Goal: Task Accomplishment & Management: Manage account settings

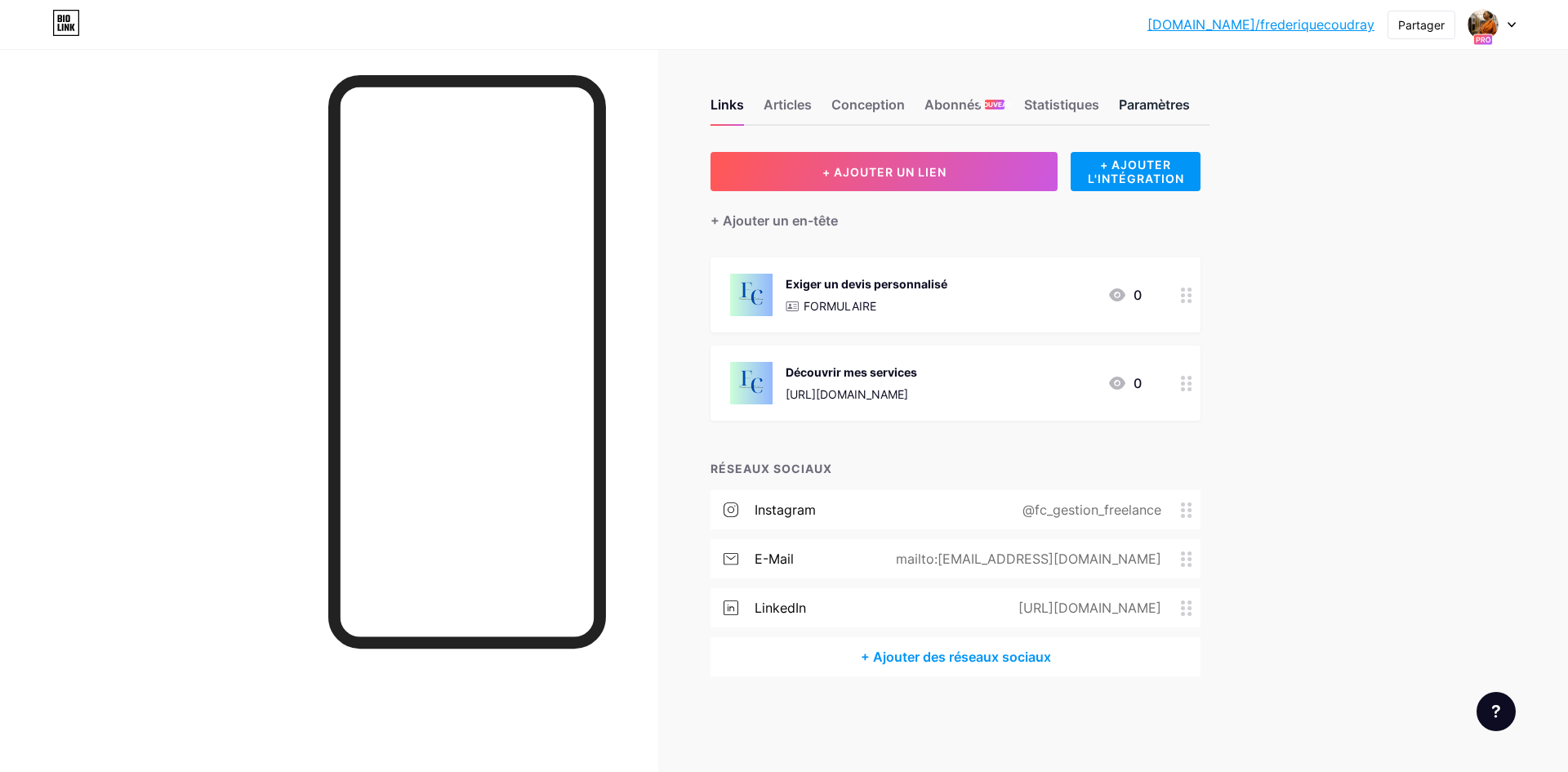
click at [1153, 107] on font "Paramètres" at bounding box center [1154, 105] width 71 height 17
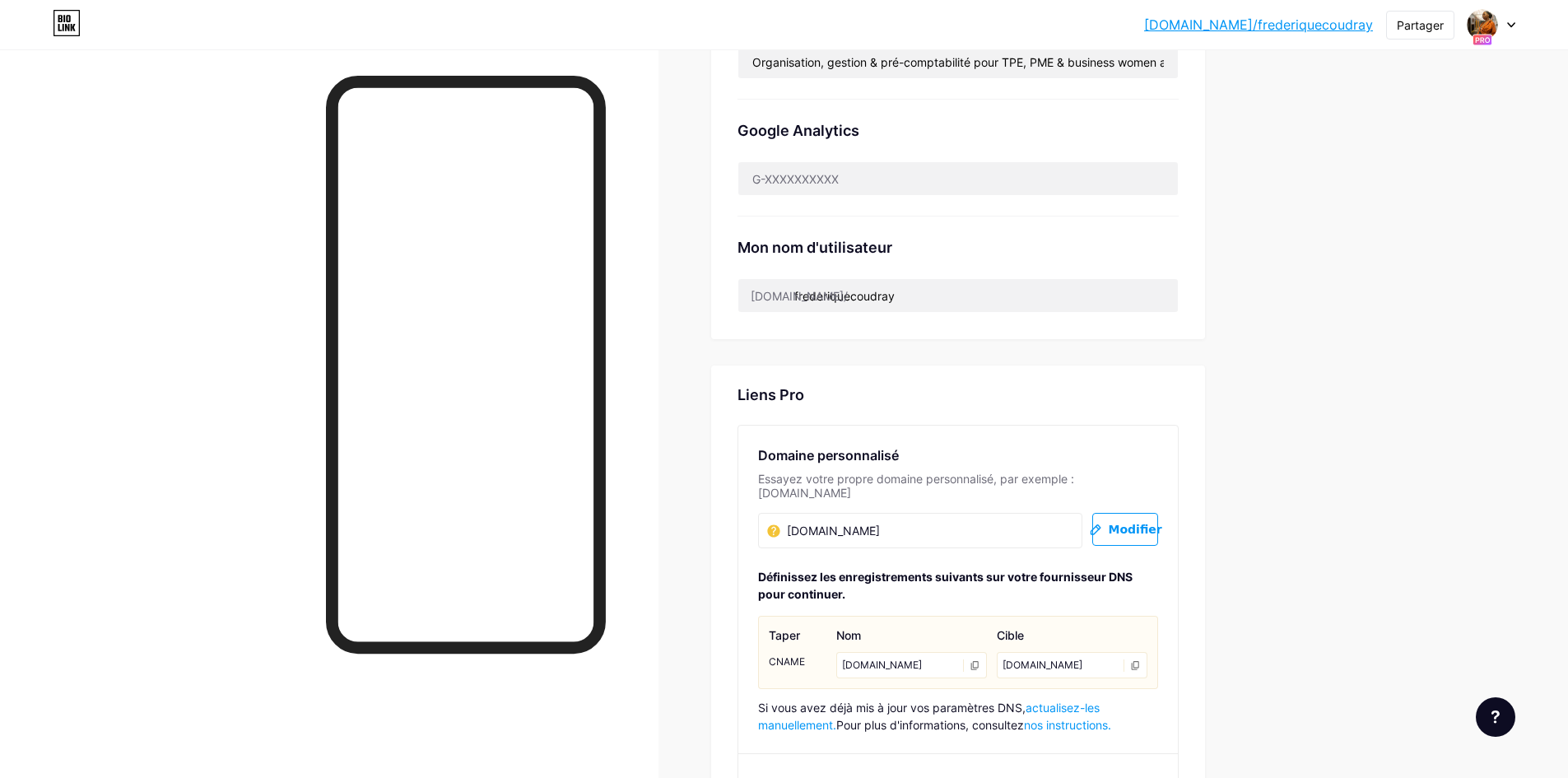
scroll to position [805, 0]
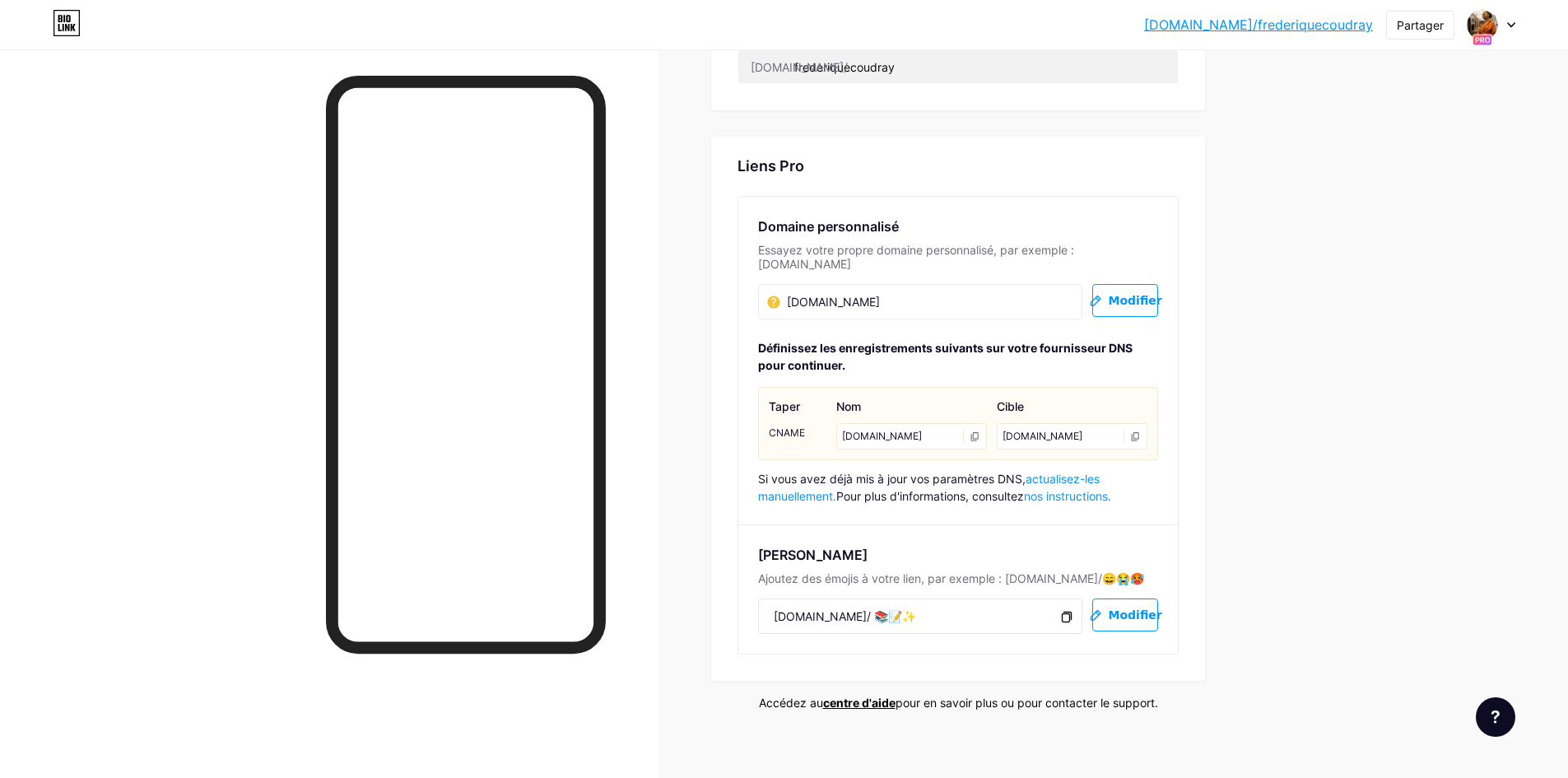
click at [1071, 610] on icon at bounding box center [1066, 616] width 13 height 13
drag, startPoint x: 817, startPoint y: 600, endPoint x: 769, endPoint y: 601, distance: 48.0
click at [769, 601] on div "bio.link/ 📚📝✨ https://bio.link/📚📝✨" at bounding box center [920, 616] width 325 height 35
copy font "bio.link"
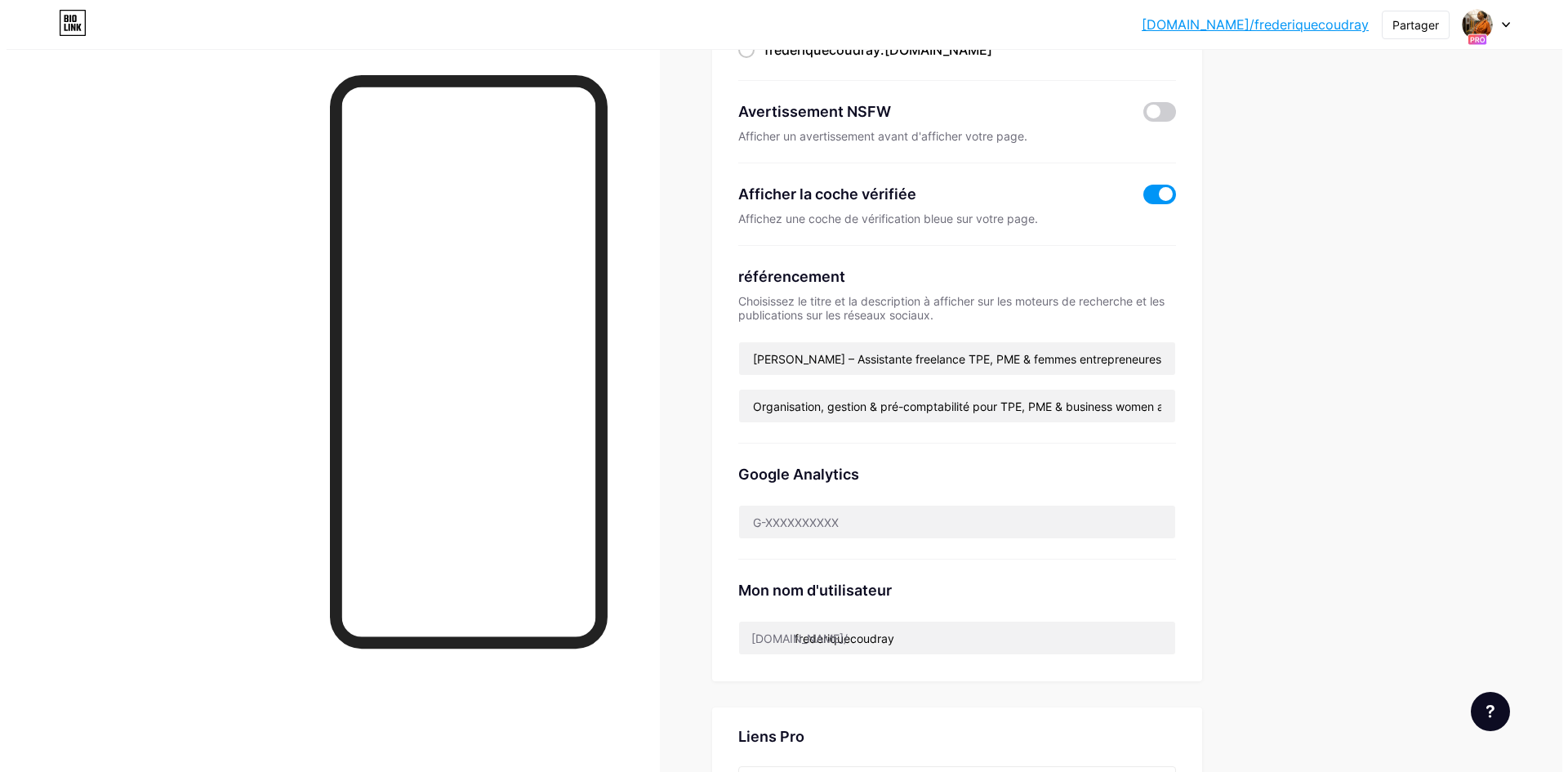
scroll to position [0, 0]
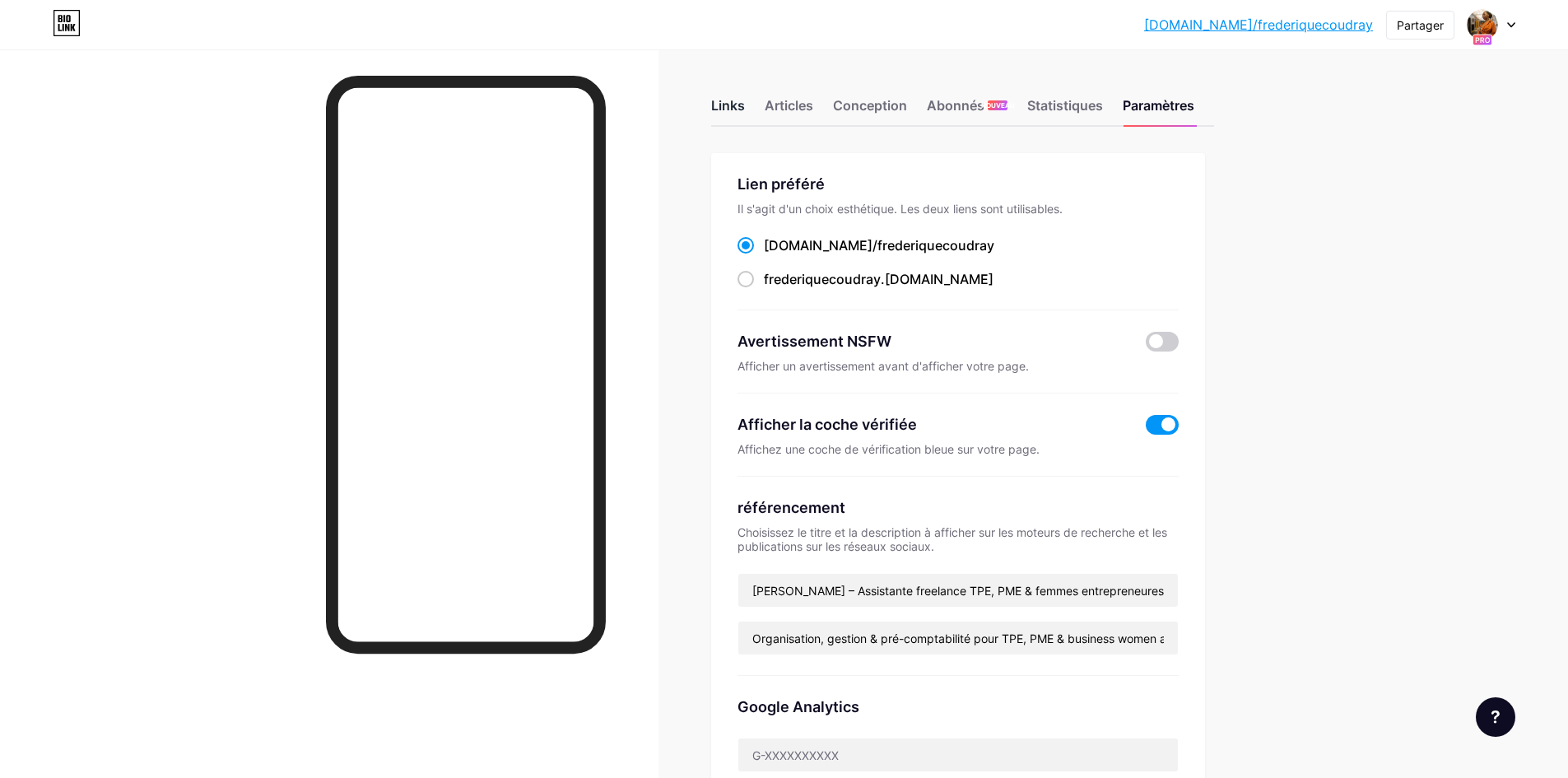
click at [738, 105] on font "Links" at bounding box center [728, 105] width 34 height 17
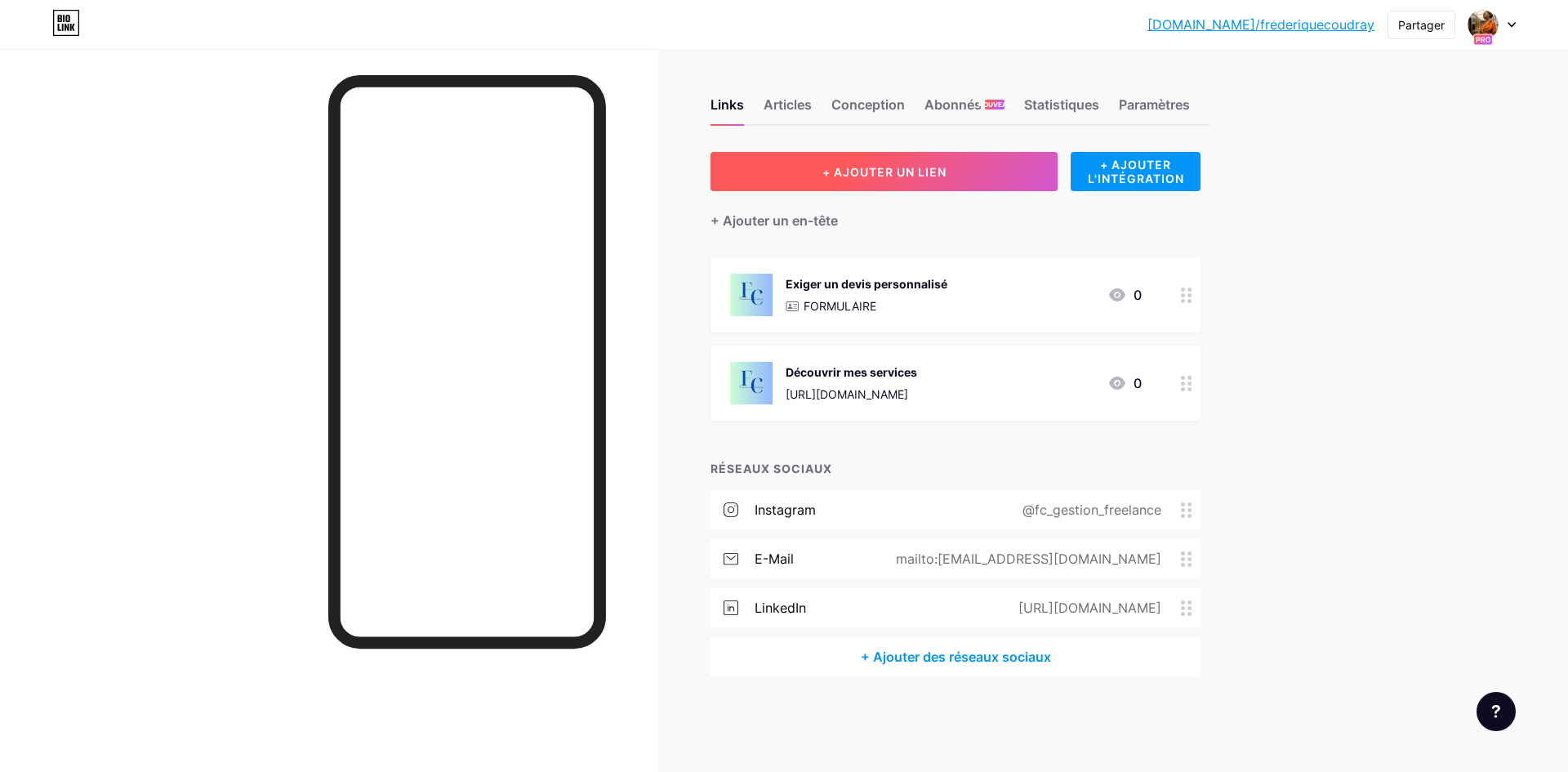
click at [920, 167] on font "+ AJOUTER UN LIEN" at bounding box center [884, 172] width 124 height 14
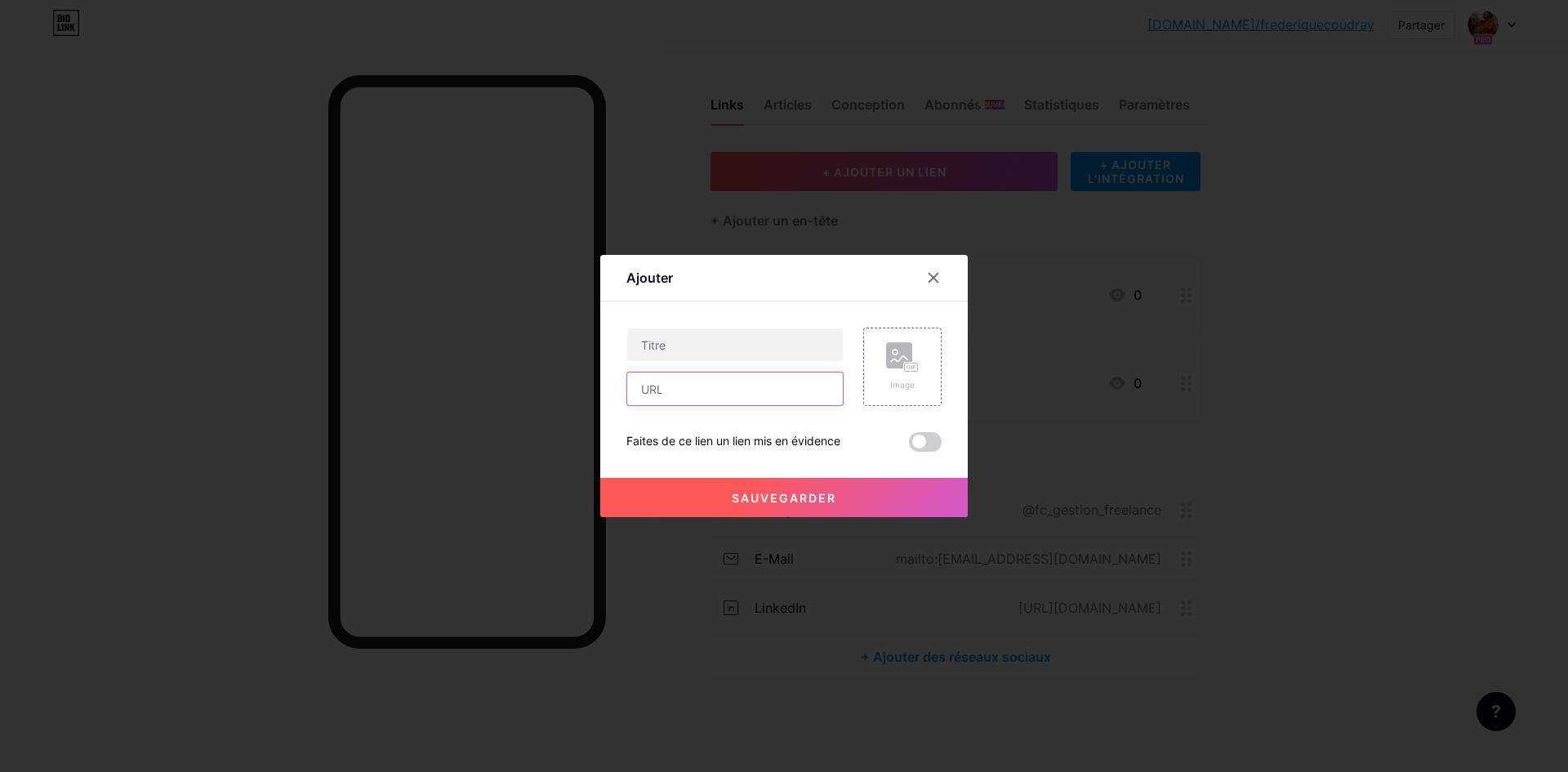
click at [695, 396] on input "text" at bounding box center [736, 388] width 216 height 32
paste input "https://app.podia.com/editor/pages/17970042/edit?page_type=Pages%3A%3ACustomCon…"
type input "https://app.podia.com/editor/pages/17970042/edit?page_type=Pages%3A%3ACustomCon…"
click at [694, 351] on input "text" at bounding box center [736, 344] width 216 height 32
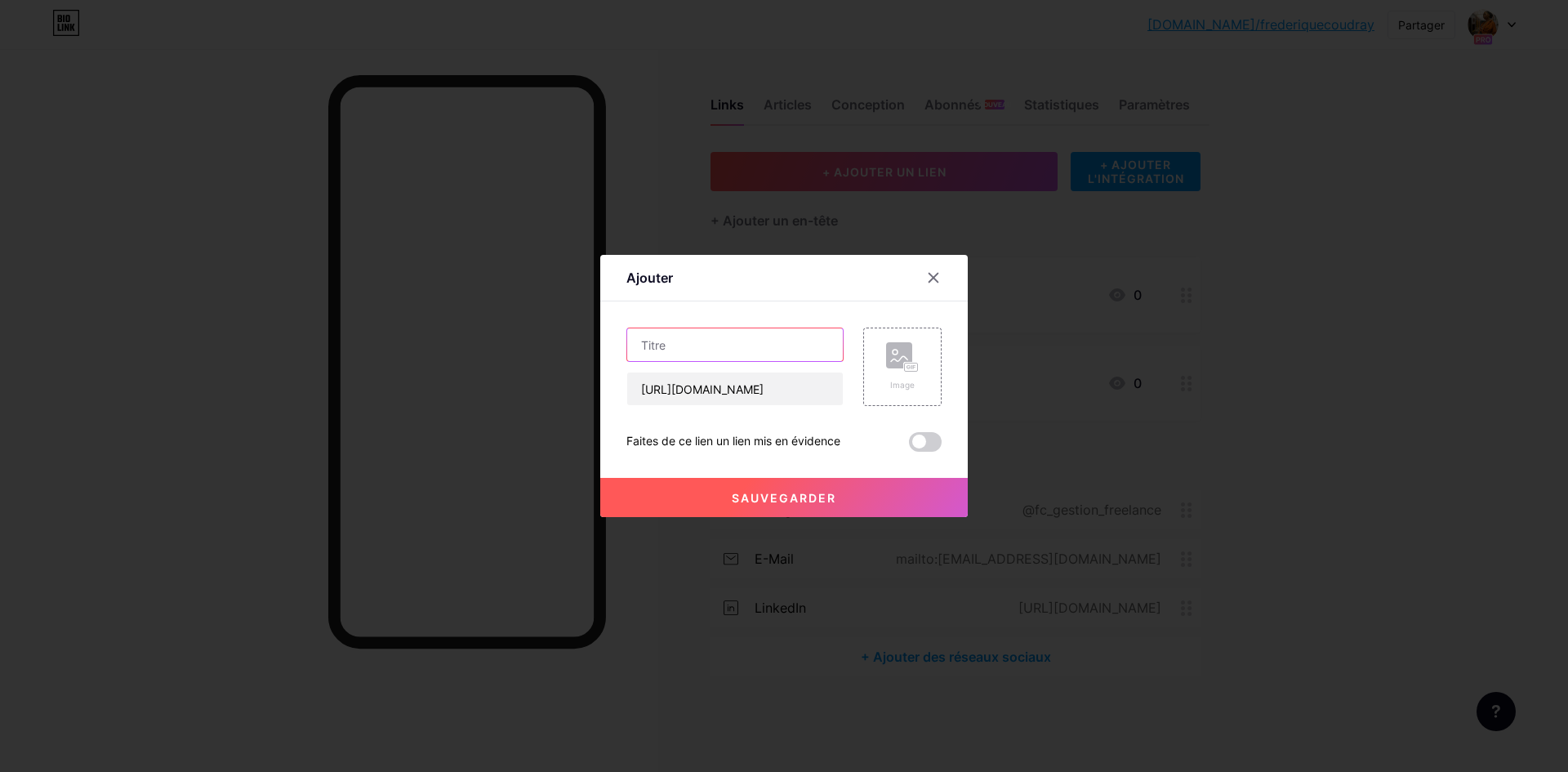
scroll to position [0, 0]
click at [891, 374] on div "Image" at bounding box center [903, 367] width 32 height 49
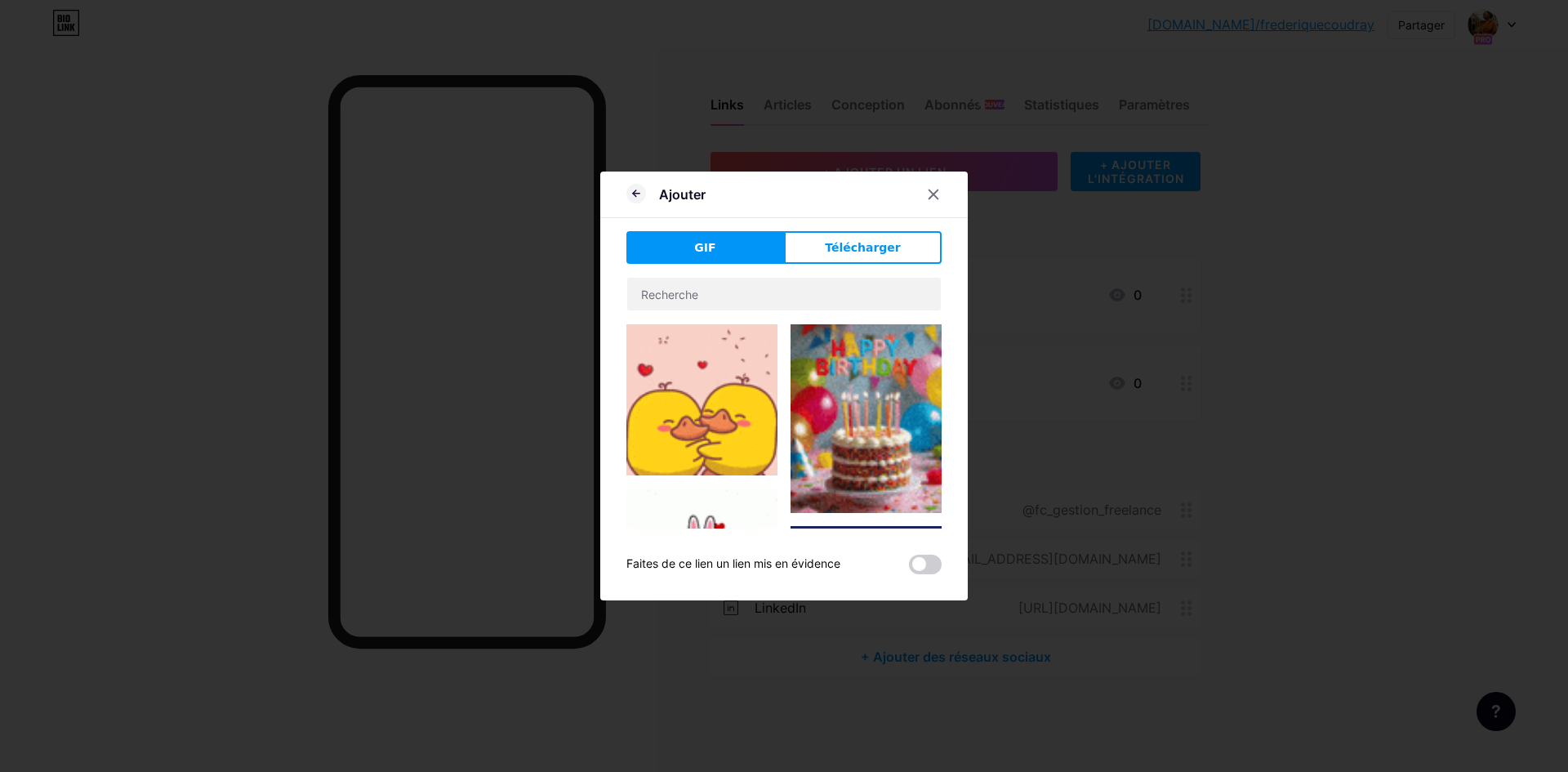
click at [858, 249] on font "Télécharger" at bounding box center [863, 247] width 76 height 13
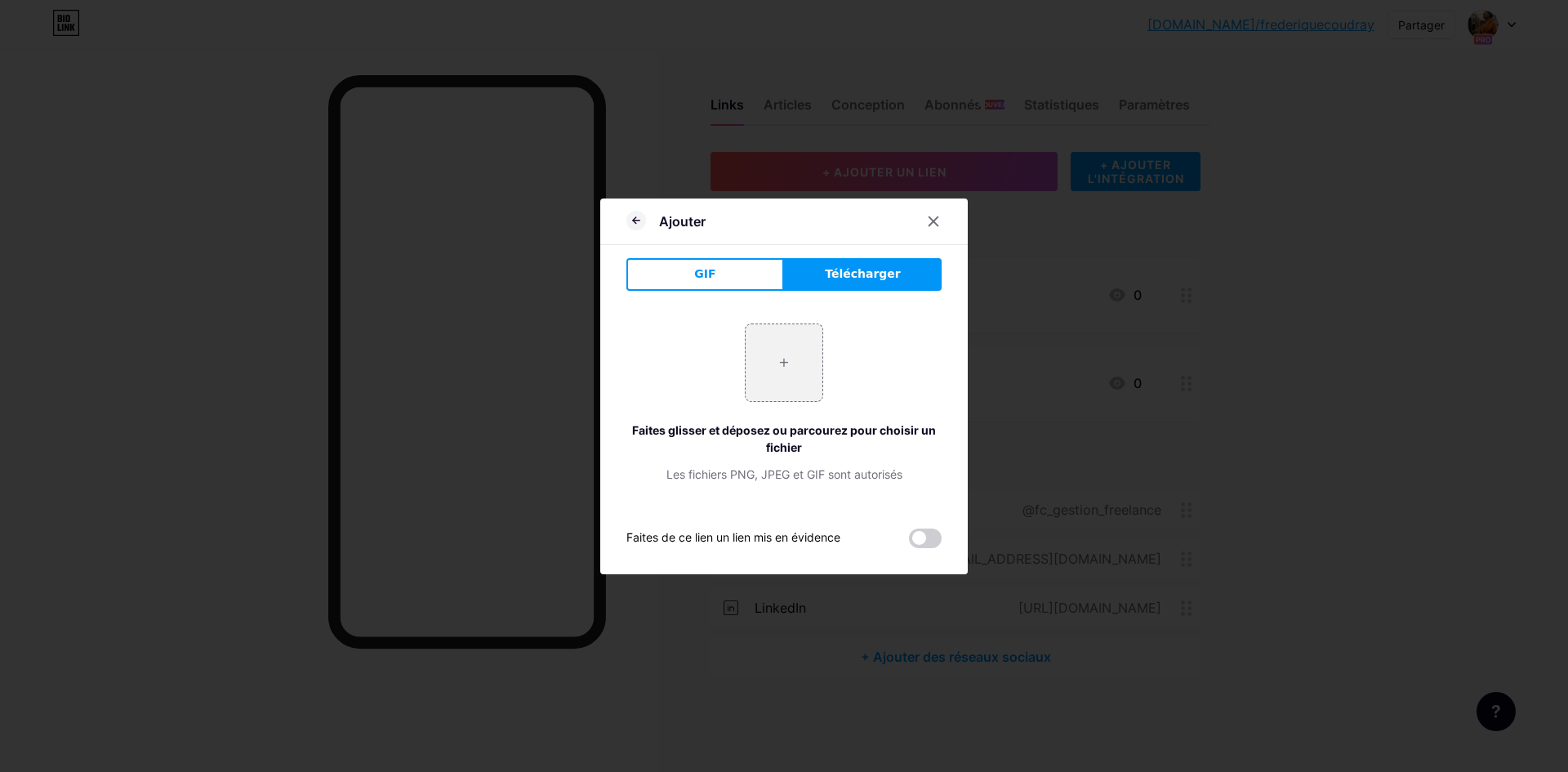
click at [834, 285] on button "Télécharger" at bounding box center [863, 274] width 158 height 32
click at [788, 370] on input "file" at bounding box center [783, 362] width 76 height 76
type input "C:\fakepath\ChatGPT Image 15 août 2025, 20_53_50.png"
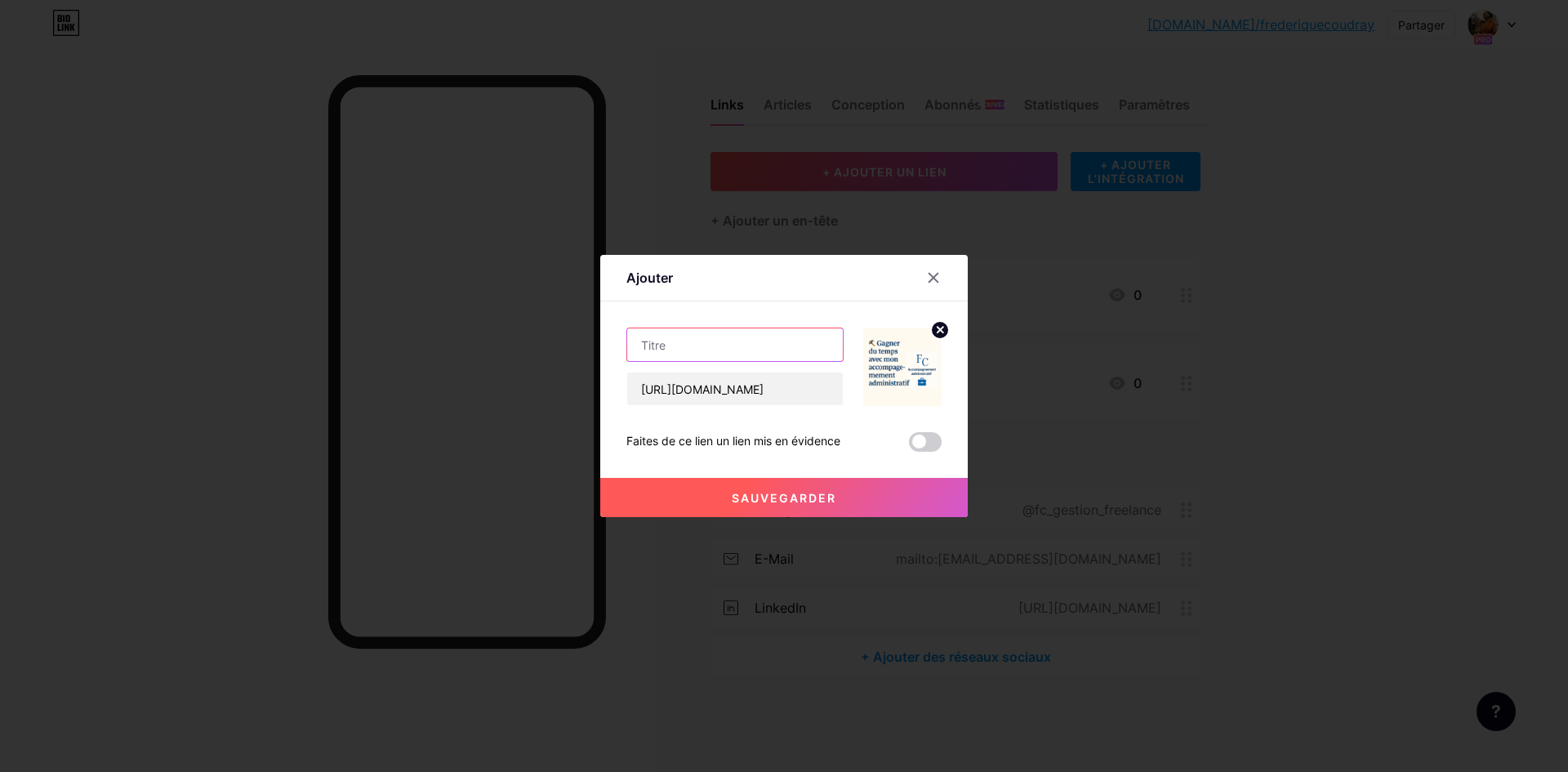
paste input "Accompagnement administratif"
type input "Accompagnement administratif"
click at [752, 500] on font "Sauvegarder" at bounding box center [784, 498] width 104 height 14
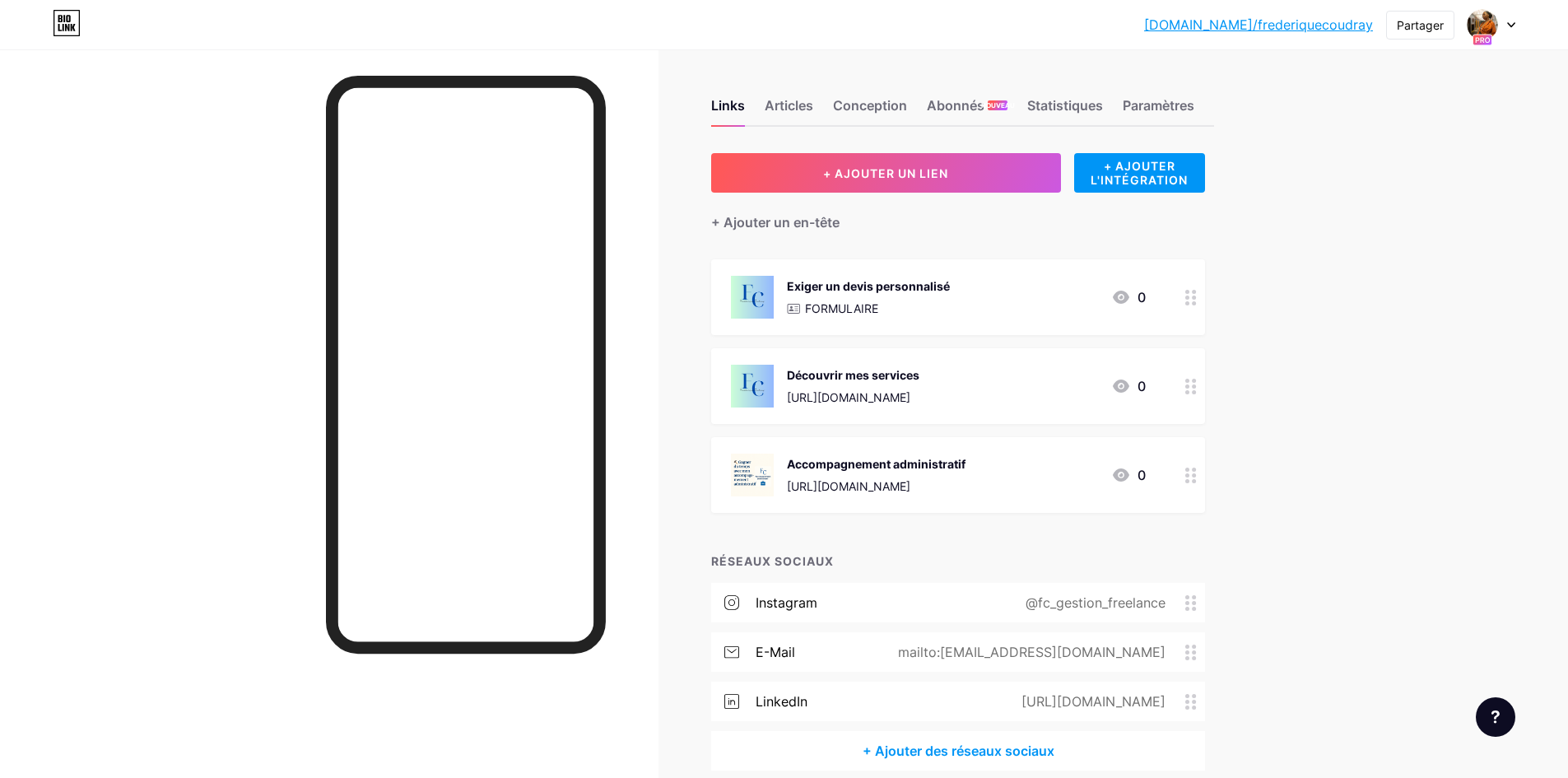
click at [919, 467] on font "Accompagnement administratif" at bounding box center [876, 464] width 179 height 14
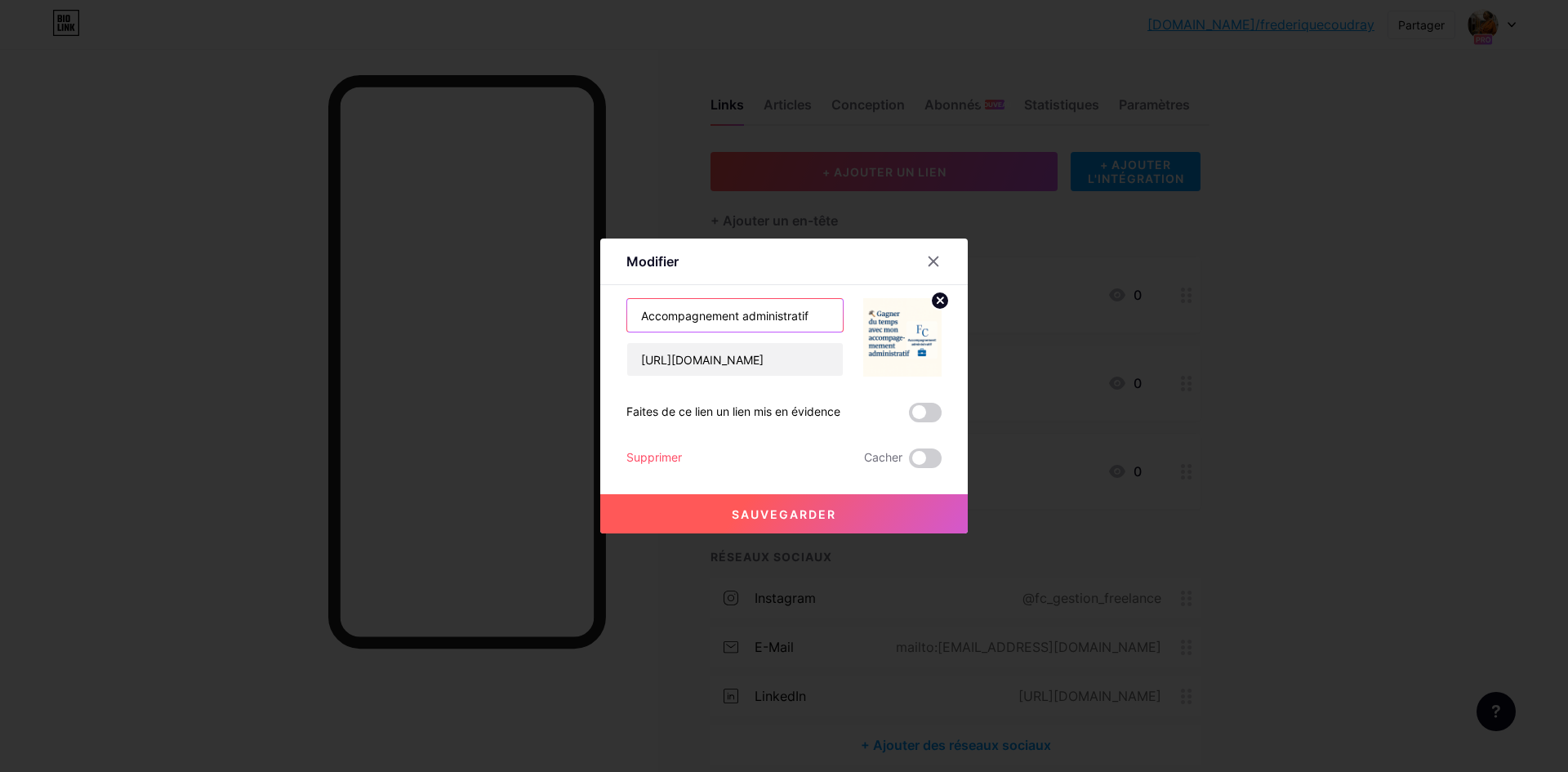
click at [638, 317] on input "Accompagnement administratif" at bounding box center [736, 315] width 216 height 32
click at [737, 315] on input "Accompagnement administratif" at bounding box center [736, 315] width 216 height 32
type input "Accompagnement administratif"
drag, startPoint x: 711, startPoint y: 509, endPoint x: 716, endPoint y: 500, distance: 10.3
click at [713, 504] on button "Sauvegarder" at bounding box center [784, 514] width 368 height 40
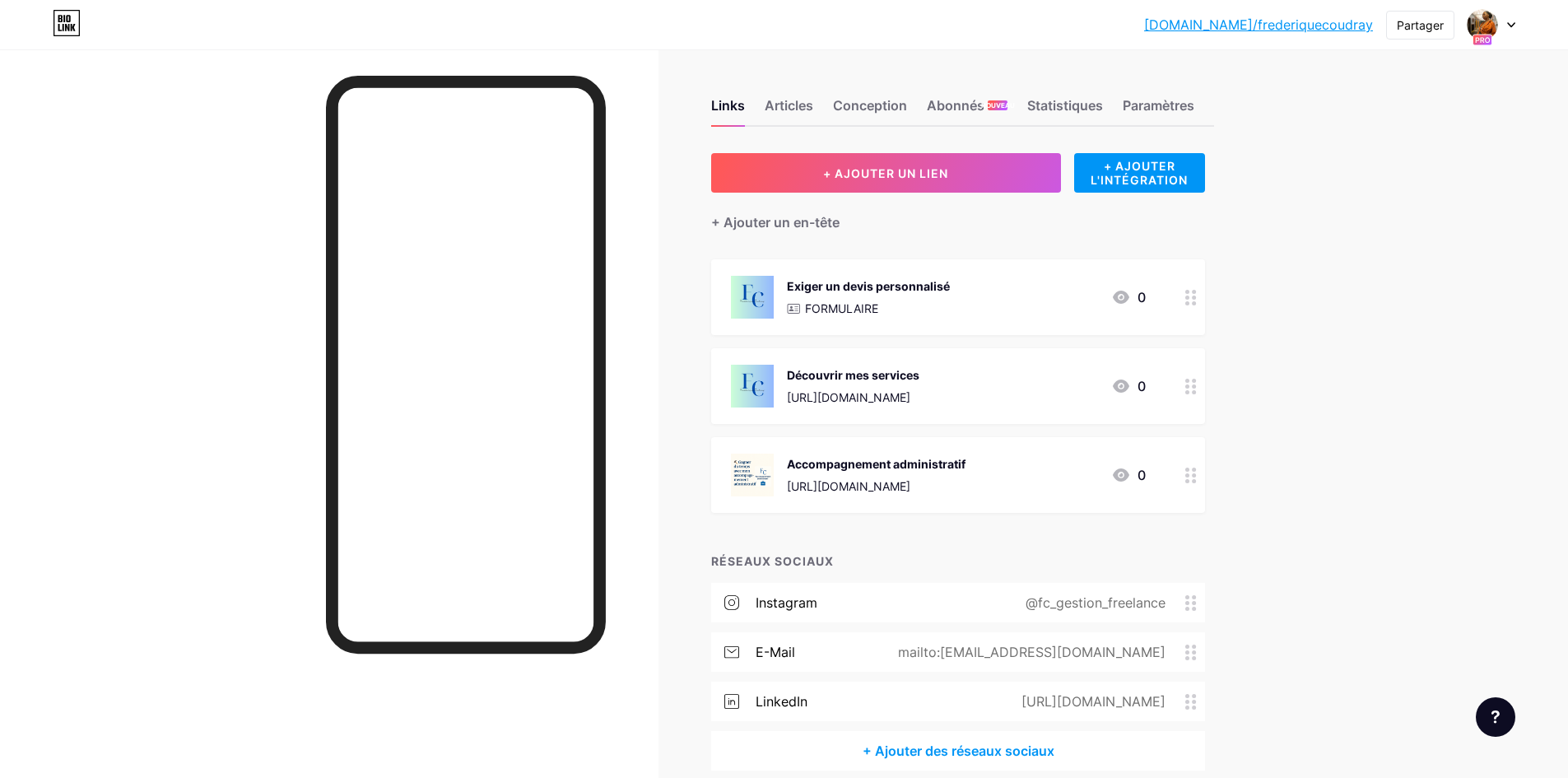
click at [880, 478] on div "https://app.podia.com/editor/pages/17970042/edit?page_type=Pages%3A%3ACustomCon…" at bounding box center [876, 487] width 179 height 18
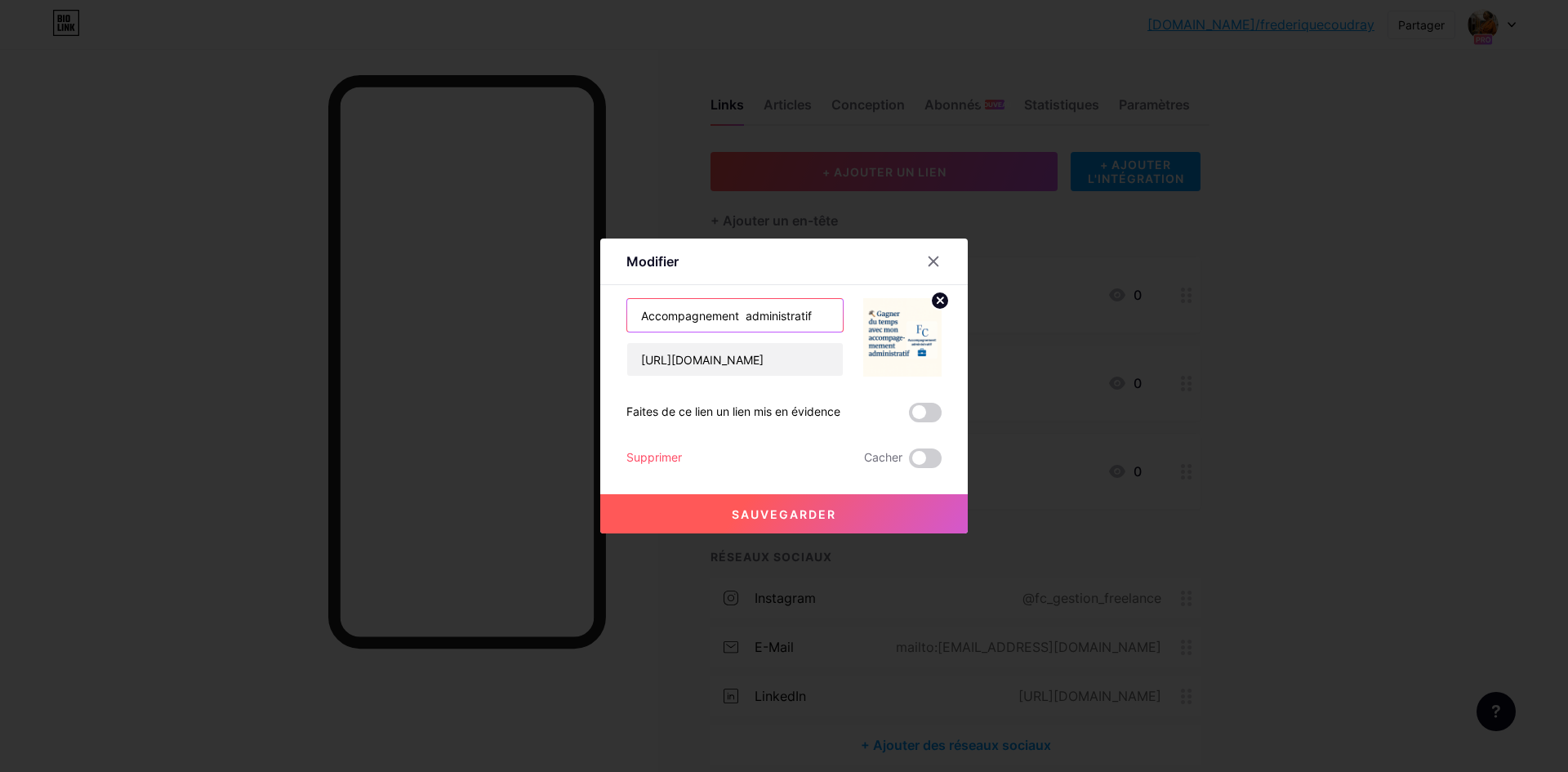
click at [741, 314] on input "Accompagnement administratif" at bounding box center [736, 315] width 216 height 32
click at [637, 315] on input "Accompagnement administratif" at bounding box center [736, 315] width 216 height 32
click at [739, 314] on input "Accompagnement administratif" at bounding box center [736, 315] width 216 height 32
click at [809, 315] on input "Accompagnement administratif" at bounding box center [736, 315] width 216 height 32
type input "Accompagnement adm."
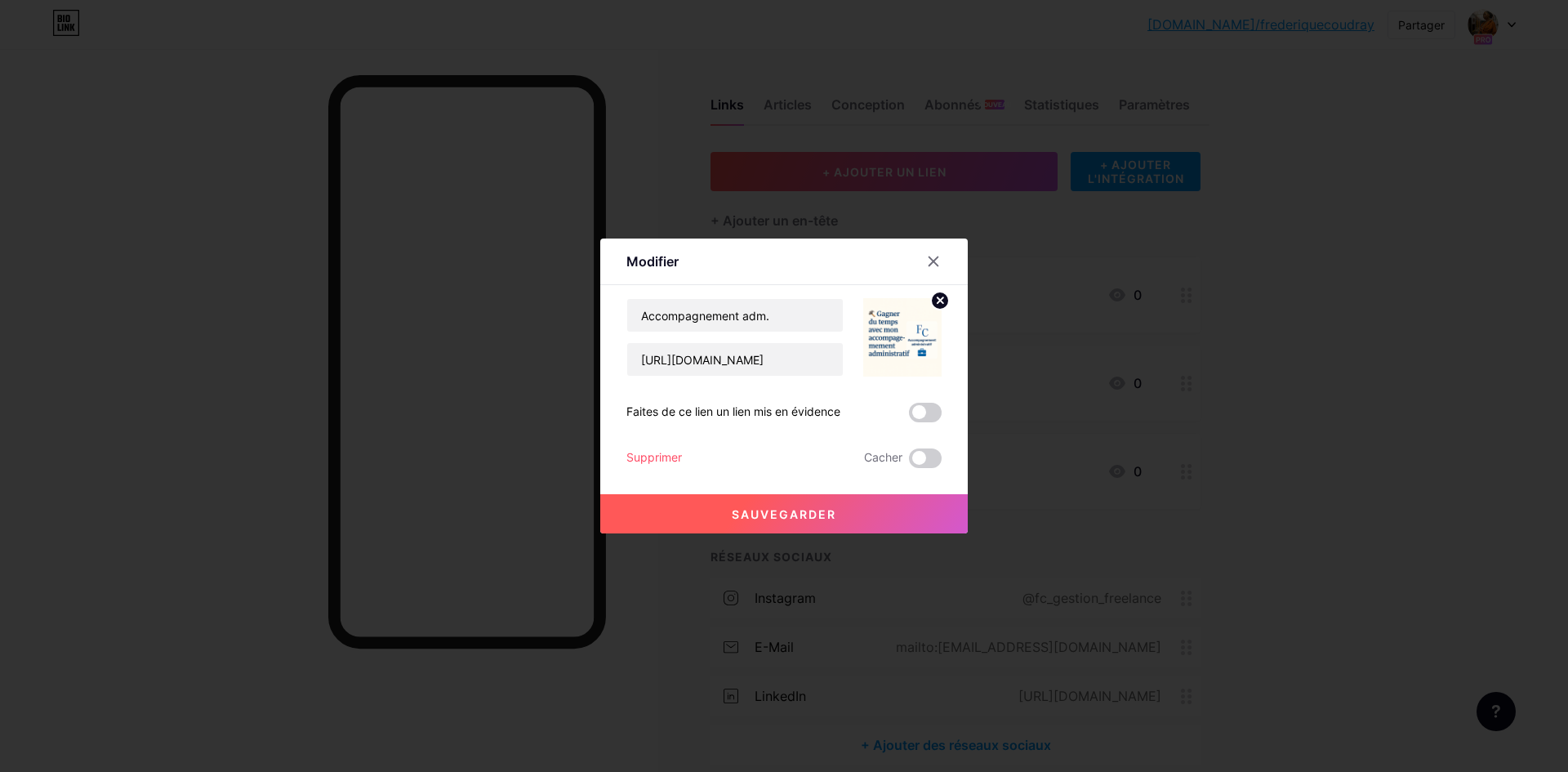
click at [793, 512] on font "Sauvegarder" at bounding box center [784, 515] width 104 height 14
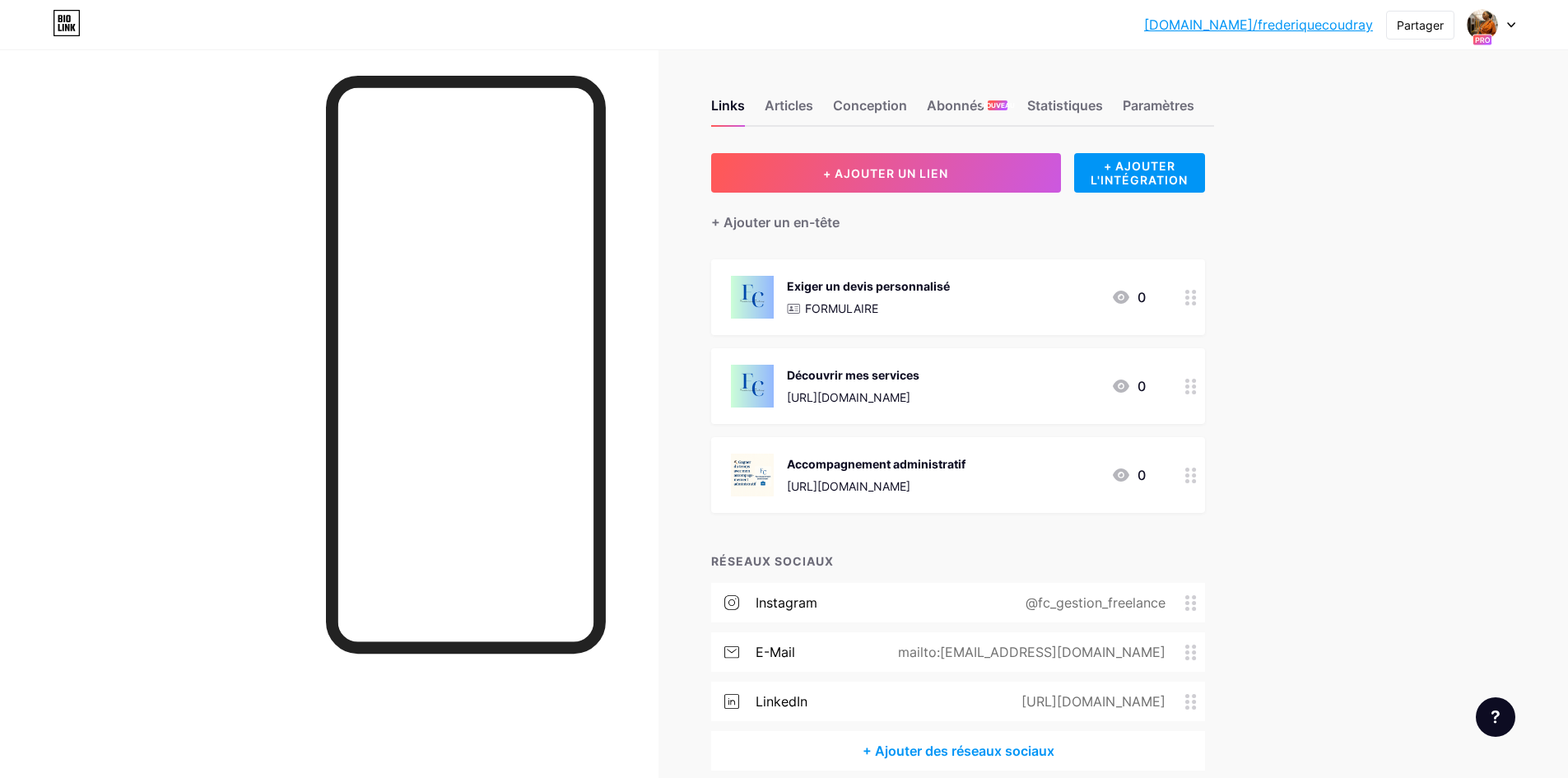
click at [865, 481] on font "https://app.podia.com/editor/pages/17970042/edit?page_type=Pages%3A%3ACustomCon…" at bounding box center [849, 487] width 124 height 14
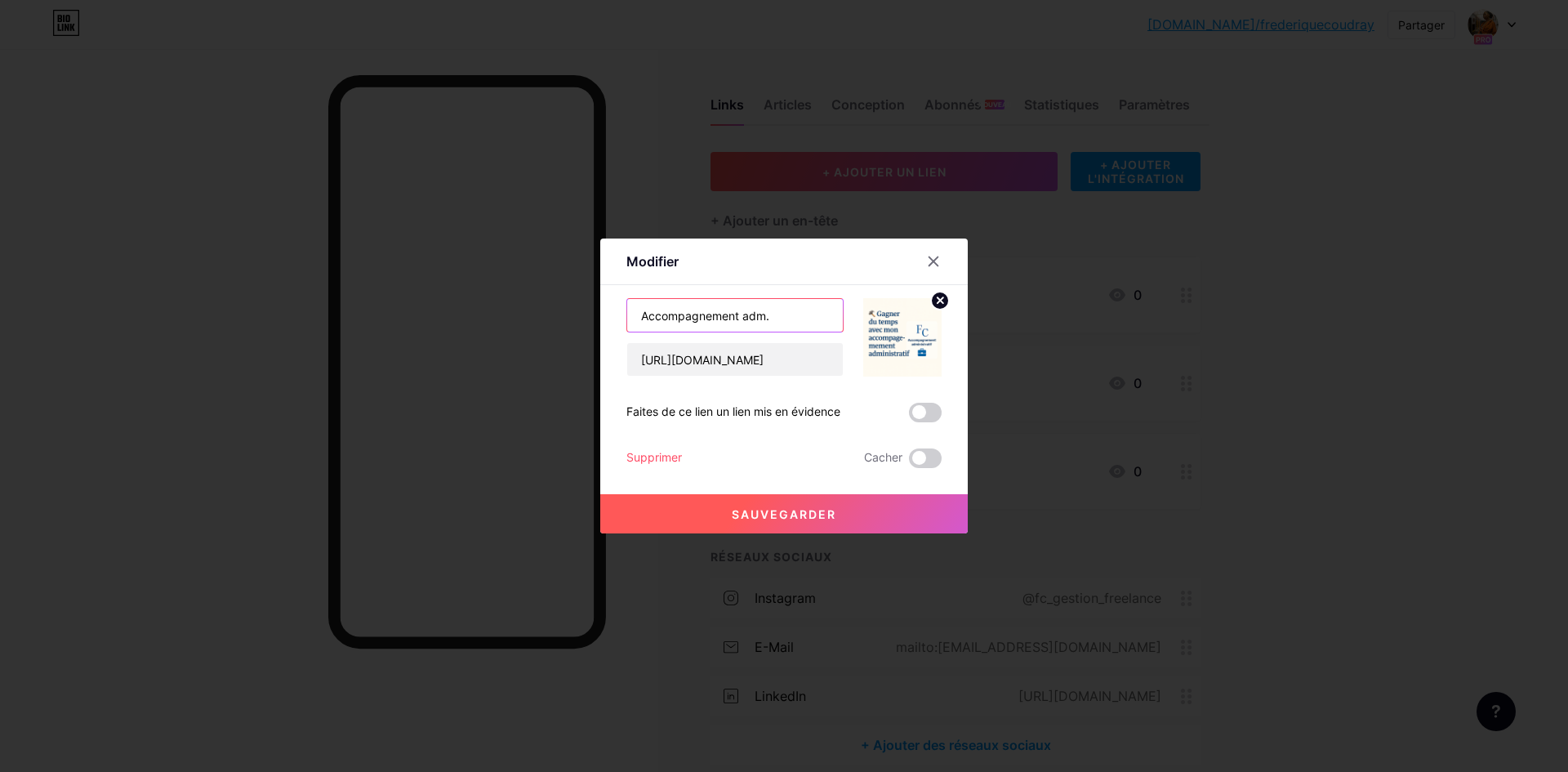
click at [782, 314] on input "Accompagnement adm." at bounding box center [736, 315] width 216 height 32
type input "A"
paste input "Admin & organisation"
type input "Admin & organisation"
click at [768, 522] on button "Sauvegarder" at bounding box center [784, 514] width 368 height 40
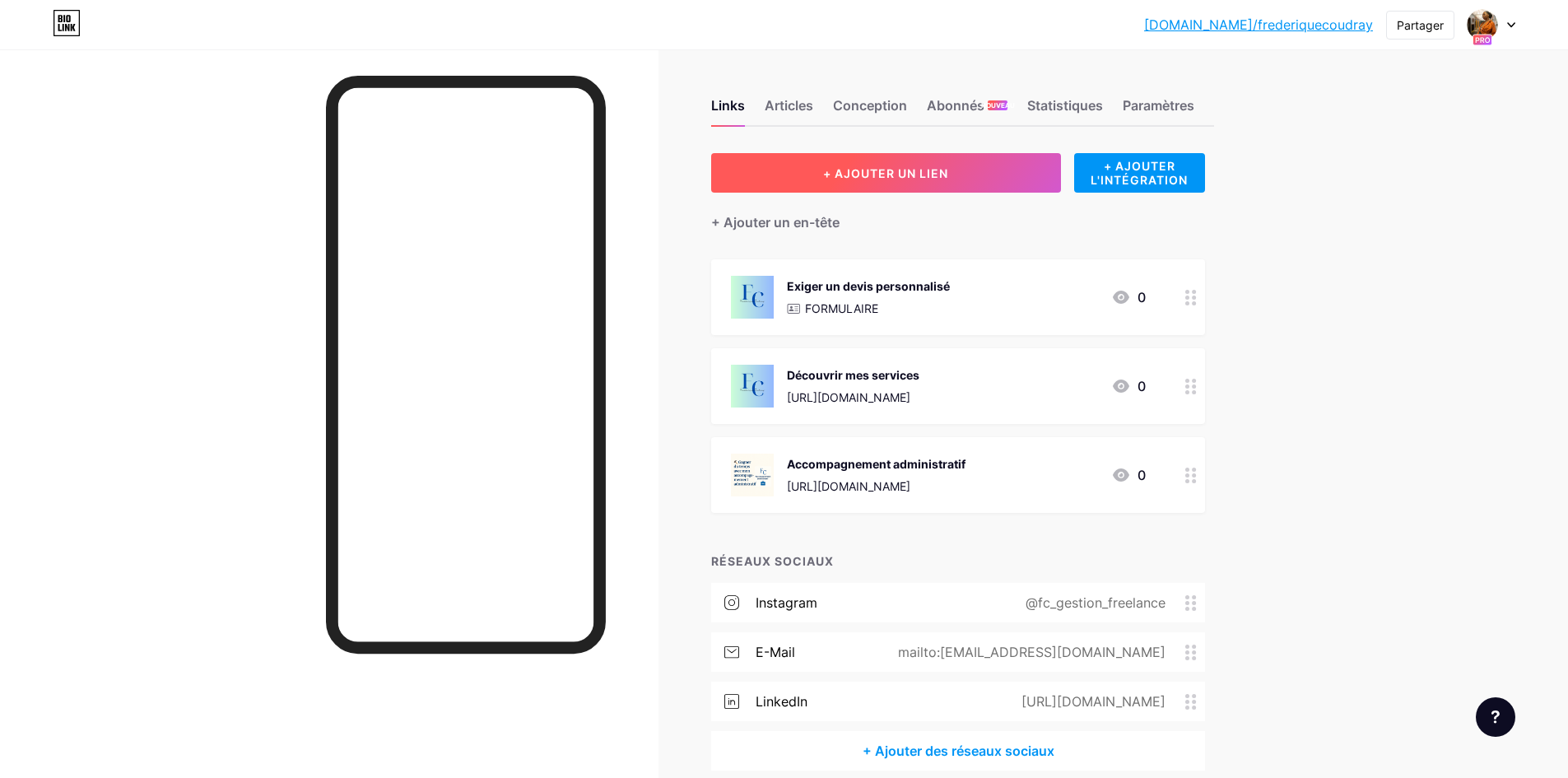
click at [780, 176] on button "+ AJOUTER UN LIEN" at bounding box center [886, 173] width 350 height 40
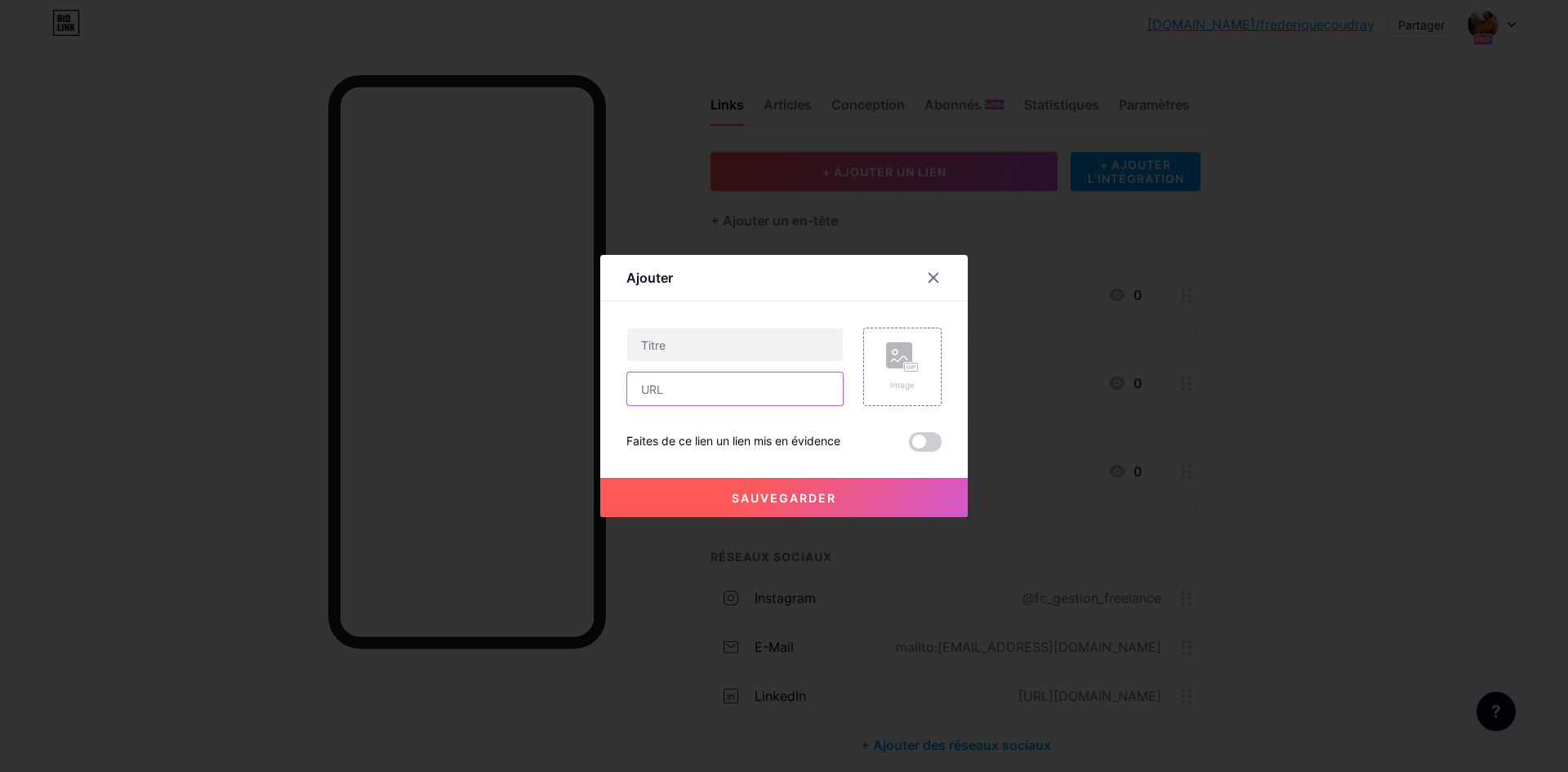
paste input "https://app.podia.com/editor/pages/17970305/edit?page_type=Pages%3A%3ACustomCon…"
type input "https://app.podia.com/editor/pages/17970305/edit?page_type=Pages%3A%3ACustomCon…"
click at [897, 378] on div "Image" at bounding box center [903, 367] width 32 height 49
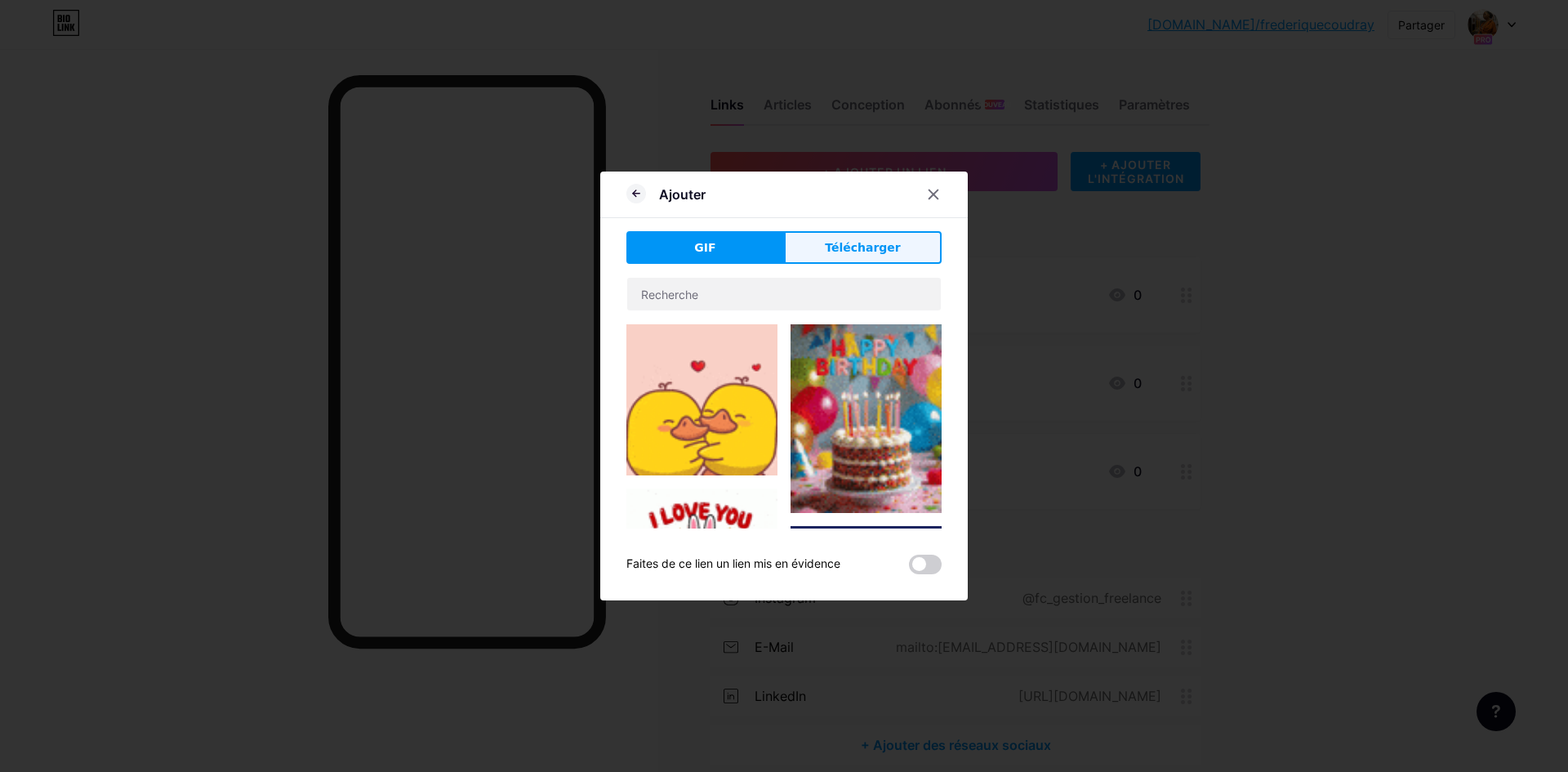
click at [856, 253] on font "Télécharger" at bounding box center [863, 247] width 76 height 13
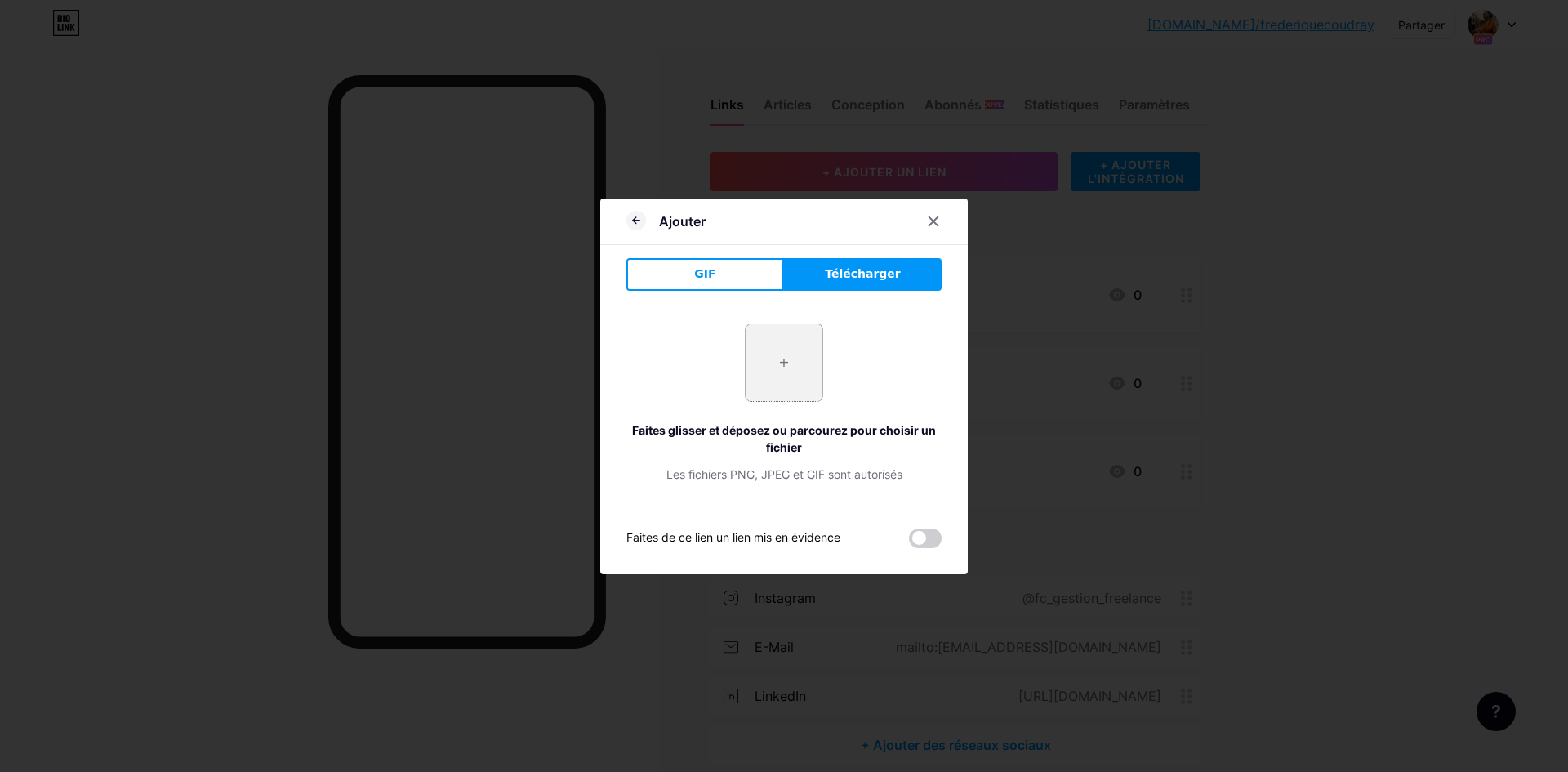
click at [780, 361] on input "file" at bounding box center [783, 362] width 76 height 76
type input "C:\fakepath\ChatGPT Image 15 août 2025, 21_16_42.png"
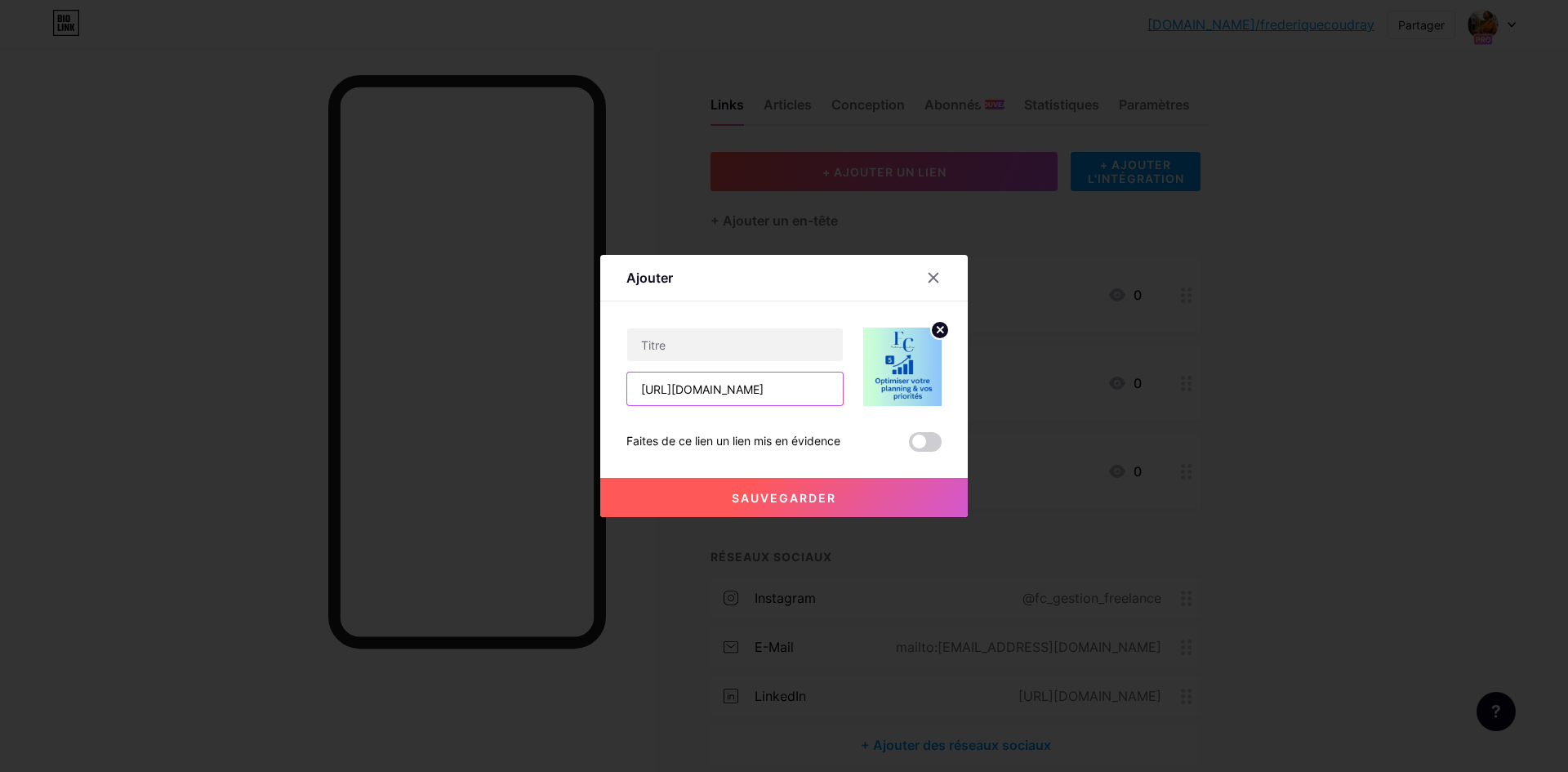
click at [810, 393] on input "https://app.podia.com/editor/pages/17970305/edit?page_type=Pages%3A%3ACustomCon…" at bounding box center [736, 388] width 216 height 32
paste input "Gestion événement"
type input "Gestion événement"
click at [943, 276] on div at bounding box center [944, 278] width 49 height 29
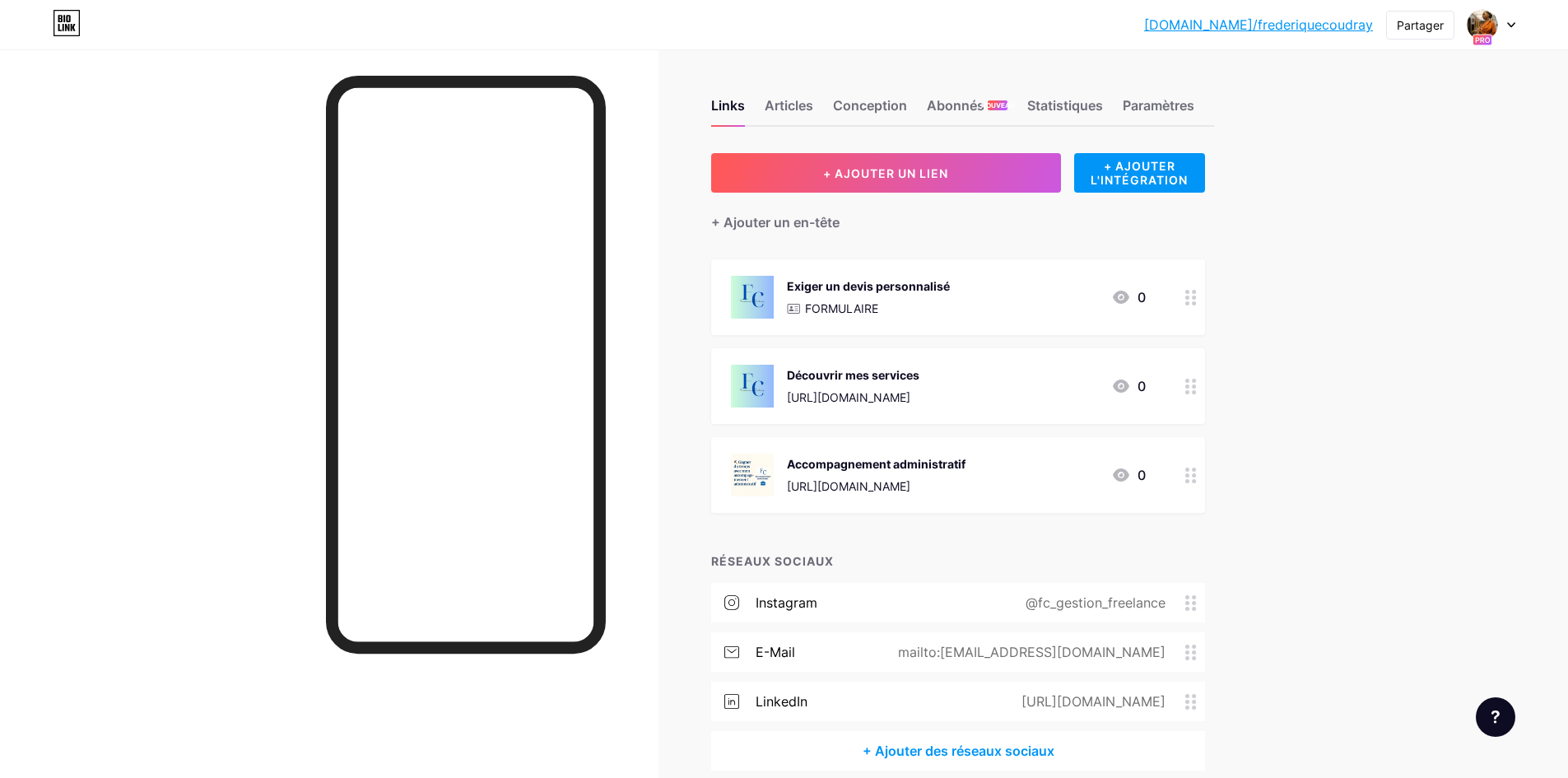
click at [756, 474] on img at bounding box center [752, 475] width 42 height 42
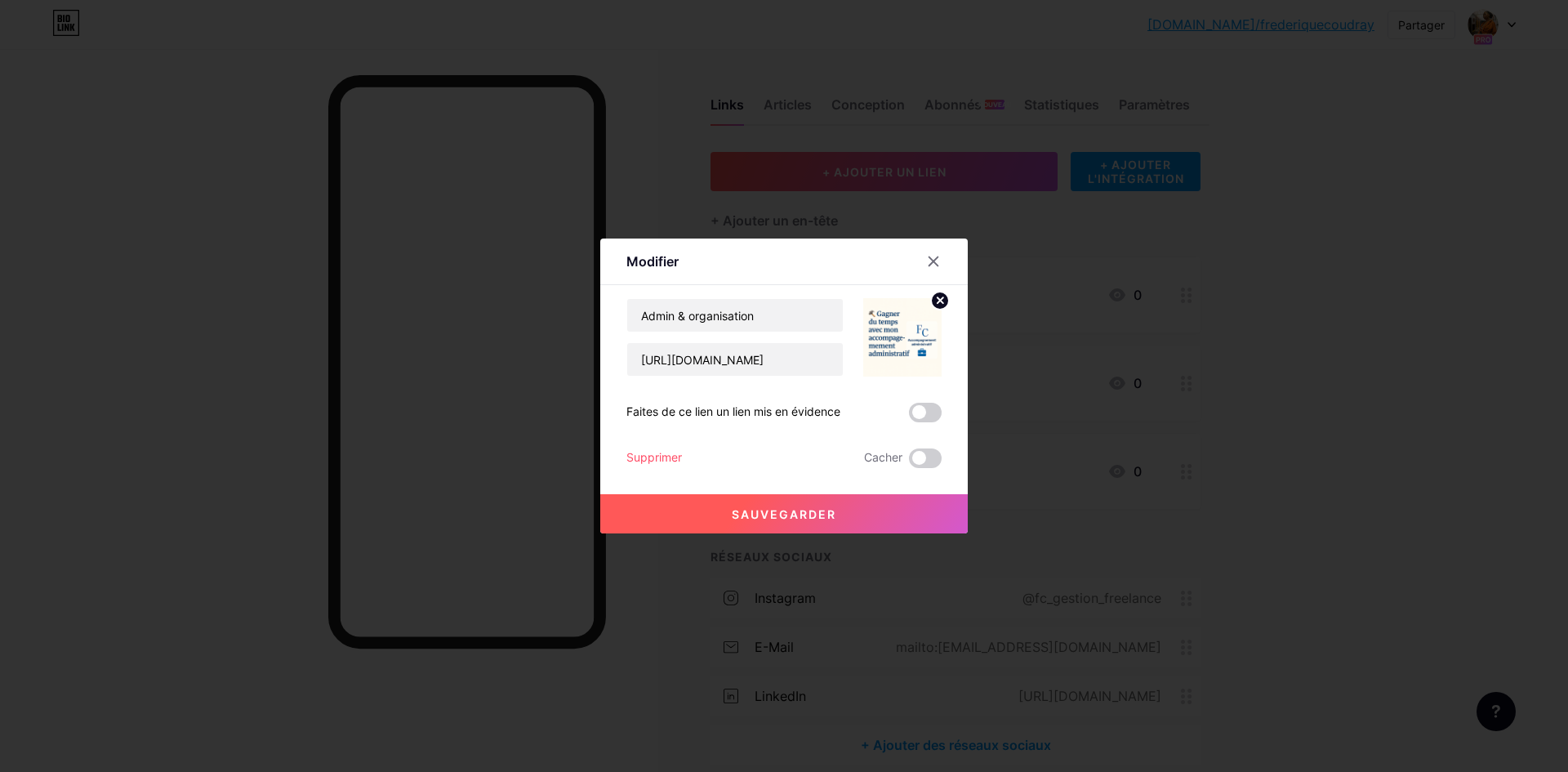
click at [778, 515] on font "Sauvegarder" at bounding box center [784, 515] width 104 height 14
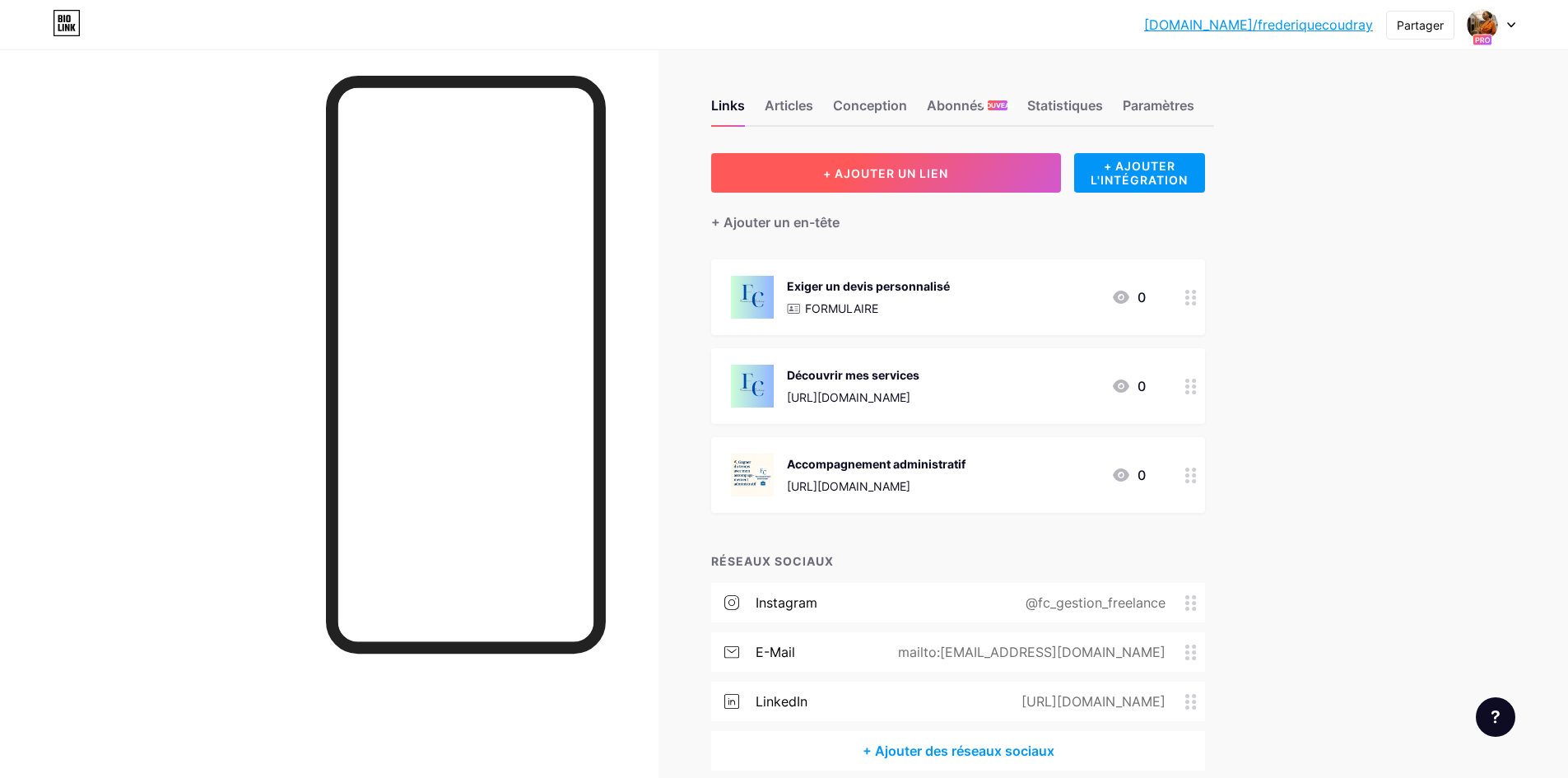
click at [810, 179] on button "+ AJOUTER UN LIEN" at bounding box center [886, 173] width 350 height 40
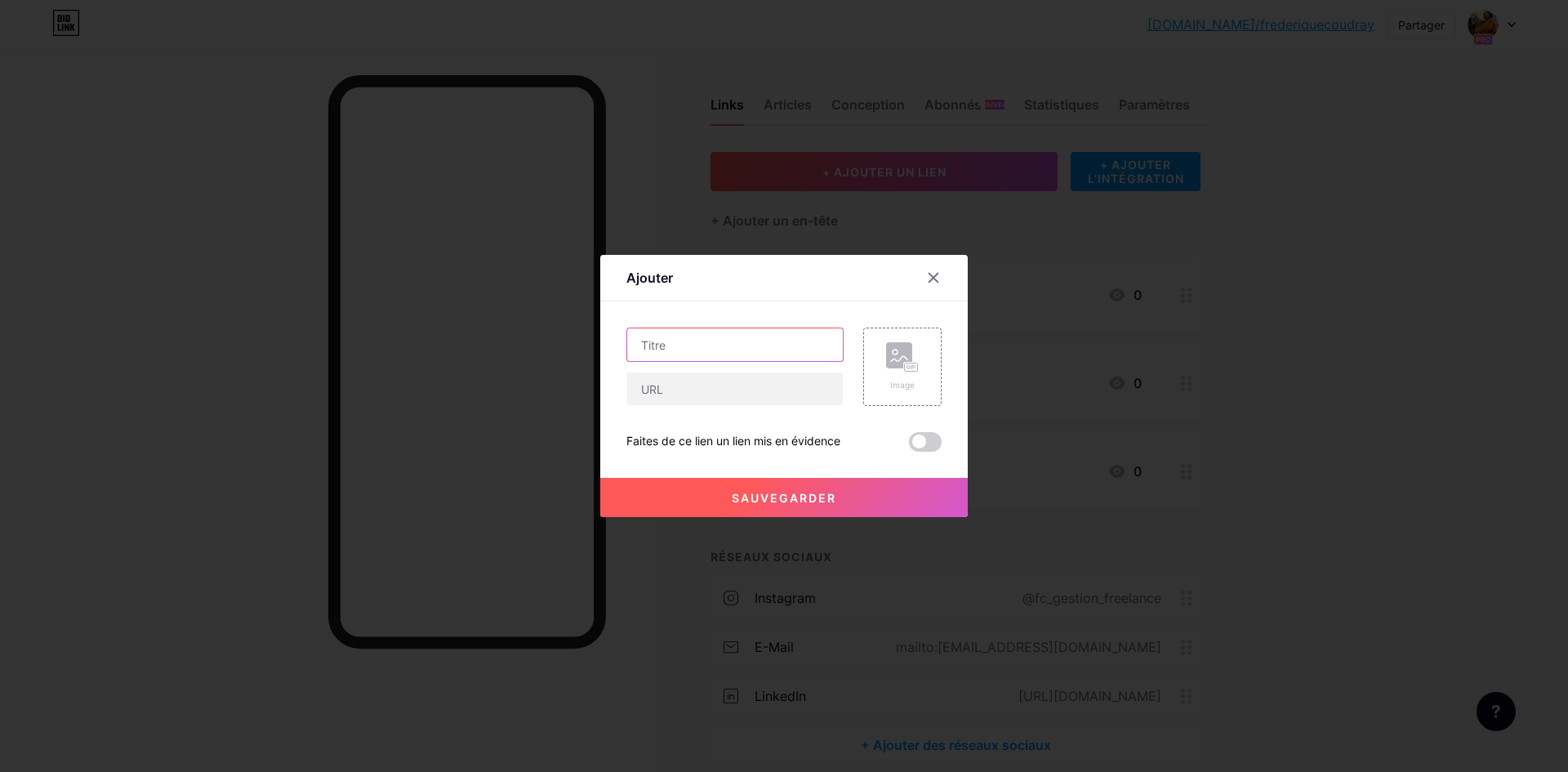
paste input "Planning & priorités"
type input "Planning & priorités"
click at [887, 361] on rect at bounding box center [900, 356] width 26 height 26
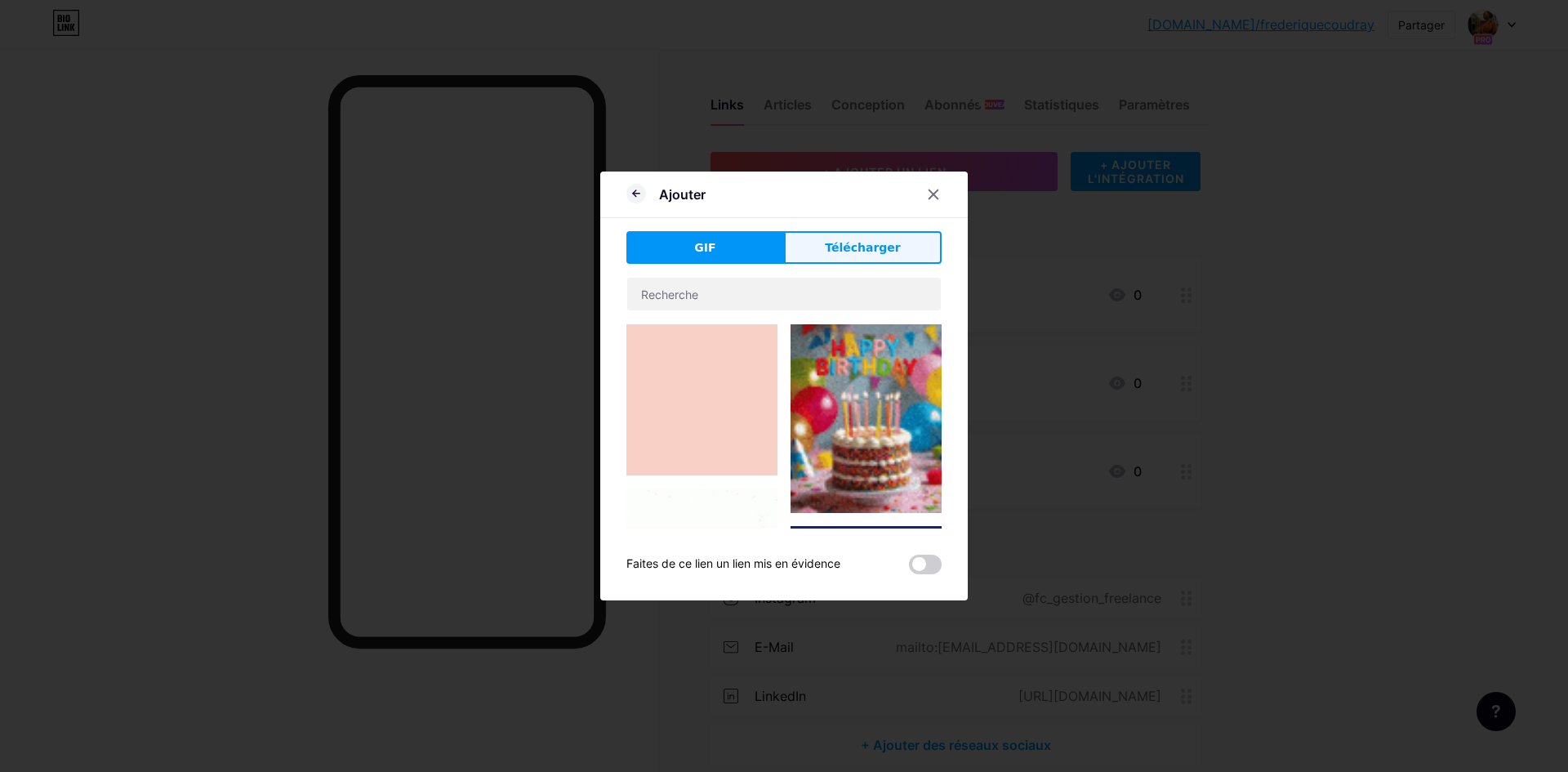
click at [863, 256] on span "Télécharger" at bounding box center [863, 249] width 76 height 18
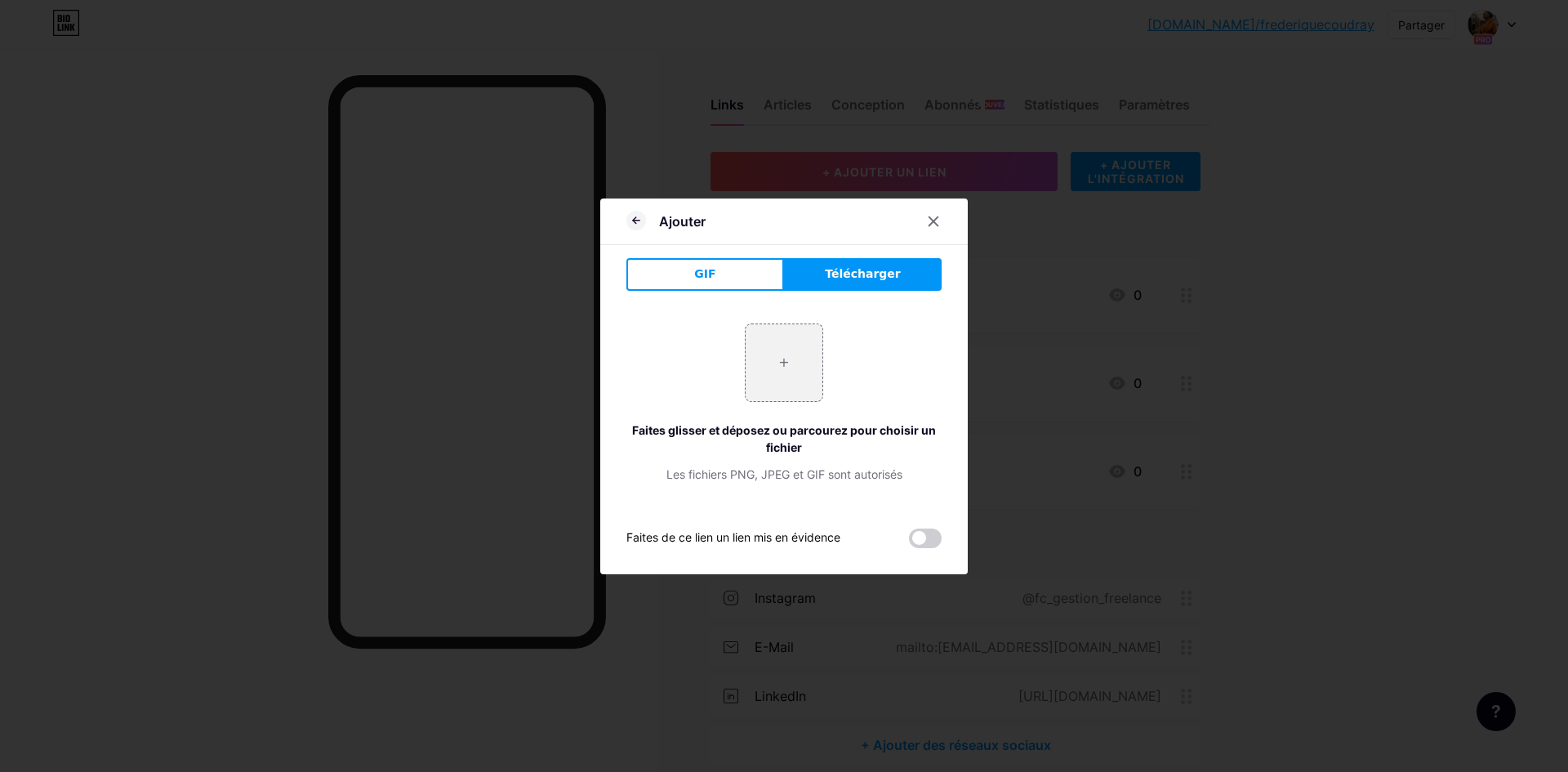
click at [845, 282] on span "Télécharger" at bounding box center [863, 274] width 76 height 18
click at [780, 382] on input "file" at bounding box center [783, 362] width 76 height 76
type input "C:\fakepath\ChatGPT Image 15 août 2025, 21_16_42.png"
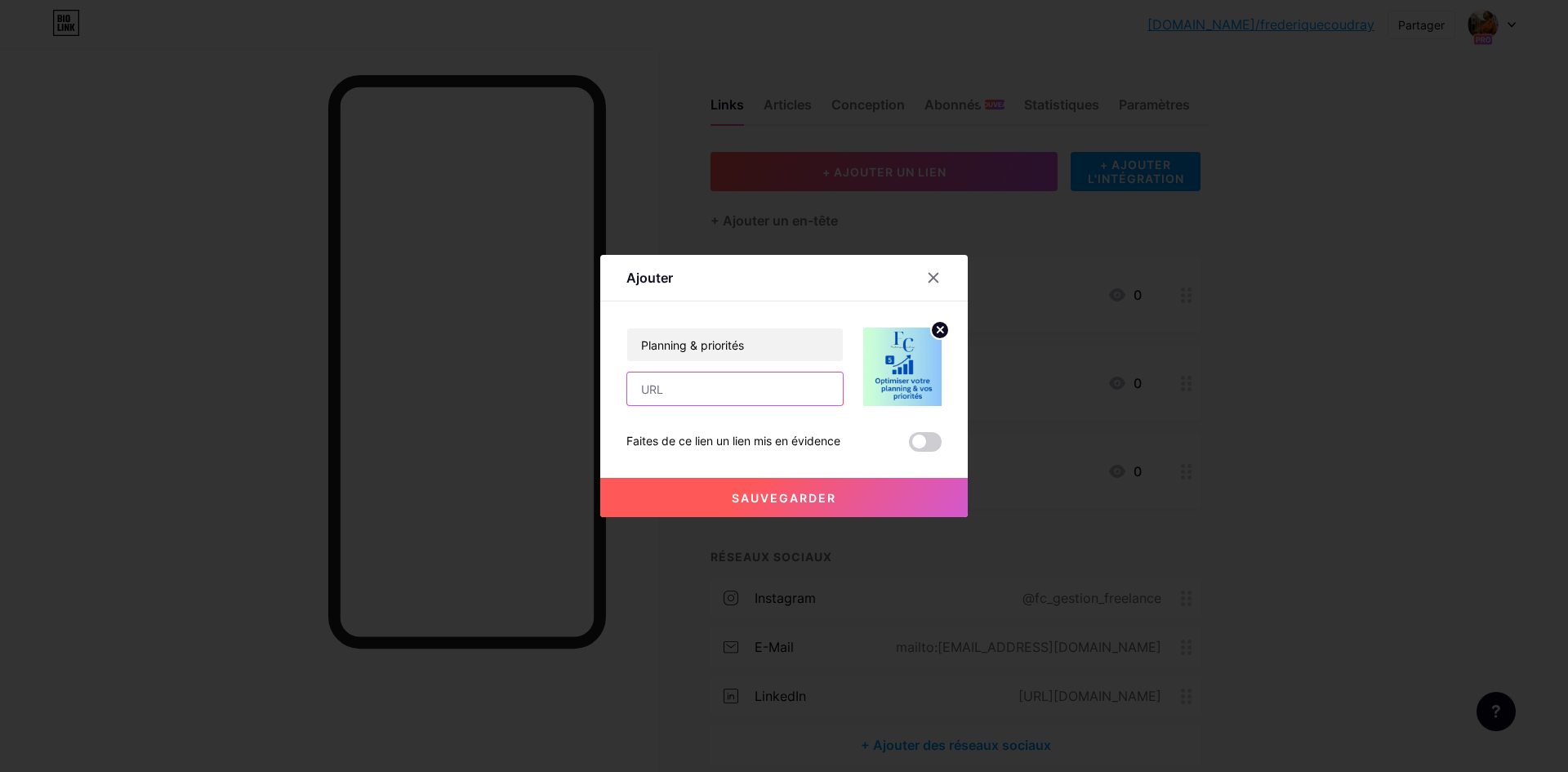
click at [706, 395] on input "text" at bounding box center [736, 388] width 216 height 32
paste input "https://app.podia.com/editor/pages/17970305/edit?page_type=Pages%3A%3ACustomCon…"
type input "https://app.podia.com/editor/pages/17970305/edit?page_type=Pages%3A%3ACustomCon…"
click at [850, 501] on button "Sauvegarder" at bounding box center [784, 497] width 368 height 40
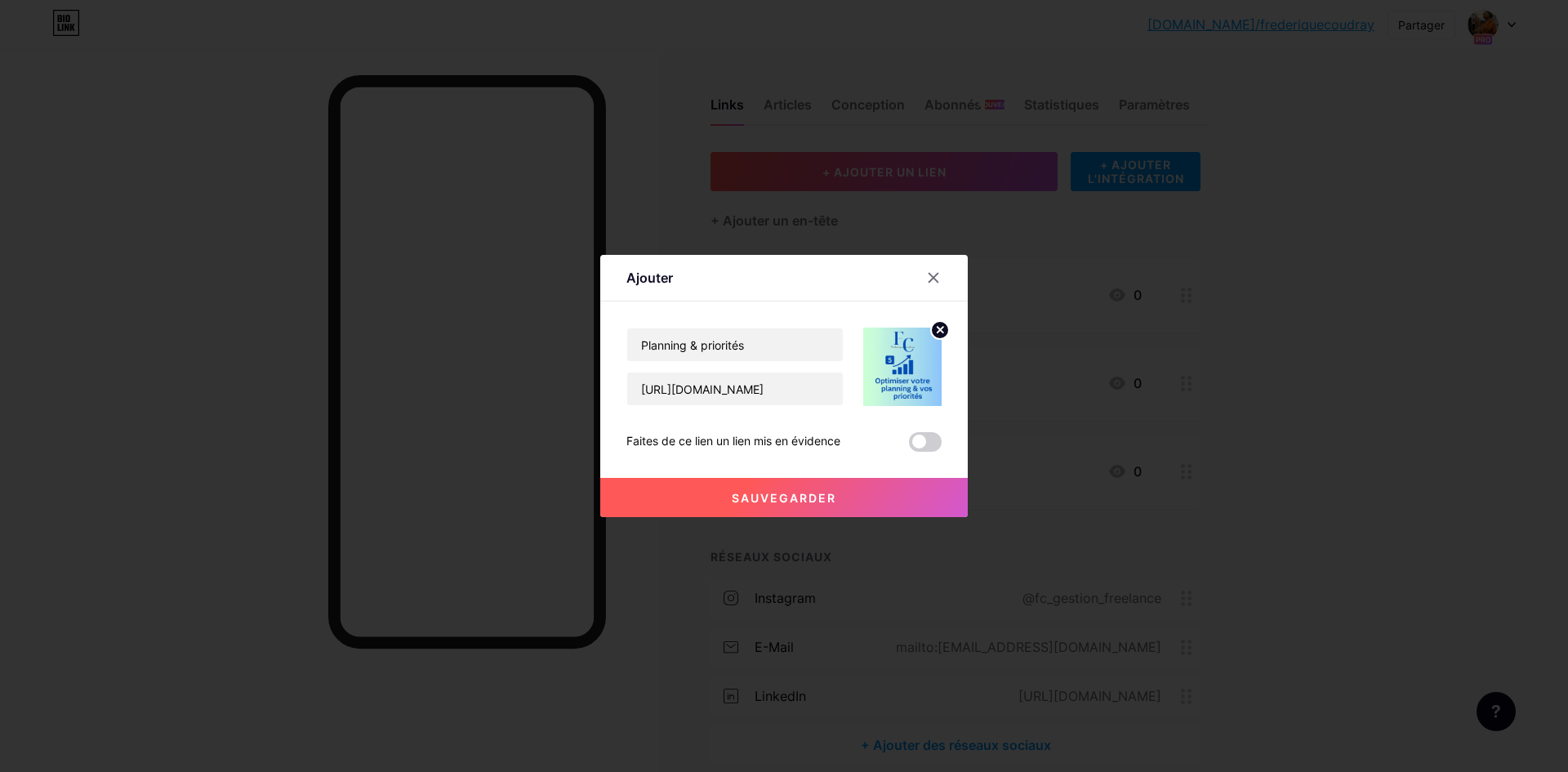
scroll to position [0, 0]
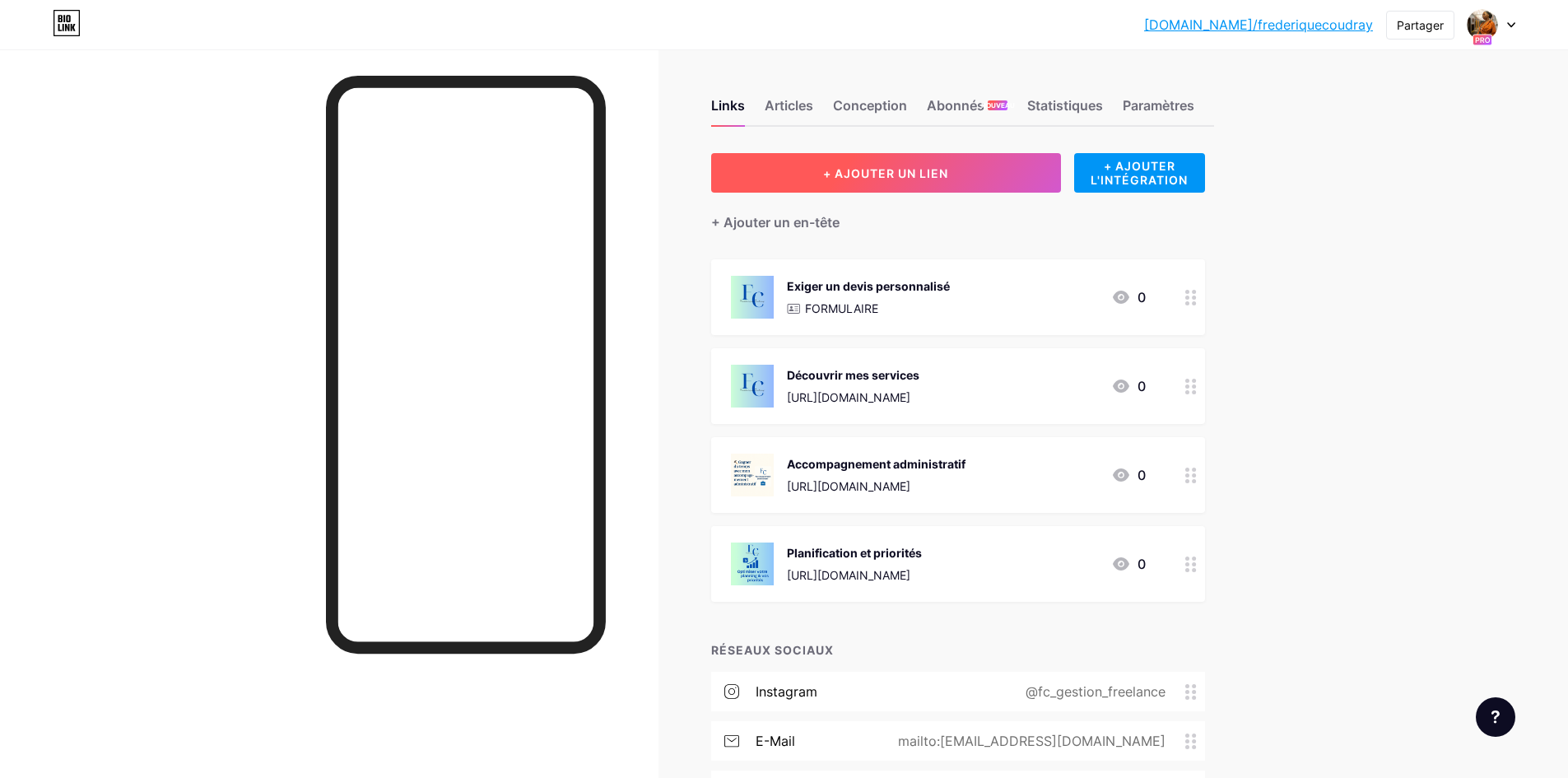
click at [811, 173] on button "+ AJOUTER UN LIEN" at bounding box center [886, 173] width 350 height 40
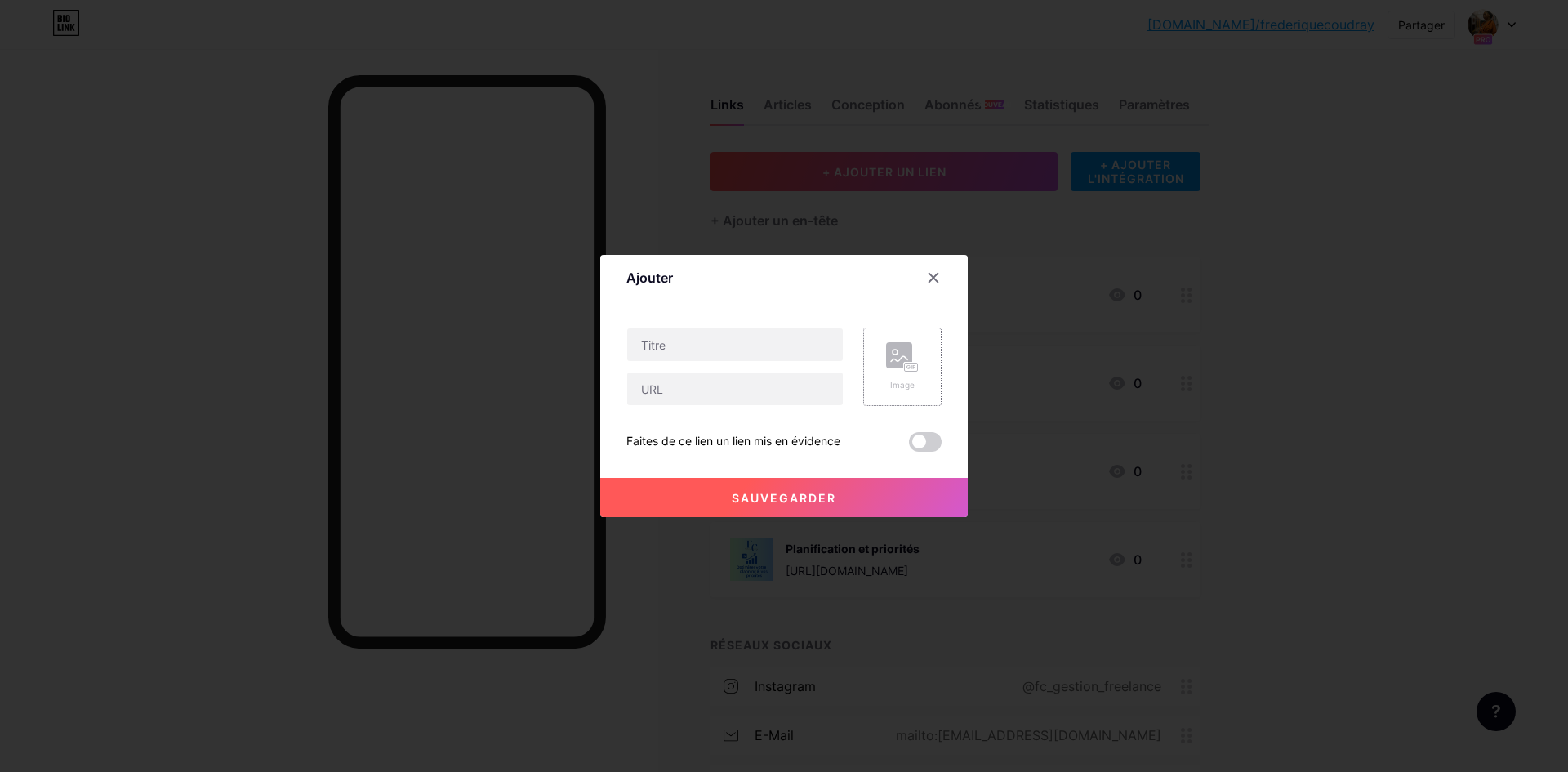
click at [903, 376] on div "Image" at bounding box center [903, 367] width 32 height 49
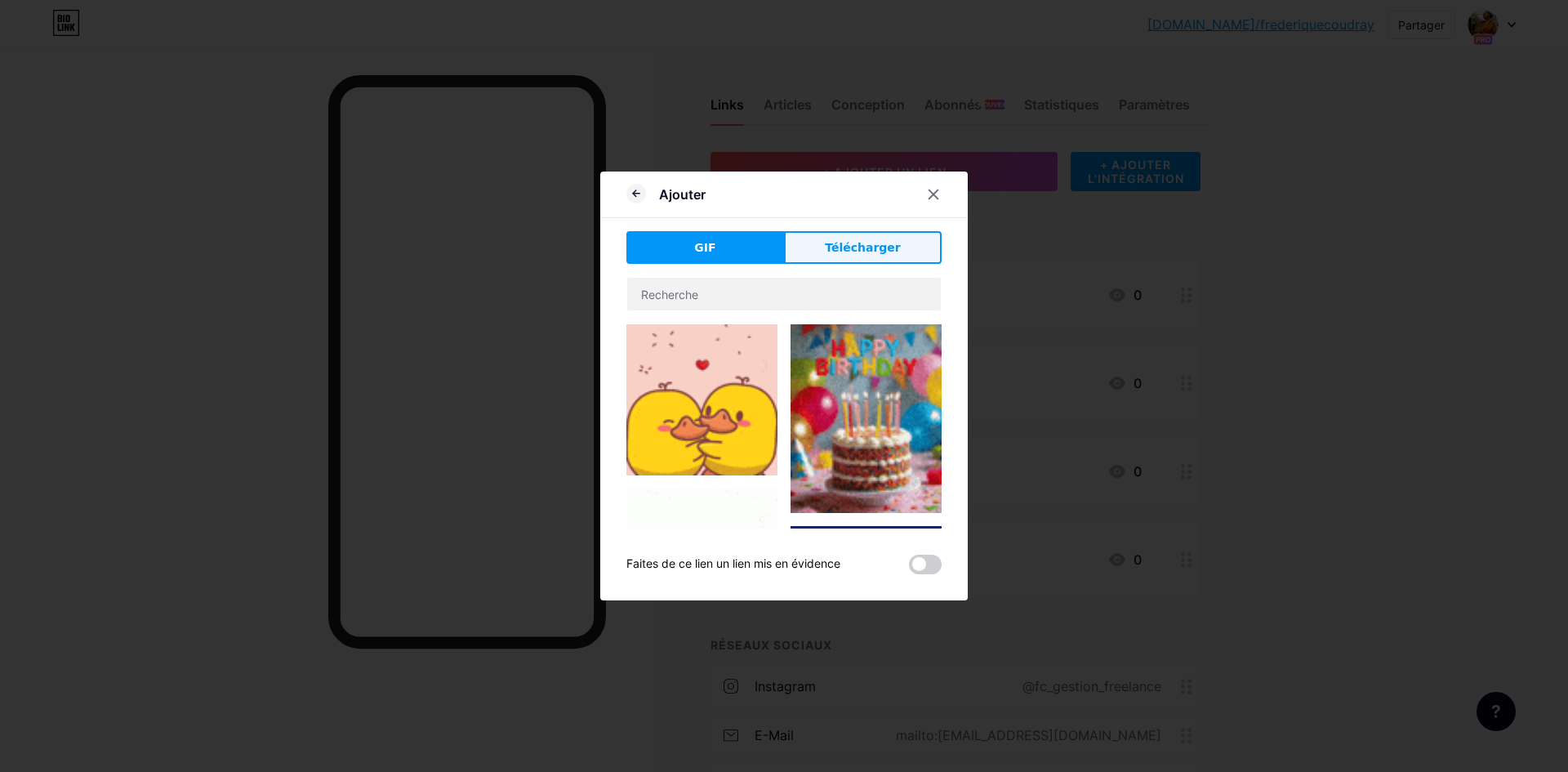
click at [863, 256] on span "Télécharger" at bounding box center [863, 249] width 76 height 18
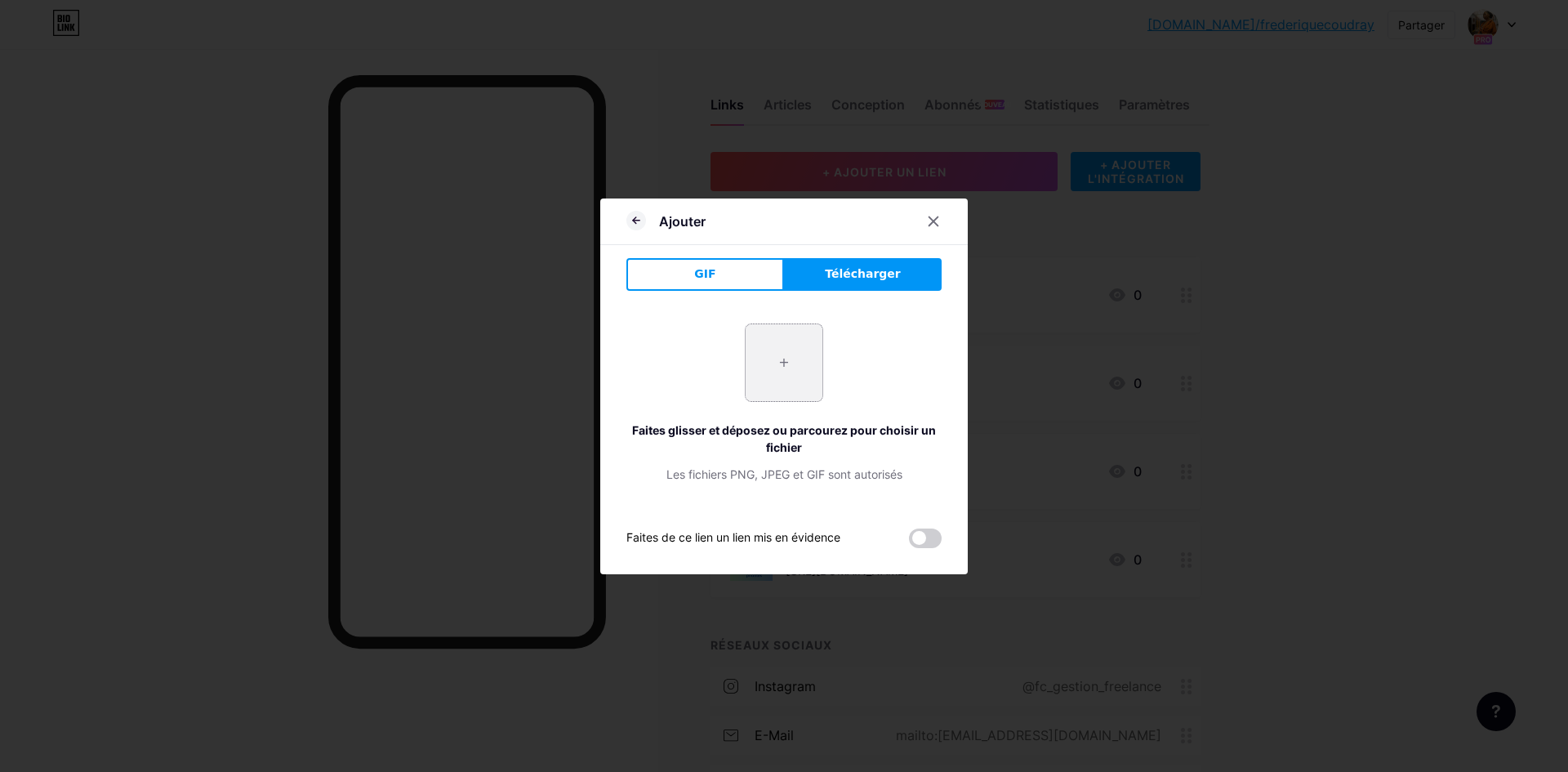
click at [782, 370] on input "file" at bounding box center [783, 362] width 76 height 76
type input "C:\fakepath\ChatGPT Image 15 août 2025, 19_37_24.png"
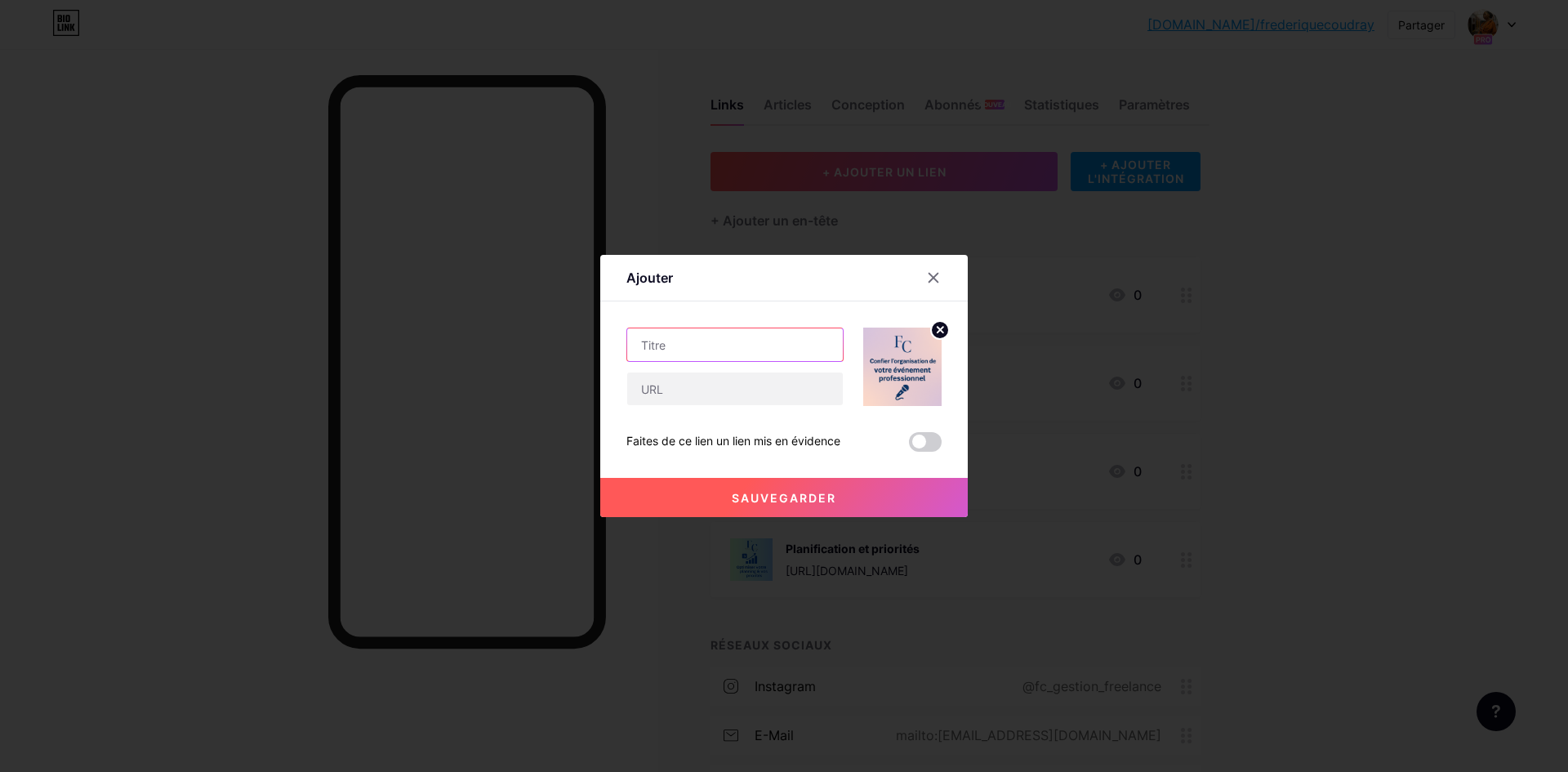
paste input "Gestion événement"
type input "Gestion événement"
paste input "https://app.podia.com/editor/pages/17970214/edit?page_type=Pages%3A%3ACustomCon…"
type input "https://app.podia.com/editor/pages/17970214/edit?page_type=Pages%3A%3ACustomCon…"
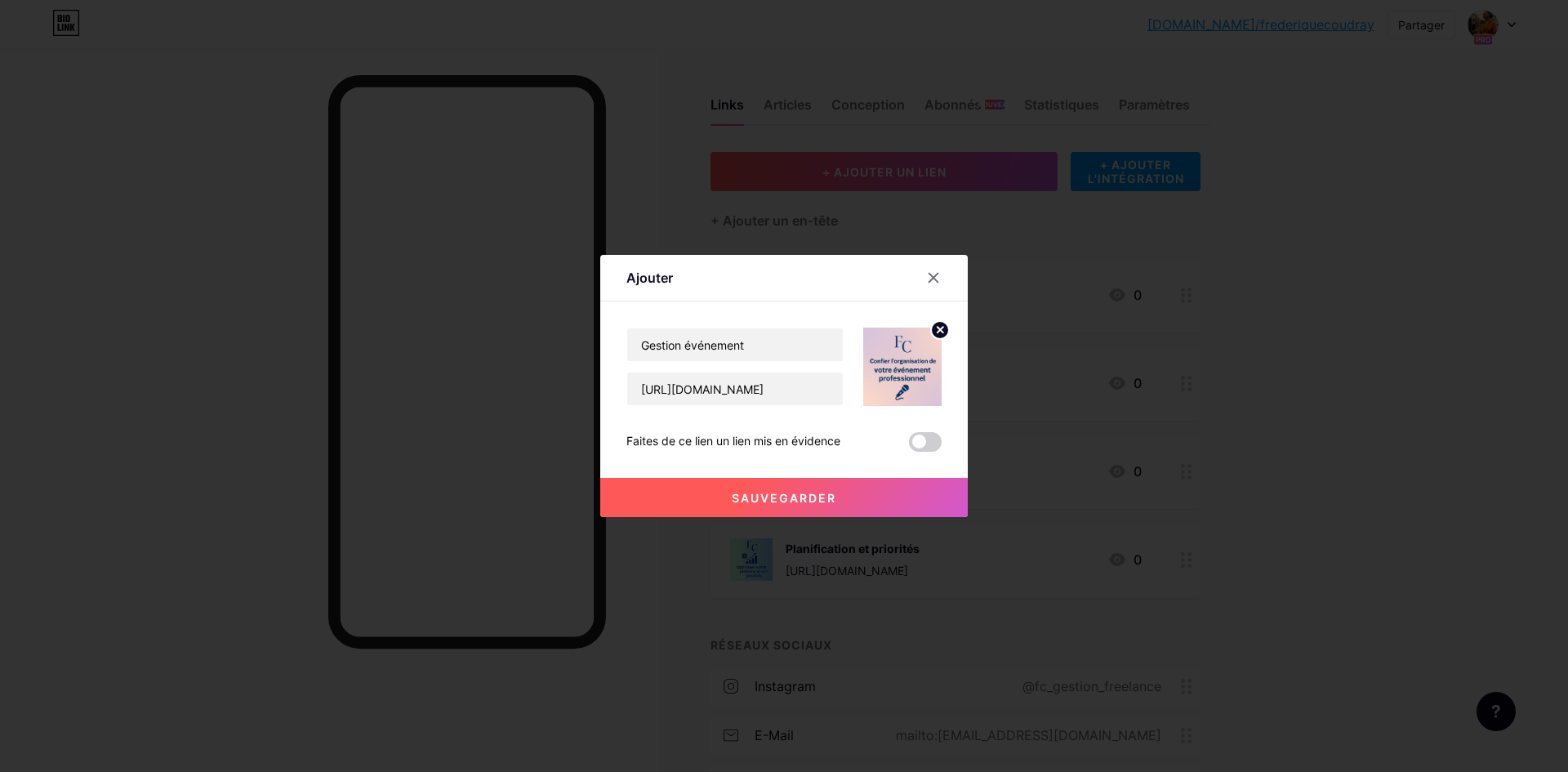
click at [828, 497] on font "Sauvegarder" at bounding box center [784, 498] width 104 height 14
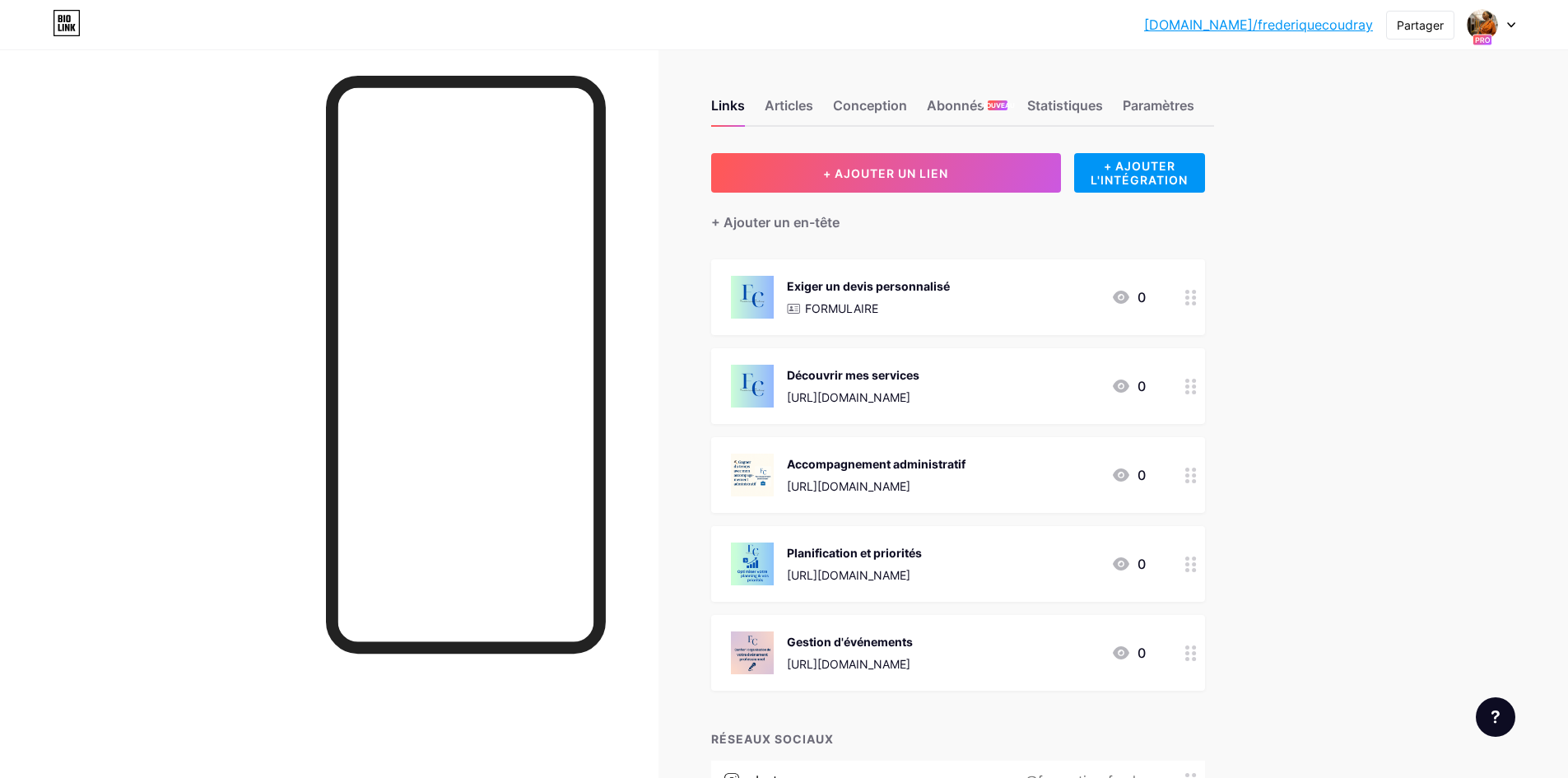
click at [922, 552] on div "Planification et priorités" at bounding box center [854, 553] width 135 height 18
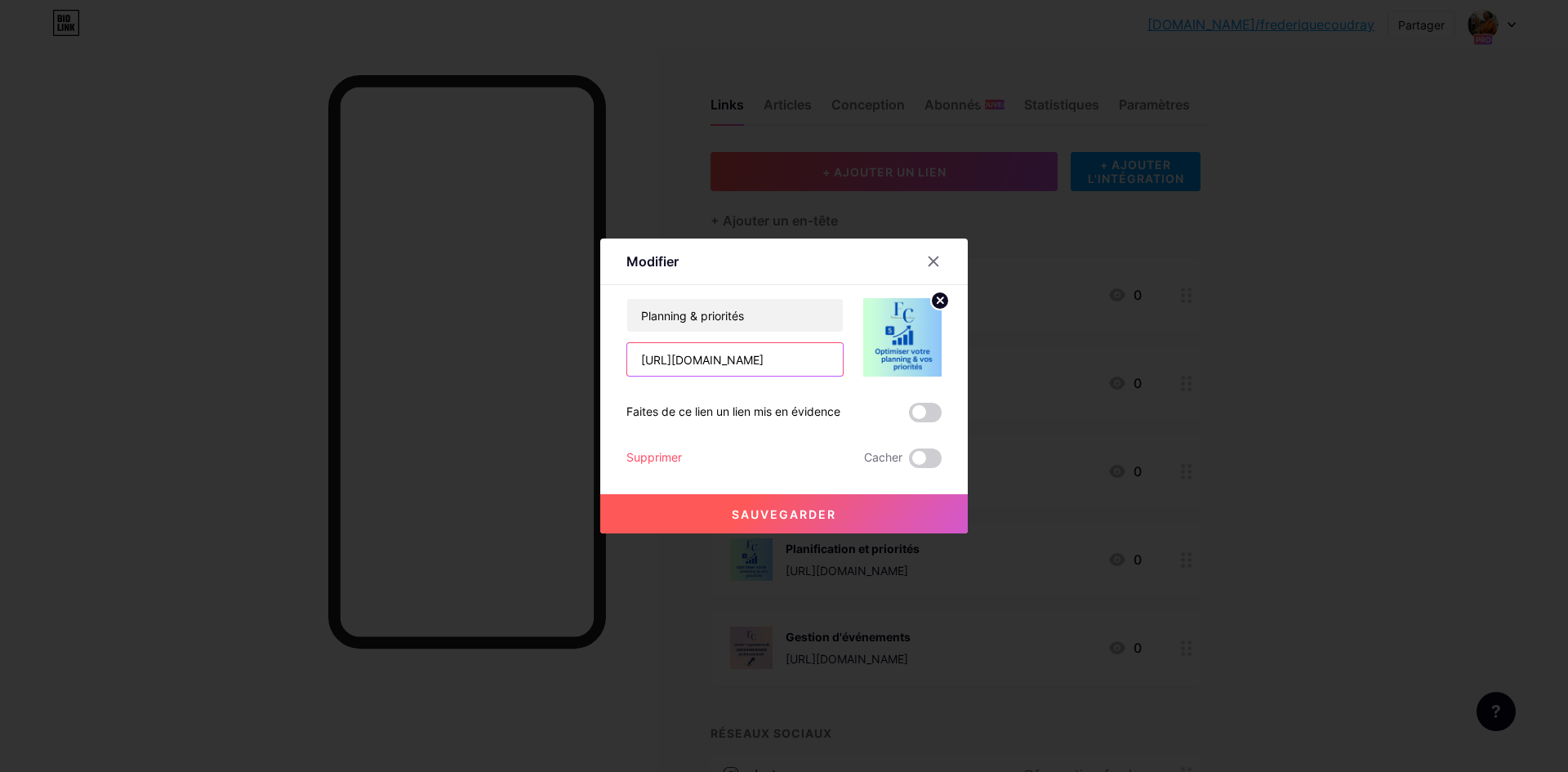
click at [820, 361] on input "https://app.podia.com/editor/pages/17970305/edit?page_type=Pages%3A%3ACustomCon…" at bounding box center [736, 359] width 216 height 32
click at [820, 362] on input "https://app.podia.com/editor/pages/17970305/edit?page_type=Pages%3A%3ACustomCon…" at bounding box center [736, 359] width 216 height 32
paste input "https://app.podia.com/editor/pages/17970305/edit?page_type=Pages%3A%3ACustomCon…"
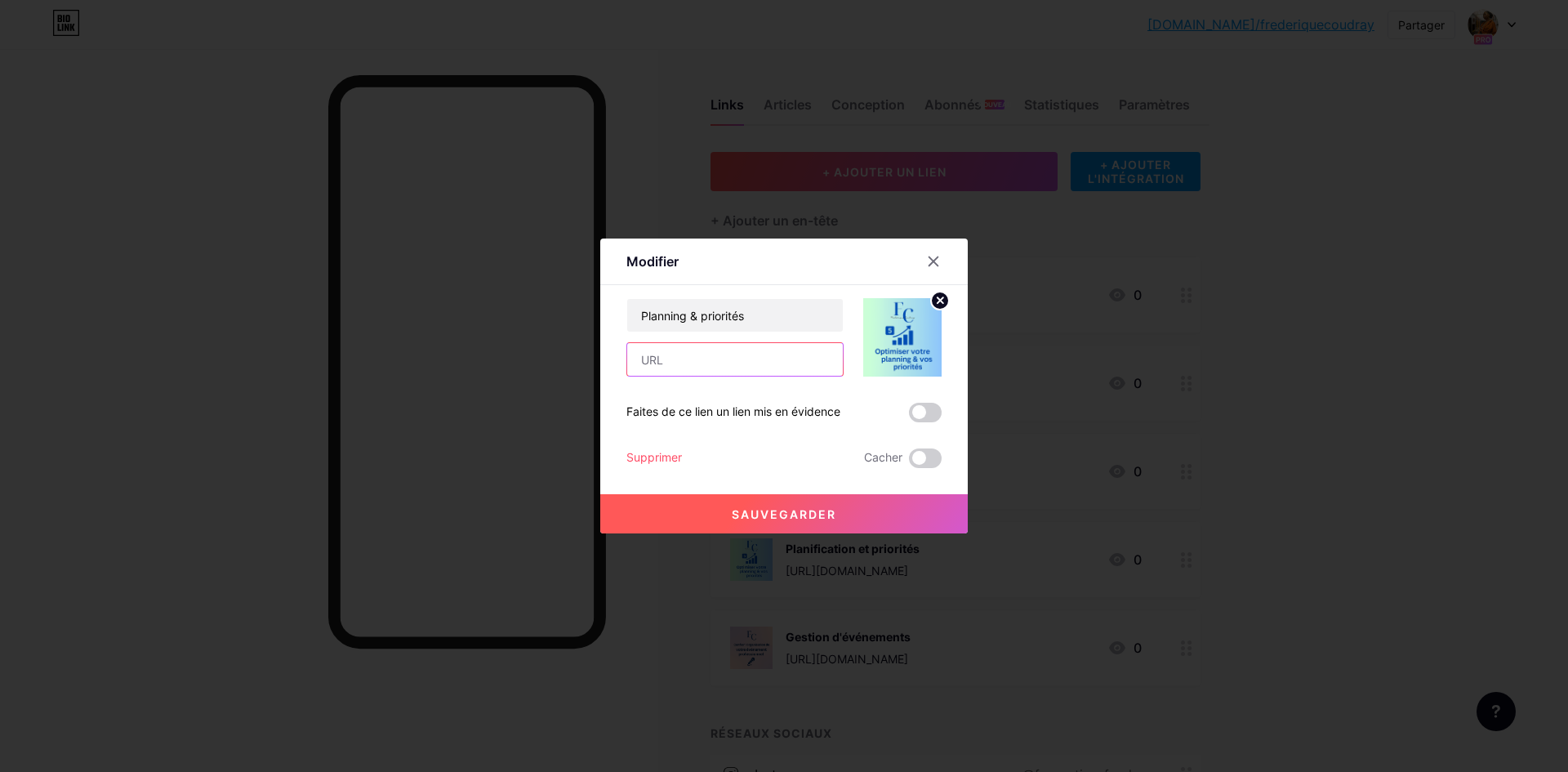
type input "https://app.podia.com/editor/pages/17970305/edit?page_type=Pages%3A%3ACustomCon…"
click at [890, 344] on img at bounding box center [902, 337] width 78 height 78
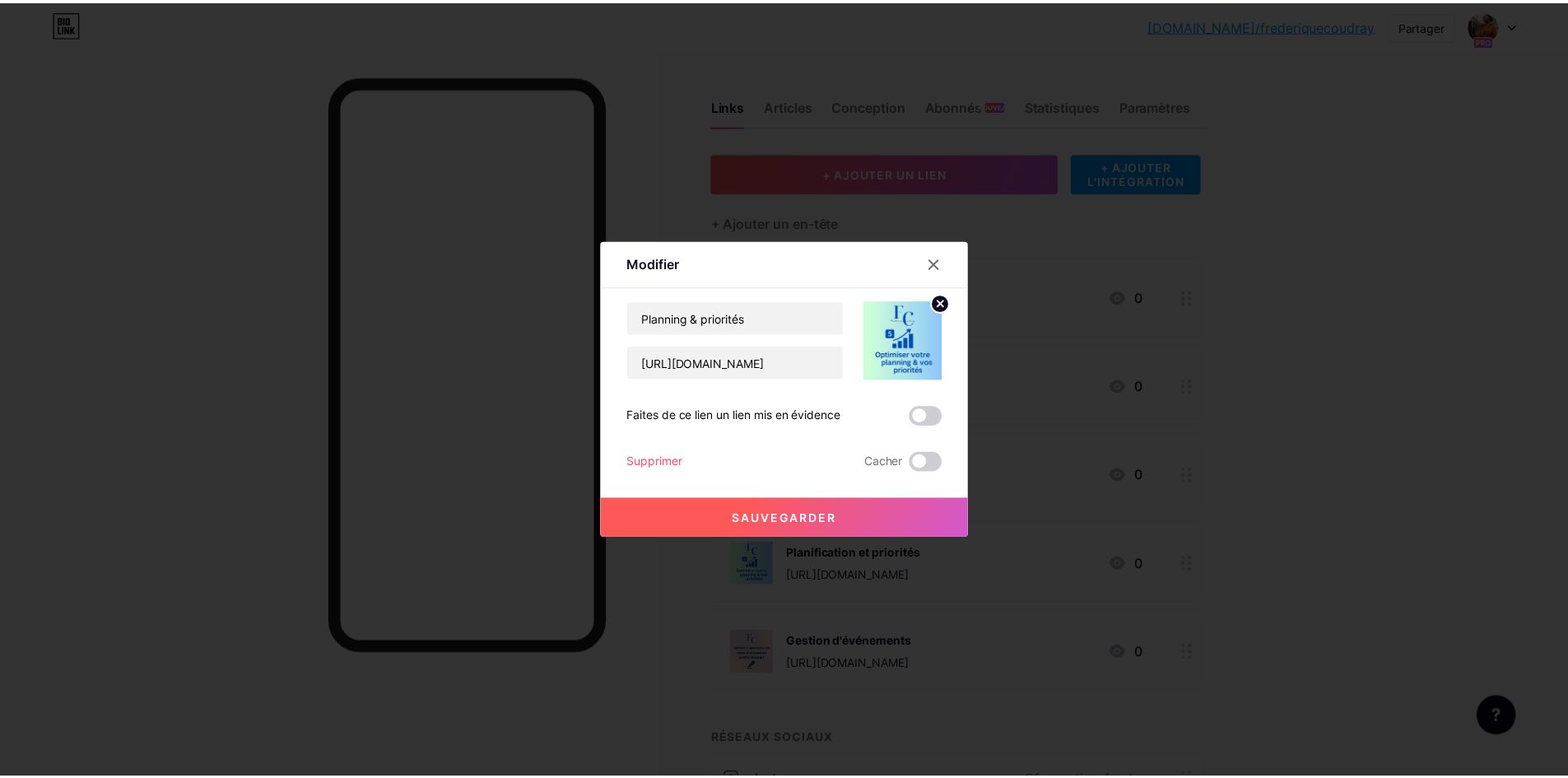
scroll to position [0, 0]
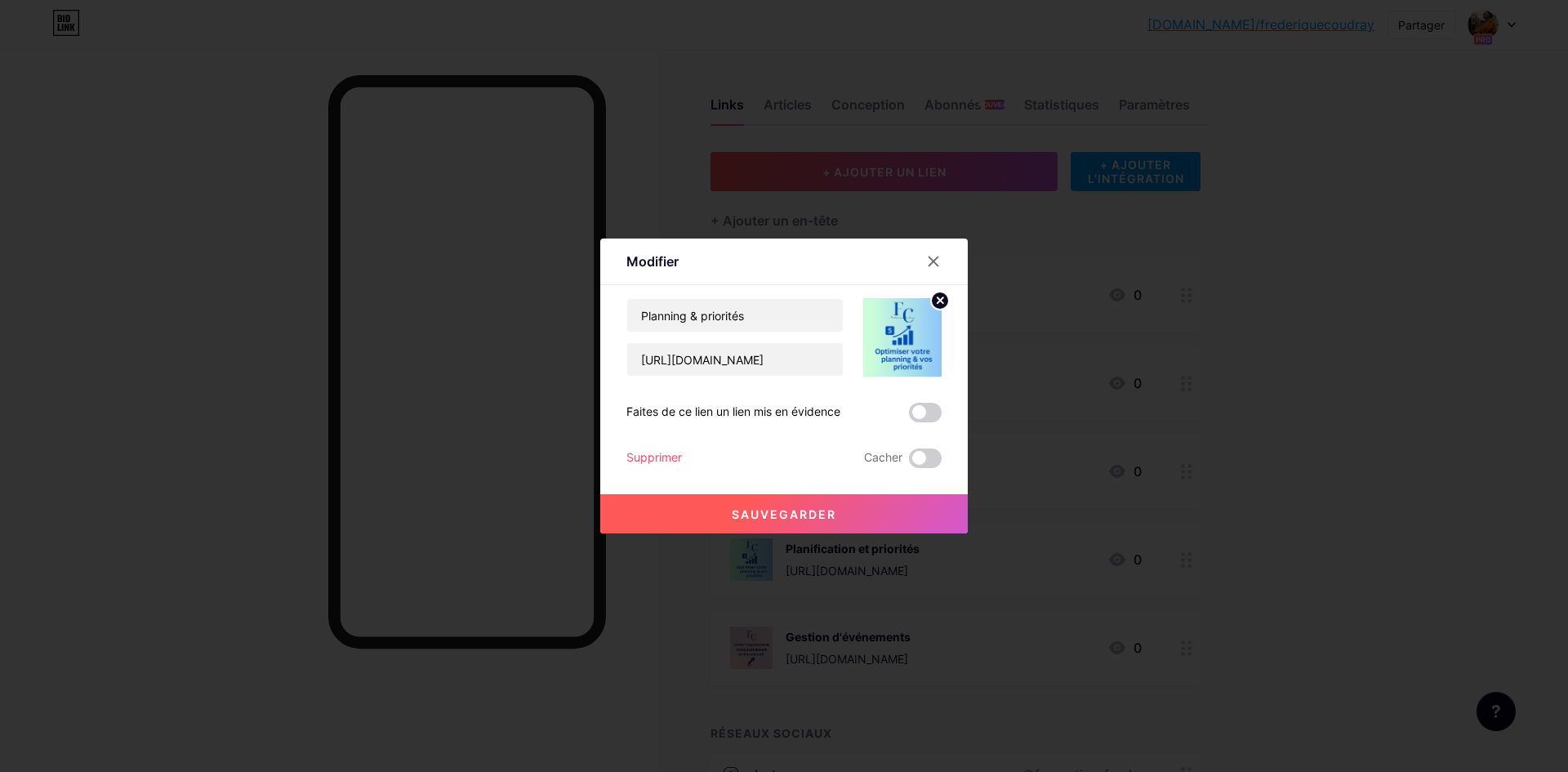
click at [938, 299] on icon at bounding box center [940, 300] width 6 height 6
click at [905, 337] on rect at bounding box center [911, 338] width 13 height 8
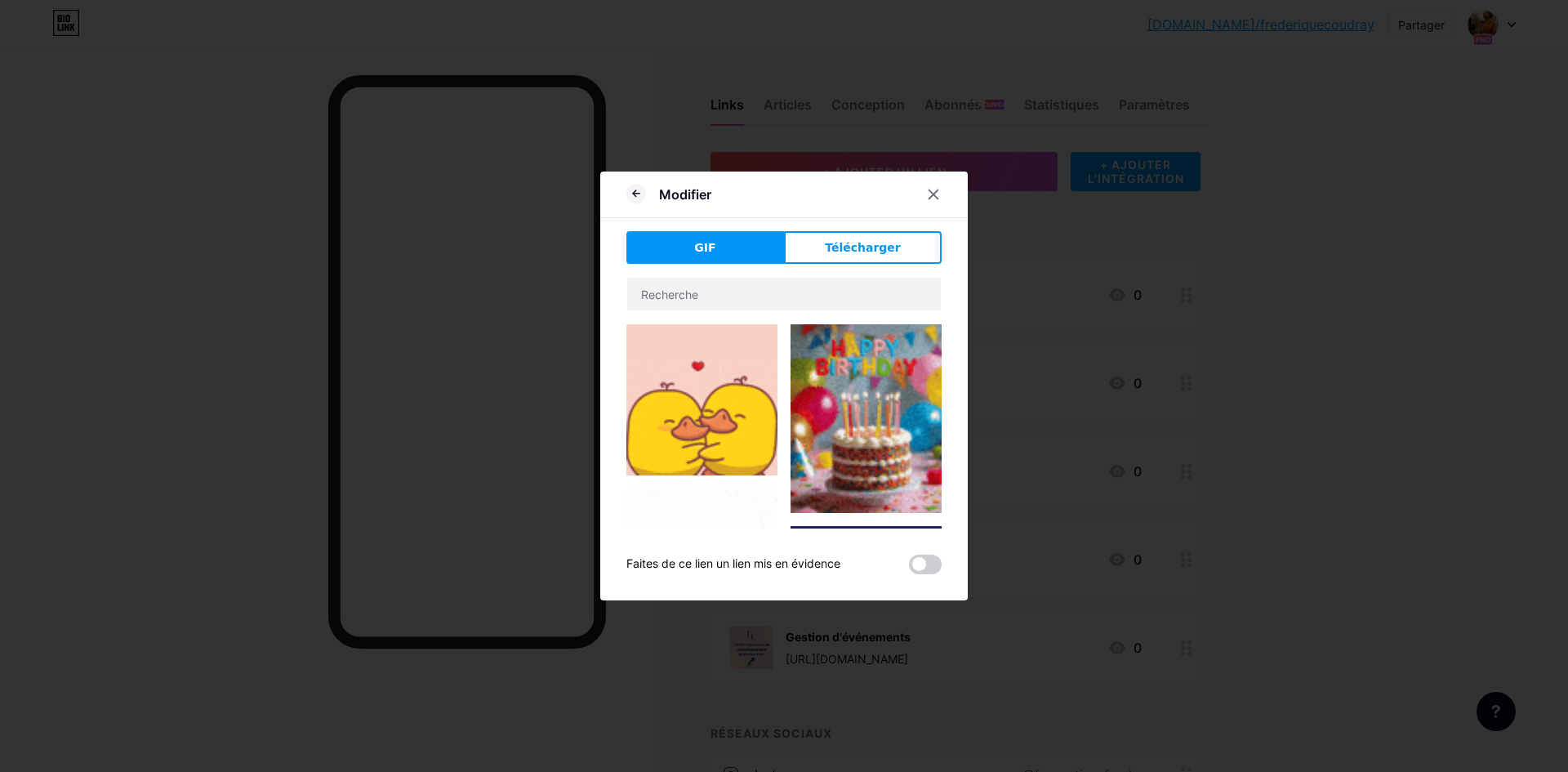
click at [843, 251] on font "Télécharger" at bounding box center [863, 247] width 76 height 13
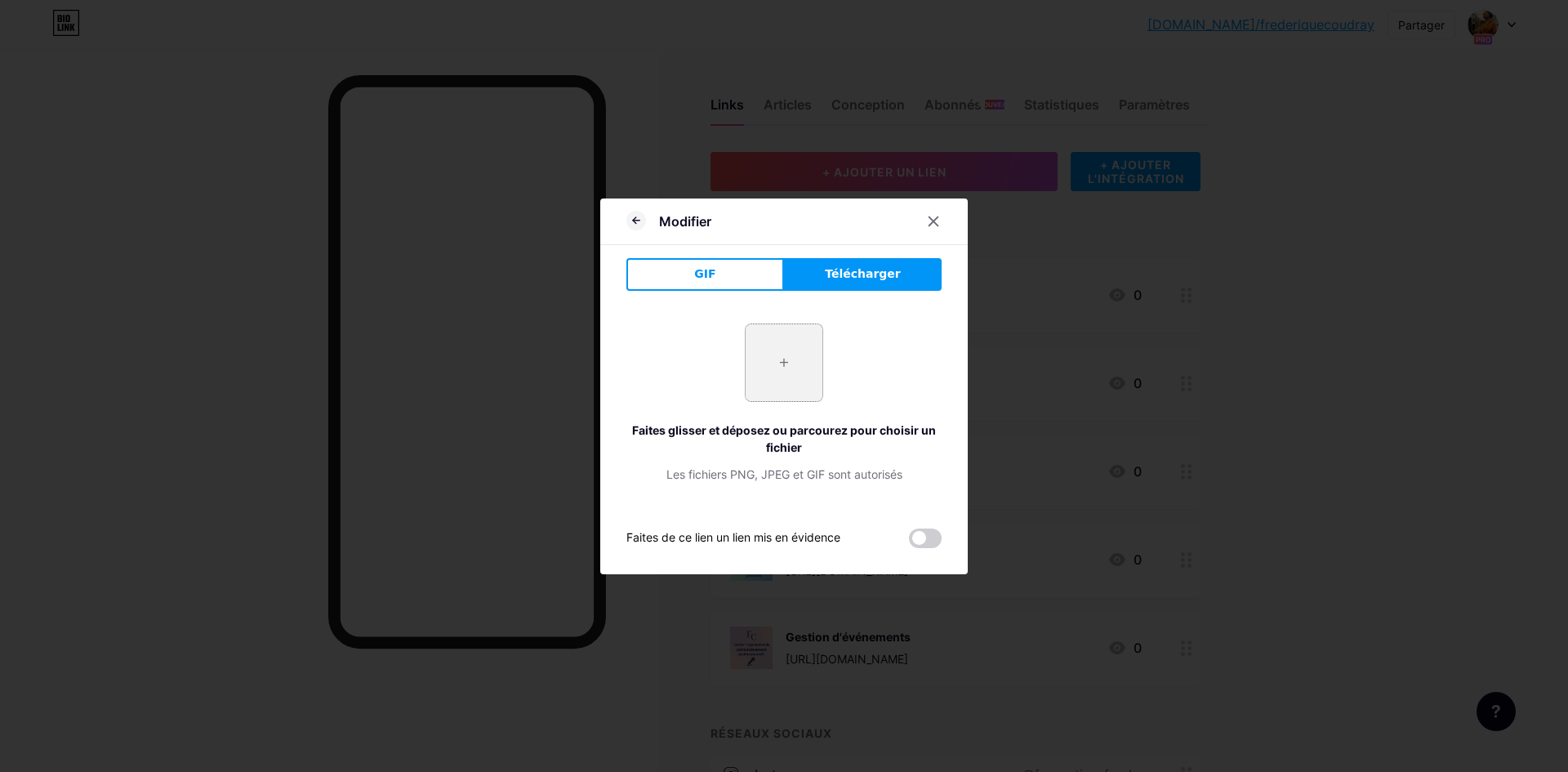
click at [776, 364] on input "file" at bounding box center [783, 362] width 76 height 76
type input "C:\fakepath\ChatGPT Image 15 août 2025, 21_49_53.png"
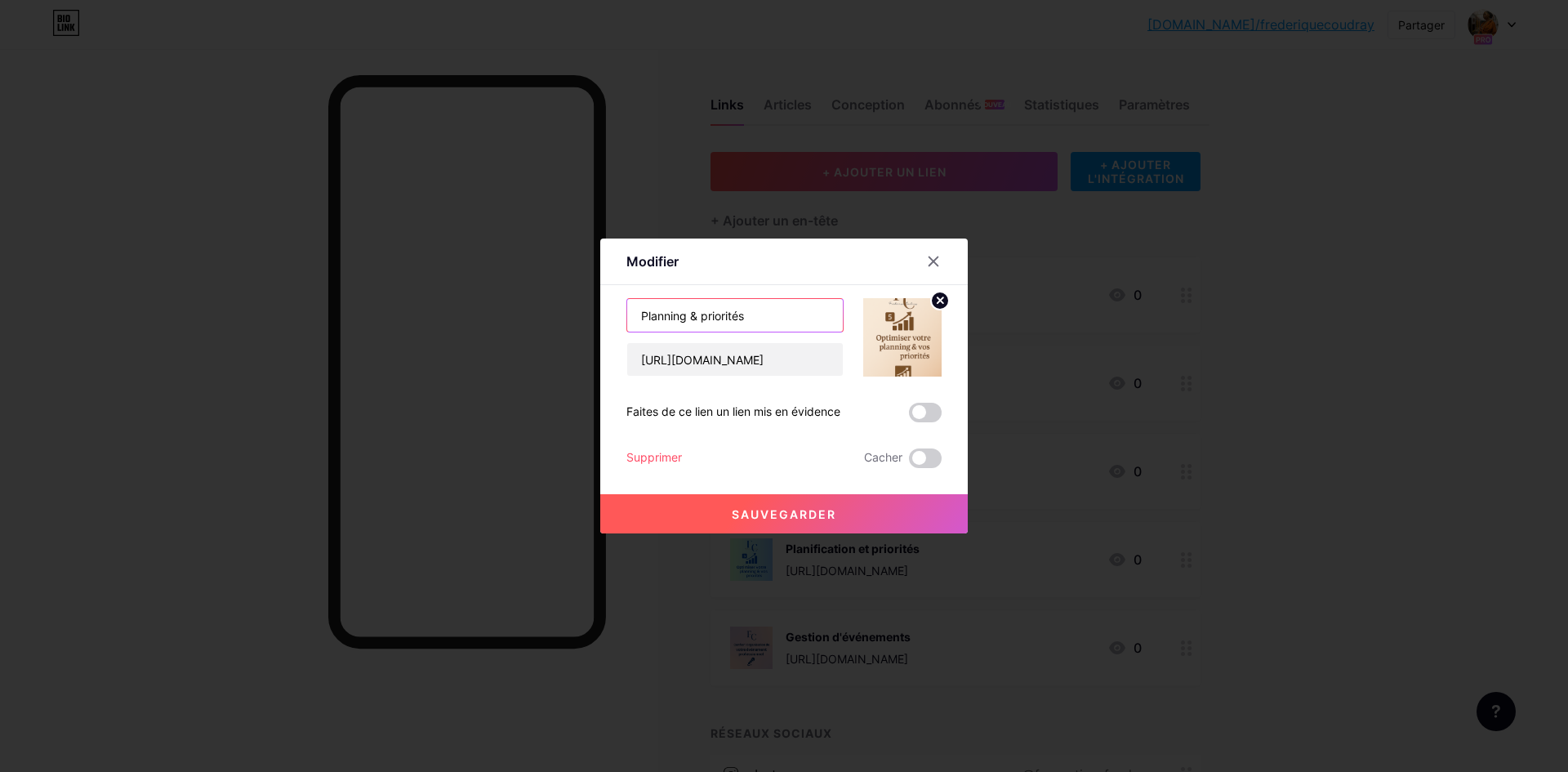
click at [638, 314] on input "Planning & priorités" at bounding box center [736, 315] width 216 height 32
click at [804, 508] on font "Sauvegarder" at bounding box center [784, 515] width 104 height 14
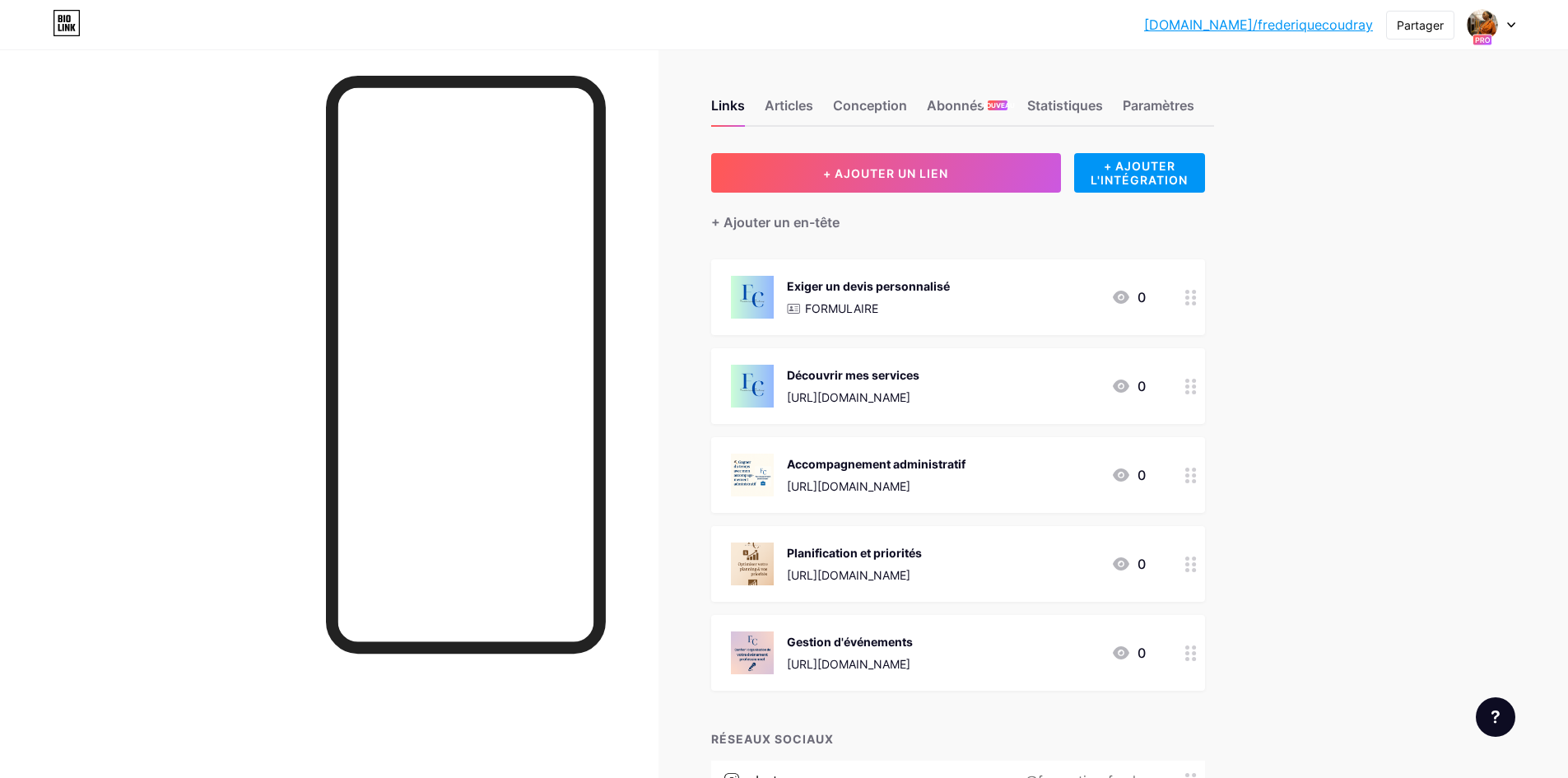
click at [854, 642] on font "Gestion d'événements" at bounding box center [849, 642] width 126 height 14
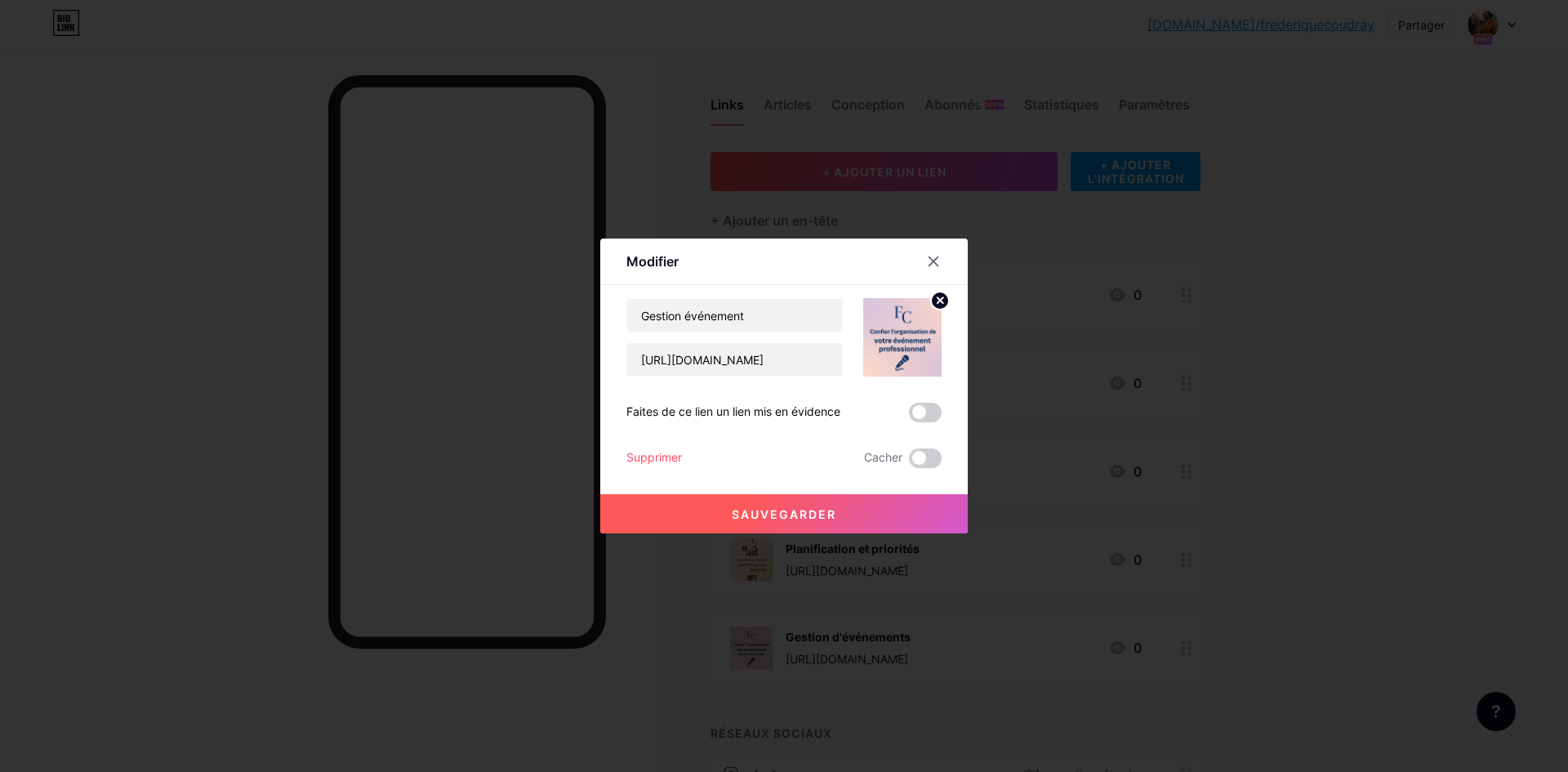
click at [595, 687] on div at bounding box center [784, 386] width 1568 height 772
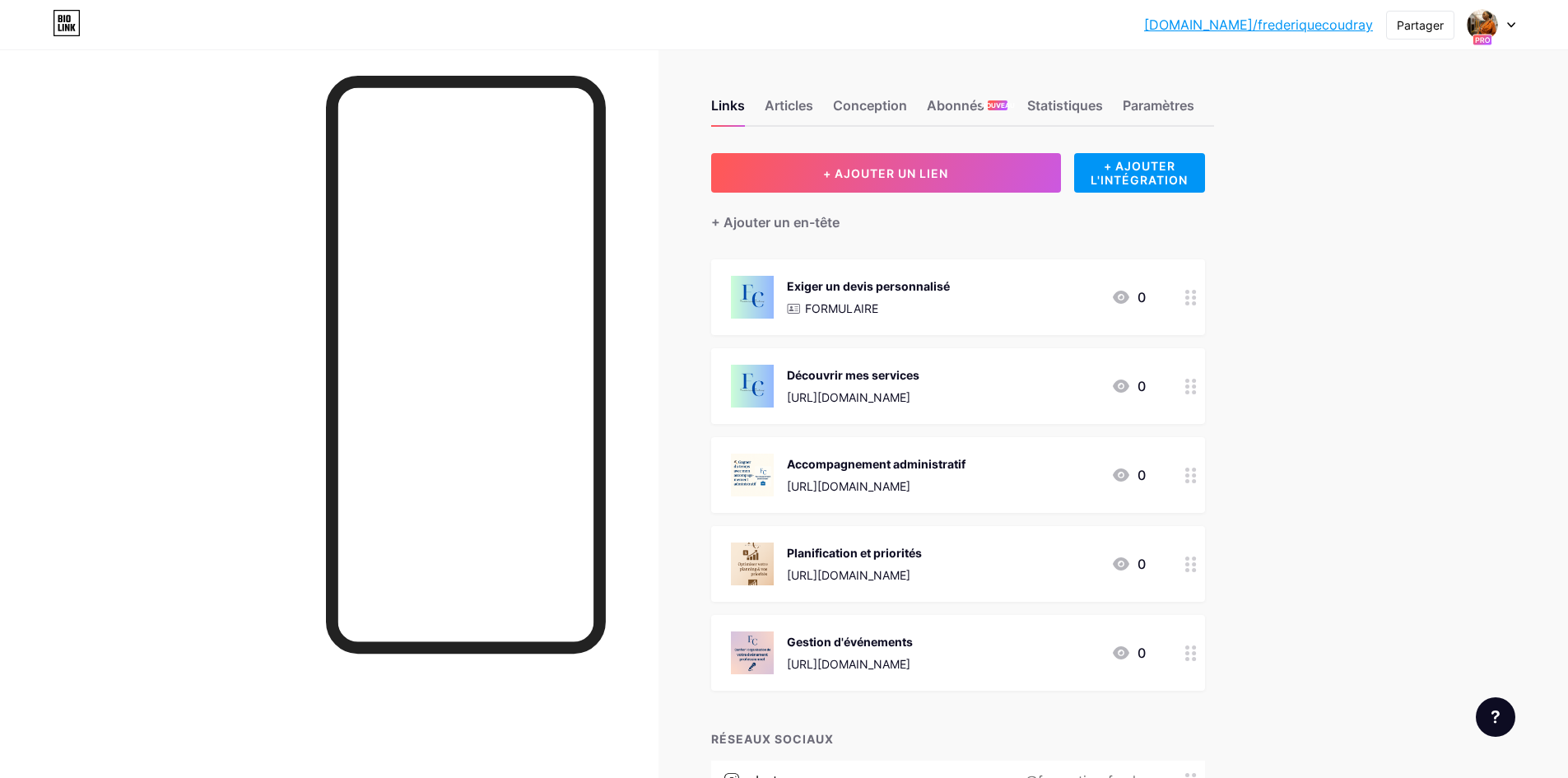
click at [1295, 28] on font "[DOMAIN_NAME]/frederiquecoudray" at bounding box center [1258, 25] width 229 height 17
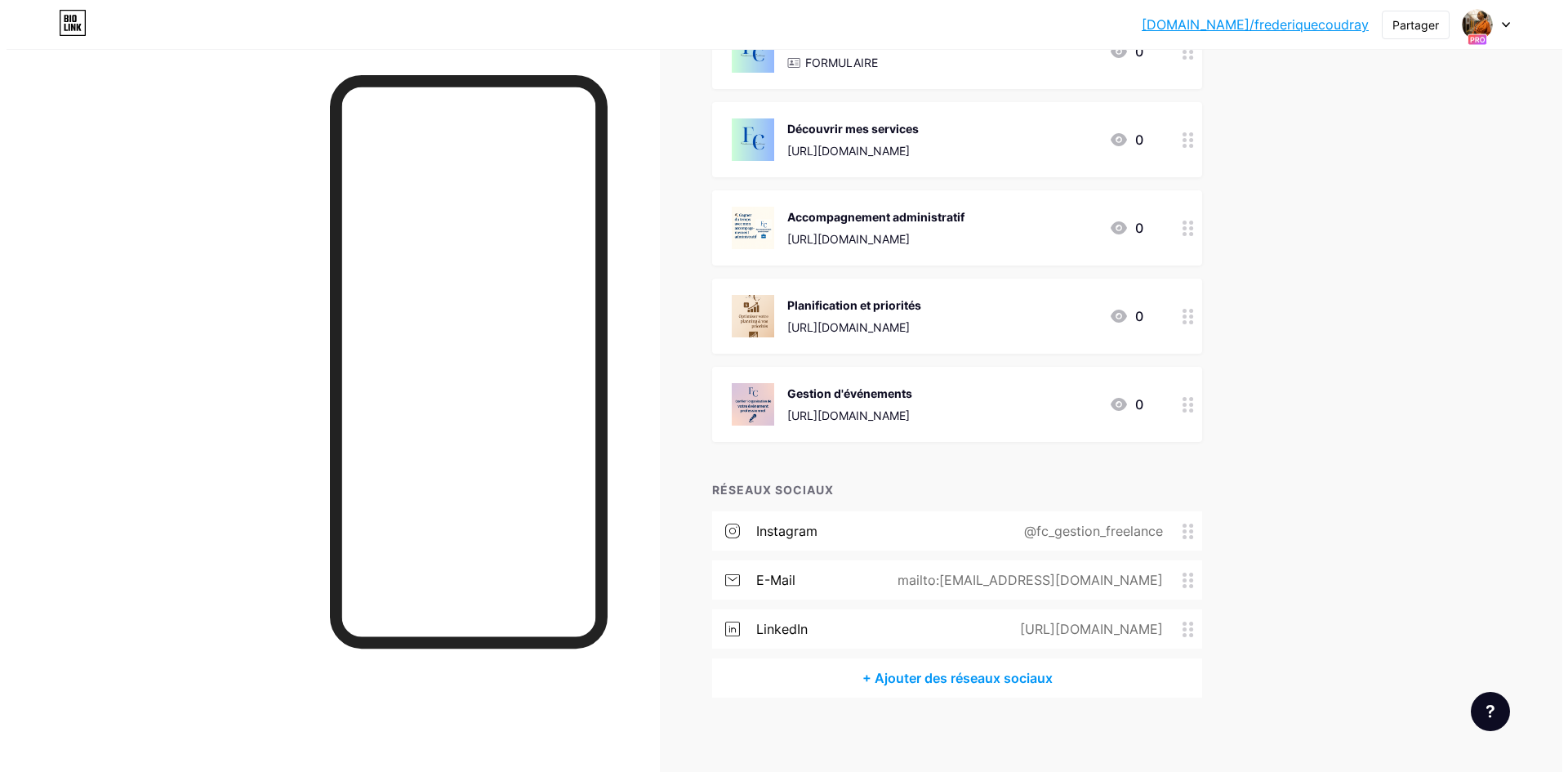
scroll to position [245, 0]
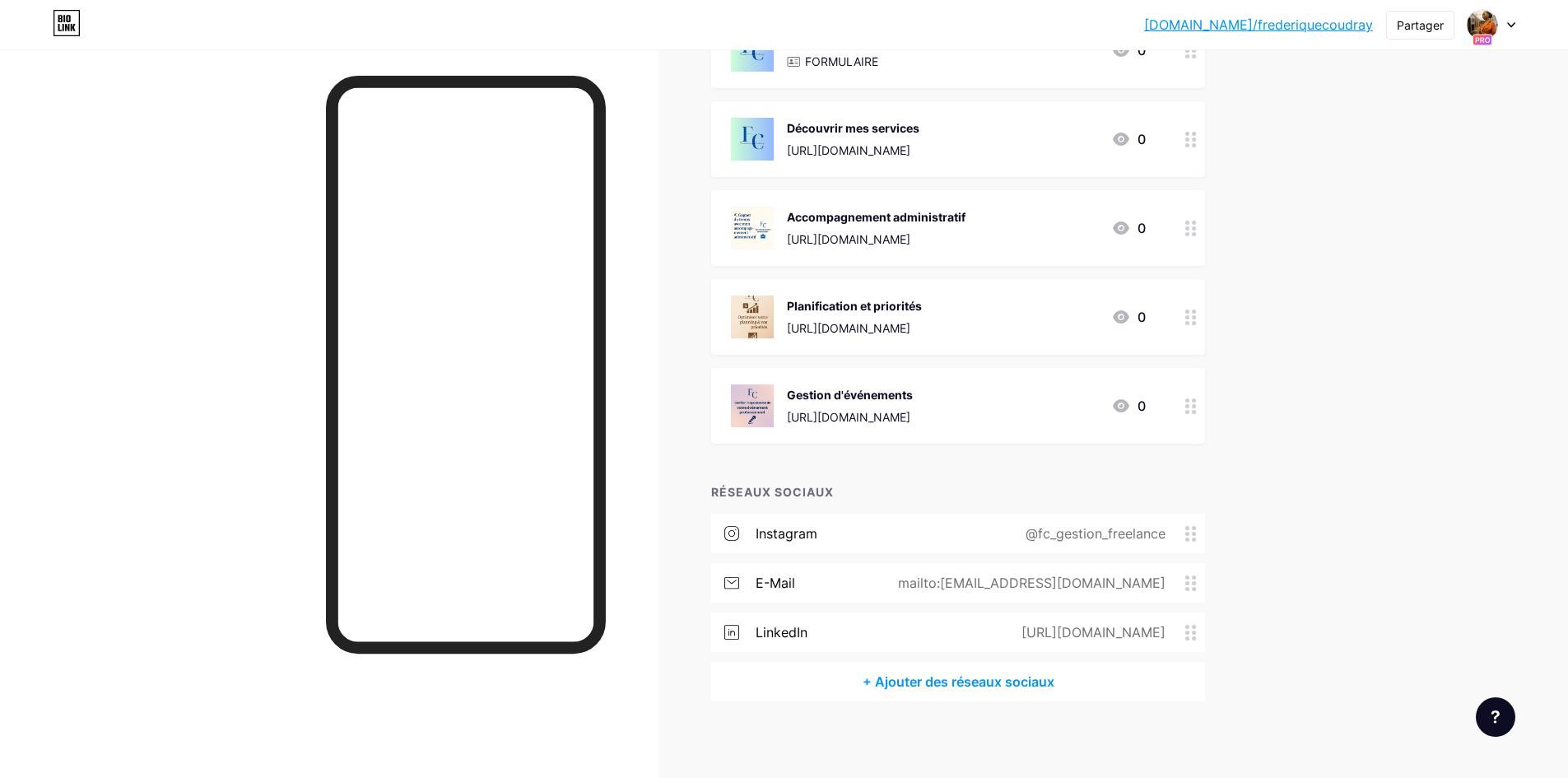
click at [913, 399] on div "Gestion d'événements" at bounding box center [849, 395] width 126 height 18
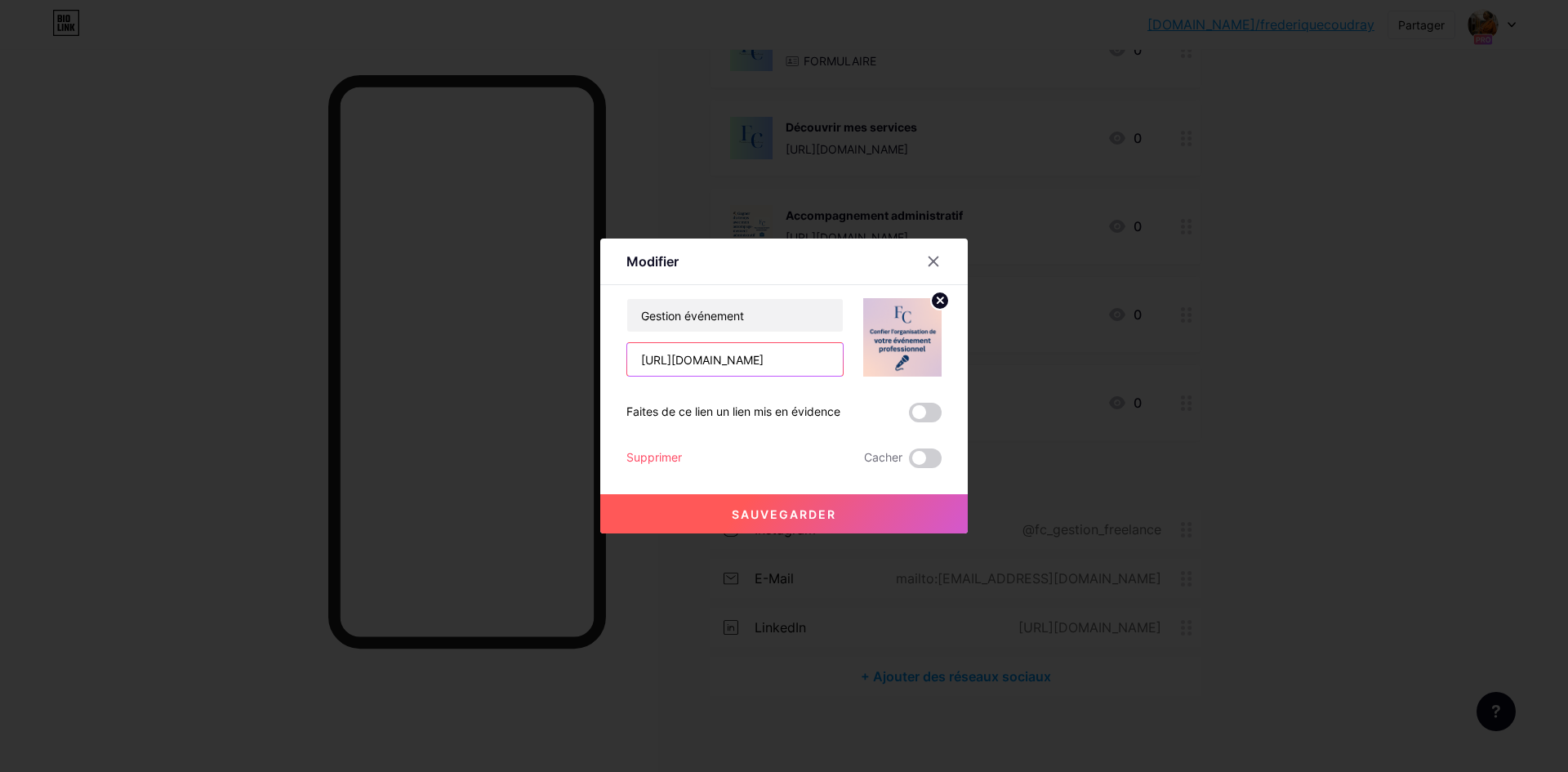
click at [815, 363] on input "https://app.podia.com/editor/pages/17970214/edit?page_type=Pages%3A%3ACustomCon…" at bounding box center [736, 359] width 216 height 32
click at [837, 358] on input "https://app.podia.com/editor/pages/17970214/edit?page_type=Pages%3A%3ACustomCon…" at bounding box center [736, 359] width 216 height 32
click at [828, 361] on input "https://app.podia.com/editor/pages/17970214/edit?page_type=Pages%3A%3ACustomCon…" at bounding box center [736, 359] width 216 height 32
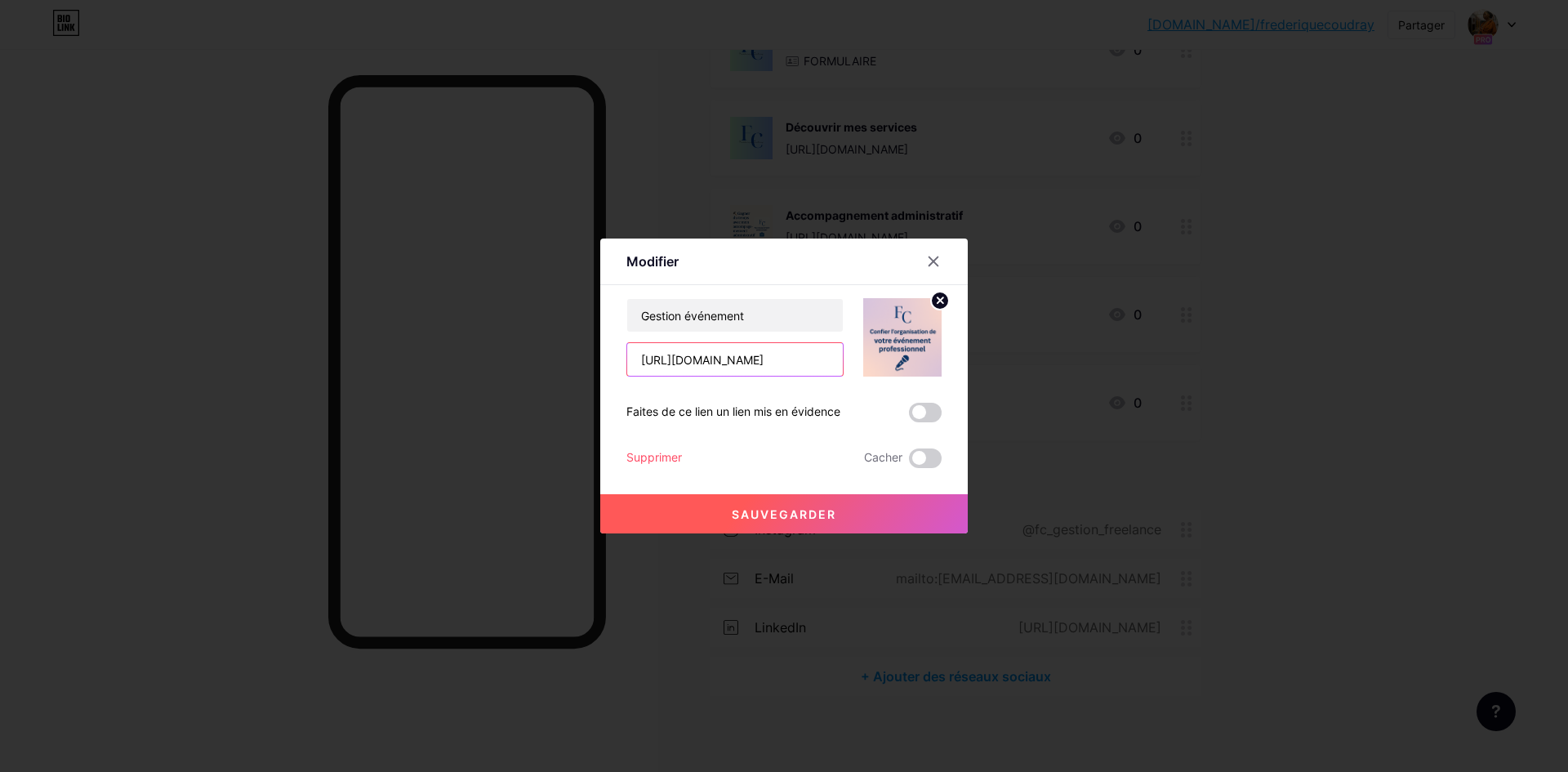
scroll to position [0, 348]
click at [931, 418] on span at bounding box center [925, 413] width 32 height 19
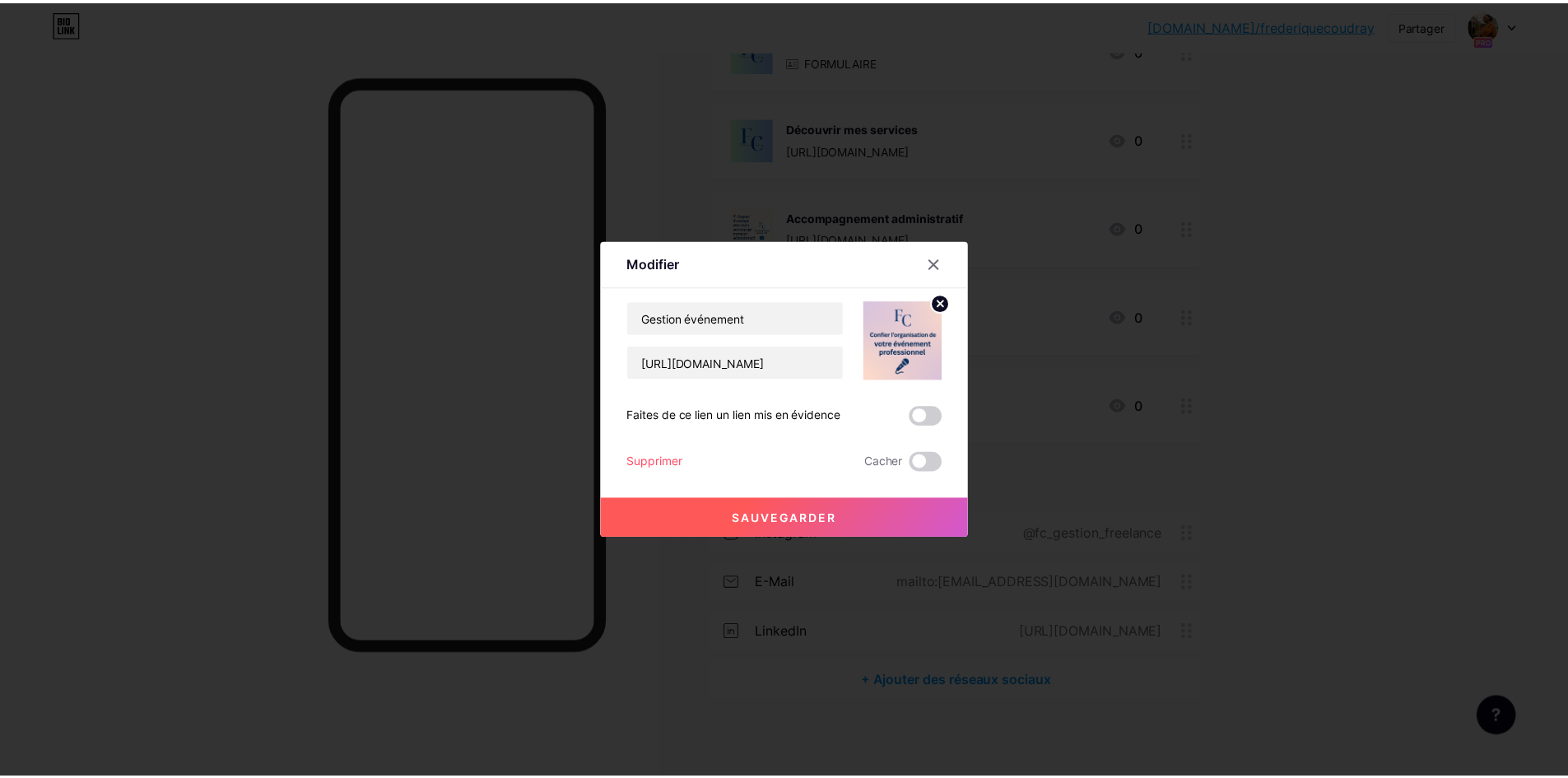
scroll to position [0, 0]
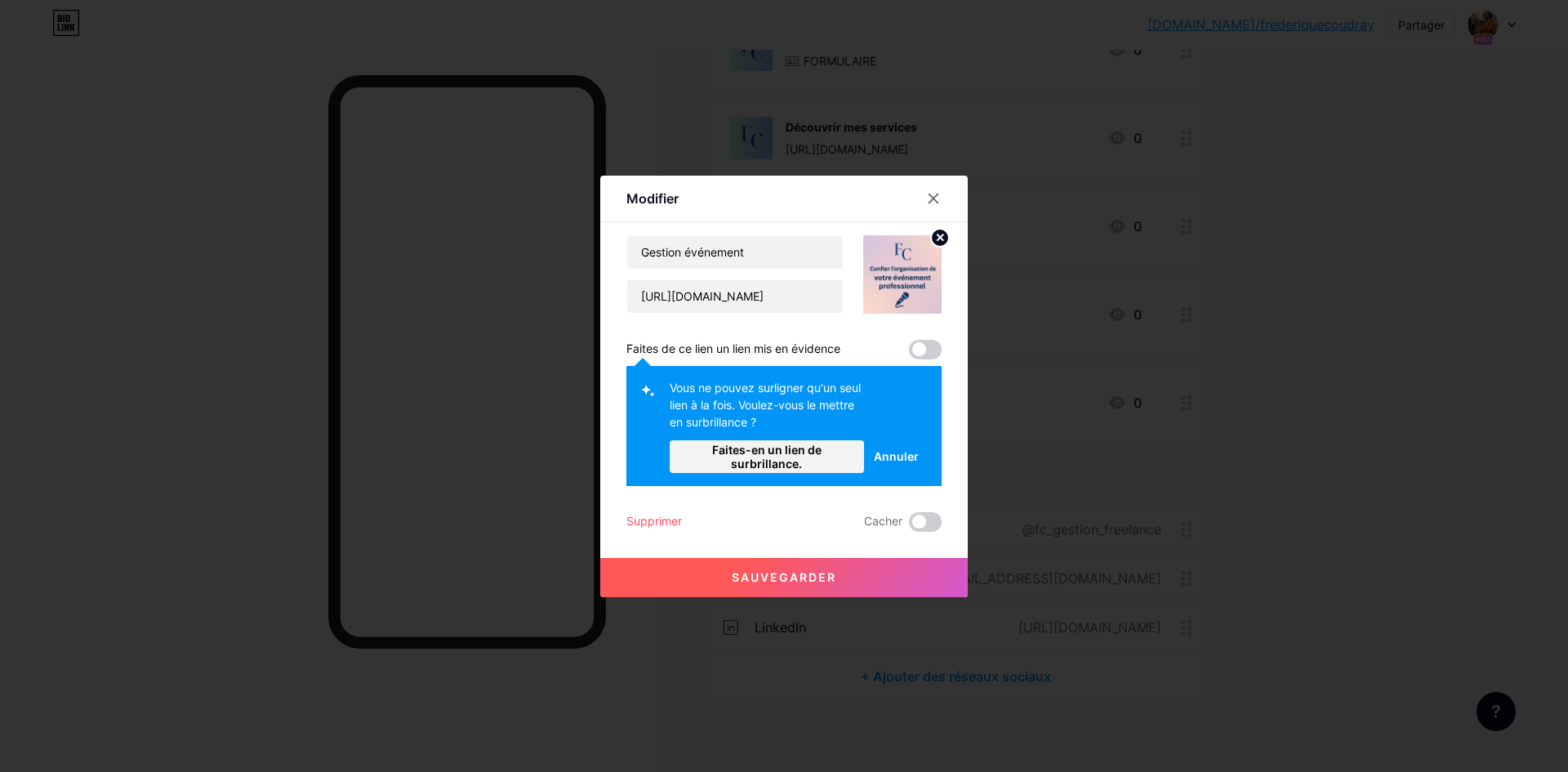
click at [923, 349] on span at bounding box center [925, 350] width 32 height 19
click at [791, 580] on font "Sauvegarder" at bounding box center [784, 577] width 104 height 14
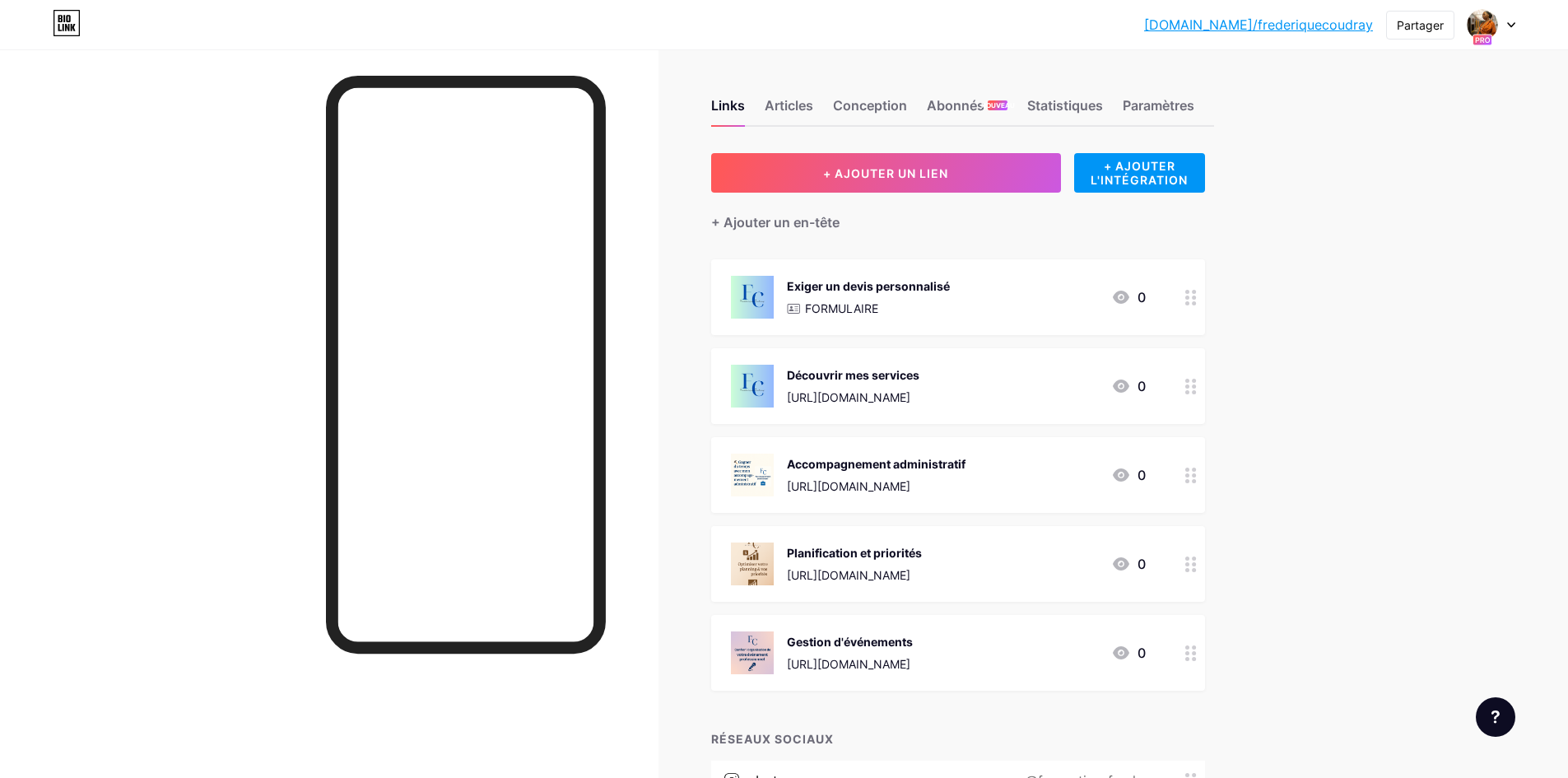
click at [1281, 26] on font "[DOMAIN_NAME]/frederiquecoudray" at bounding box center [1258, 25] width 229 height 17
click at [1189, 472] on div at bounding box center [1192, 475] width 28 height 76
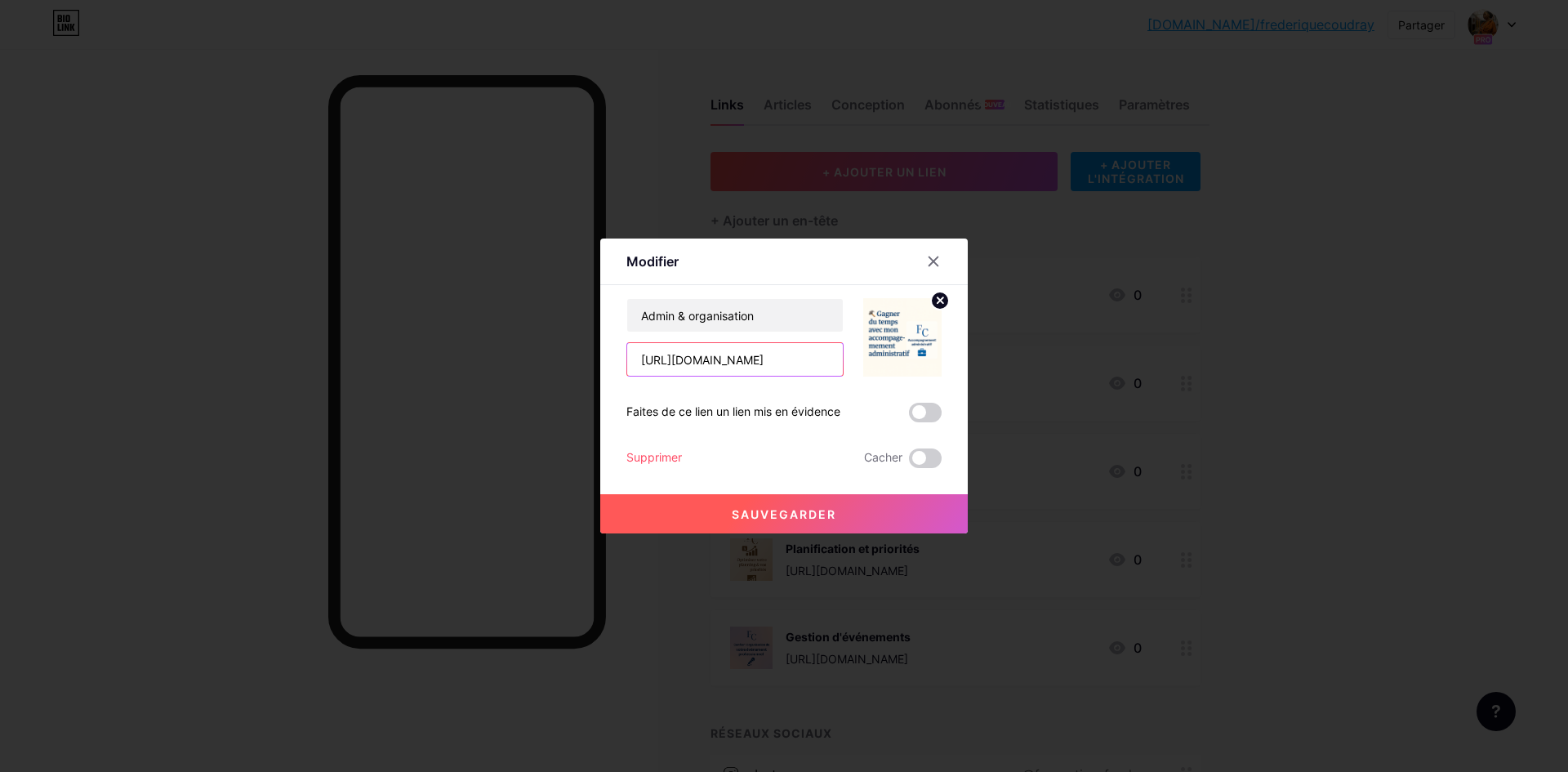
click at [789, 358] on input "https://app.podia.com/editor/pages/17970042/edit?page_type=Pages%3A%3ACustomCon…" at bounding box center [736, 359] width 216 height 32
click at [791, 359] on input "https://app.podia.com/editor/pages/17970042/edit?page_type=Pages%3A%3ACustomCon…" at bounding box center [736, 359] width 216 height 32
click at [817, 360] on input "https://app.podia.com/editor/pages/17970042/edit?page_type=Pages%3A%3ACustomCon…" at bounding box center [736, 359] width 216 height 32
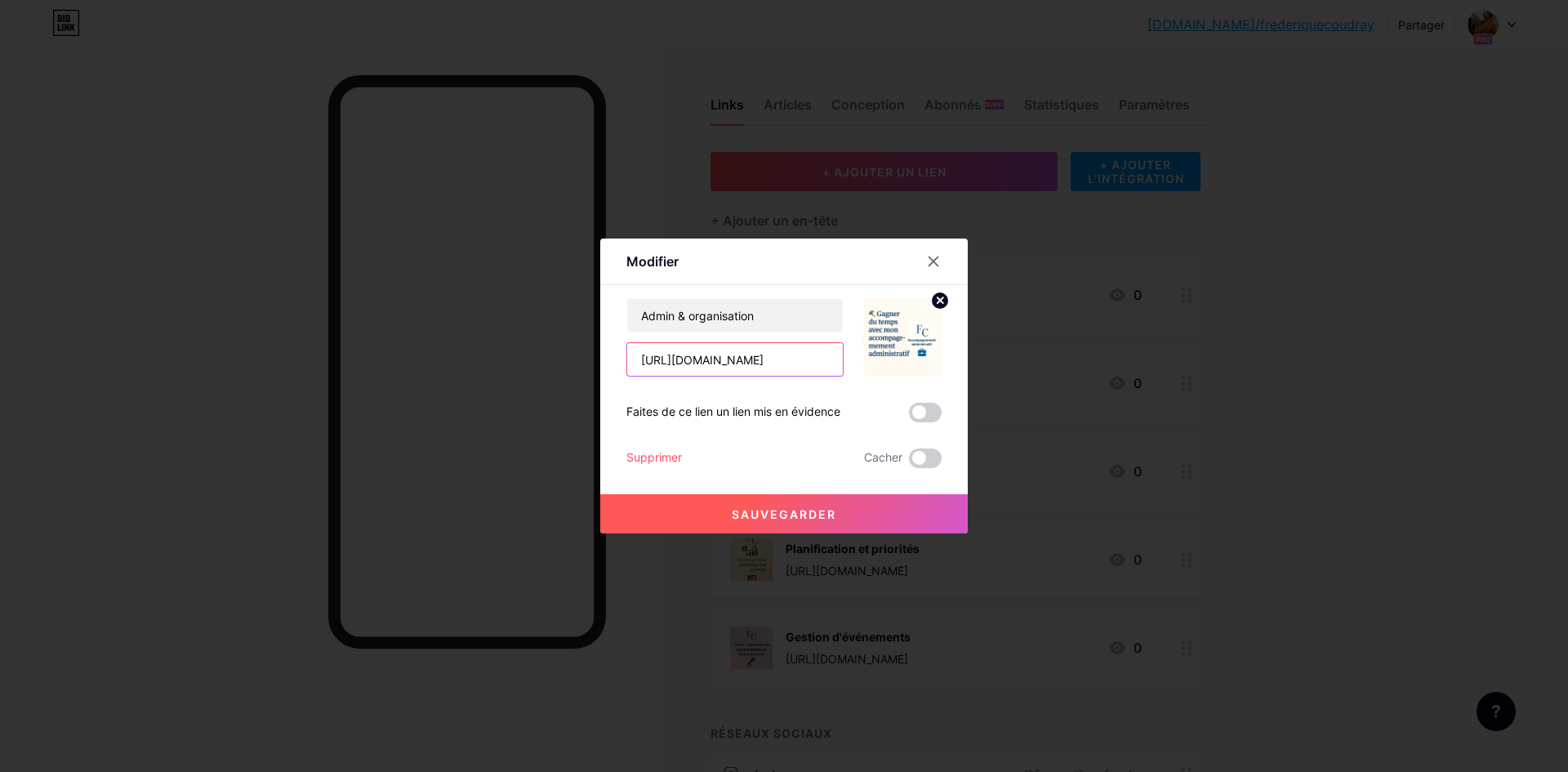
click at [817, 360] on input "https://app.podia.com/editor/pages/17970042/edit?page_type=Pages%3A%3ACustomCon…" at bounding box center [736, 359] width 216 height 32
paste input "[URL][DOMAIN_NAME]"
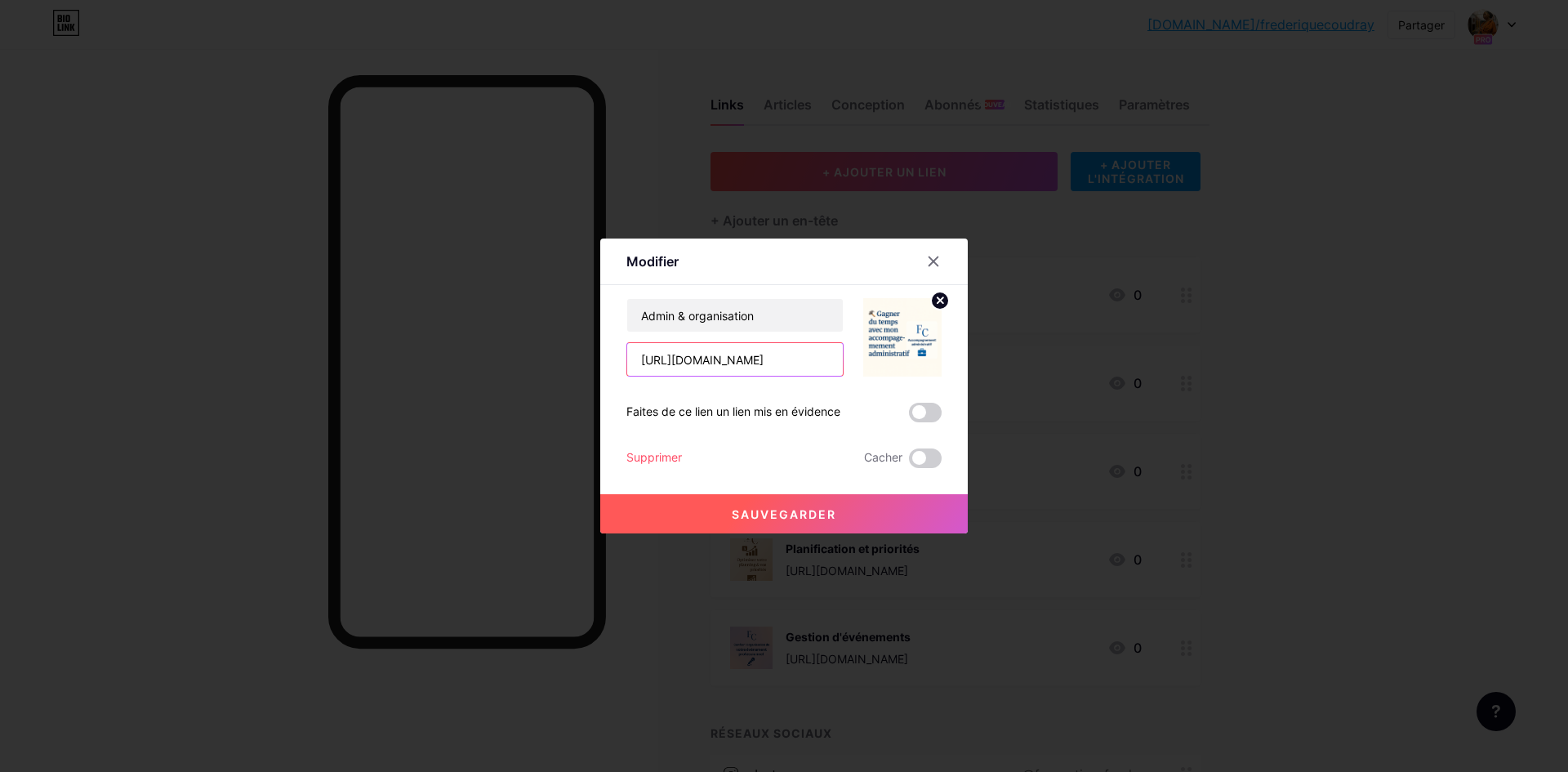
type input "[URL][DOMAIN_NAME]"
click at [794, 517] on font "Sauvegarder" at bounding box center [784, 515] width 104 height 14
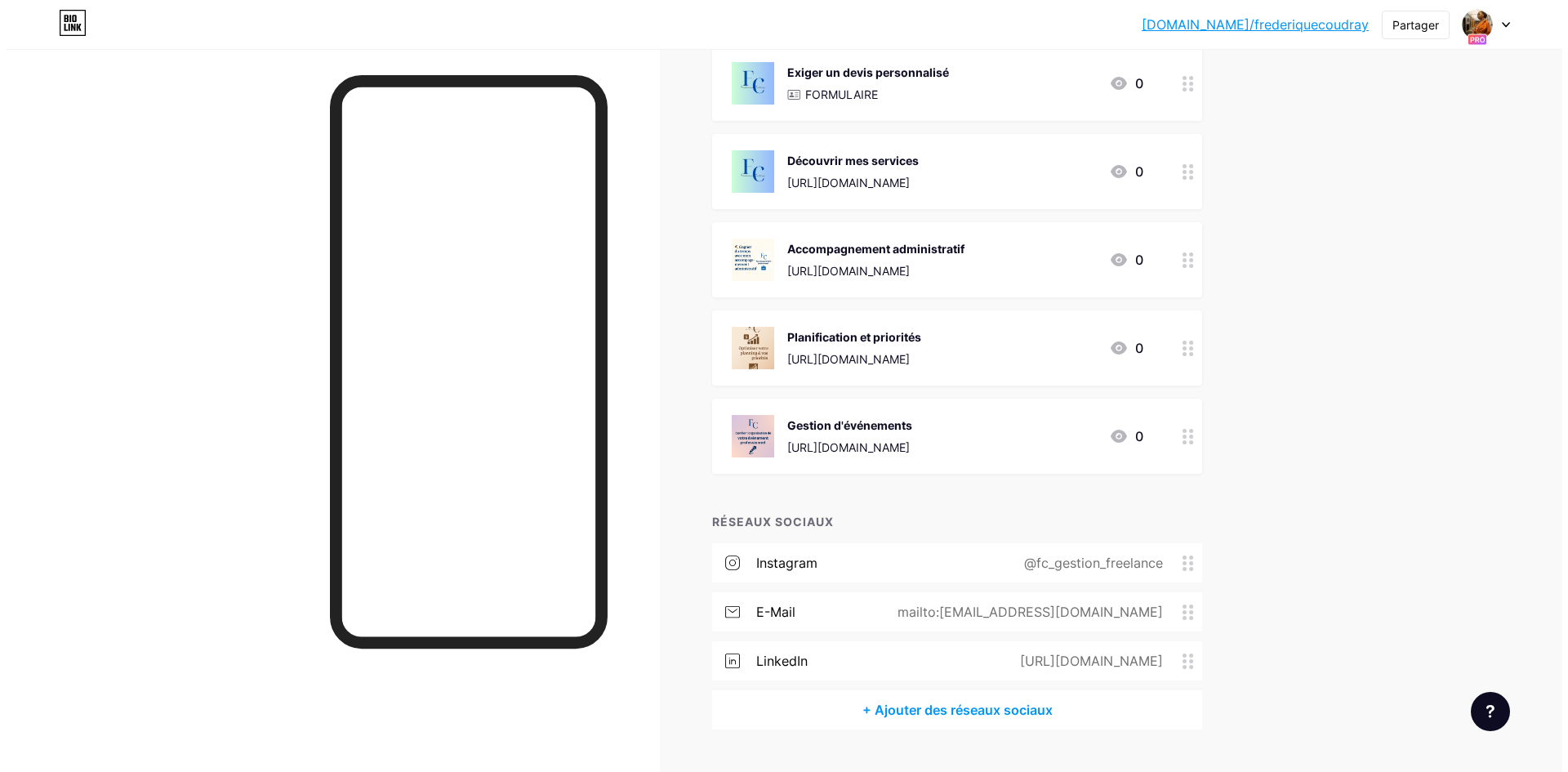
scroll to position [245, 0]
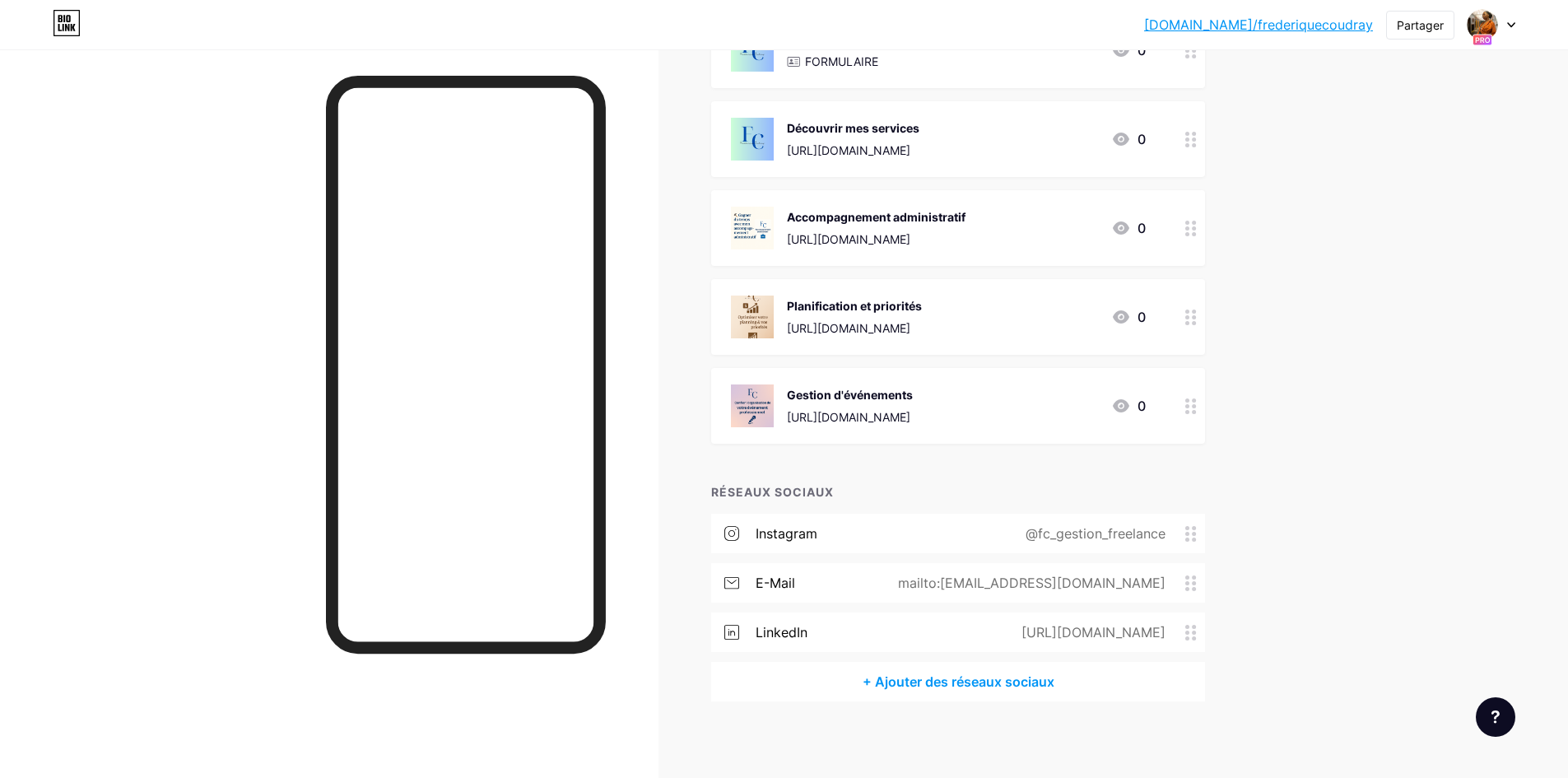
click at [1197, 320] on icon at bounding box center [1191, 318] width 12 height 16
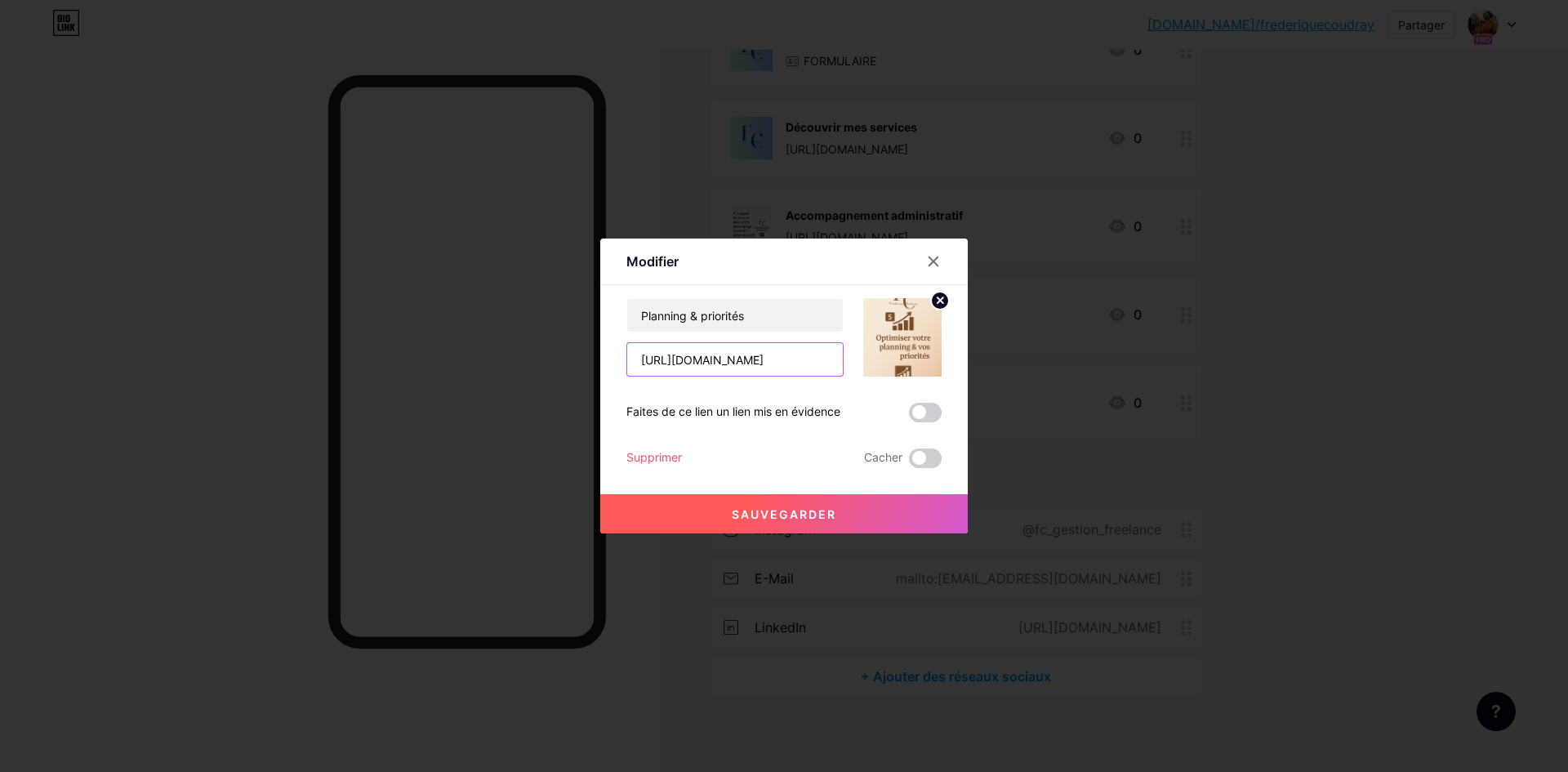
click at [730, 365] on input "https://app.podia.com/editor/pages/17970305/edit?page_type=Pages%3A%3ACustomCon…" at bounding box center [736, 359] width 216 height 32
click at [731, 364] on input "https://app.podia.com/editor/pages/17970305/edit?page_type=Pages%3A%3ACustomCon…" at bounding box center [736, 359] width 216 height 32
paste input "[URL][DOMAIN_NAME]"
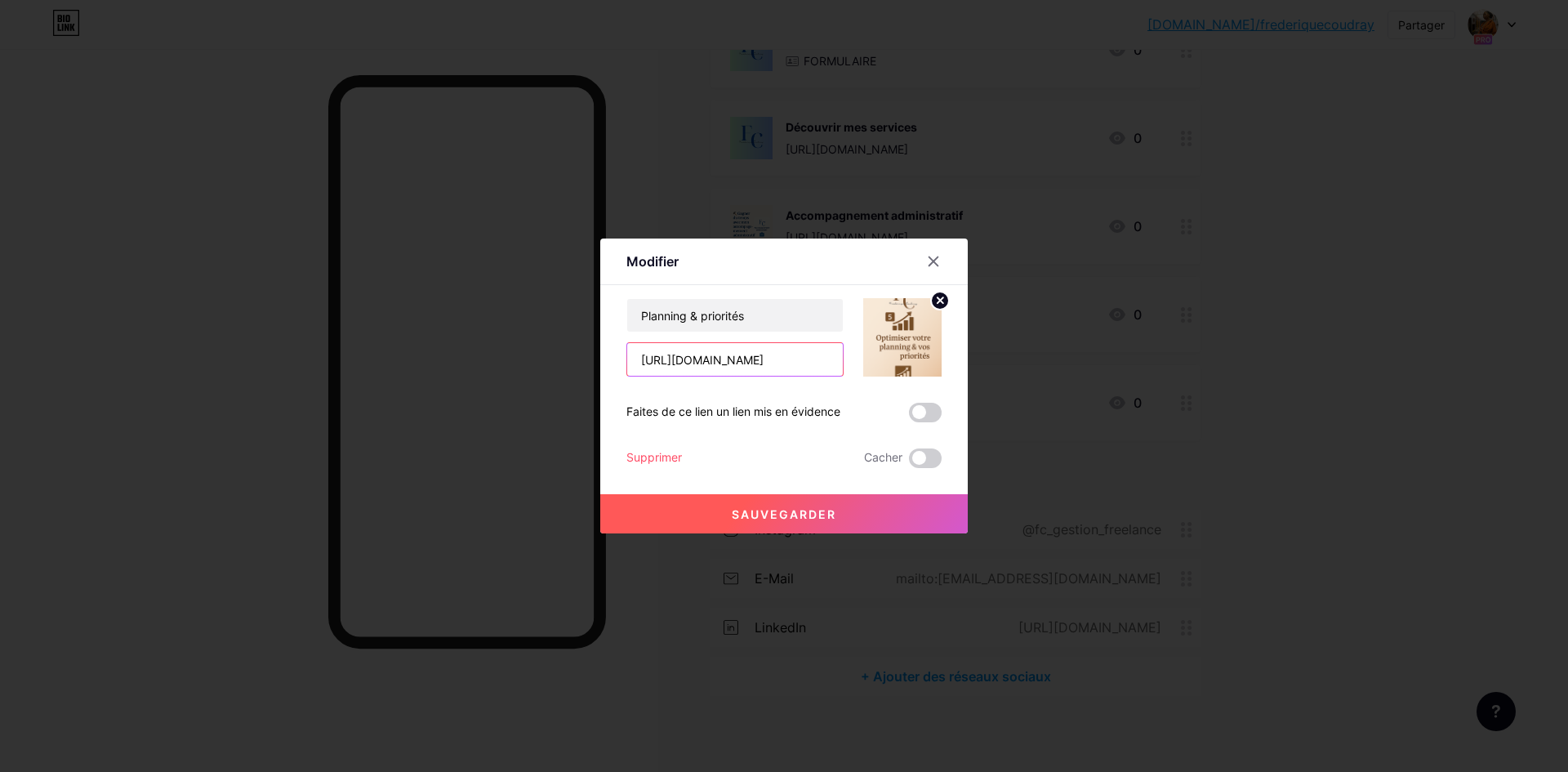
scroll to position [0, 242]
type input "[URL][DOMAIN_NAME]"
click at [785, 523] on button "Sauvegarder" at bounding box center [784, 514] width 368 height 40
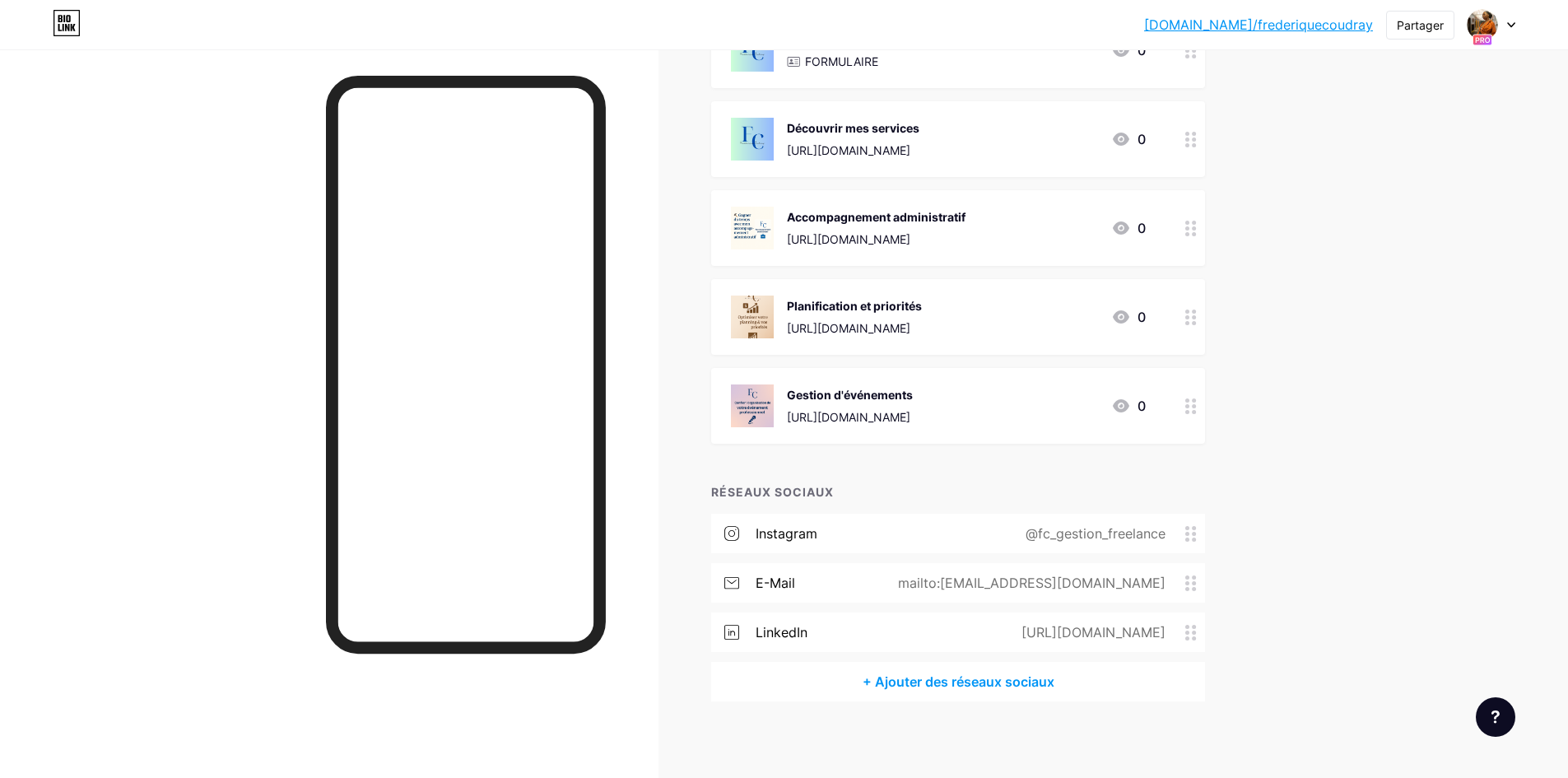
click at [911, 416] on font "https://app.podia.com/editor/pages/17970214/edit?page_type=Pages%3A%3ACustomCon…" at bounding box center [849, 417] width 124 height 14
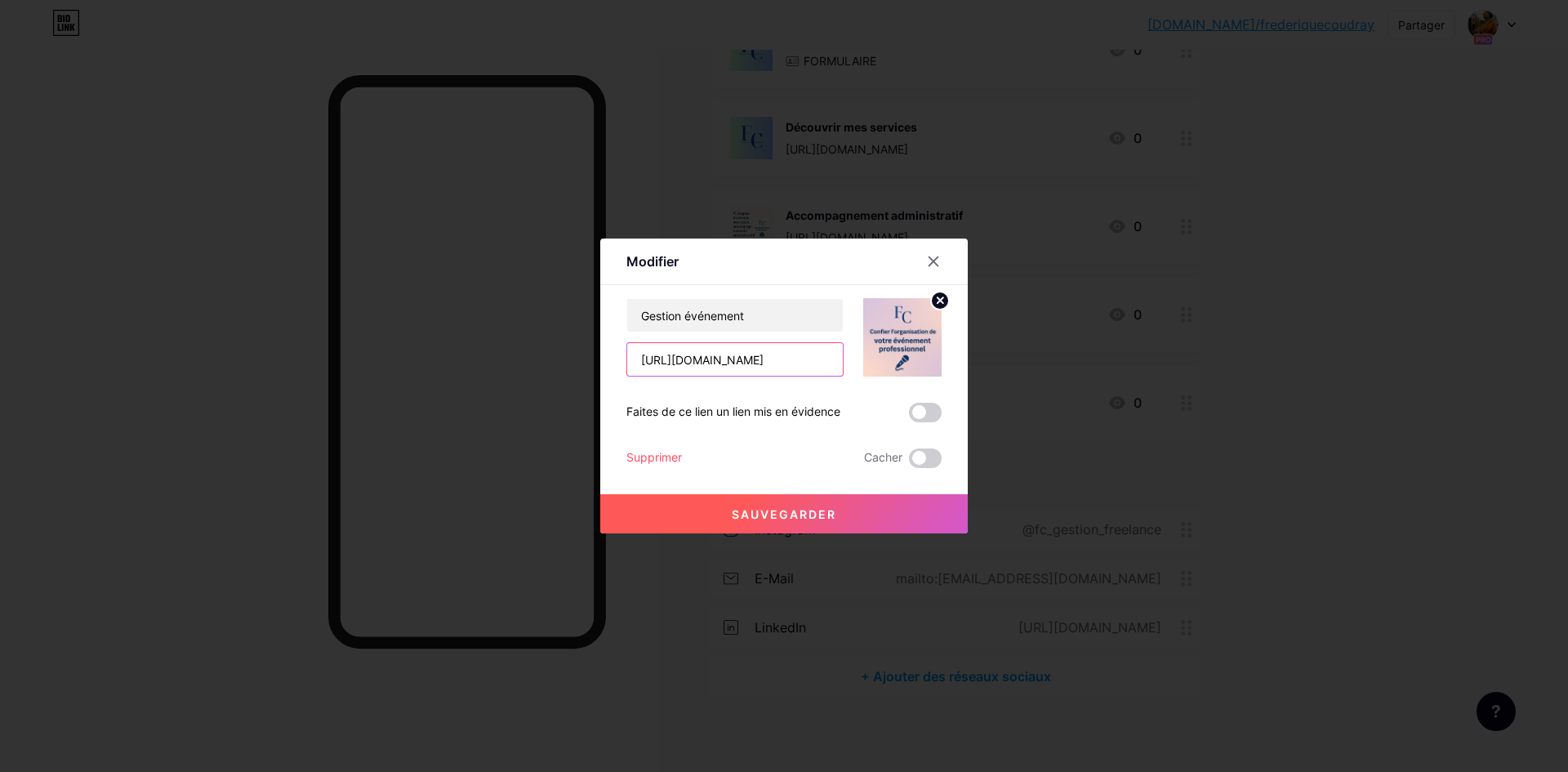
click at [813, 361] on input "https://app.podia.com/editor/pages/17970214/edit?page_type=Pages%3A%3ACustomCon…" at bounding box center [736, 359] width 216 height 32
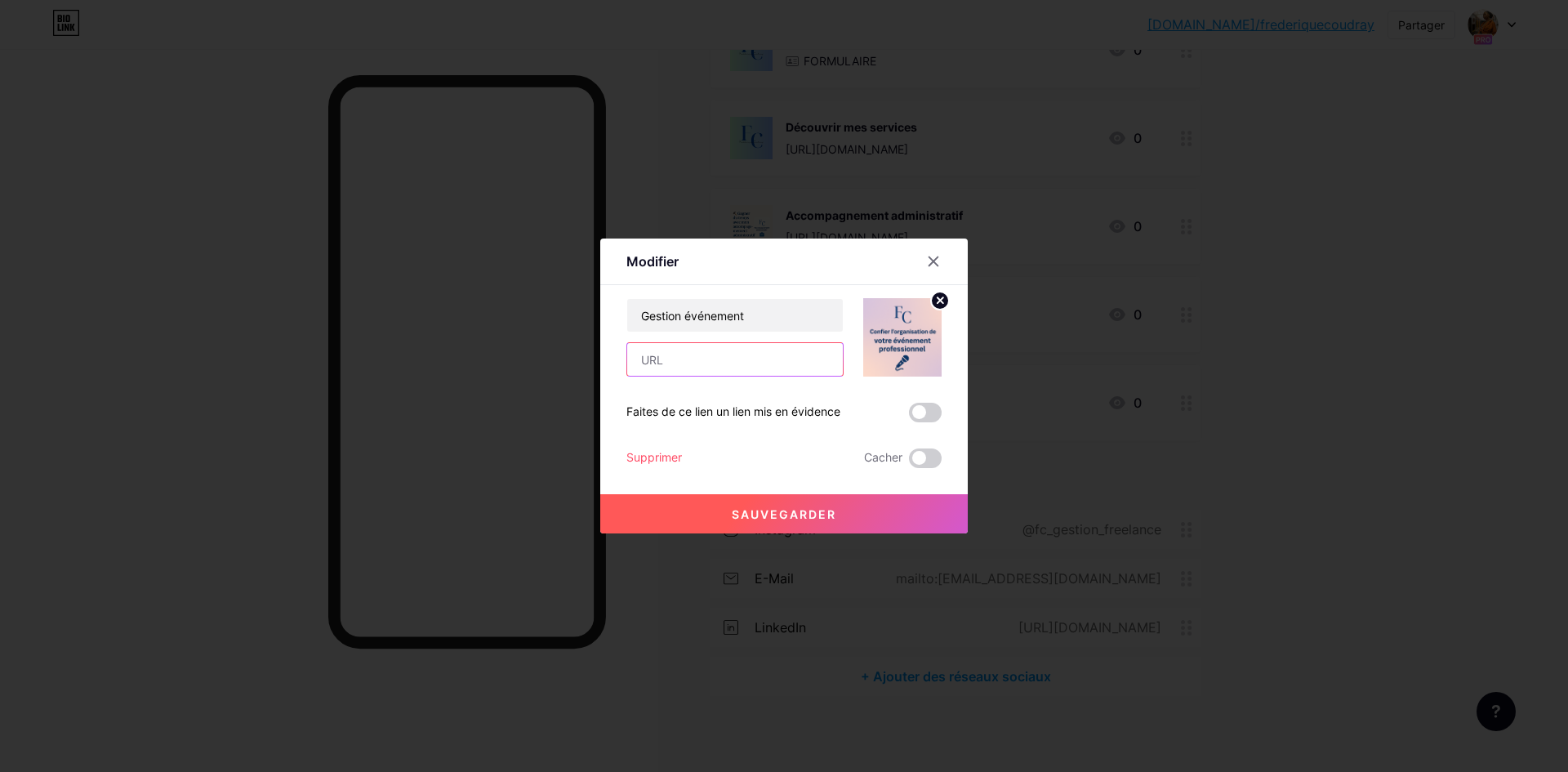
scroll to position [0, 0]
paste input "[URL][DOMAIN_NAME]"
type input "[URL][DOMAIN_NAME]"
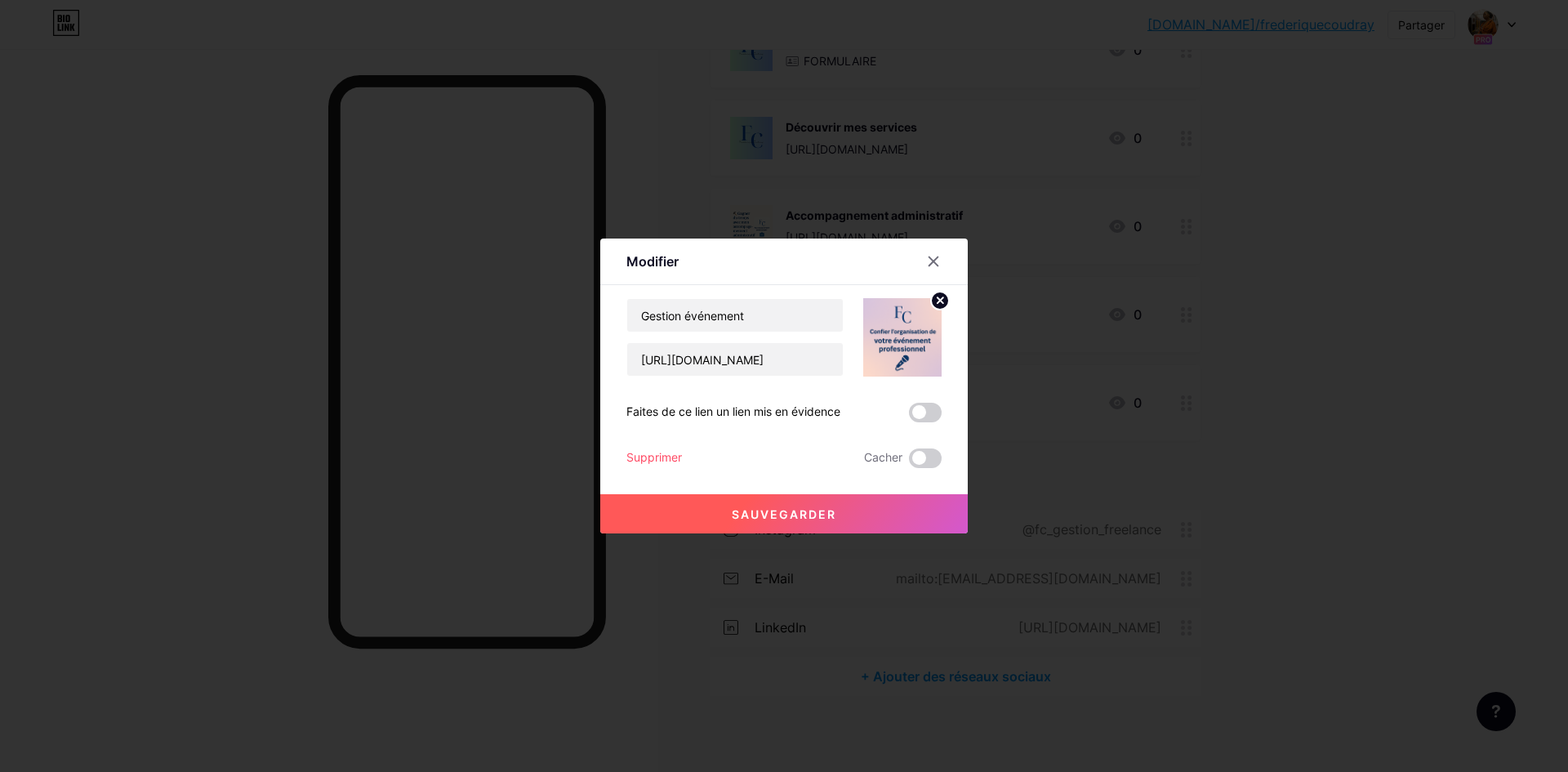
click at [768, 517] on font "Sauvegarder" at bounding box center [784, 515] width 104 height 14
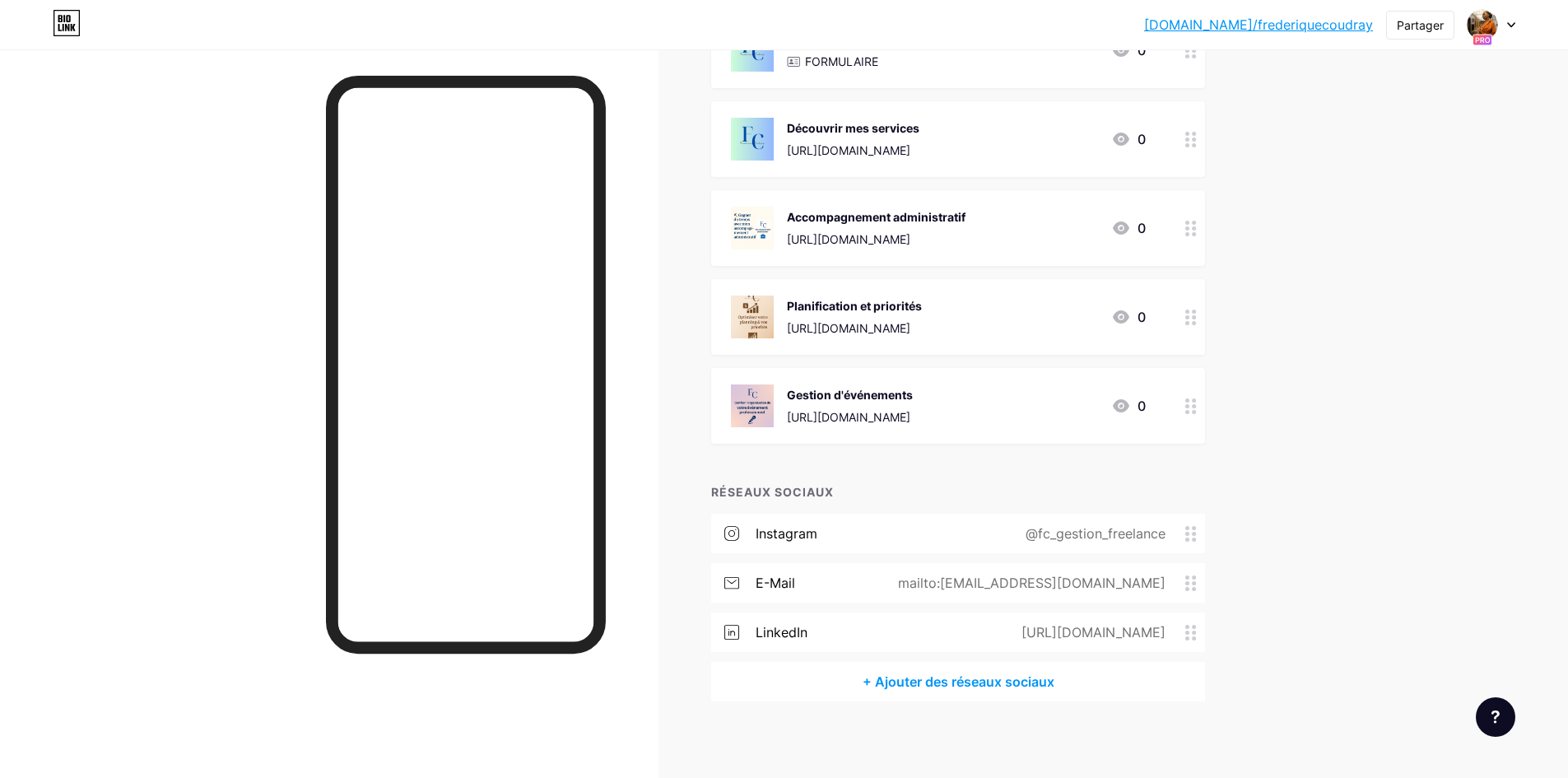
click at [761, 406] on img at bounding box center [752, 406] width 42 height 42
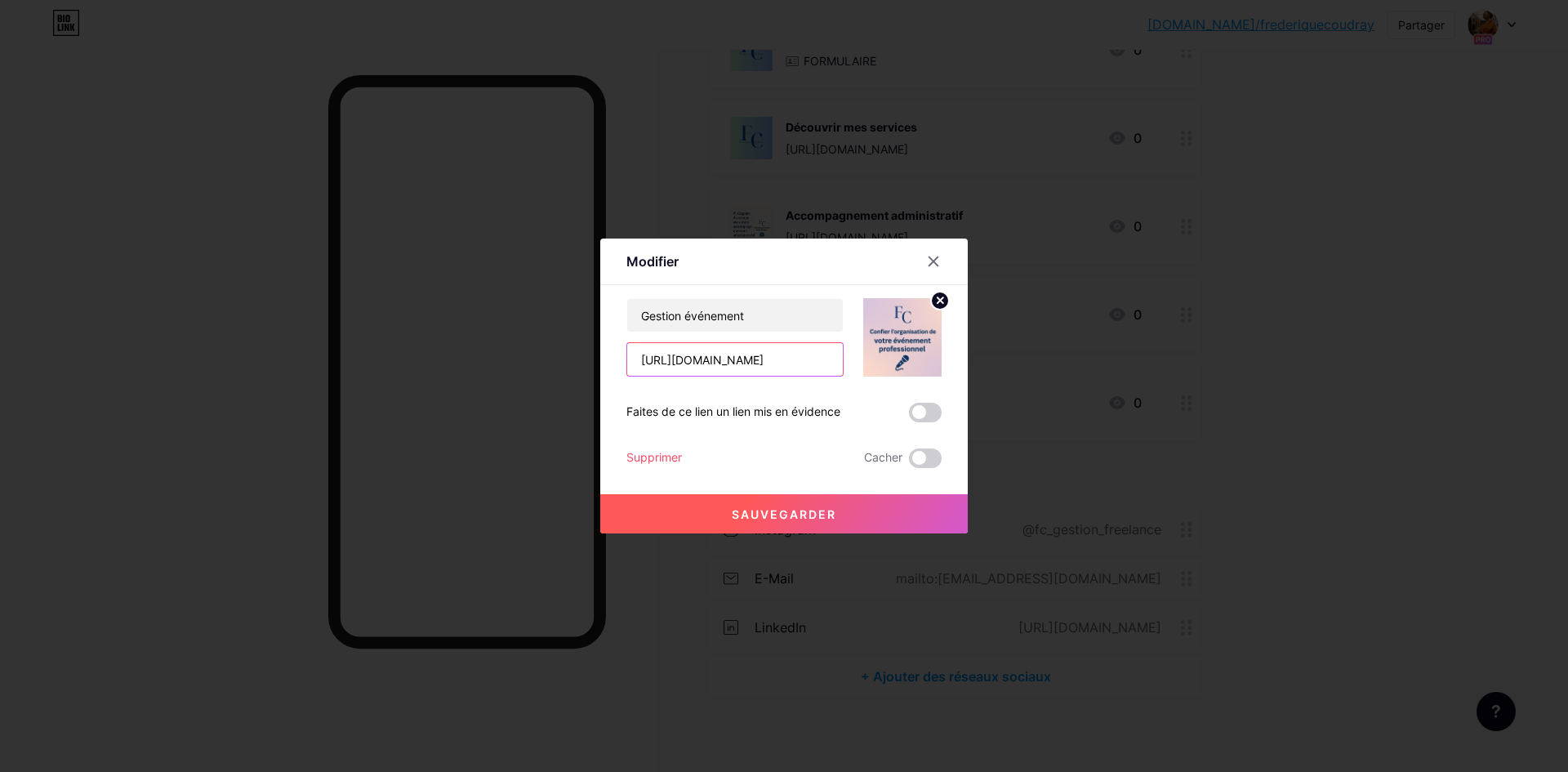
click at [793, 365] on input "[URL][DOMAIN_NAME]" at bounding box center [736, 359] width 216 height 32
click at [797, 364] on input "[URL][DOMAIN_NAME]" at bounding box center [736, 359] width 216 height 32
click at [797, 364] on input "[URL][DOMAIN_NAME]" at bounding box center [736, 359] width 216 height 32
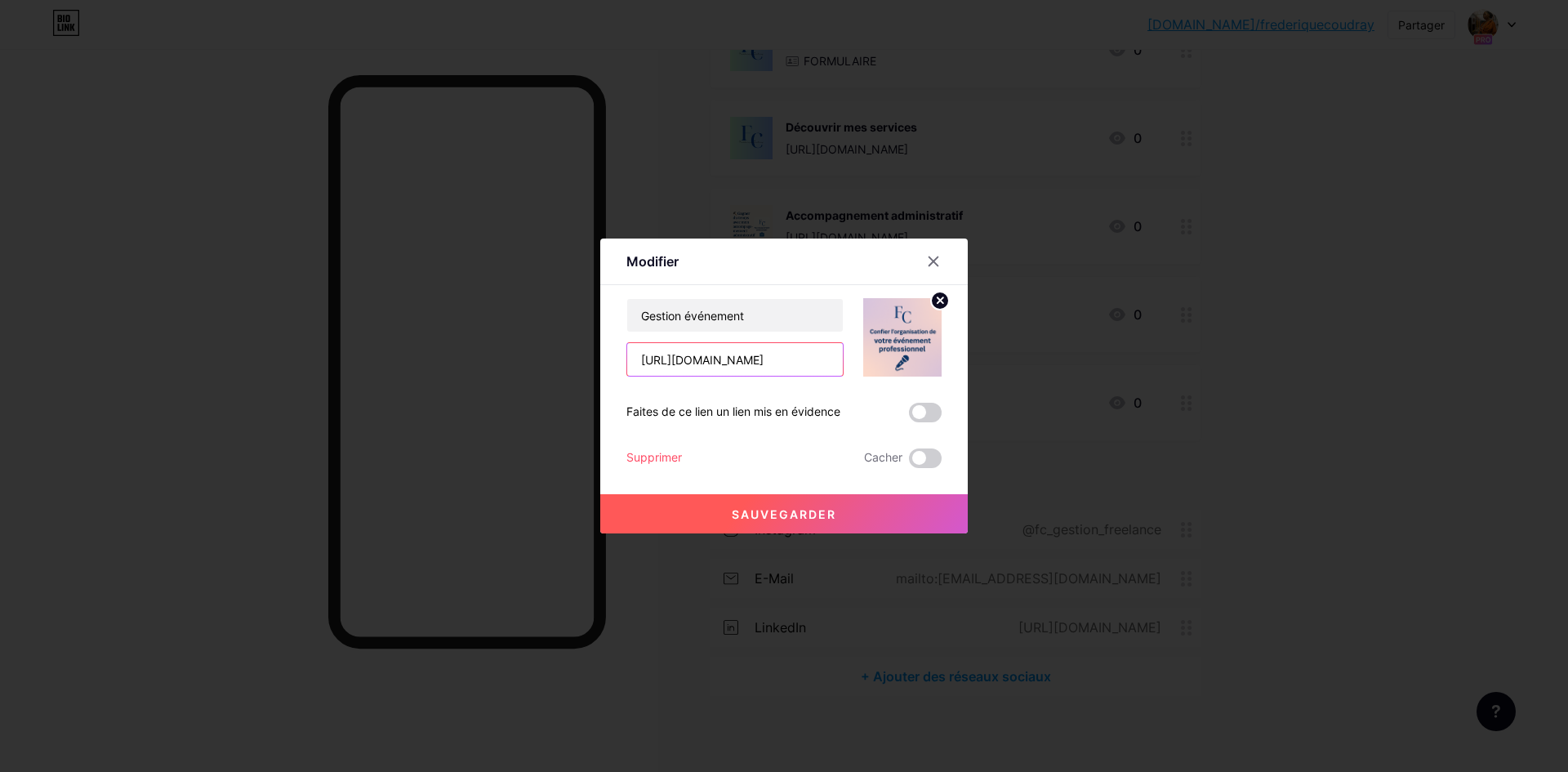
click at [826, 359] on input "[URL][DOMAIN_NAME]" at bounding box center [736, 359] width 216 height 32
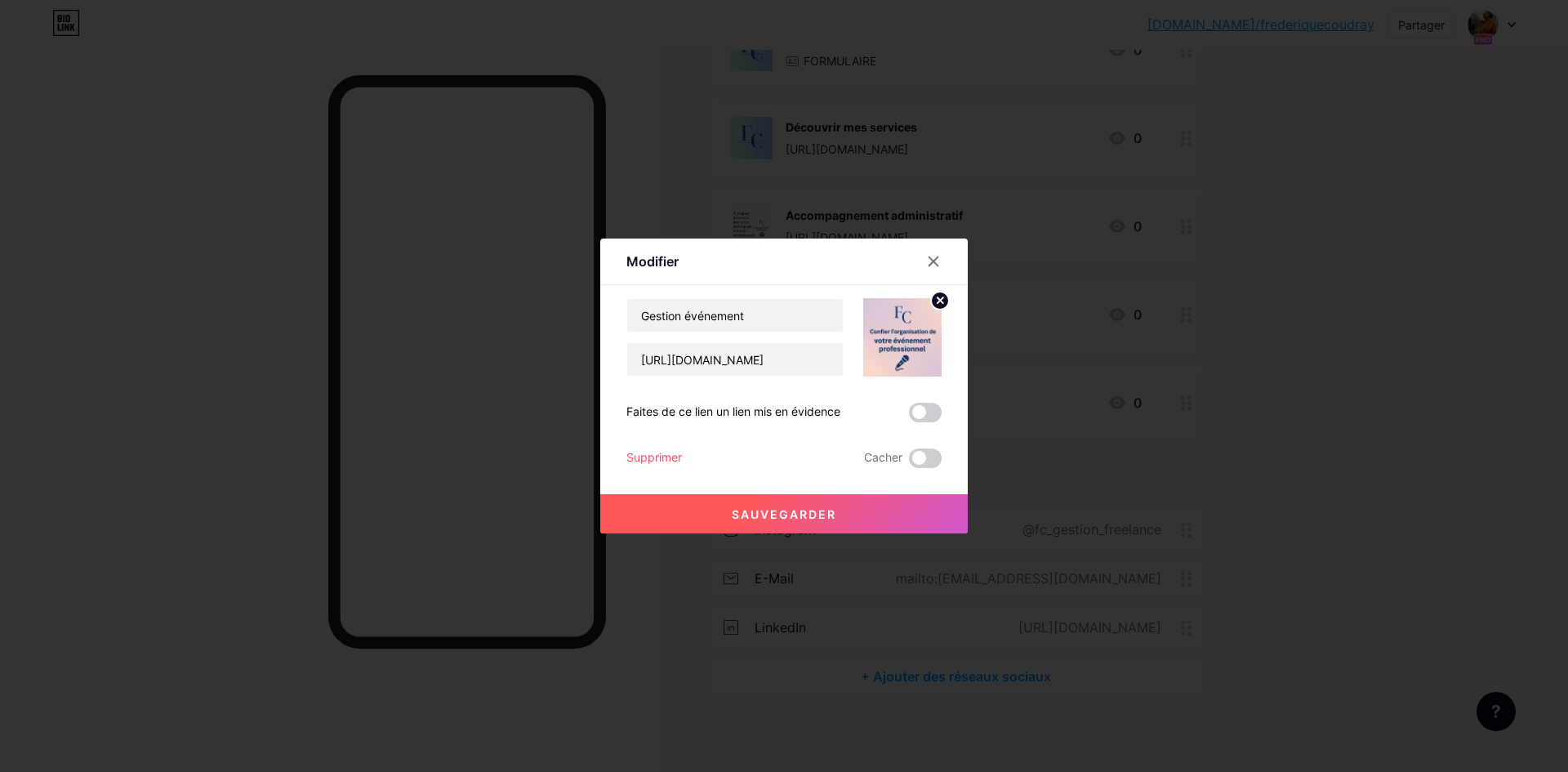
click at [786, 509] on font "Sauvegarder" at bounding box center [784, 515] width 104 height 14
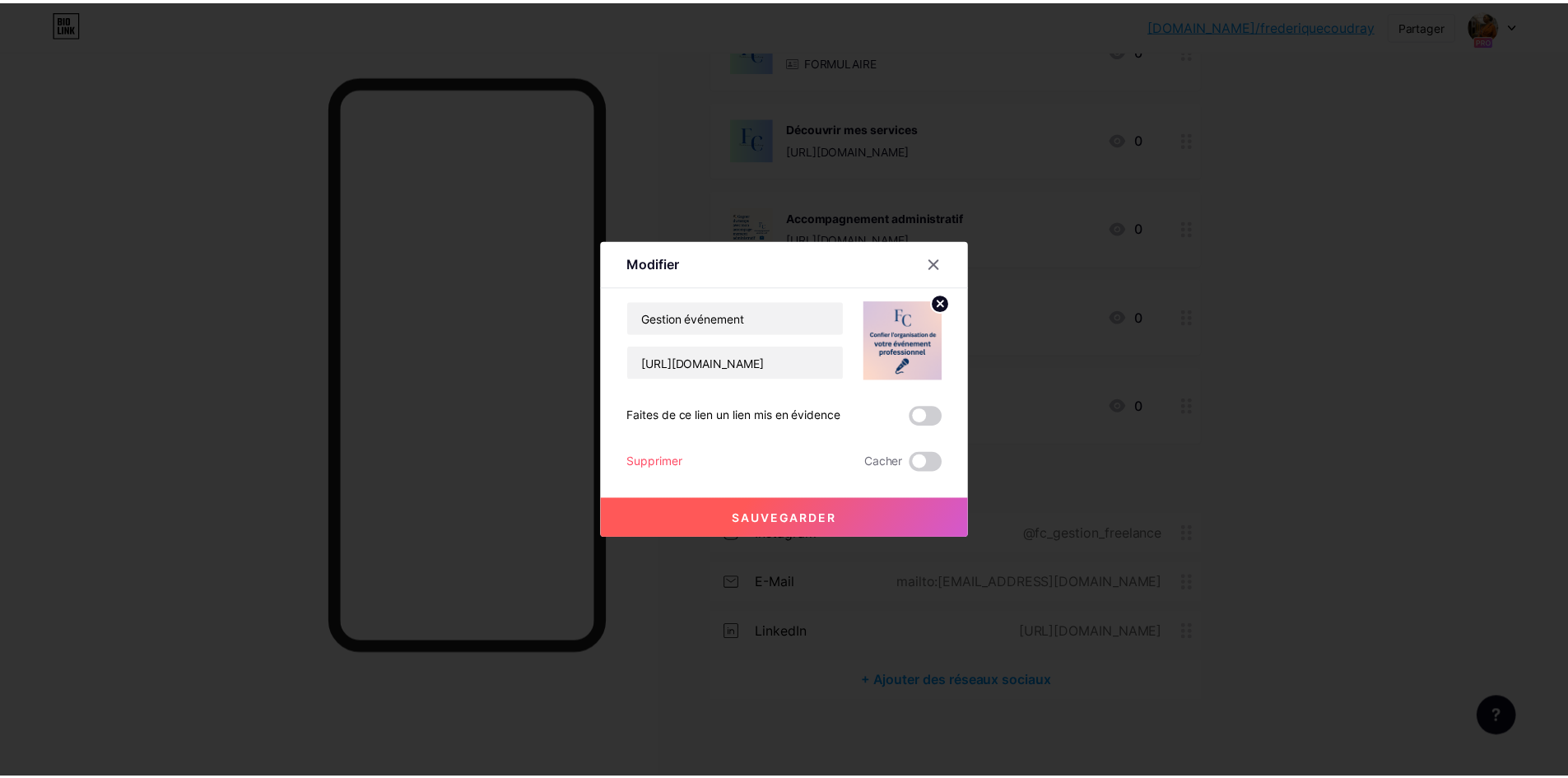
scroll to position [0, 0]
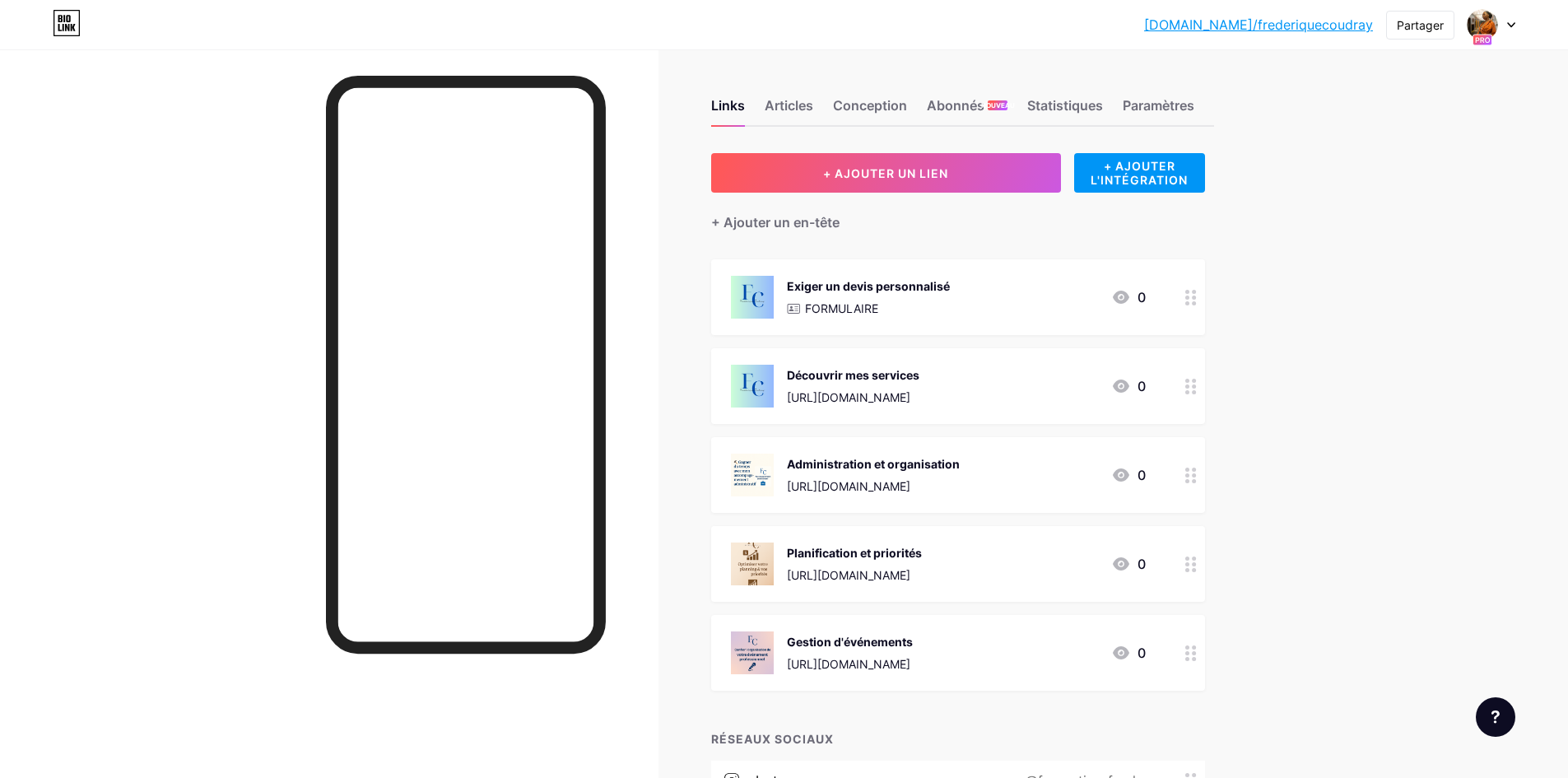
click at [753, 481] on img at bounding box center [752, 475] width 42 height 42
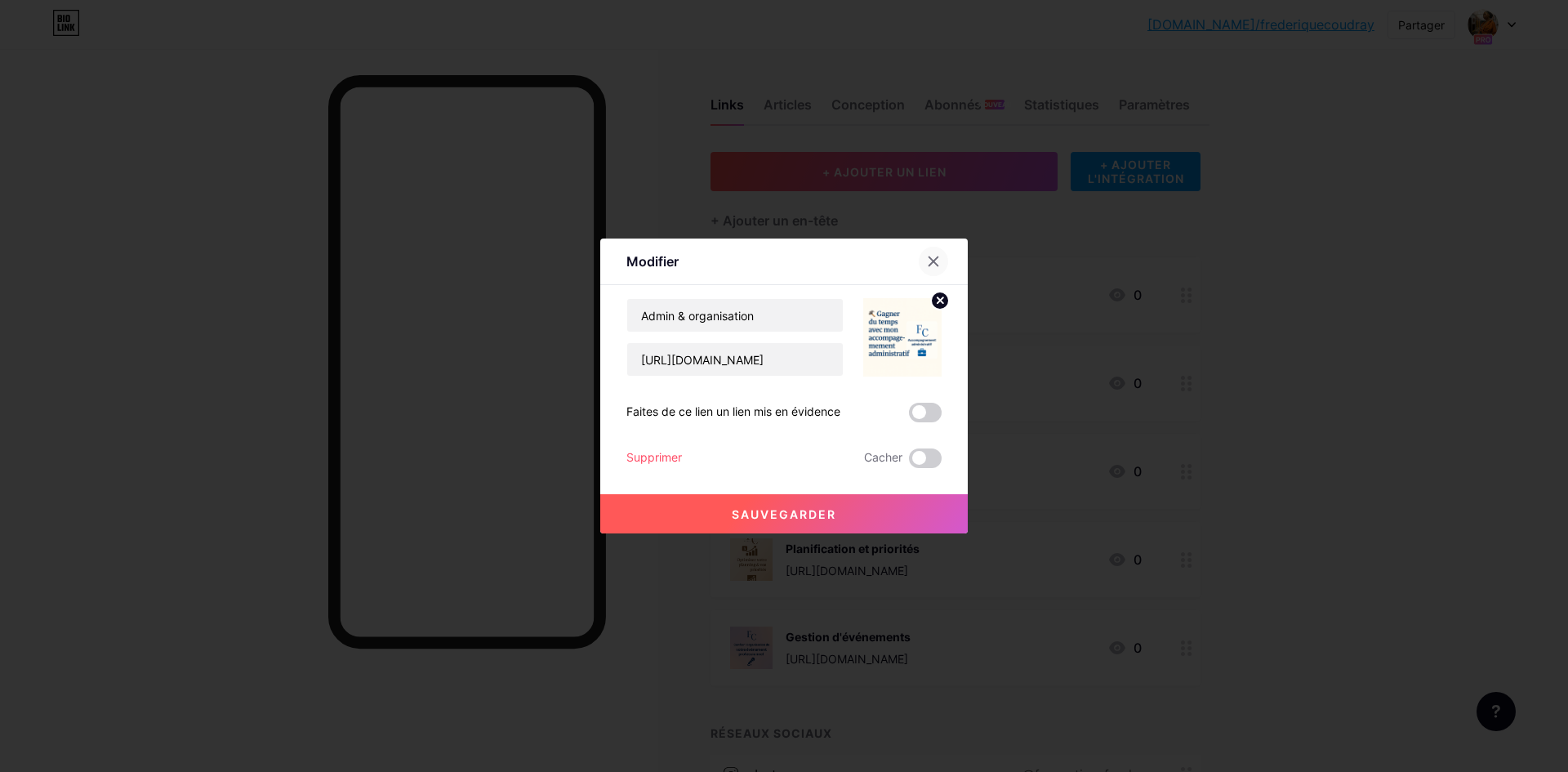
click at [933, 261] on icon at bounding box center [933, 261] width 13 height 13
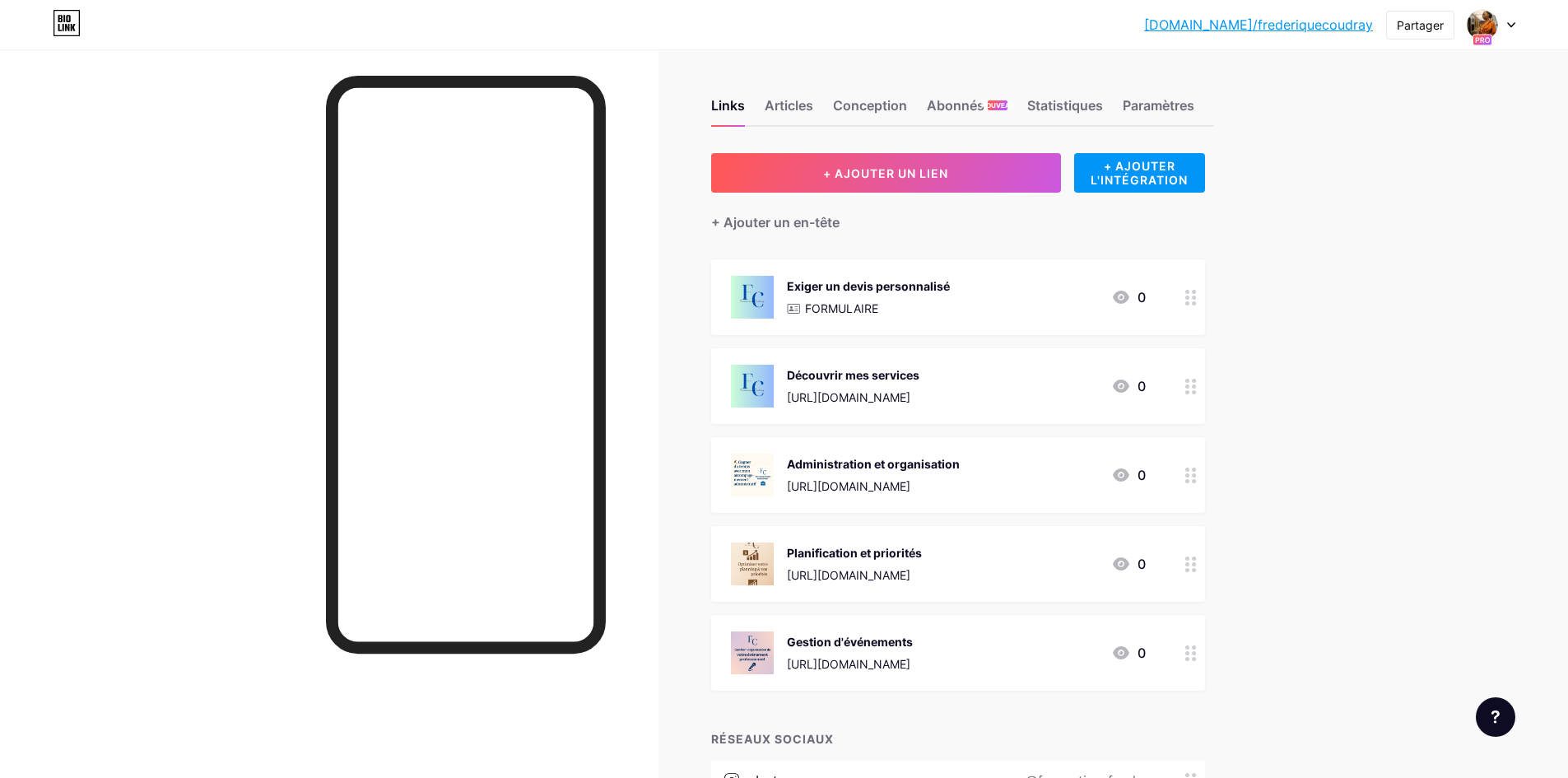
click at [755, 558] on img at bounding box center [752, 564] width 42 height 42
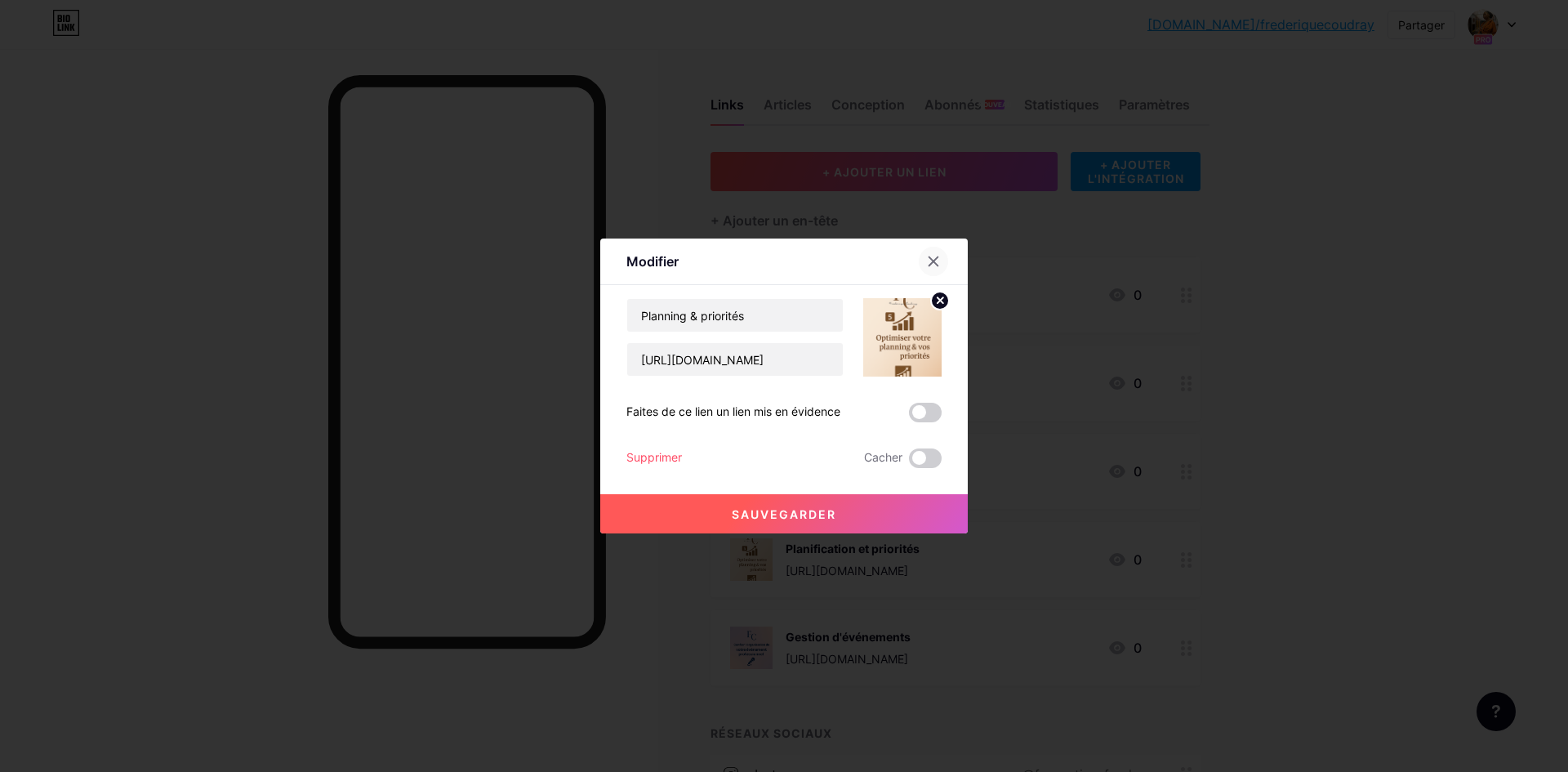
click at [931, 259] on icon at bounding box center [933, 261] width 13 height 13
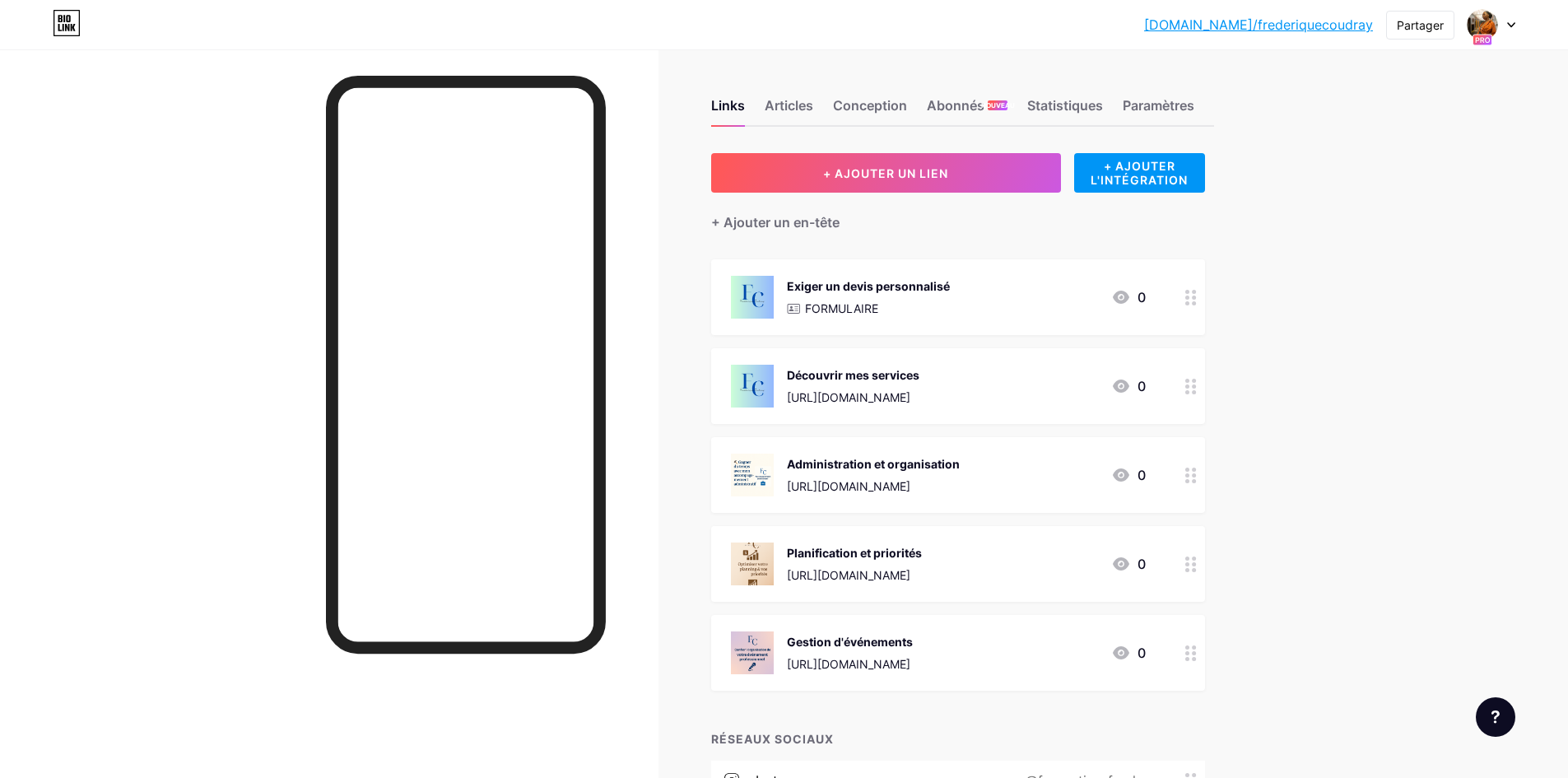
click at [751, 652] on img at bounding box center [752, 653] width 42 height 42
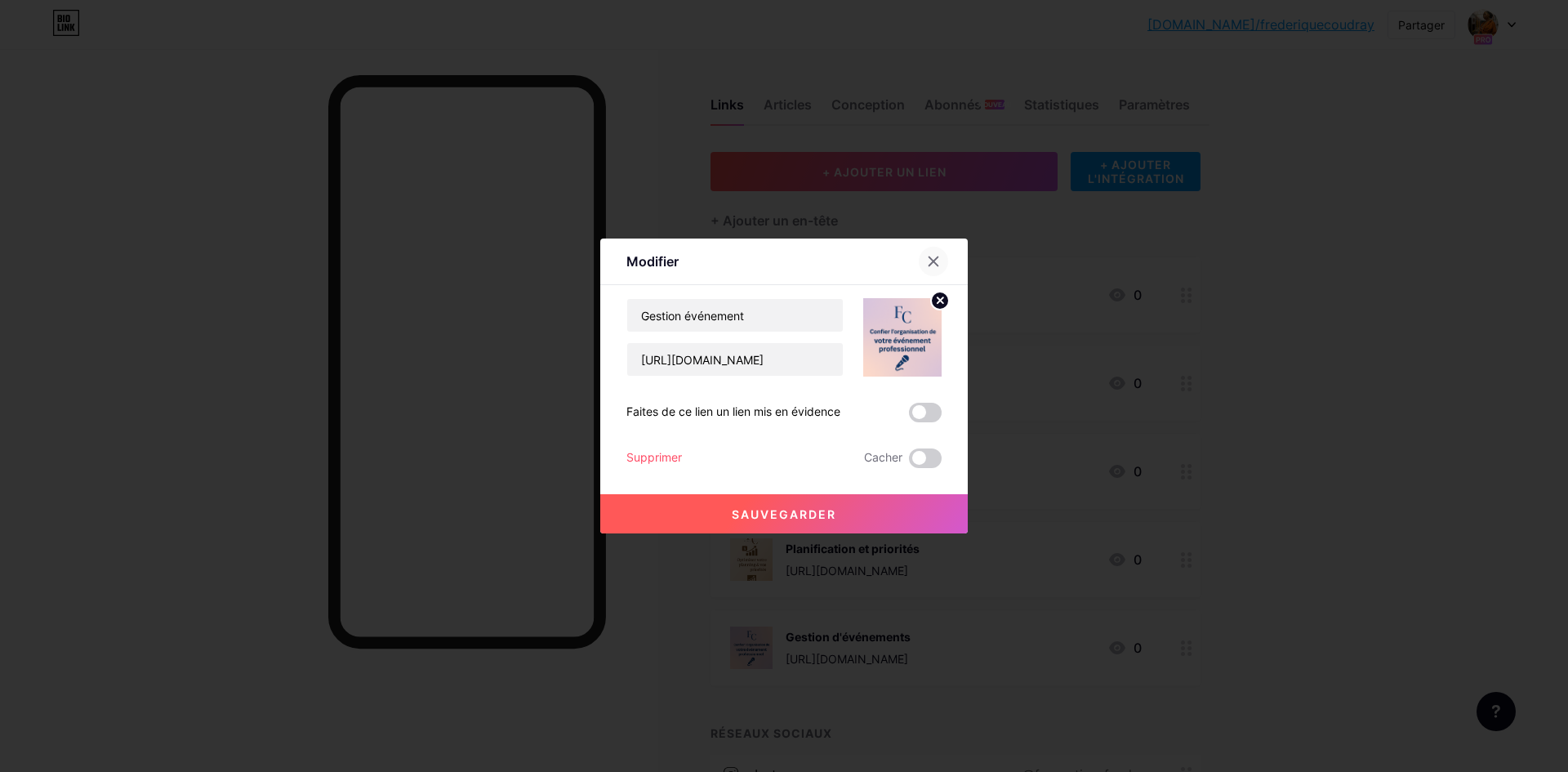
click at [933, 261] on icon at bounding box center [933, 261] width 13 height 13
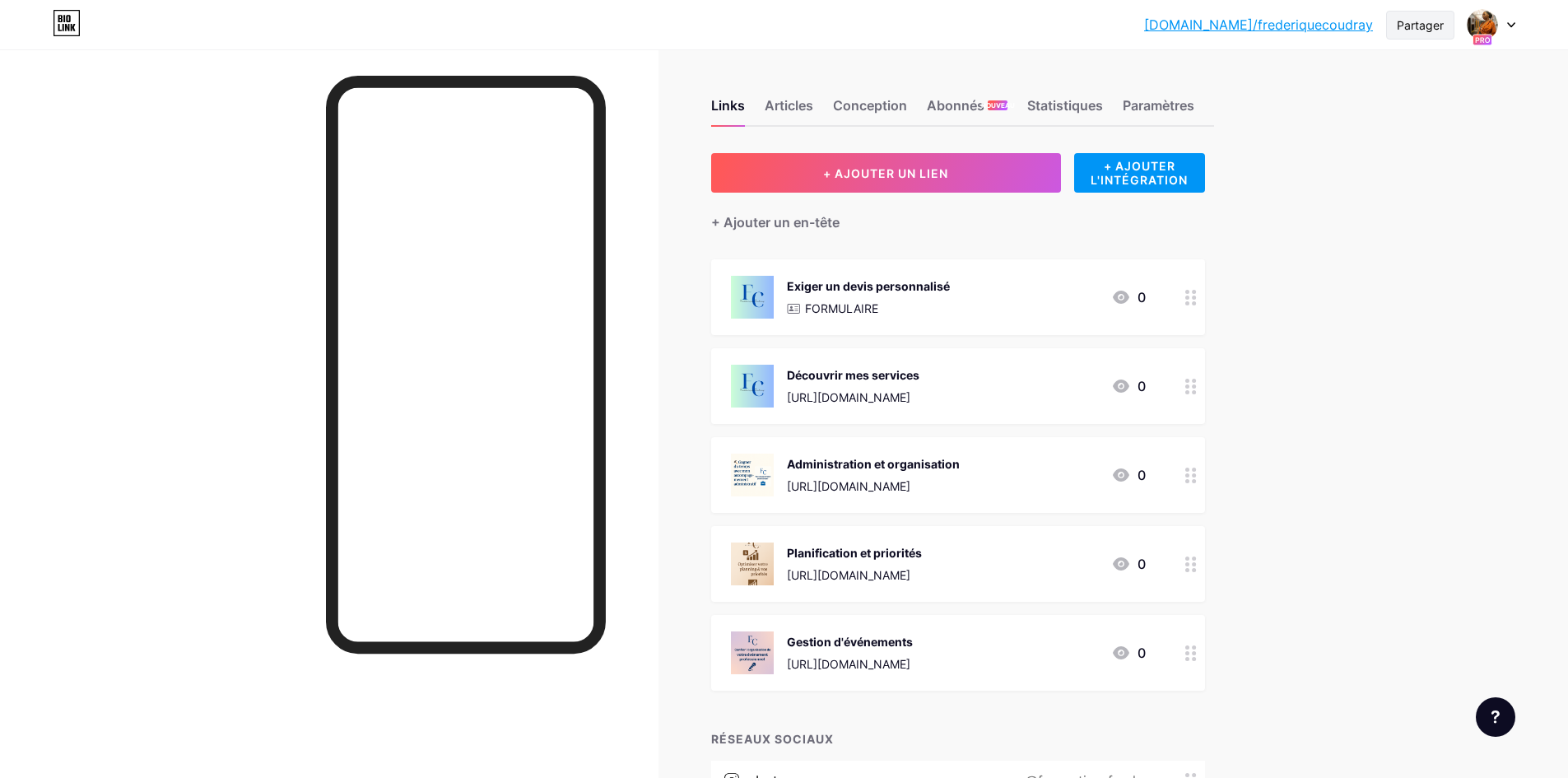
click at [1423, 29] on font "Partager" at bounding box center [1420, 25] width 47 height 14
click at [1304, 86] on font "Copier le lien" at bounding box center [1304, 85] width 87 height 16
click at [1287, 89] on font "Copier le lien" at bounding box center [1304, 85] width 87 height 16
click at [231, 73] on div at bounding box center [329, 438] width 658 height 778
click at [946, 304] on div "FORMULAIRE" at bounding box center [868, 309] width 163 height 18
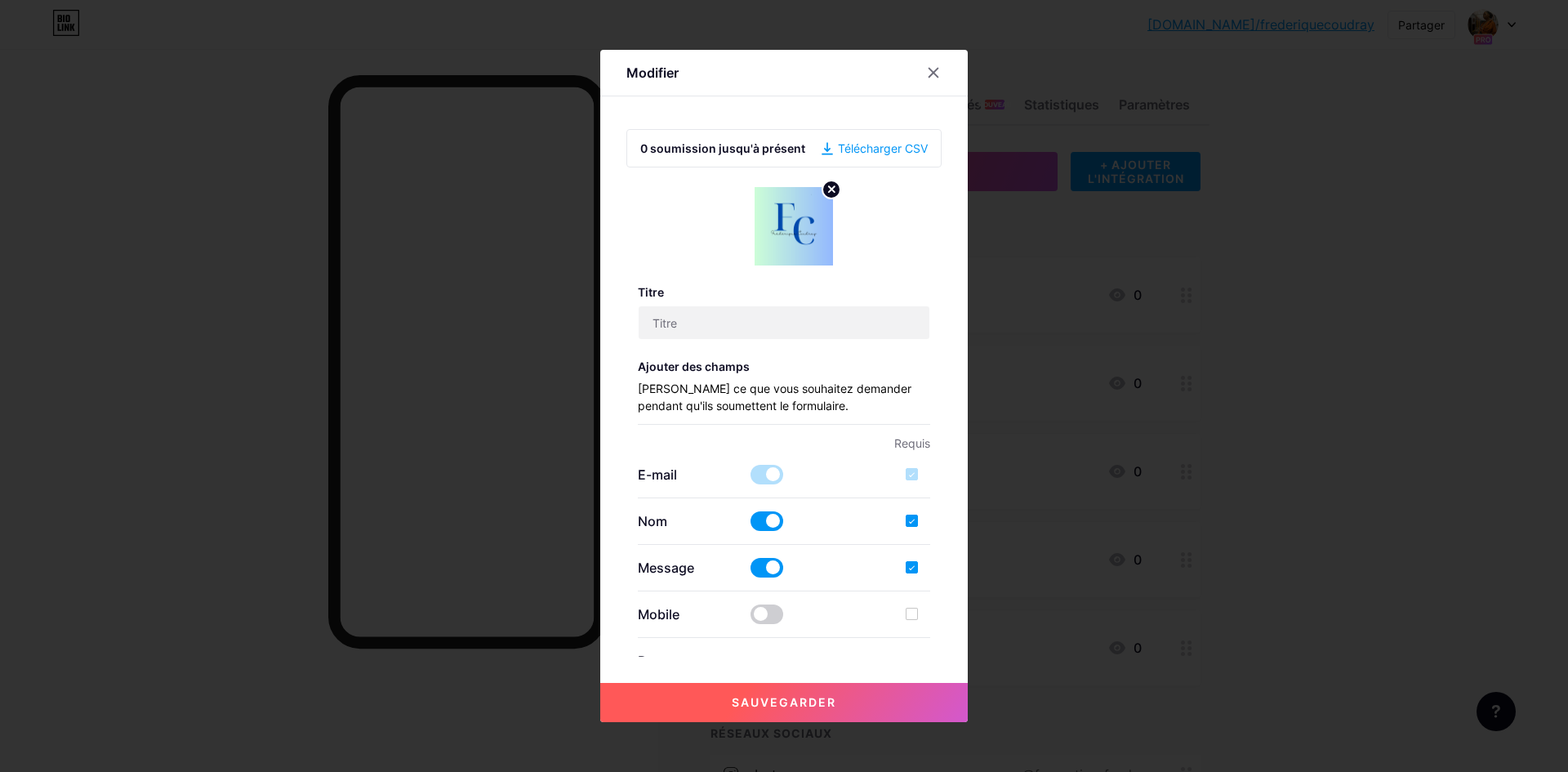
type input "Demander un devis personnalisé"
checkbox input "true"
type input "Remplissez ce formulaire pour recevoir un devis personnalisé ou plus d’informat…"
type textarea "Votre message a bien été envoyé. À très vite pour discuter de votre projet !"
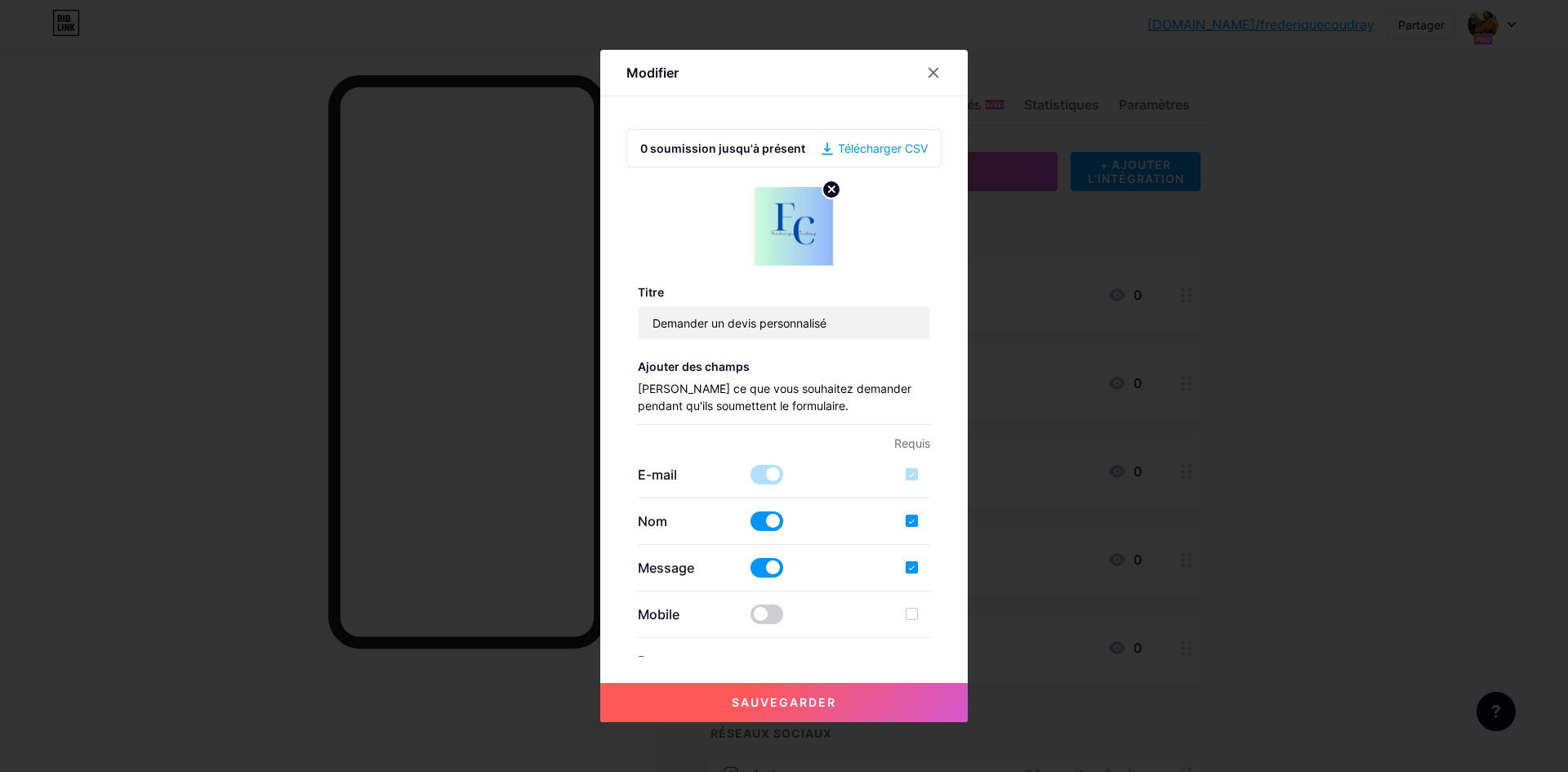
click at [783, 701] on font "Sauvegarder" at bounding box center [784, 703] width 104 height 14
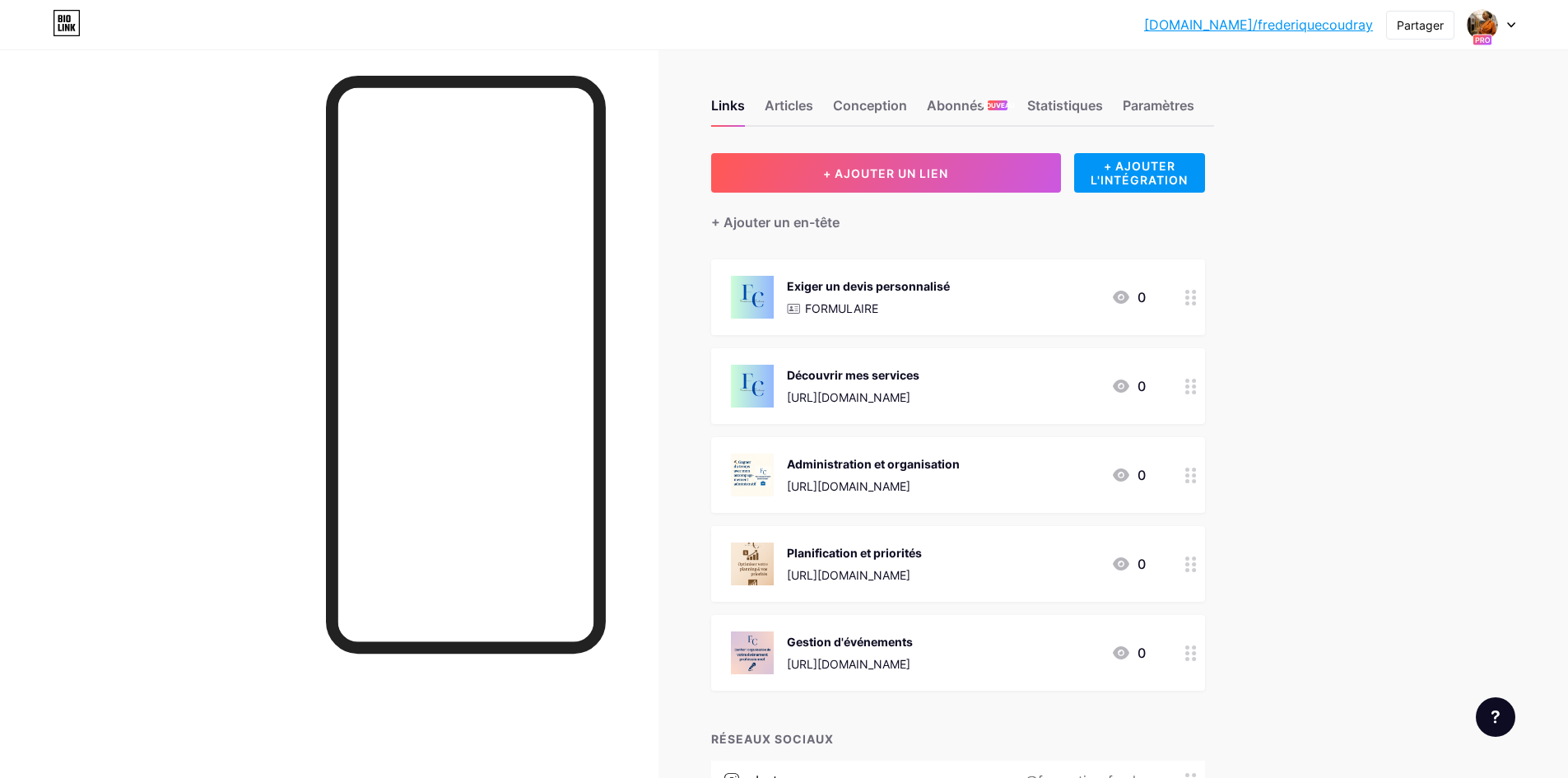
click at [942, 294] on div "Exiger un devis personnalisé FORMULAIRE" at bounding box center [868, 297] width 163 height 42
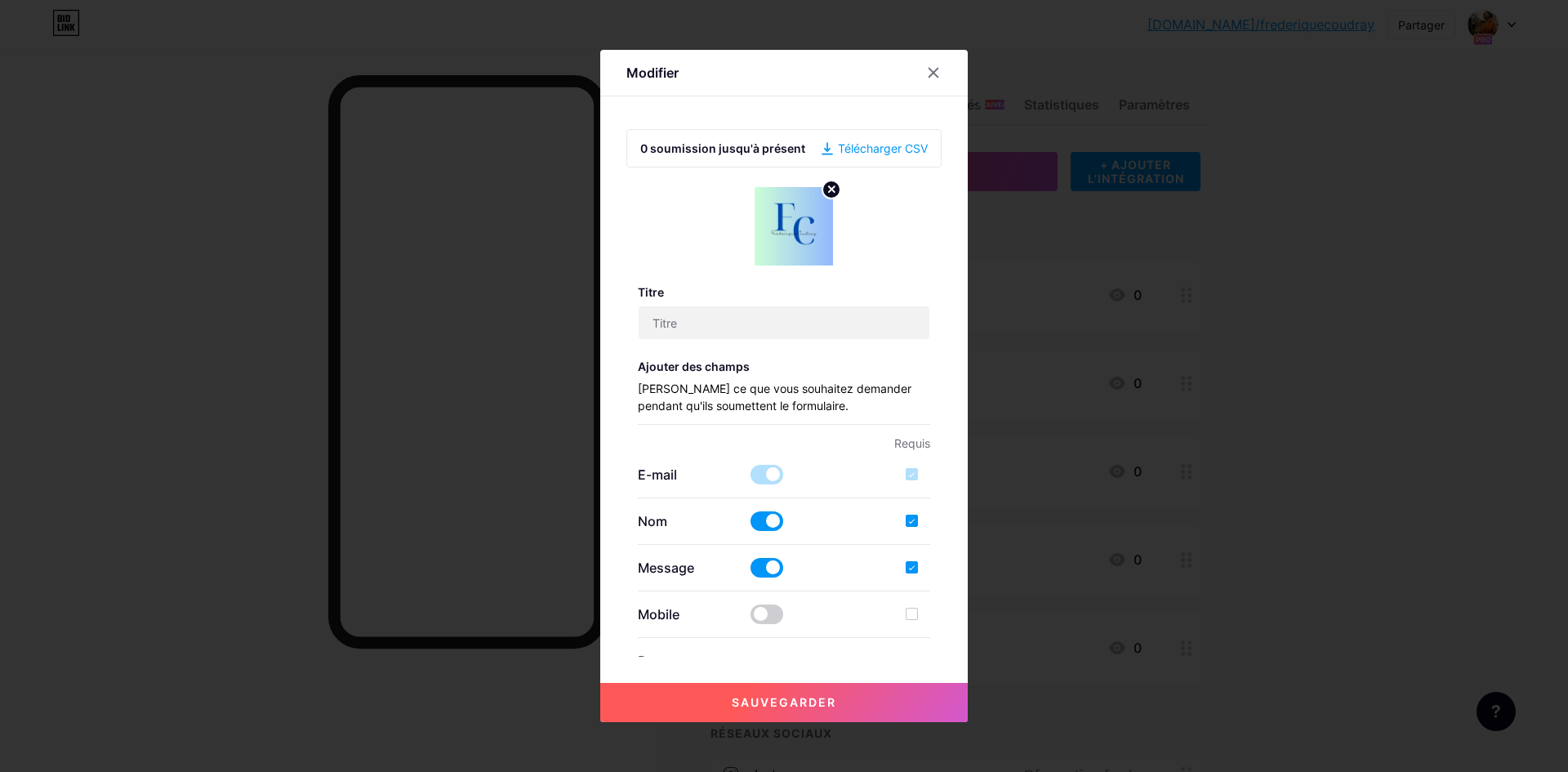
type input "Demander un devis personnalisé"
checkbox input "true"
type input "Remplissez ce formulaire pour recevoir un devis personnalisé ou plus d’informat…"
type textarea "Votre message a bien été envoyé. À très vite pour discuter de votre projet !"
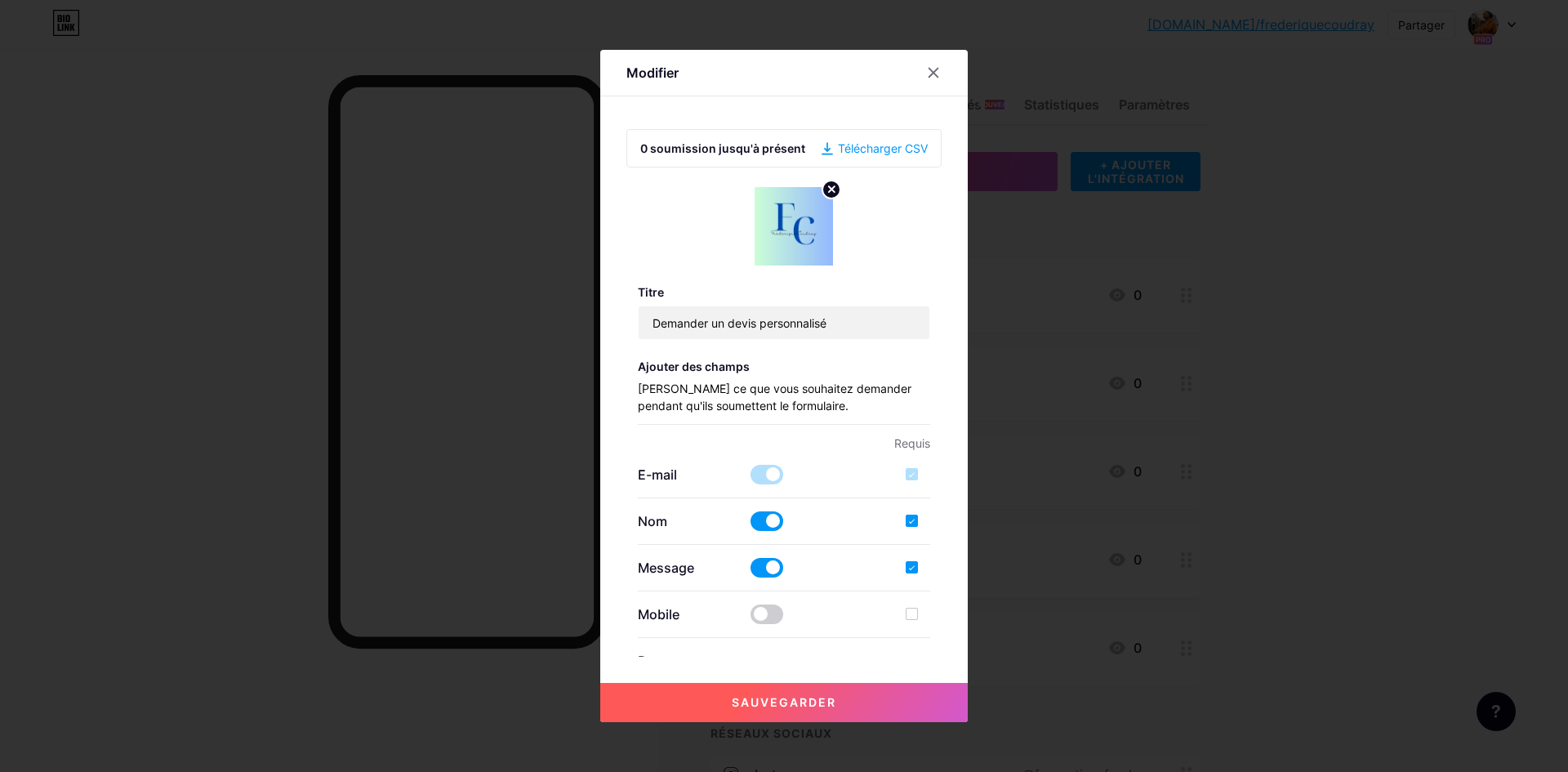
click at [751, 477] on span at bounding box center [766, 474] width 32 height 19
click at [771, 617] on span at bounding box center [766, 615] width 32 height 19
click at [751, 618] on input "checkbox" at bounding box center [751, 618] width 0 height 0
click at [751, 615] on span at bounding box center [766, 615] width 32 height 19
click at [751, 618] on input "checkbox" at bounding box center [751, 618] width 0 height 0
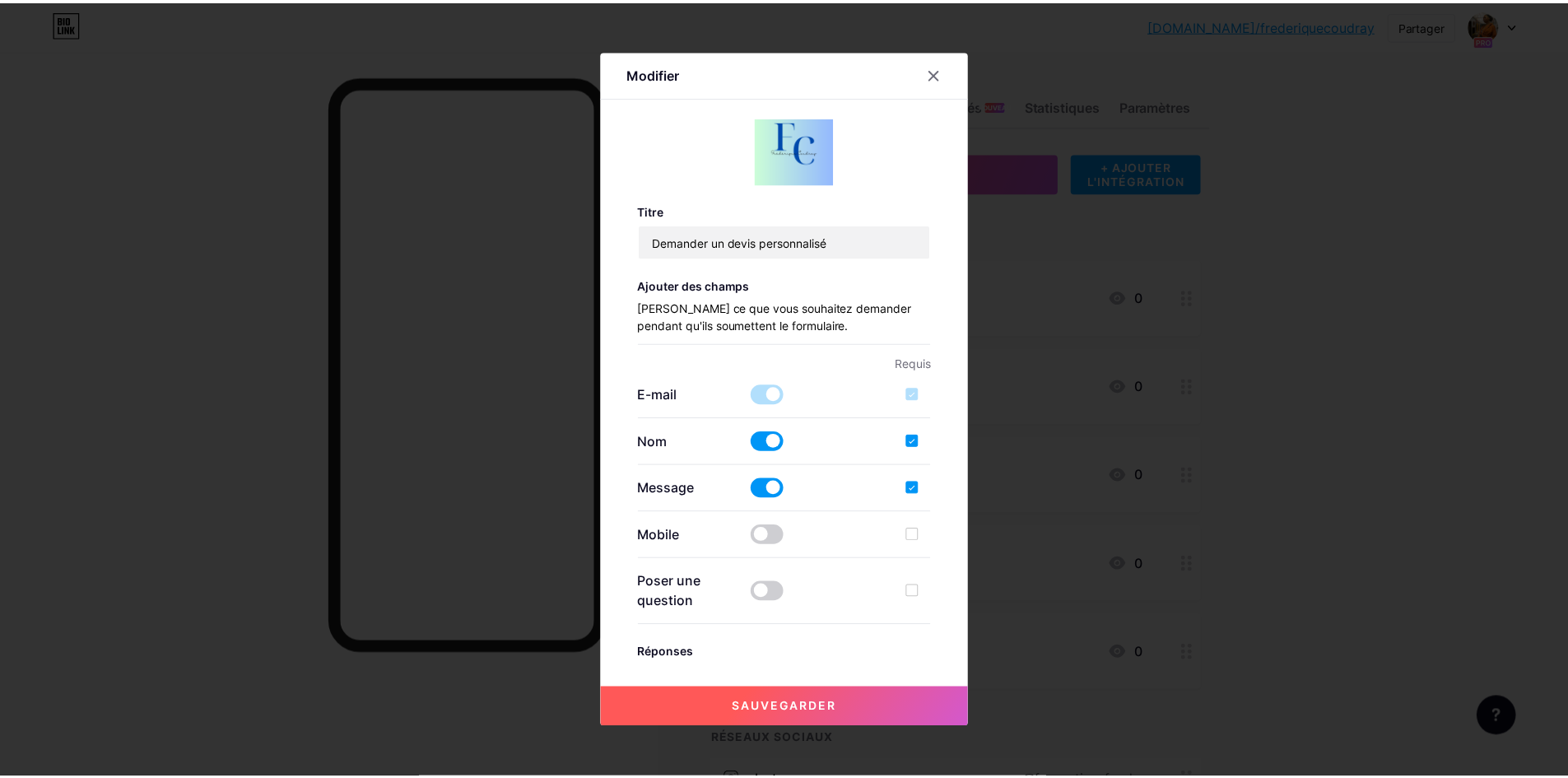
scroll to position [165, 0]
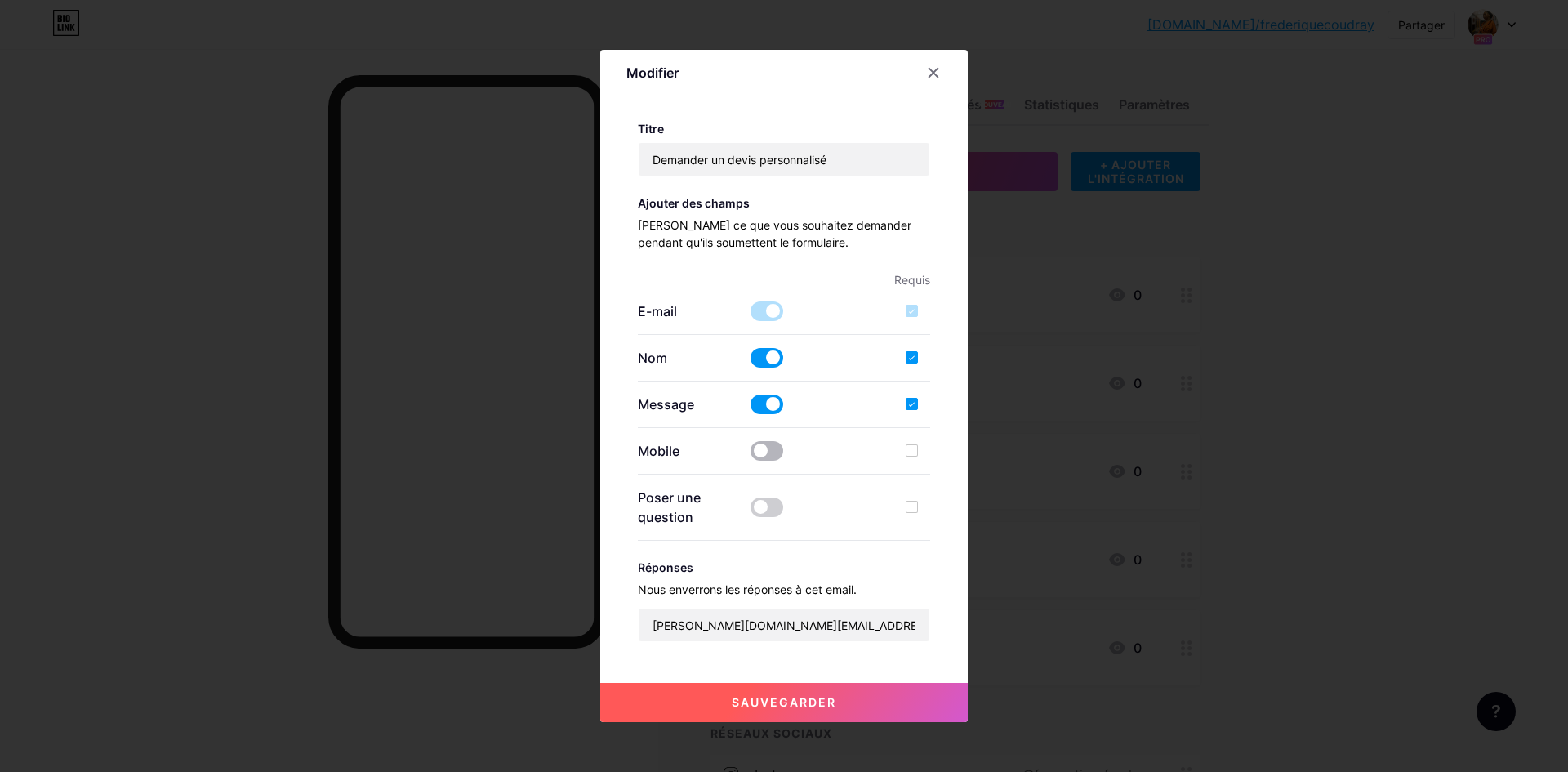
click at [768, 454] on span at bounding box center [766, 451] width 32 height 19
click at [751, 455] on input "checkbox" at bounding box center [751, 455] width 0 height 0
click at [908, 456] on div at bounding box center [912, 451] width 12 height 12
click at [931, 459] on input "checkbox" at bounding box center [936, 465] width 11 height 11
checkbox input "true"
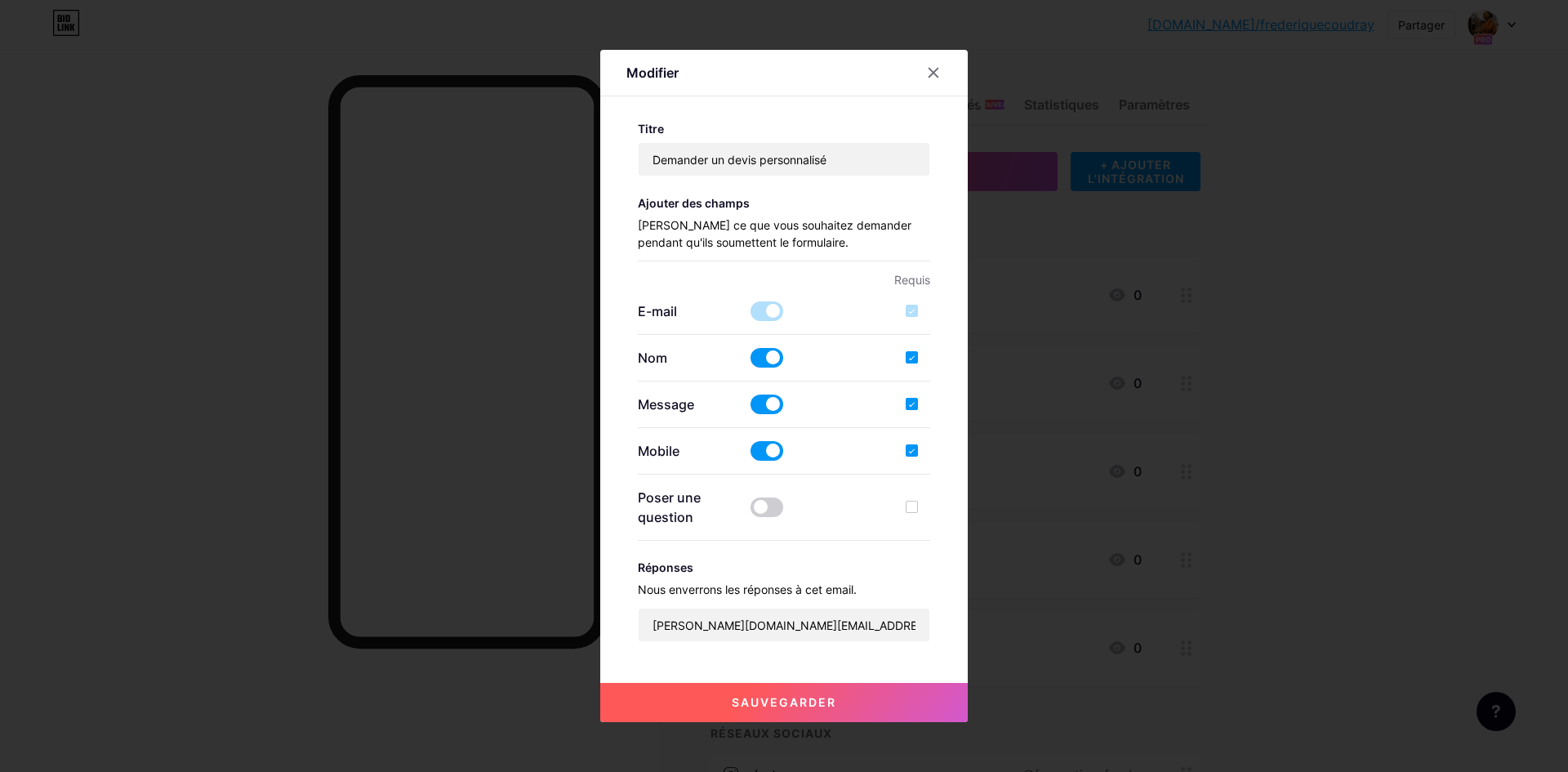
click at [762, 697] on font "Sauvegarder" at bounding box center [784, 703] width 104 height 14
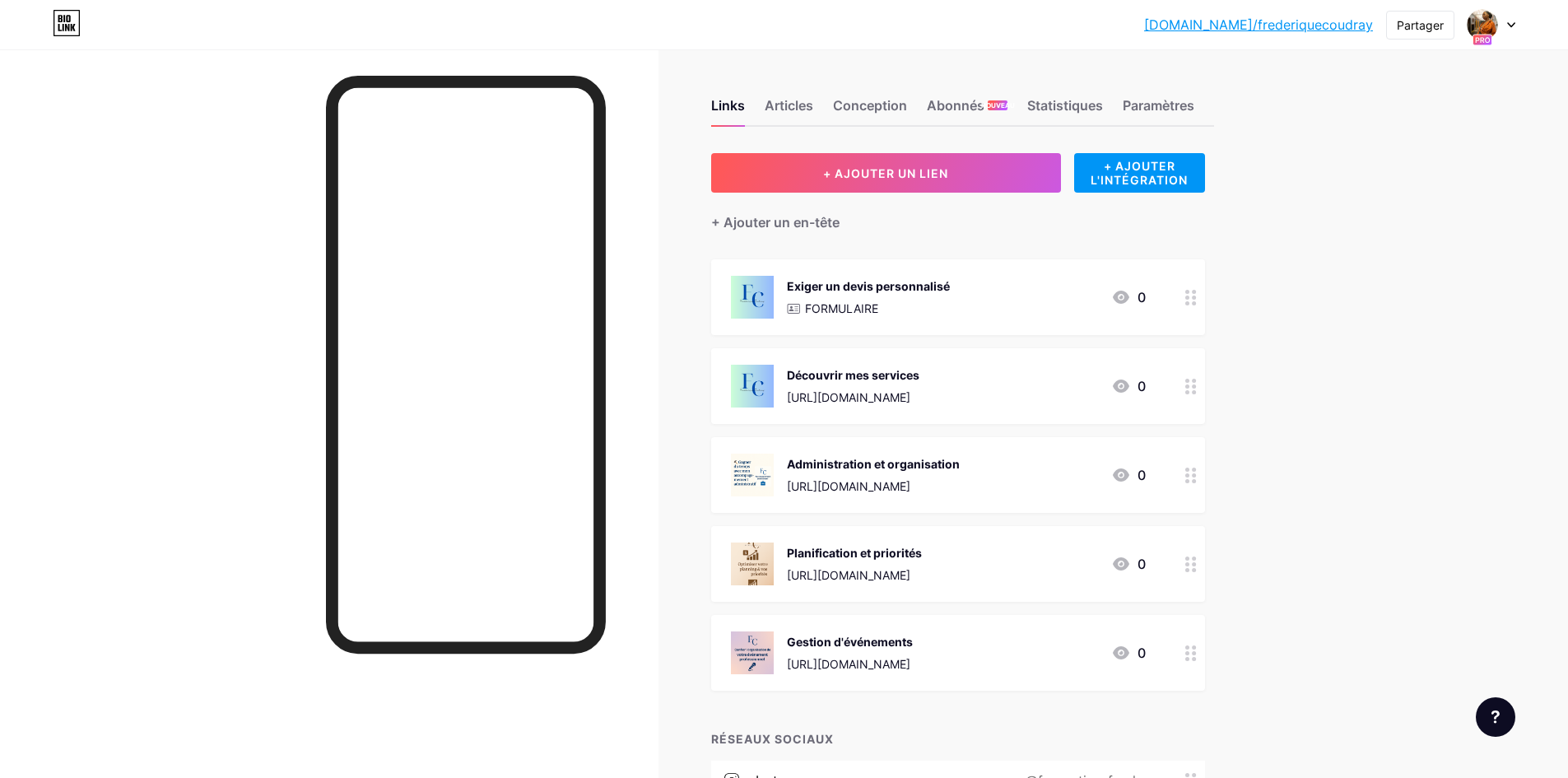
click at [846, 311] on font "FORMULAIRE" at bounding box center [842, 309] width 73 height 14
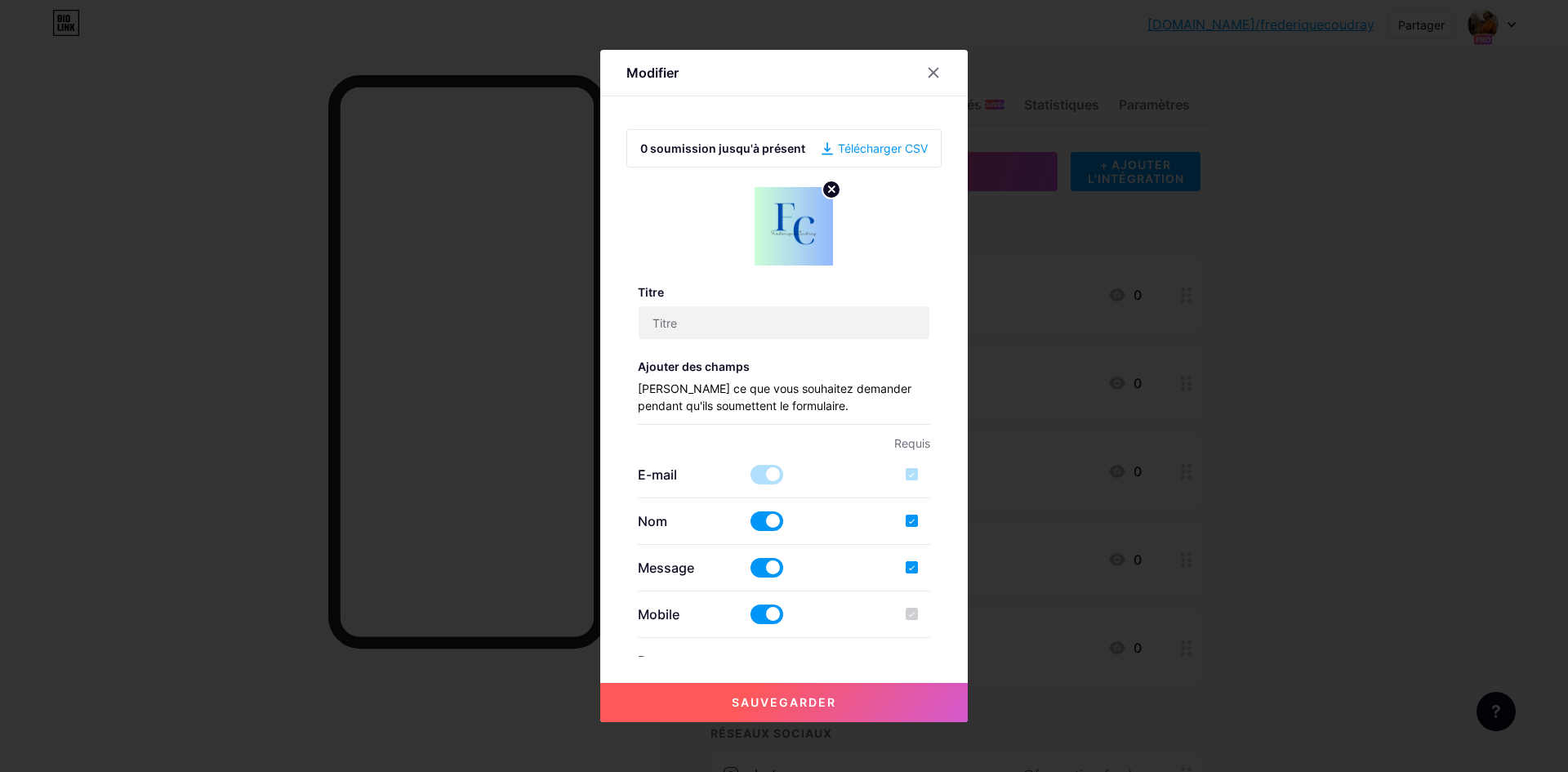
type input "Demander un devis personnalisé"
checkbox input "true"
type input "Remplissez ce formulaire pour recevoir un devis personnalisé ou plus d’informat…"
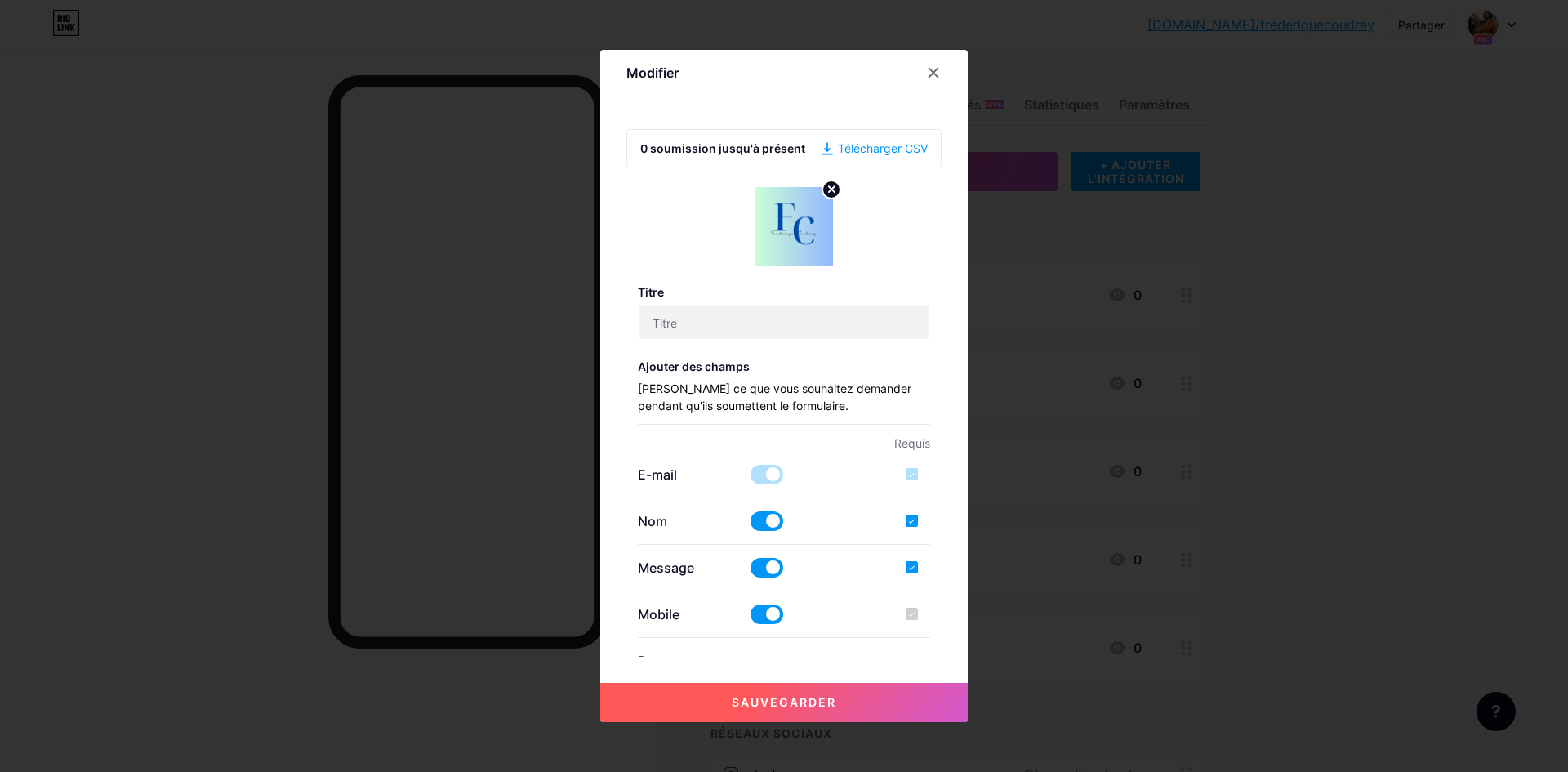
type textarea "Votre message a bien été envoyé. À très vite pour discuter de votre projet !"
click at [865, 153] on div "Télécharger CSV" at bounding box center [874, 148] width 106 height 18
click at [931, 74] on icon at bounding box center [933, 72] width 13 height 13
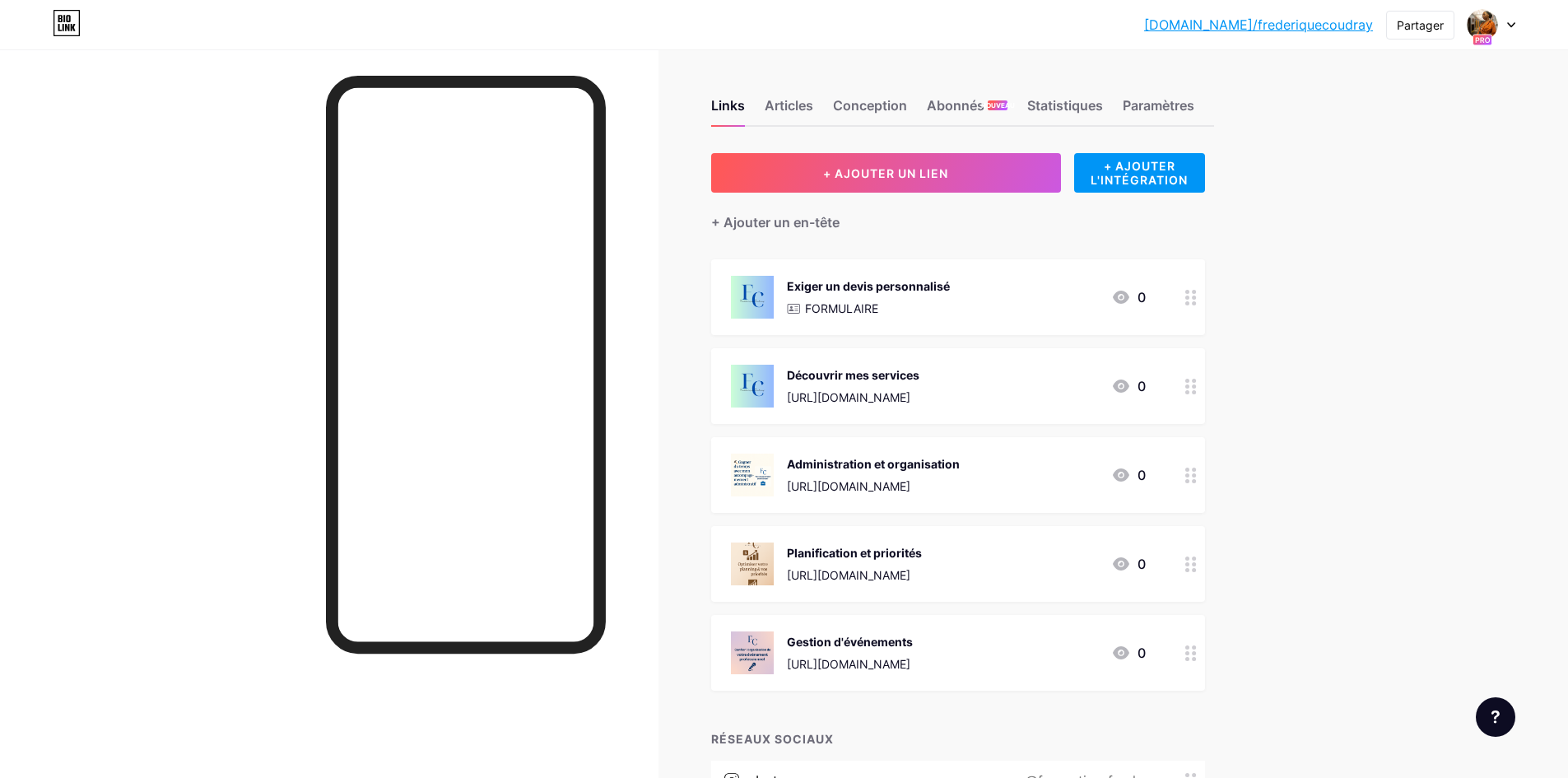
click at [752, 480] on img at bounding box center [752, 475] width 42 height 42
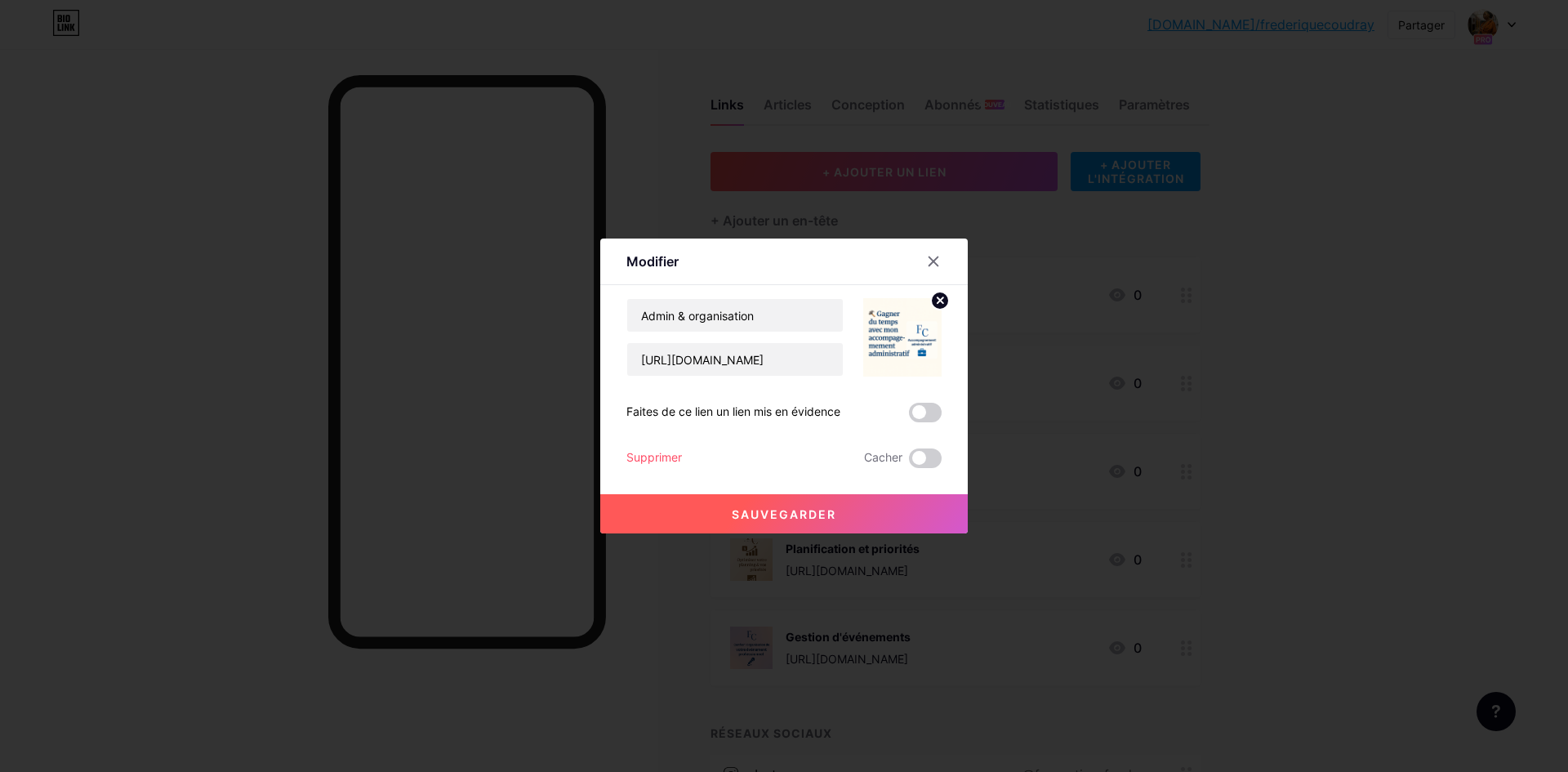
click at [1317, 501] on div at bounding box center [784, 386] width 1568 height 772
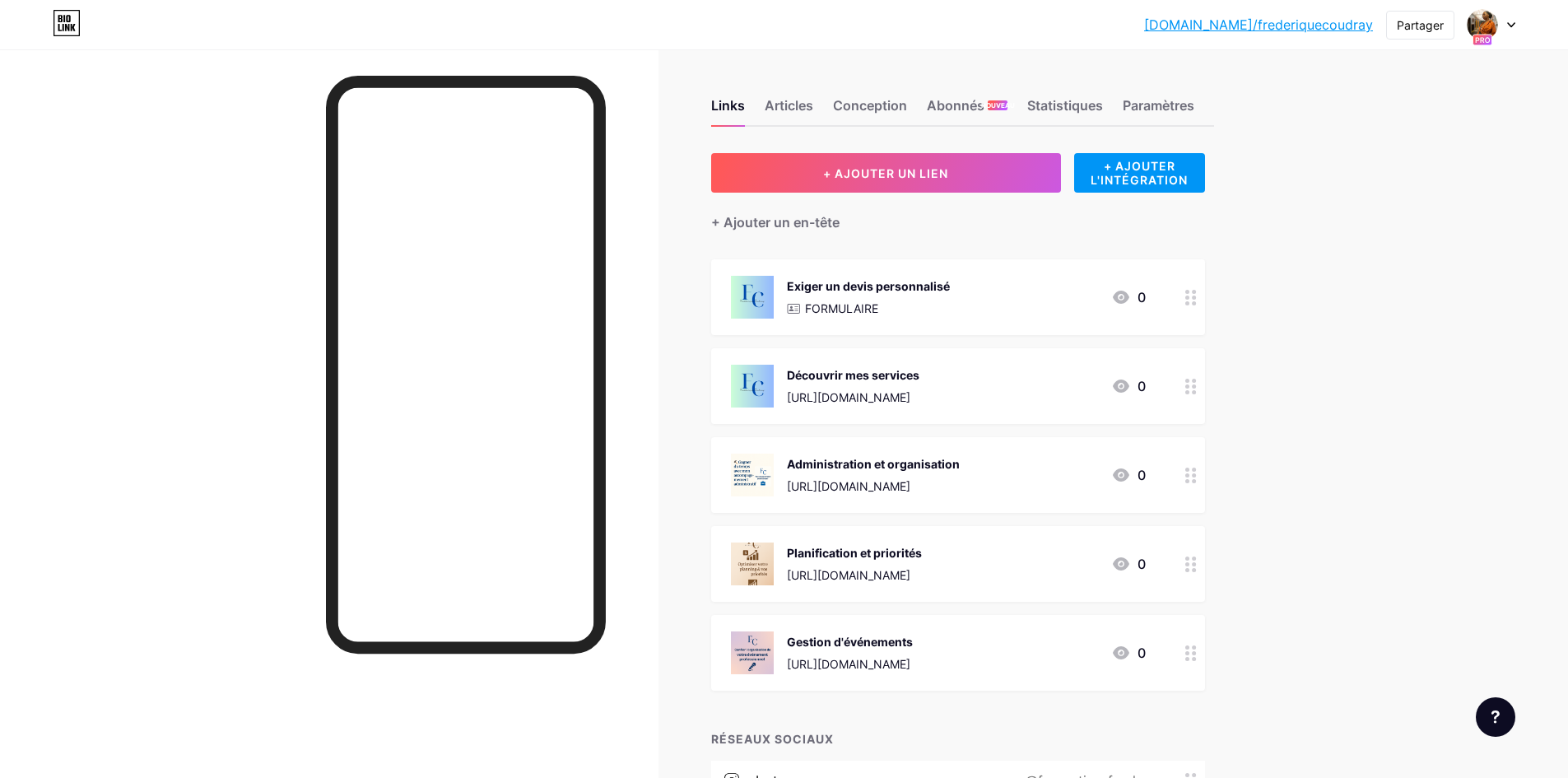
click at [1381, 255] on div "bio.link/freder... bio.link/frederiquecoudray Partager Changer de compte Frédér…" at bounding box center [784, 515] width 1568 height 1031
click at [1154, 112] on font "Paramètres" at bounding box center [1158, 105] width 72 height 17
click at [785, 105] on font "Articles" at bounding box center [788, 105] width 49 height 17
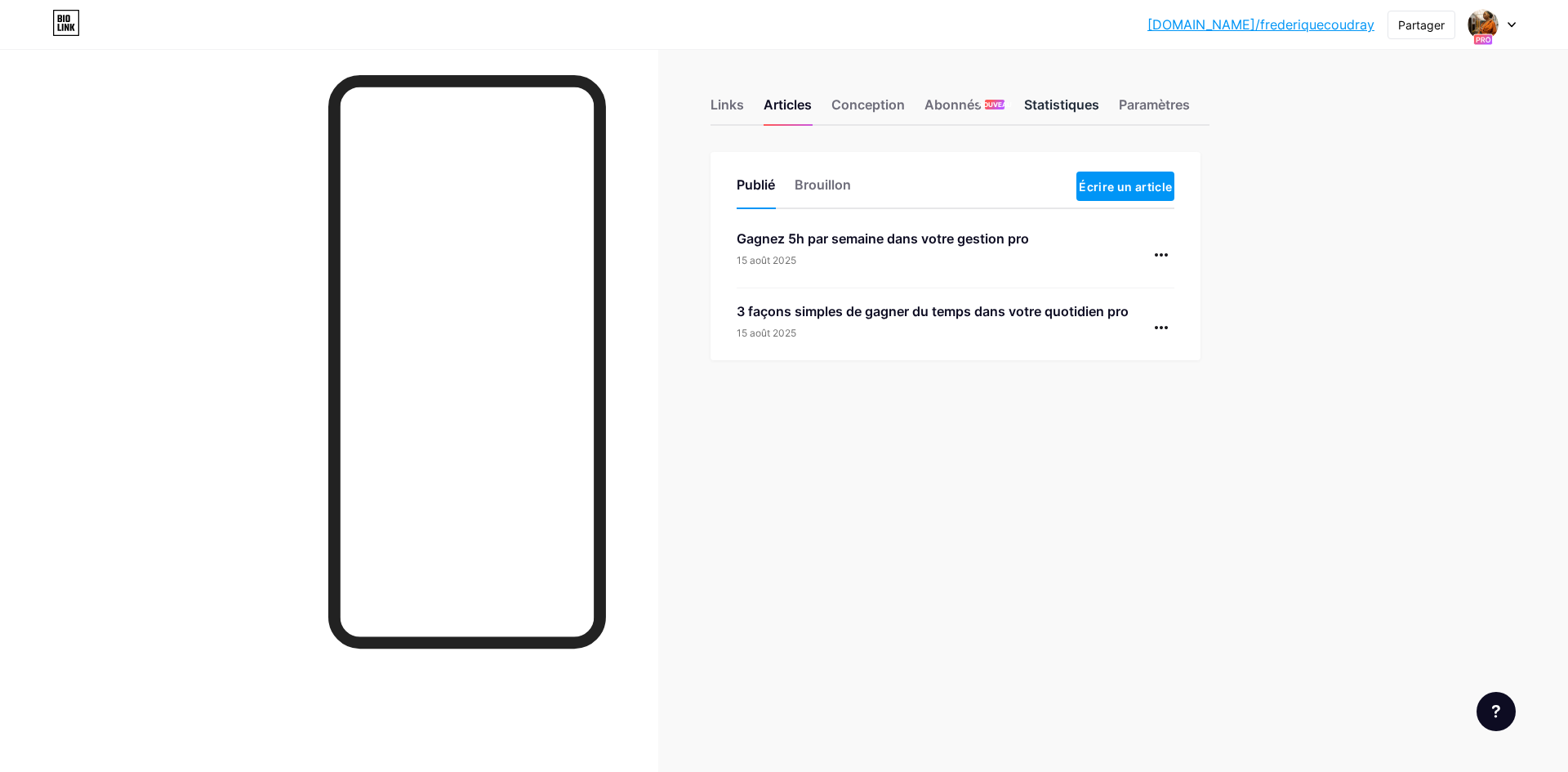
click at [1049, 112] on font "Statistiques" at bounding box center [1062, 105] width 76 height 17
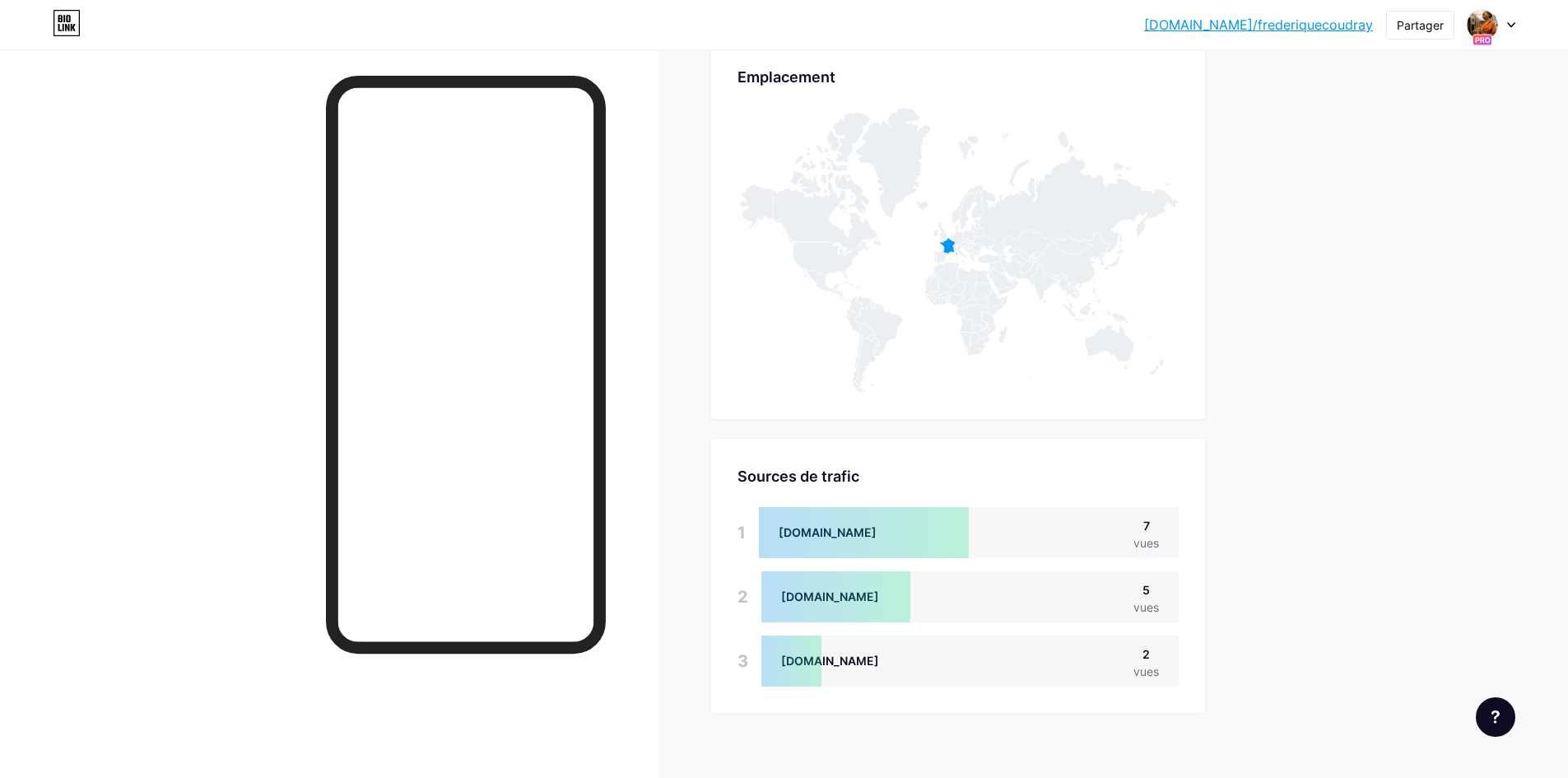
scroll to position [859, 0]
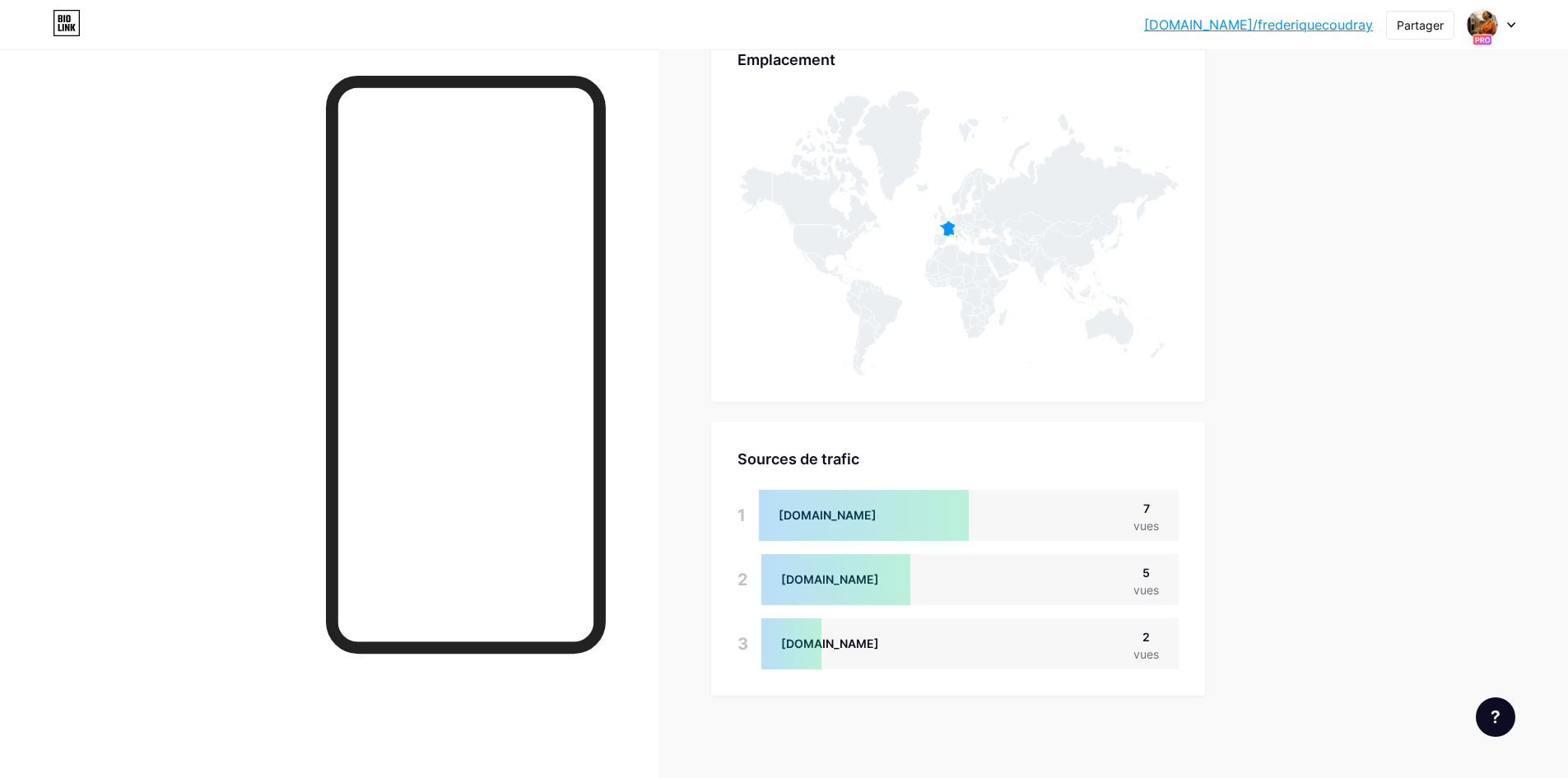
click at [857, 521] on div at bounding box center [864, 516] width 210 height 51
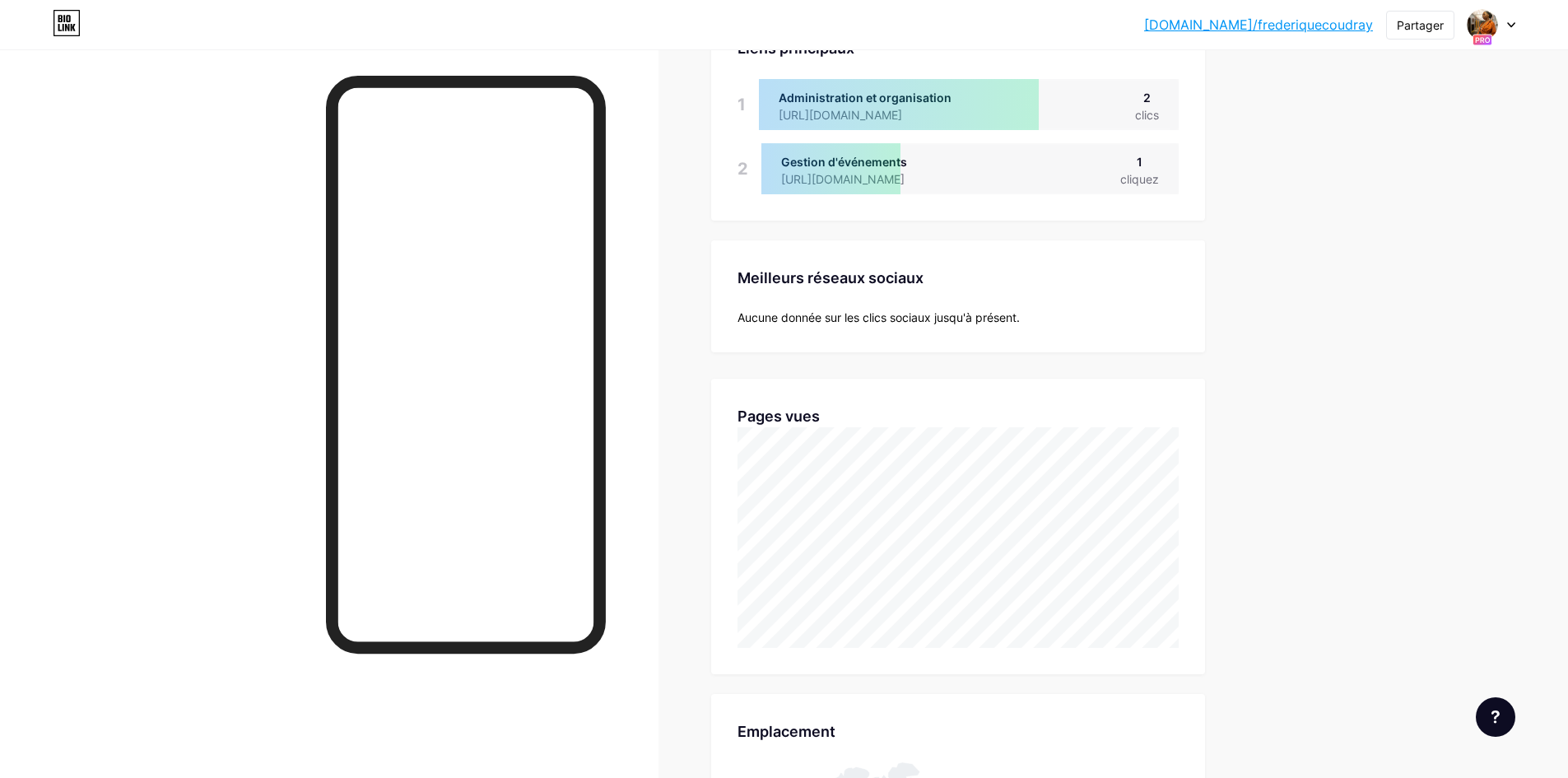
scroll to position [0, 0]
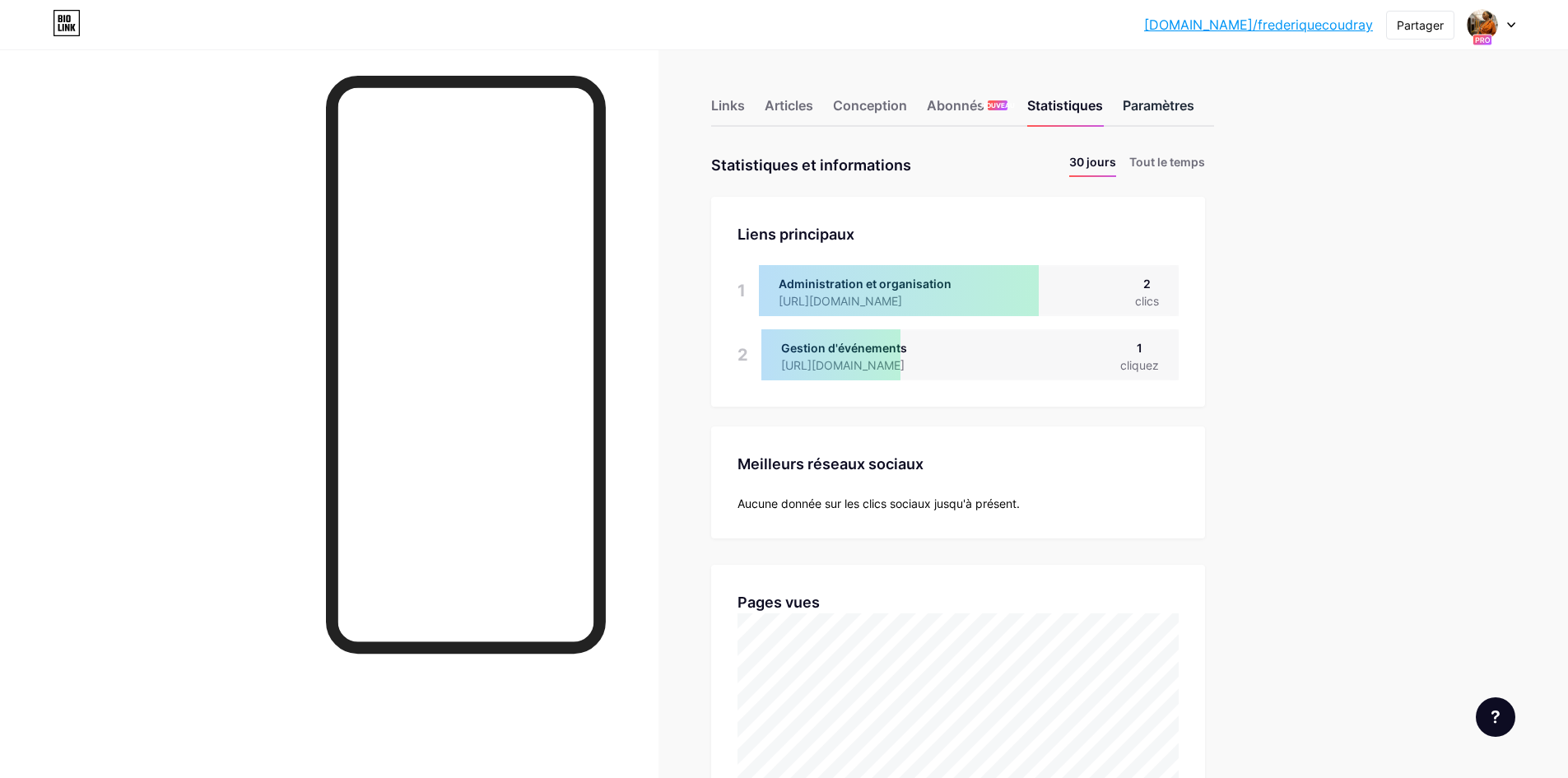
click at [1168, 104] on font "Paramètres" at bounding box center [1158, 105] width 72 height 17
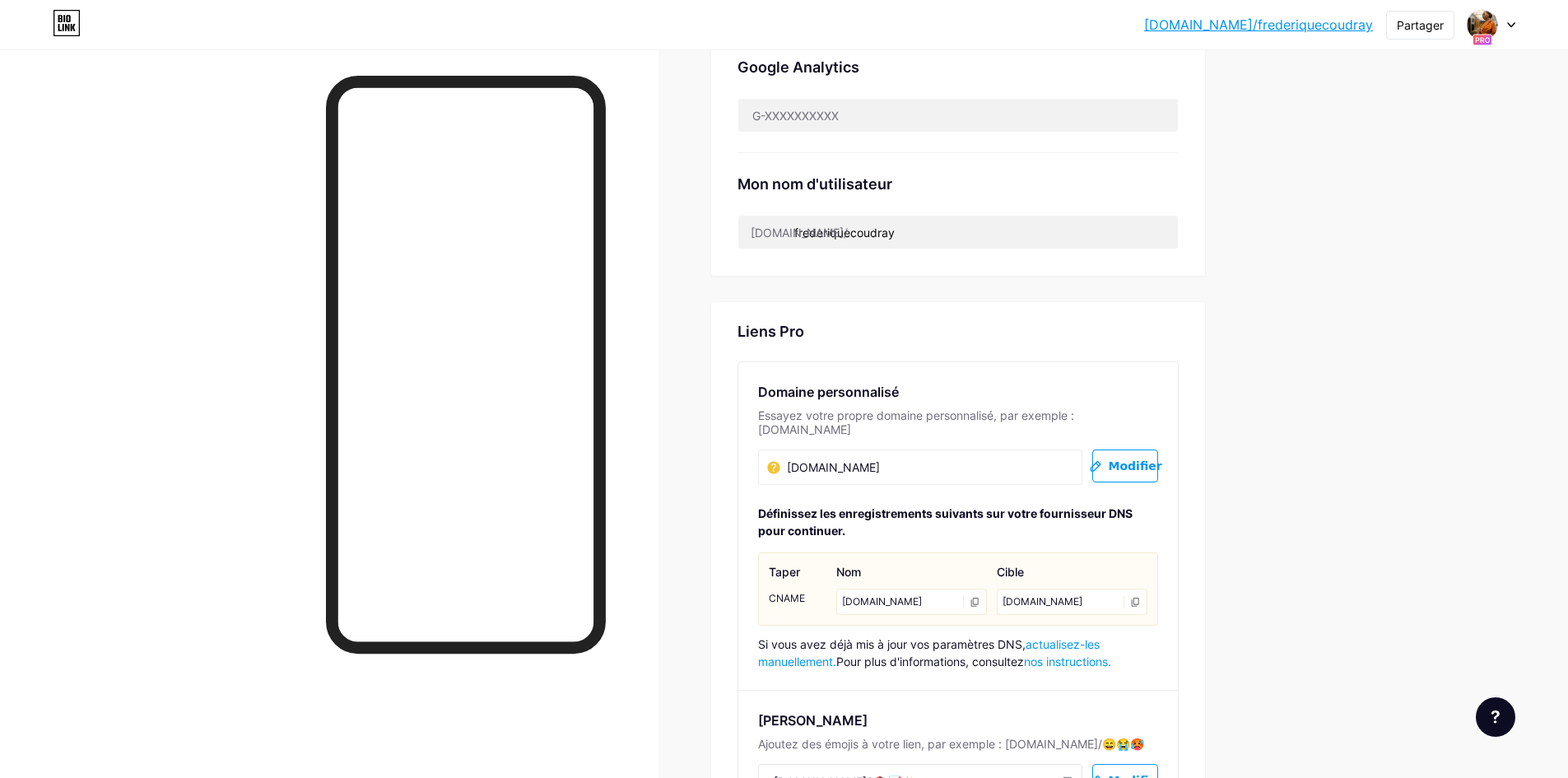
scroll to position [805, 0]
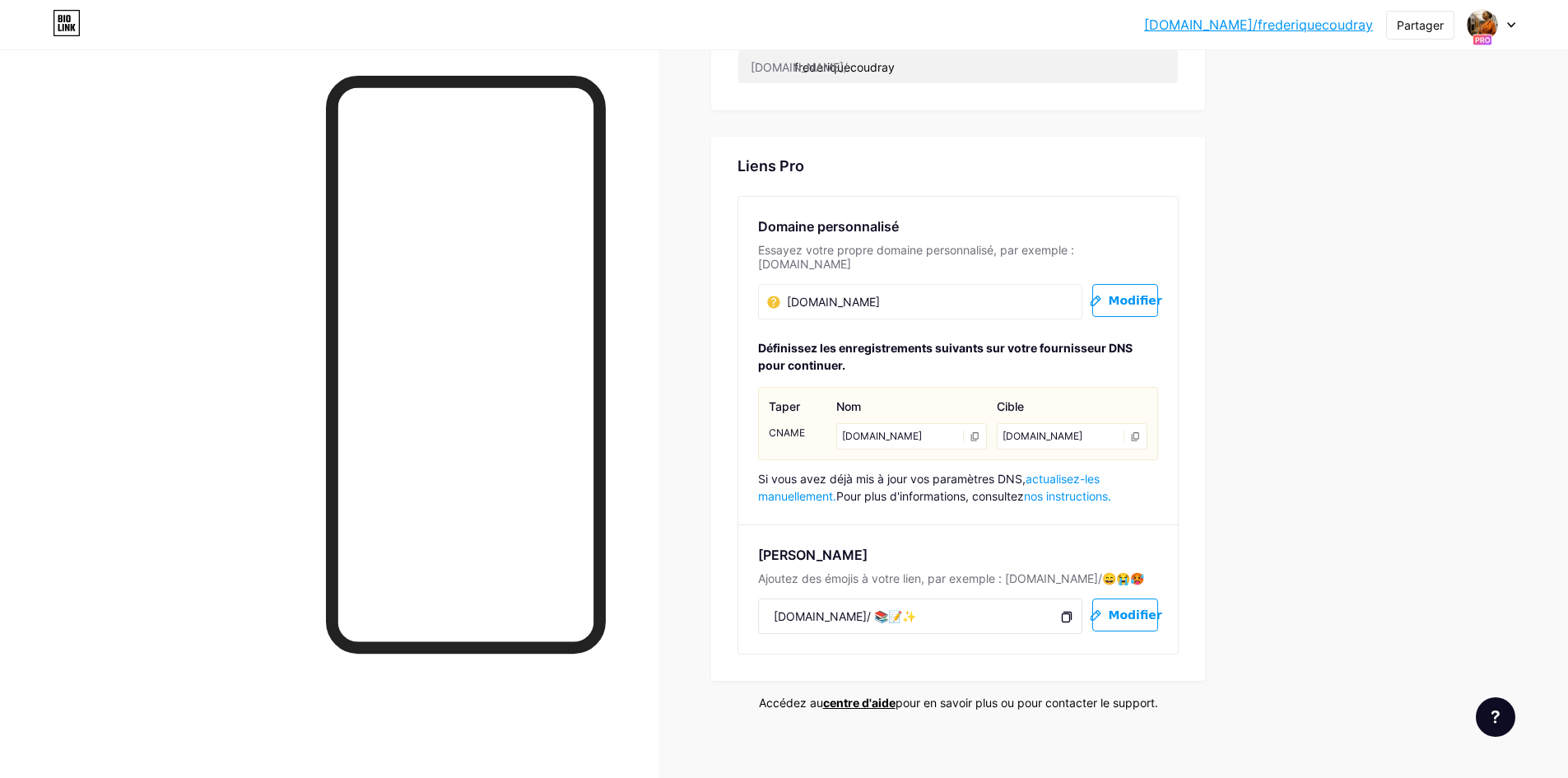
click at [1072, 610] on icon at bounding box center [1066, 616] width 13 height 13
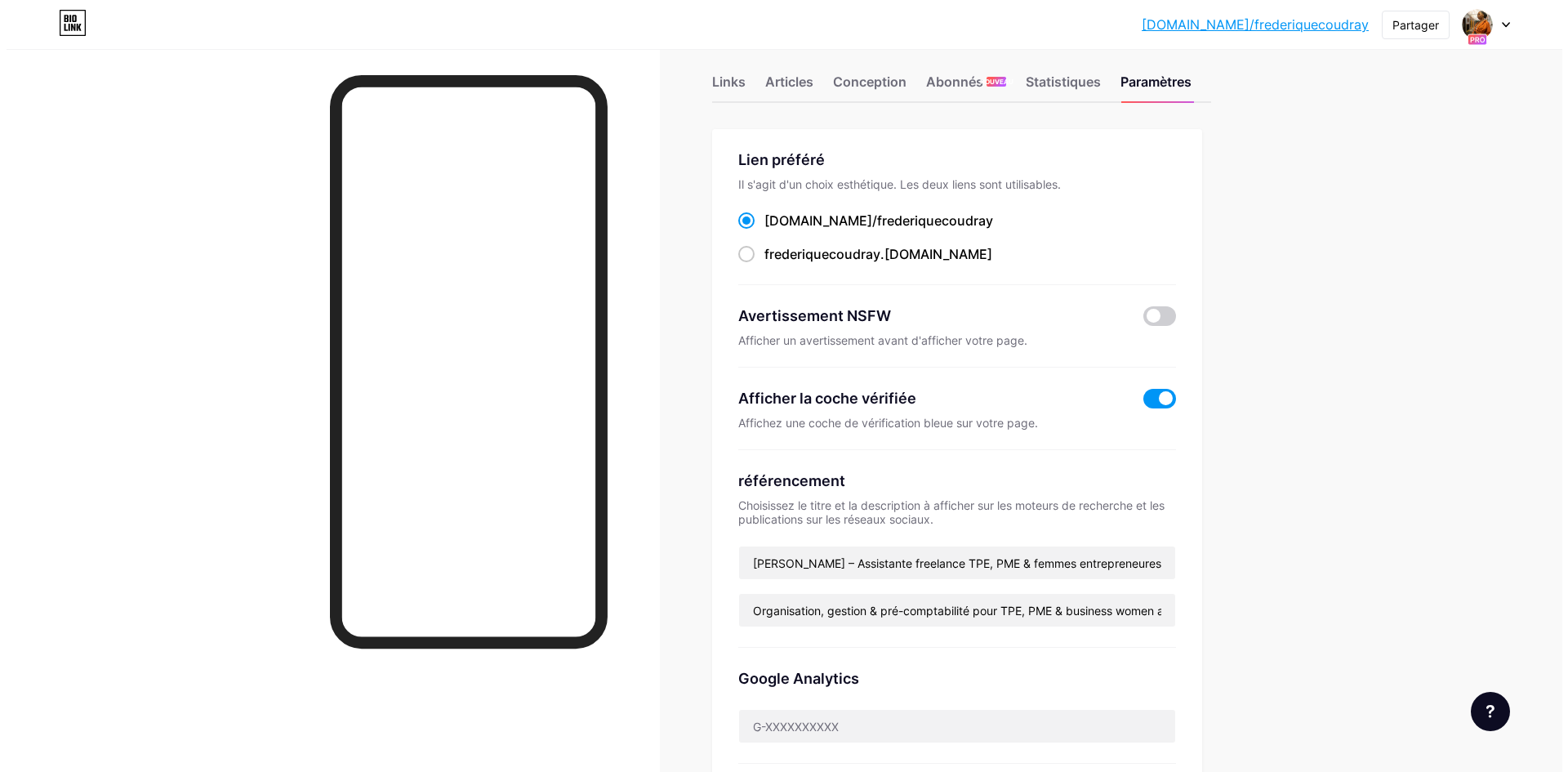
scroll to position [0, 0]
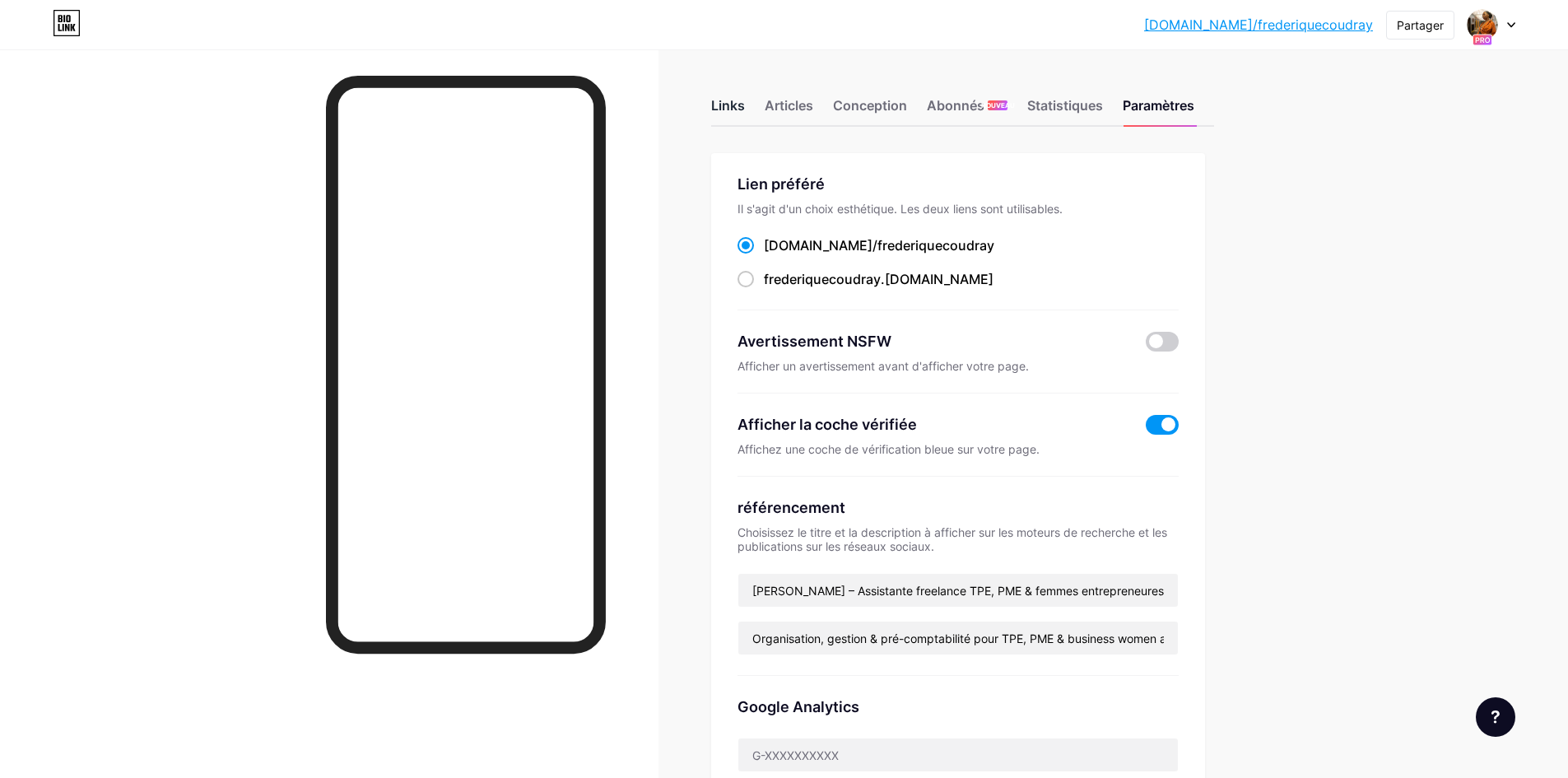
click at [735, 105] on font "Links" at bounding box center [728, 105] width 34 height 17
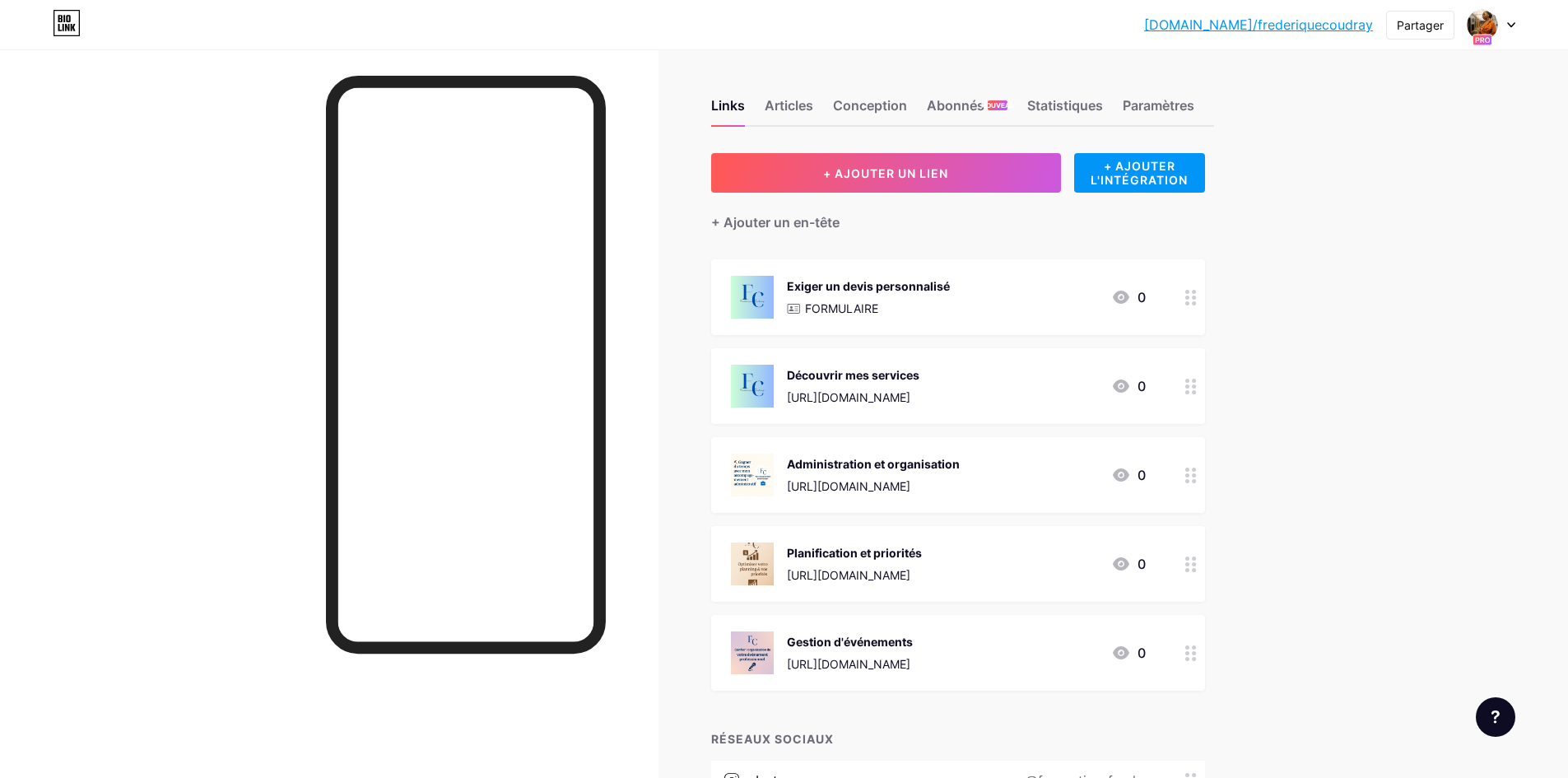
click at [879, 488] on font "[URL][DOMAIN_NAME]" at bounding box center [849, 487] width 124 height 14
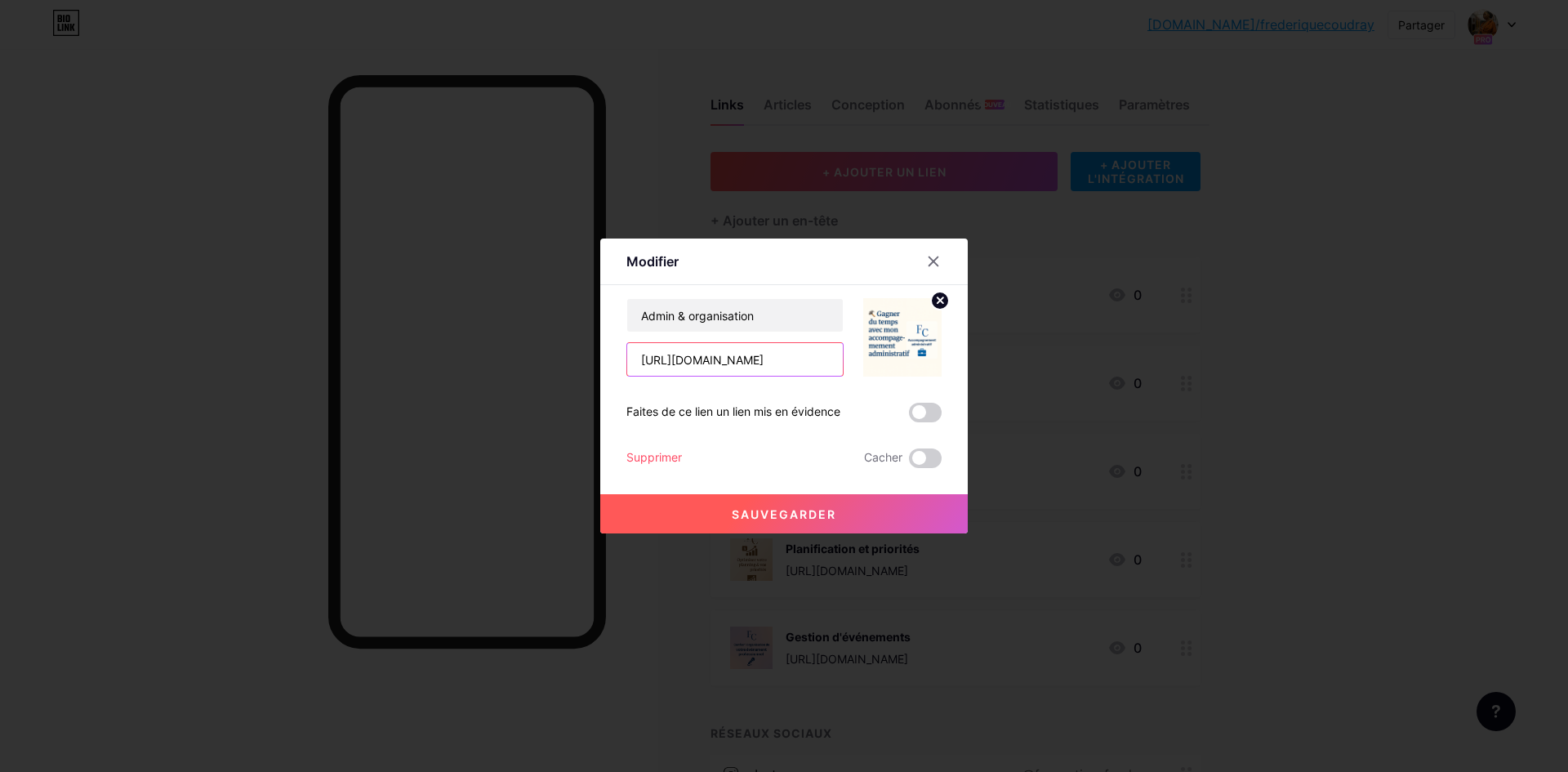
click at [795, 364] on input "[URL][DOMAIN_NAME]" at bounding box center [736, 359] width 216 height 32
paste input "[URL][DOMAIN_NAME]"
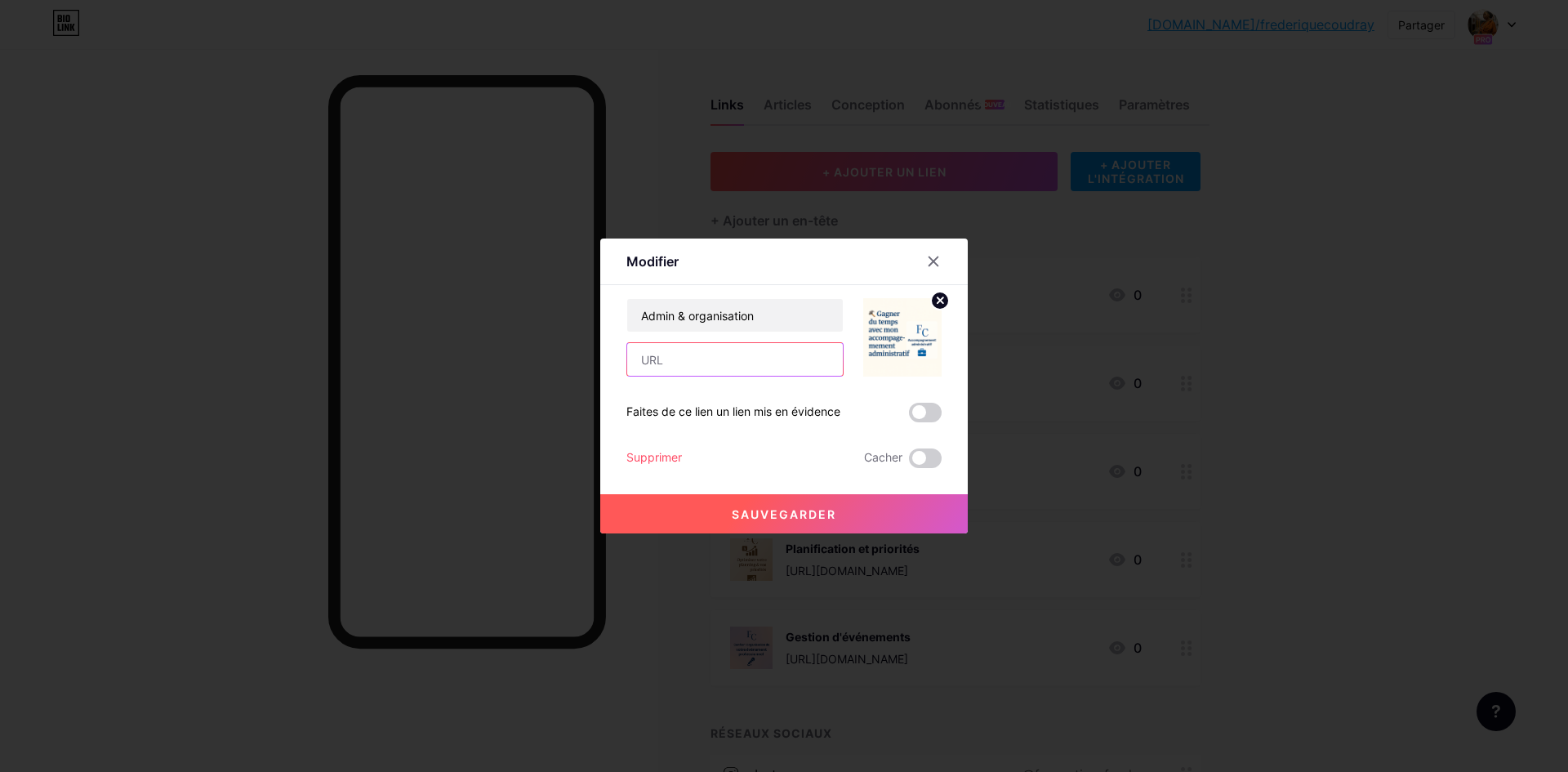
type input "[URL][DOMAIN_NAME]"
click at [777, 511] on font "Sauvegarder" at bounding box center [784, 515] width 104 height 14
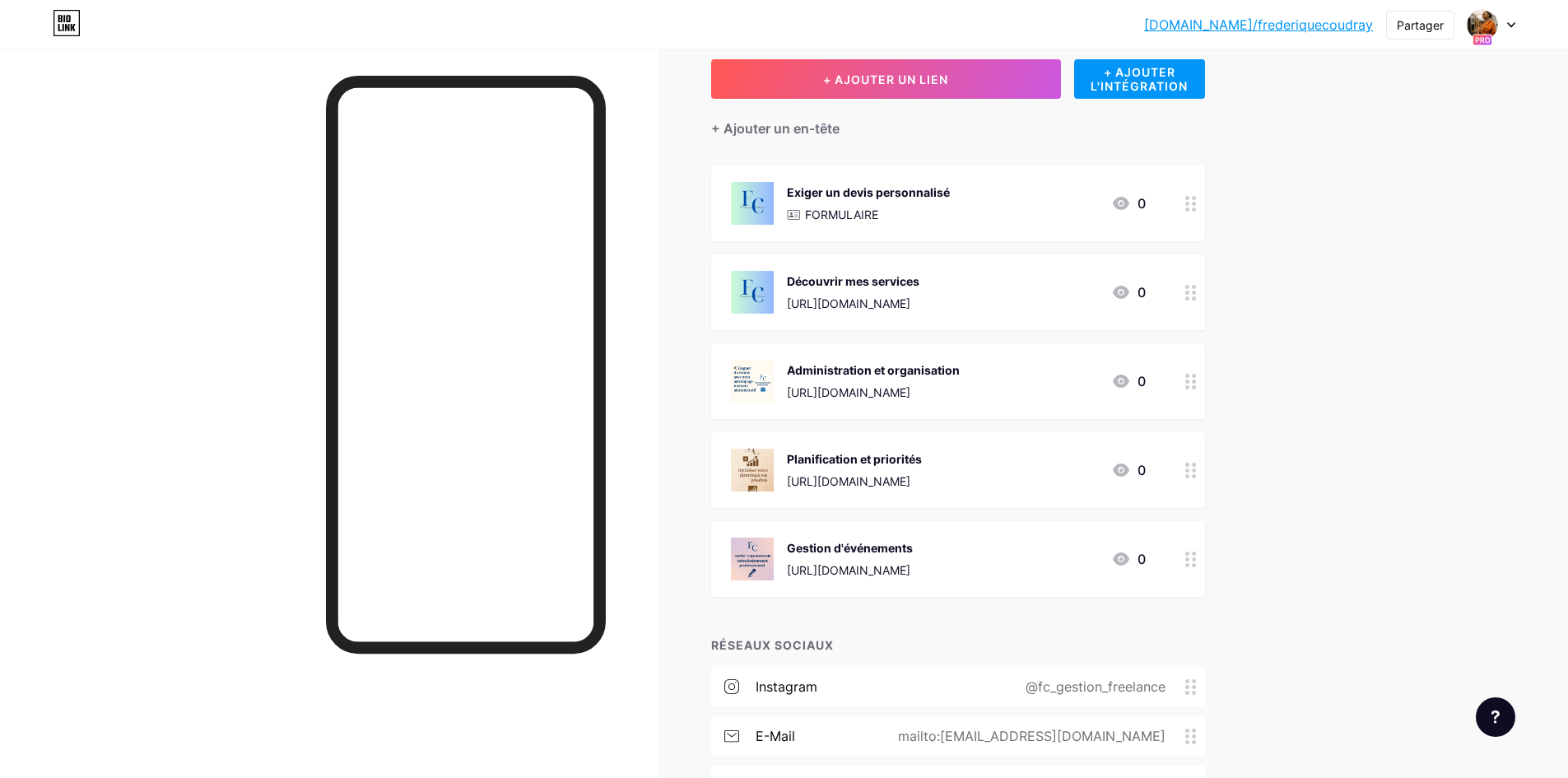
scroll to position [0, 0]
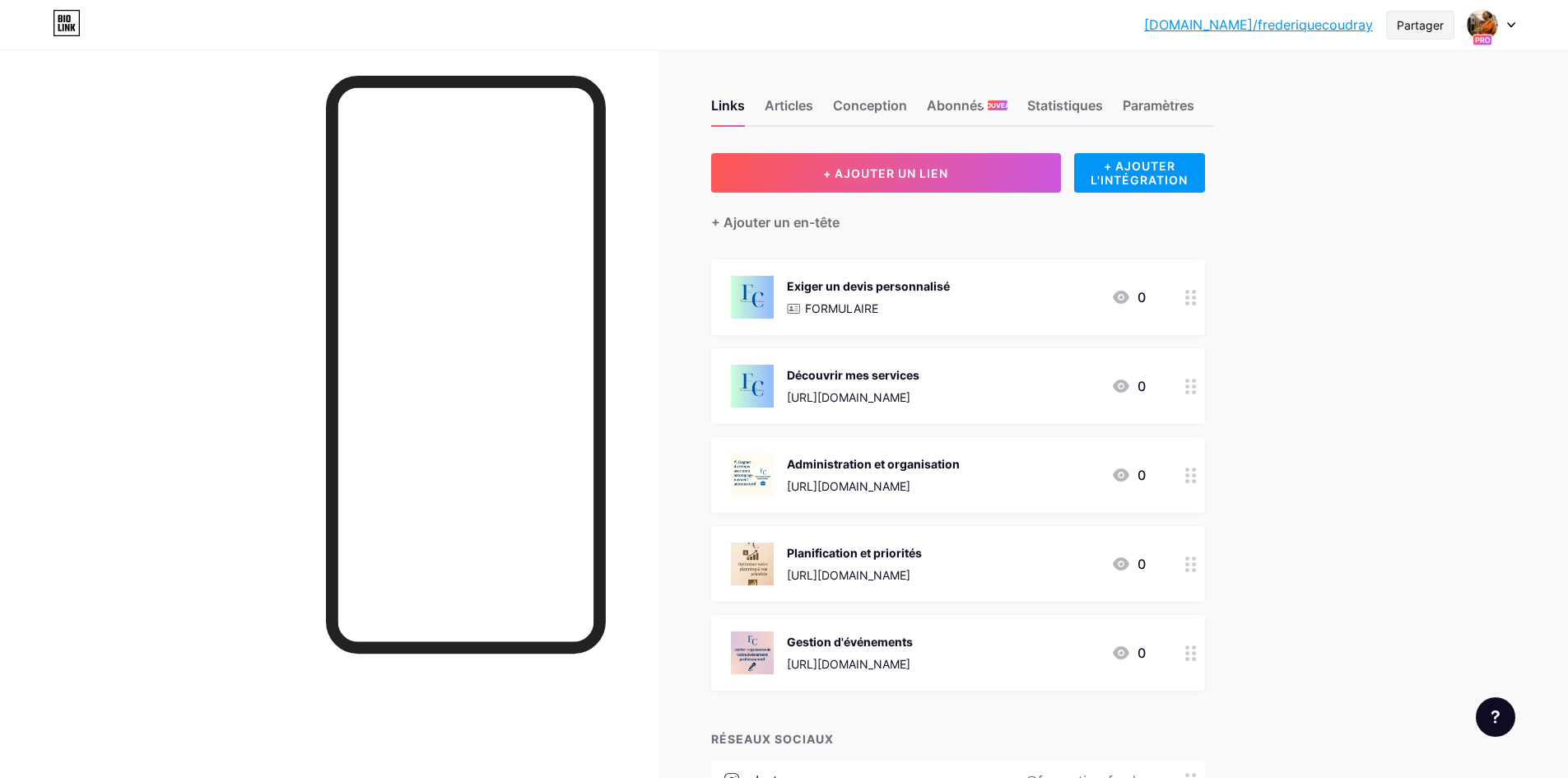
click at [1424, 27] on font "Partager" at bounding box center [1420, 25] width 47 height 14
click at [1423, 29] on font "Partager" at bounding box center [1420, 25] width 47 height 14
click at [1482, 29] on img at bounding box center [1483, 25] width 27 height 27
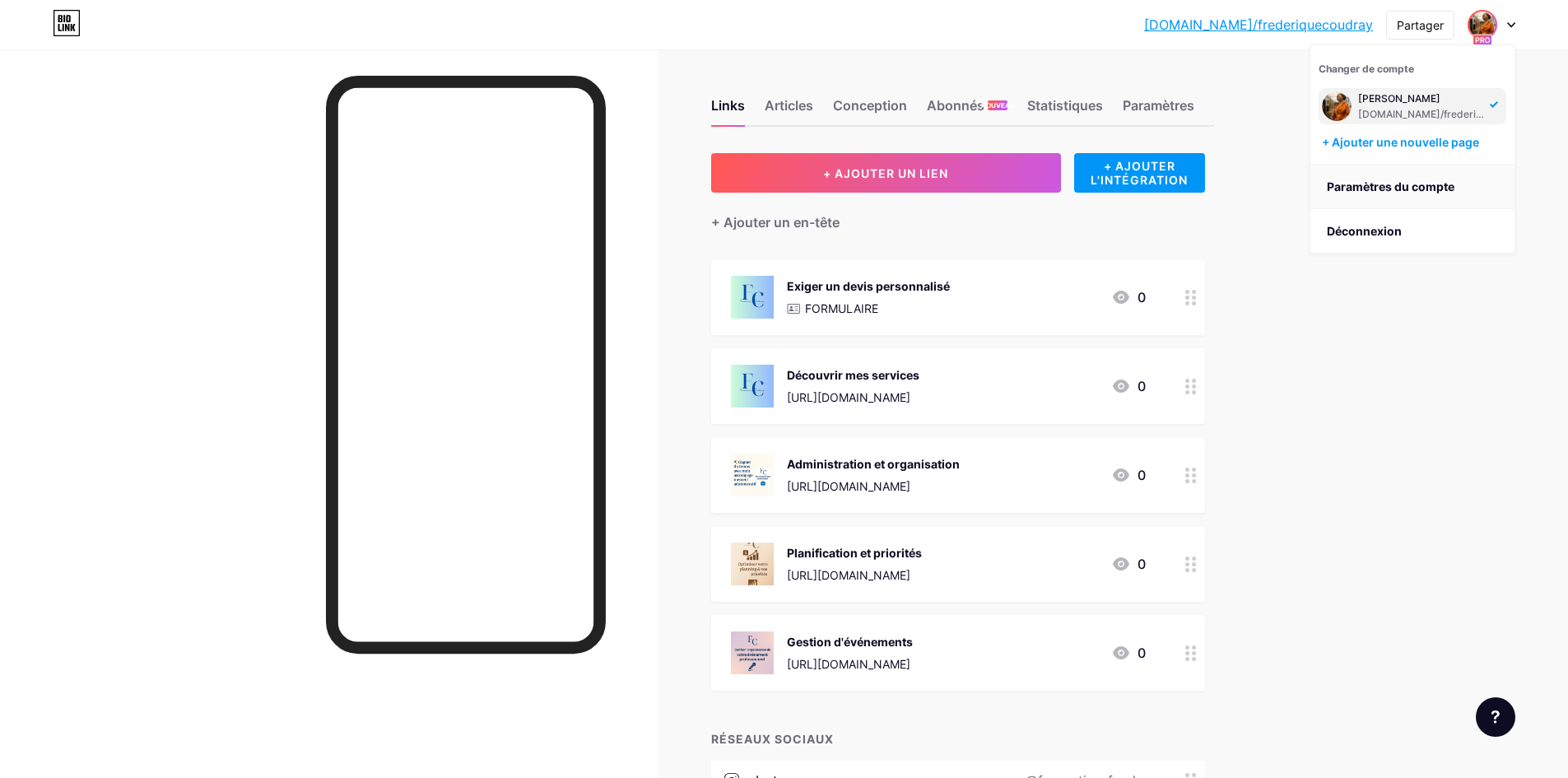
click at [1379, 184] on font "Paramètres du compte" at bounding box center [1391, 187] width 127 height 14
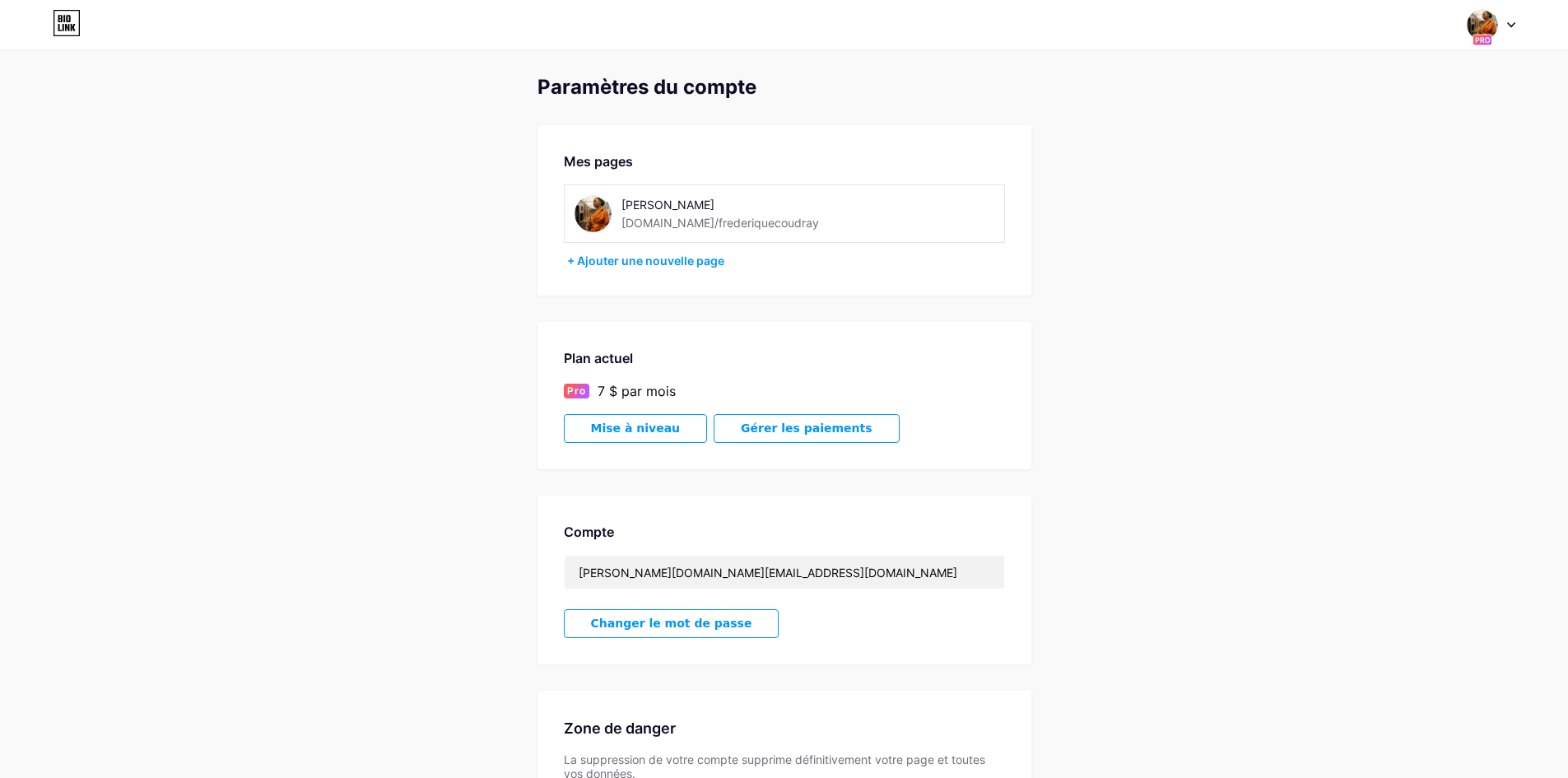
click at [68, 29] on icon at bounding box center [67, 27] width 4 height 7
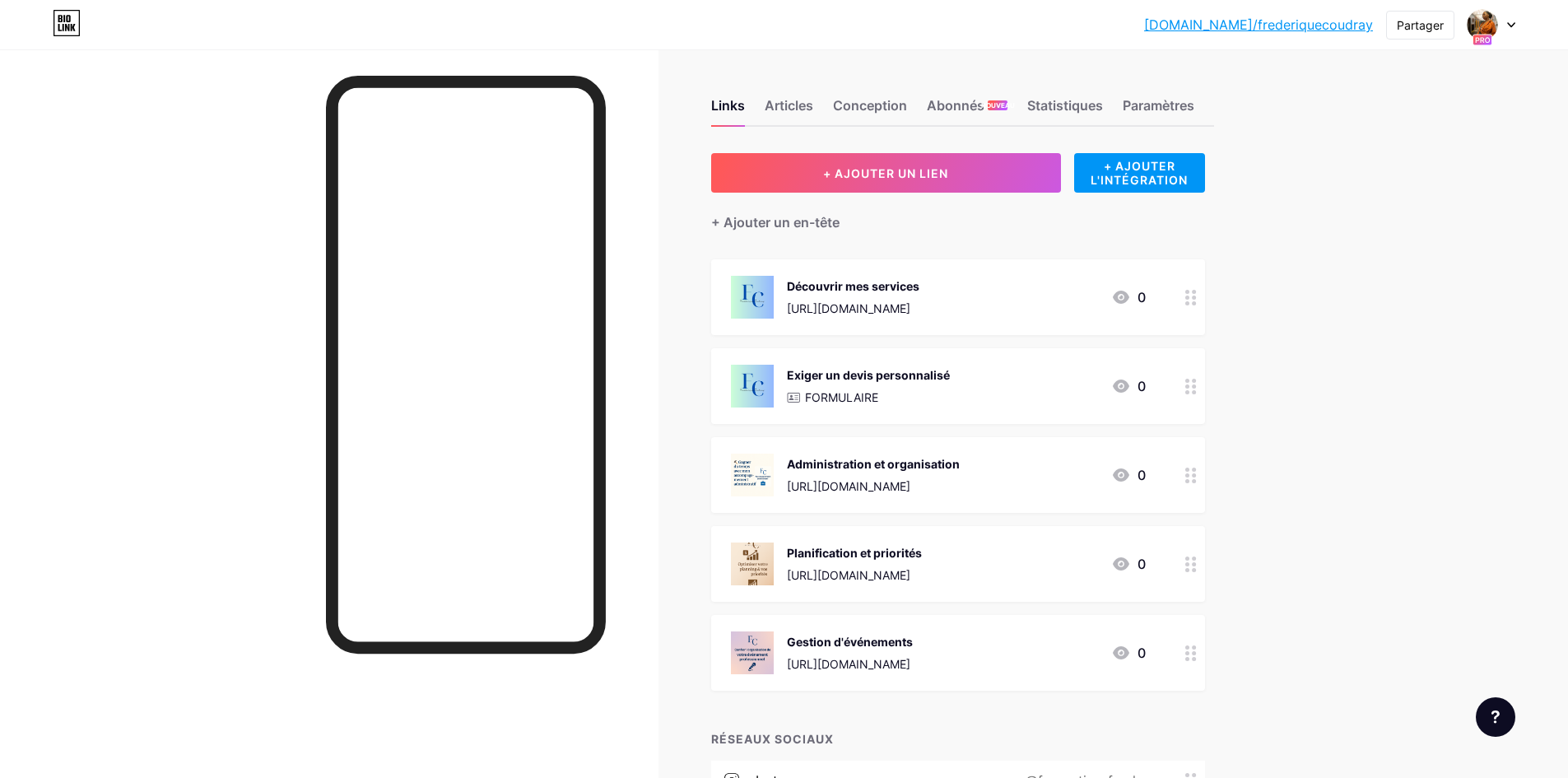
click at [1269, 29] on font "[DOMAIN_NAME]/frederiquecoudray" at bounding box center [1258, 25] width 229 height 17
click at [1282, 27] on font "[DOMAIN_NAME]/frederiquecoudray" at bounding box center [1258, 25] width 229 height 17
click at [1178, 111] on font "Paramètres" at bounding box center [1158, 105] width 72 height 17
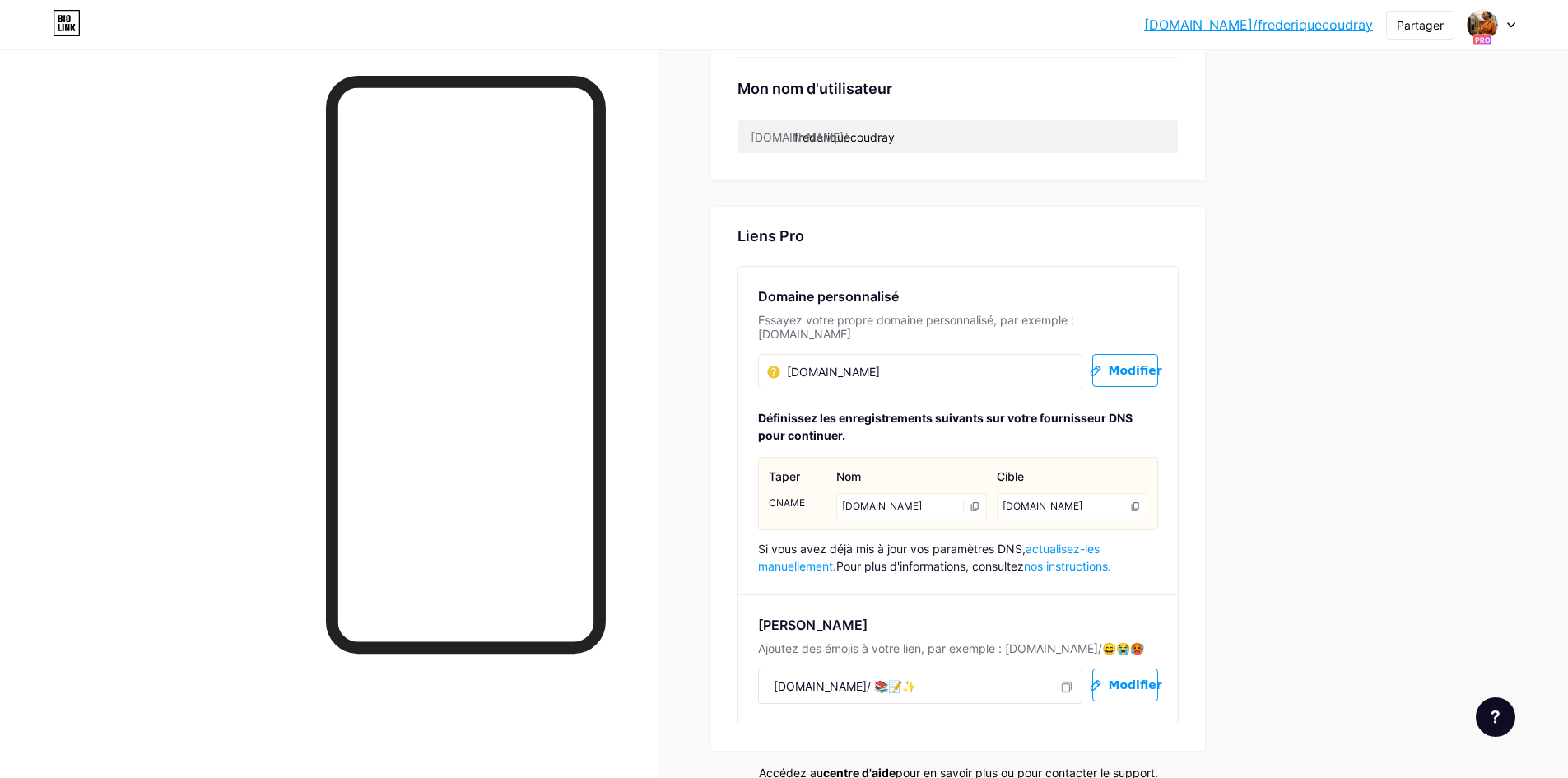
scroll to position [805, 0]
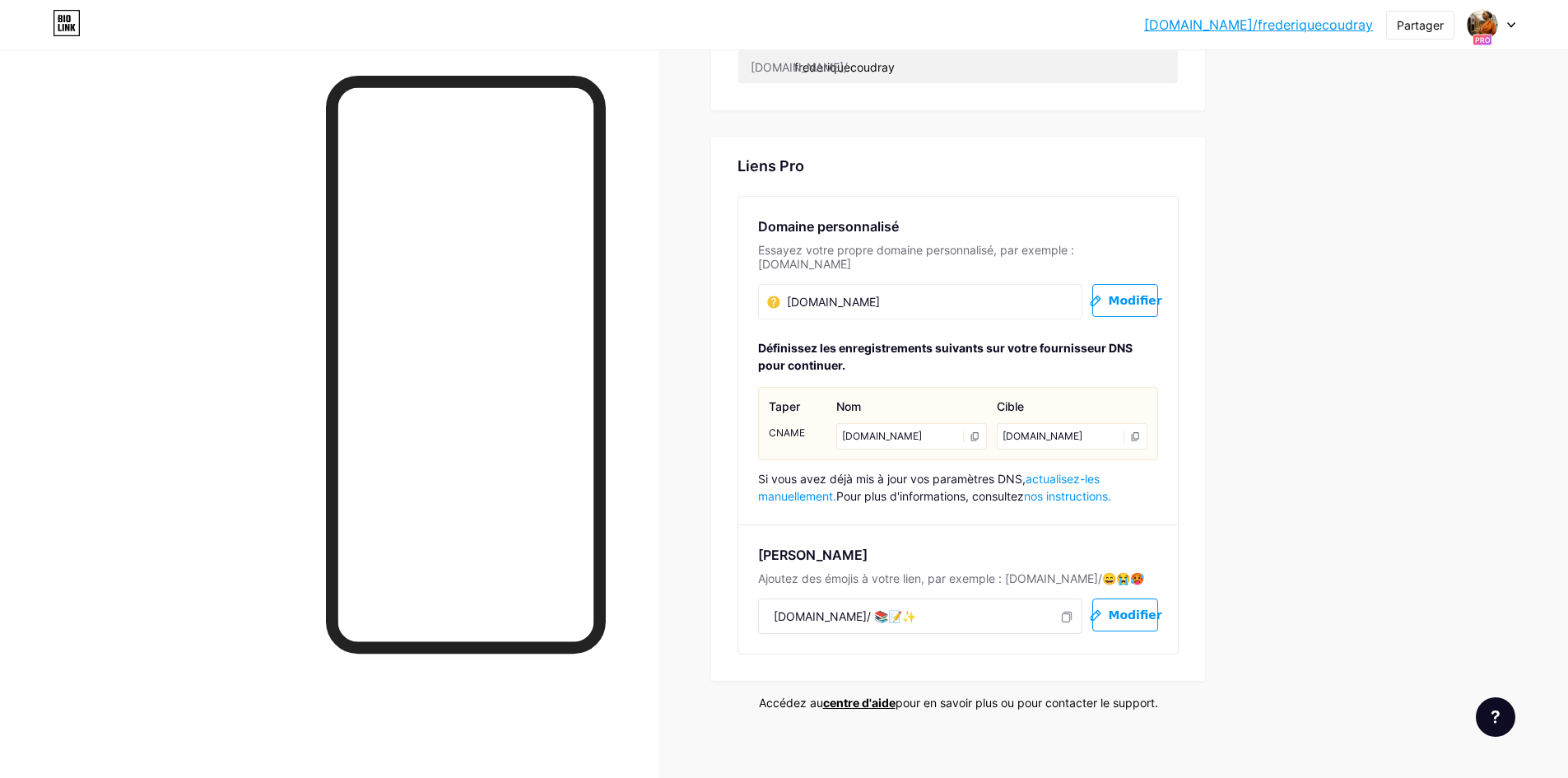
click at [826, 610] on font "[DOMAIN_NAME]/ 📚📝✨" at bounding box center [845, 617] width 142 height 14
click at [834, 610] on font "[DOMAIN_NAME]/ 📚📝✨" at bounding box center [845, 617] width 142 height 14
click at [825, 610] on font "[DOMAIN_NAME]/ 📚📝✨" at bounding box center [845, 617] width 142 height 14
drag, startPoint x: 823, startPoint y: 597, endPoint x: 1213, endPoint y: 585, distance: 390.2
click at [1213, 585] on div "[PERSON_NAME] préféré Il s'agit d'un choix esthétique. Les deux liens sont util…" at bounding box center [963, 29] width 503 height 1364
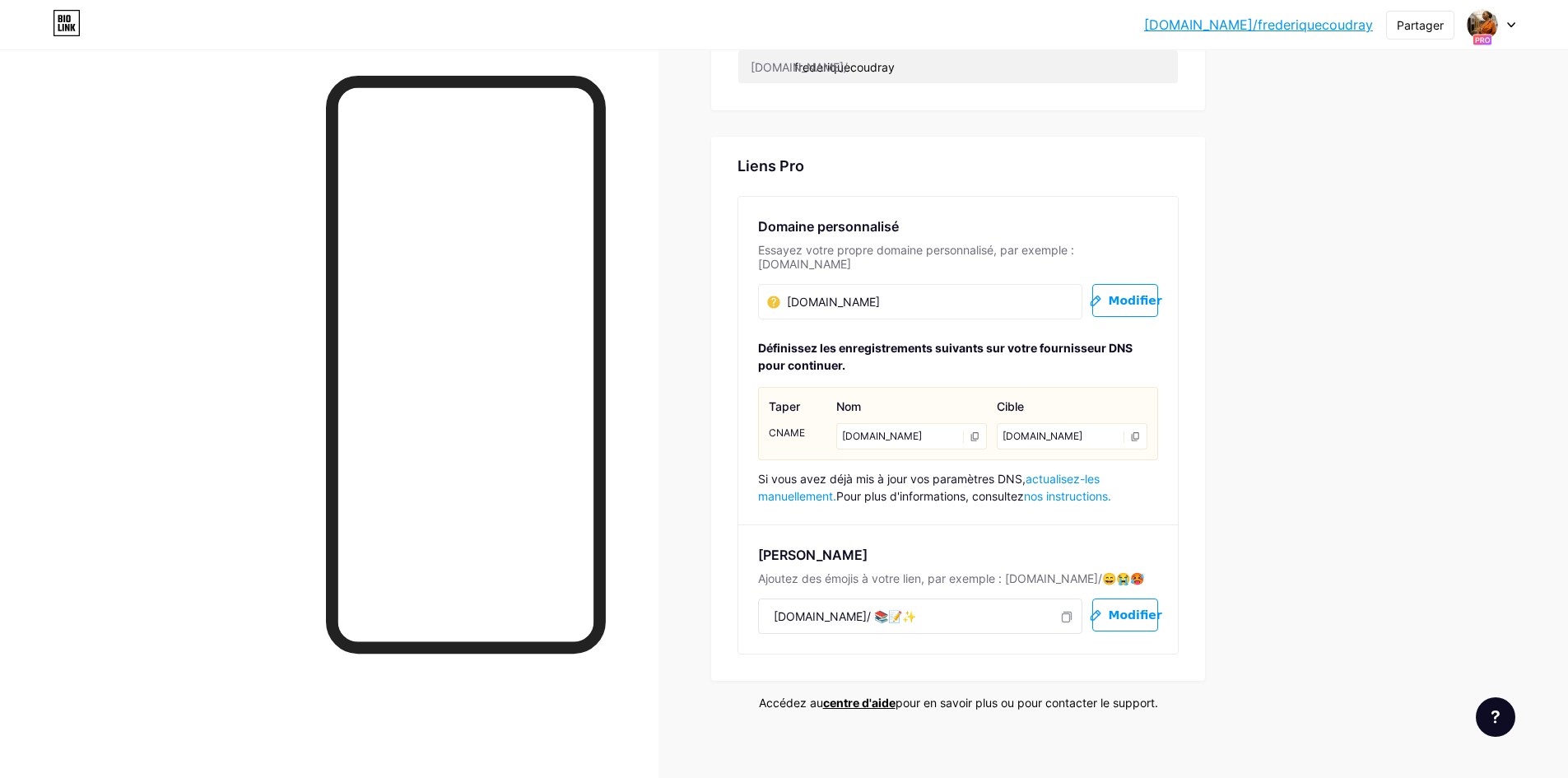
click at [1115, 609] on span "Modifier" at bounding box center [1126, 616] width 73 height 14
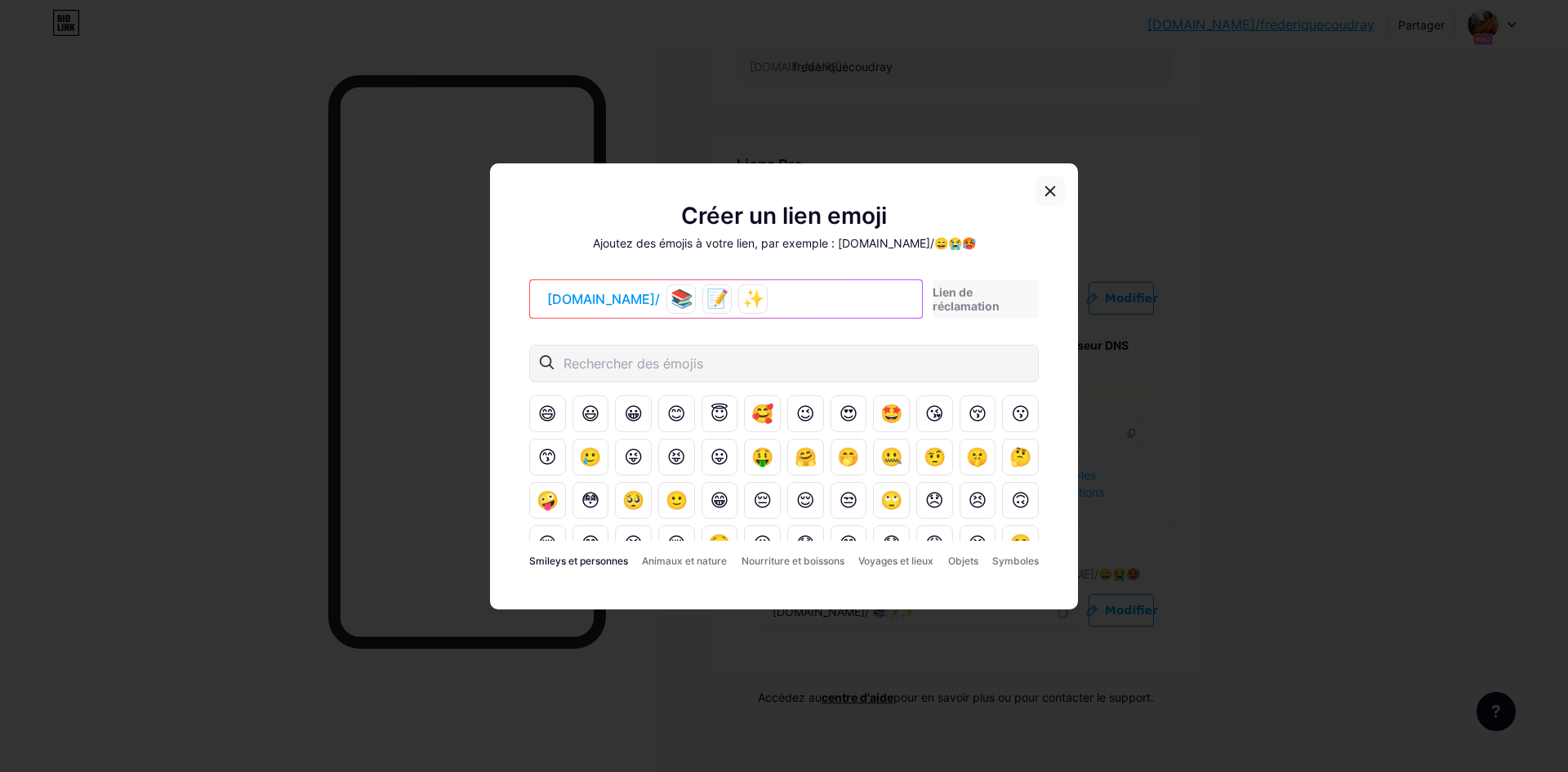
click at [1045, 194] on icon at bounding box center [1050, 191] width 13 height 13
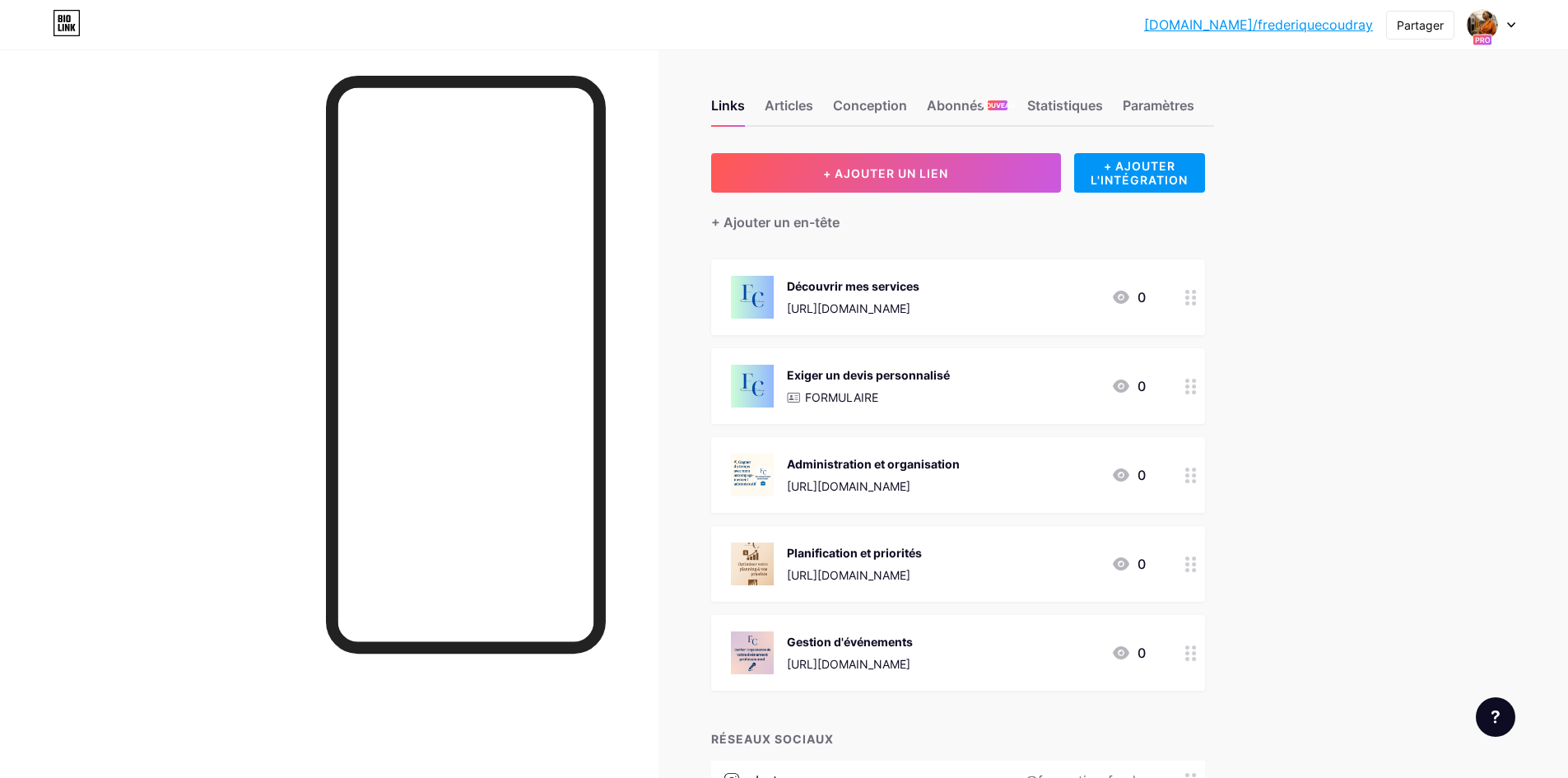
drag, startPoint x: 1533, startPoint y: 239, endPoint x: 1516, endPoint y: 228, distance: 20.2
click at [1532, 234] on div "[DOMAIN_NAME]/freder... [DOMAIN_NAME]/frederiquecoudray Partager Changer de com…" at bounding box center [784, 515] width 1568 height 1031
click at [793, 106] on font "Articles" at bounding box center [788, 105] width 49 height 17
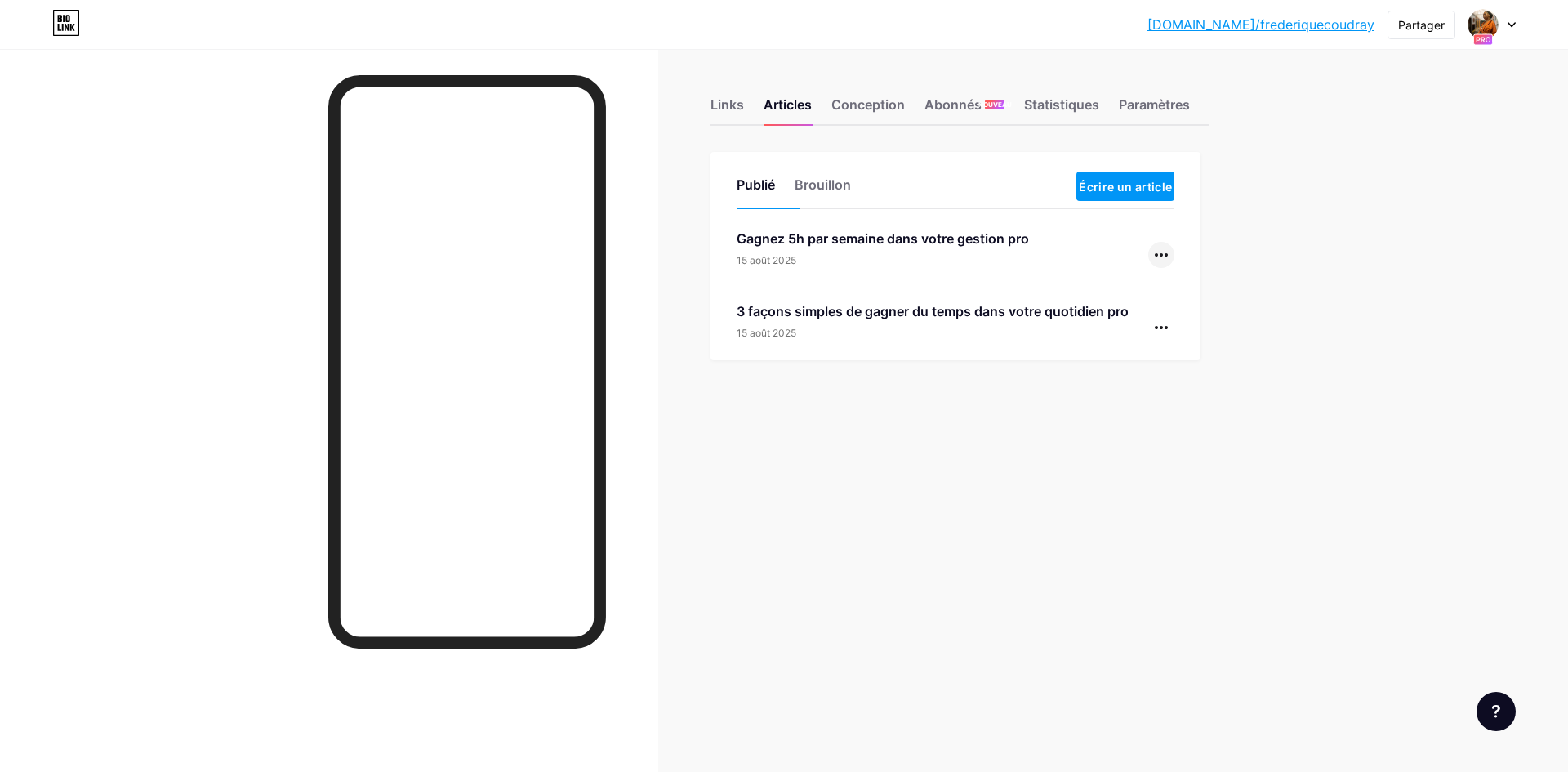
click at [1161, 255] on icon at bounding box center [1162, 255] width 13 height 4
click at [1118, 393] on font "Supprimer" at bounding box center [1115, 392] width 55 height 14
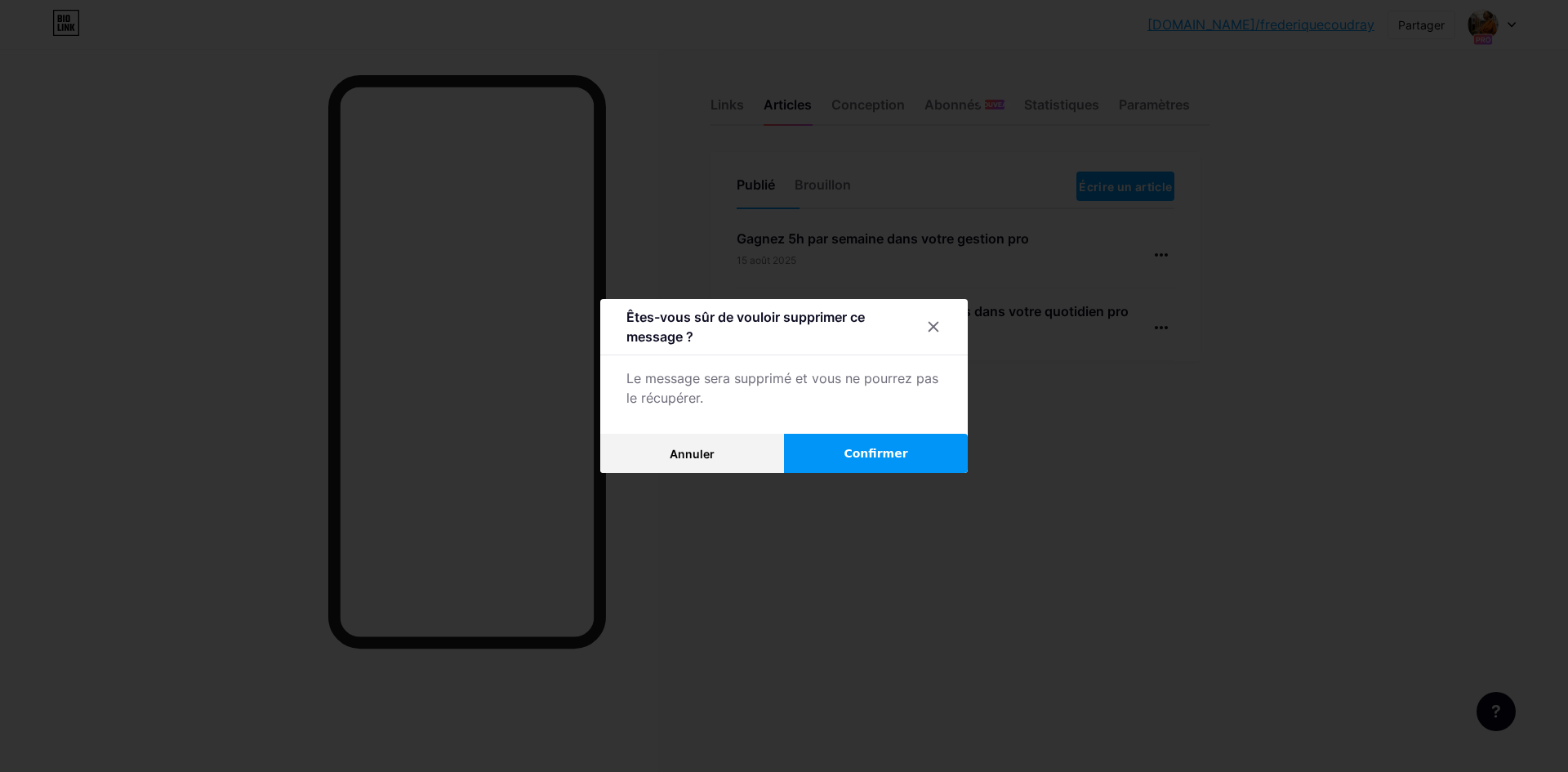
click at [892, 456] on font "Confirmer" at bounding box center [875, 453] width 64 height 13
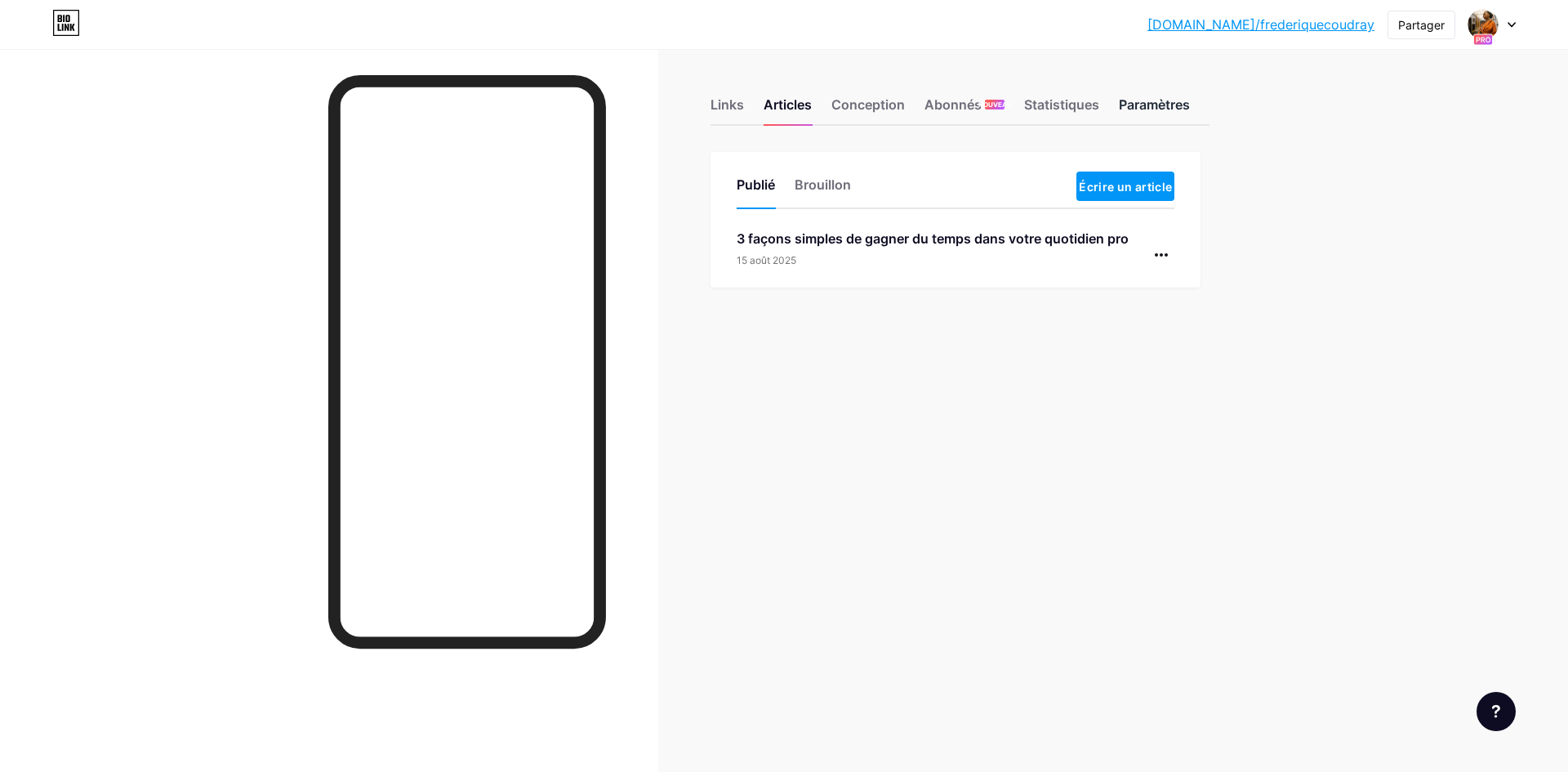
click at [1144, 112] on div "Paramètres" at bounding box center [1154, 109] width 71 height 29
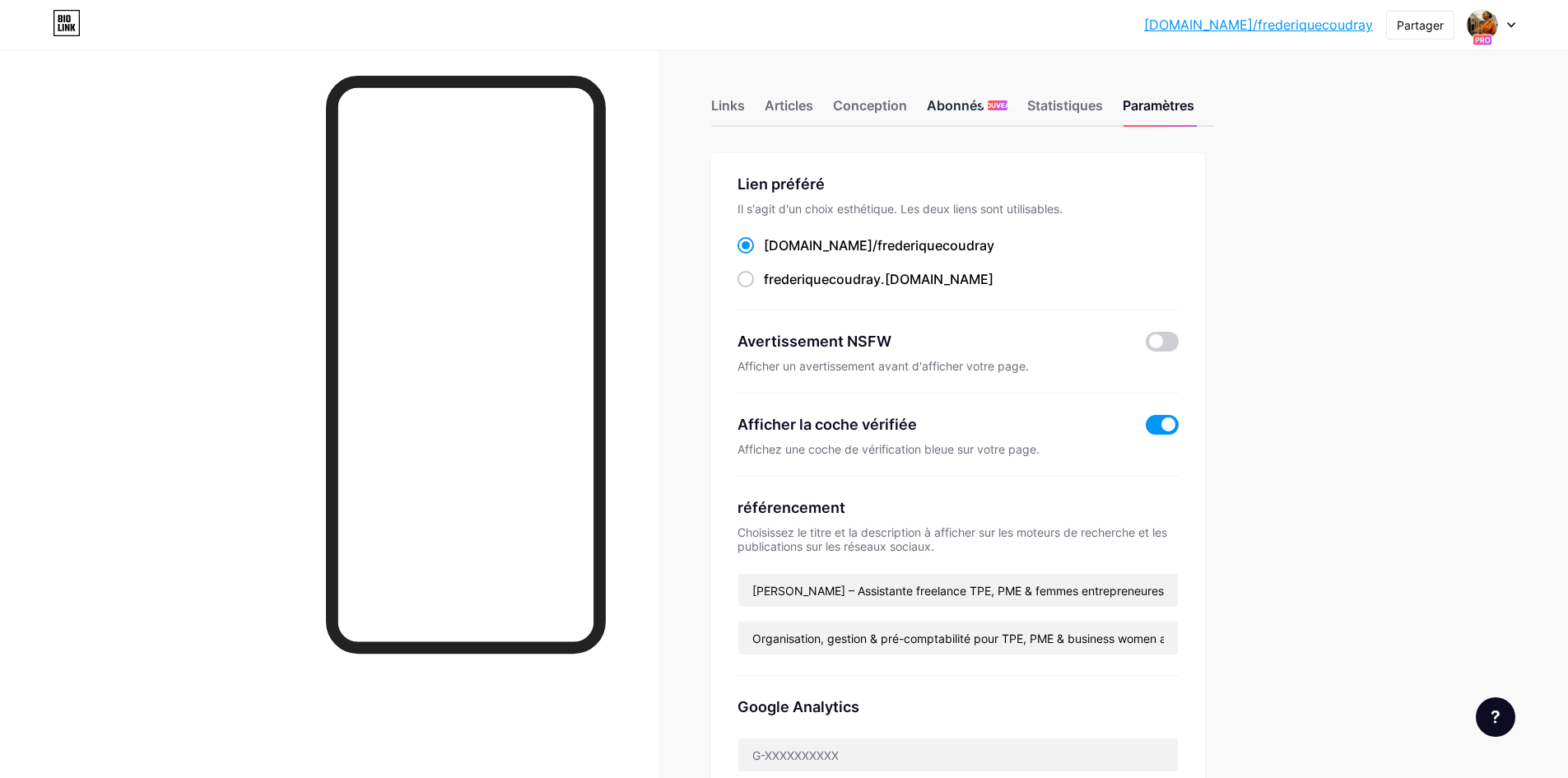
click at [967, 112] on font "Abonnés" at bounding box center [956, 105] width 58 height 17
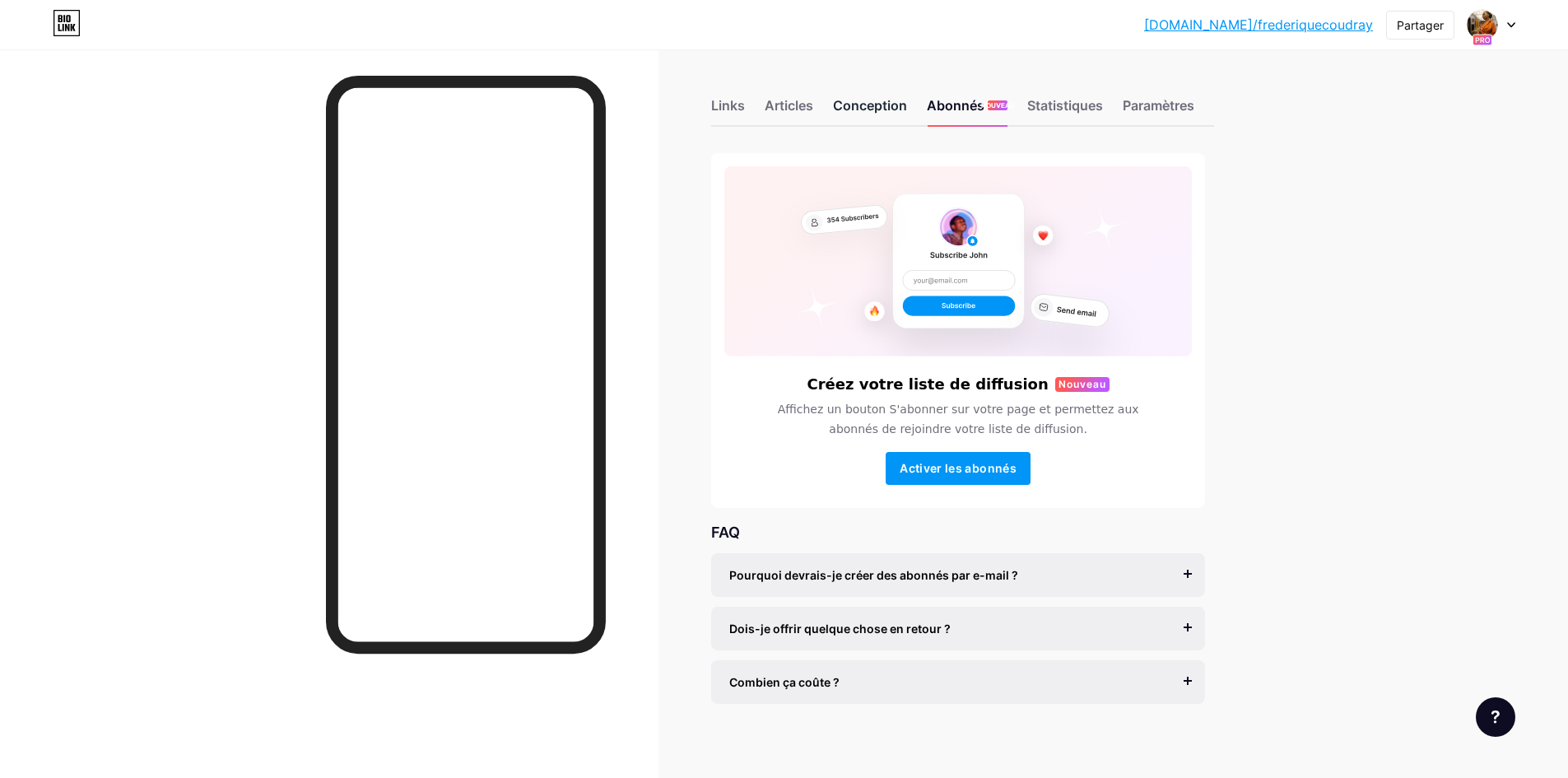
click at [846, 108] on font "Conception" at bounding box center [871, 105] width 74 height 17
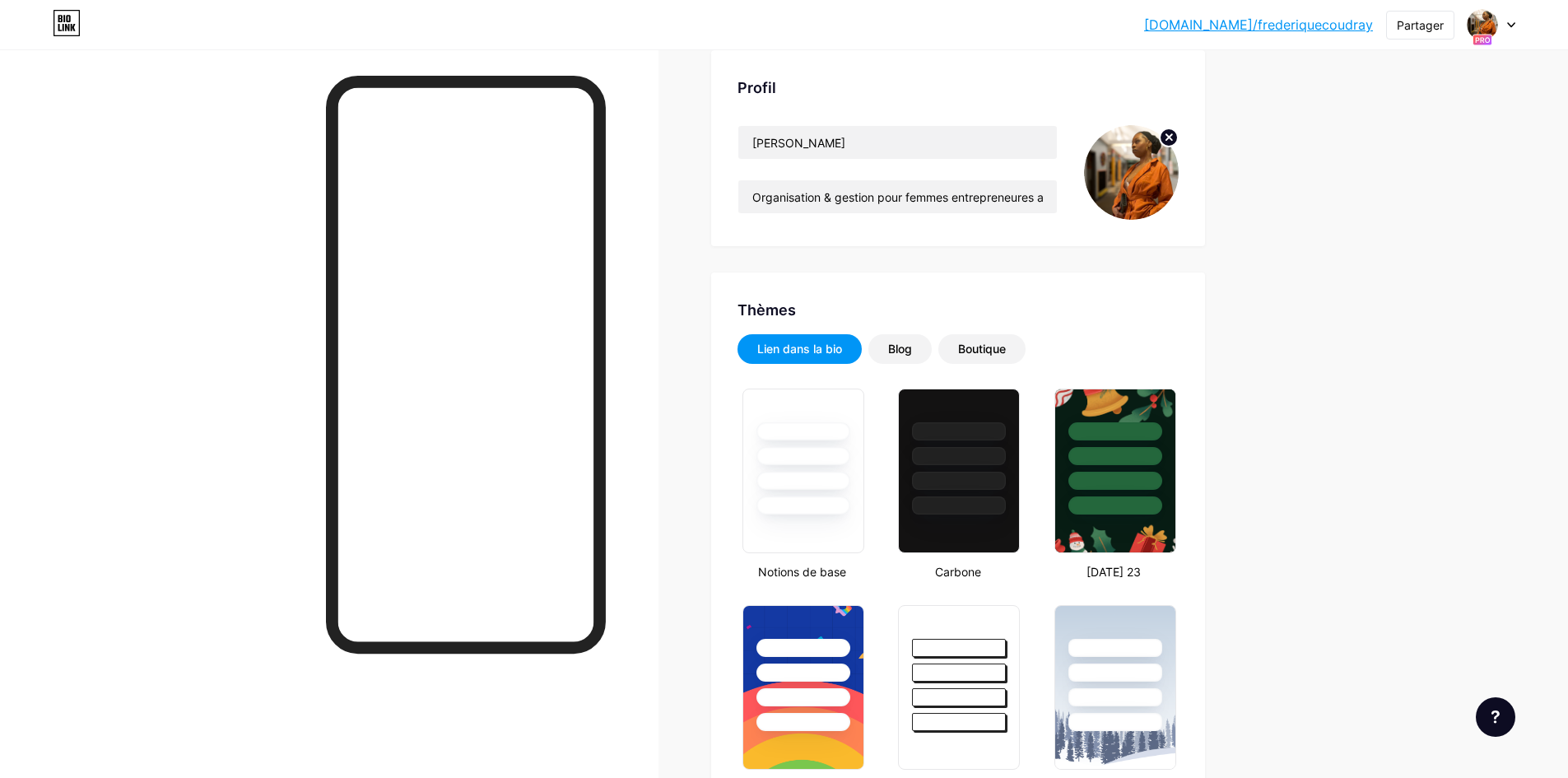
scroll to position [82, 0]
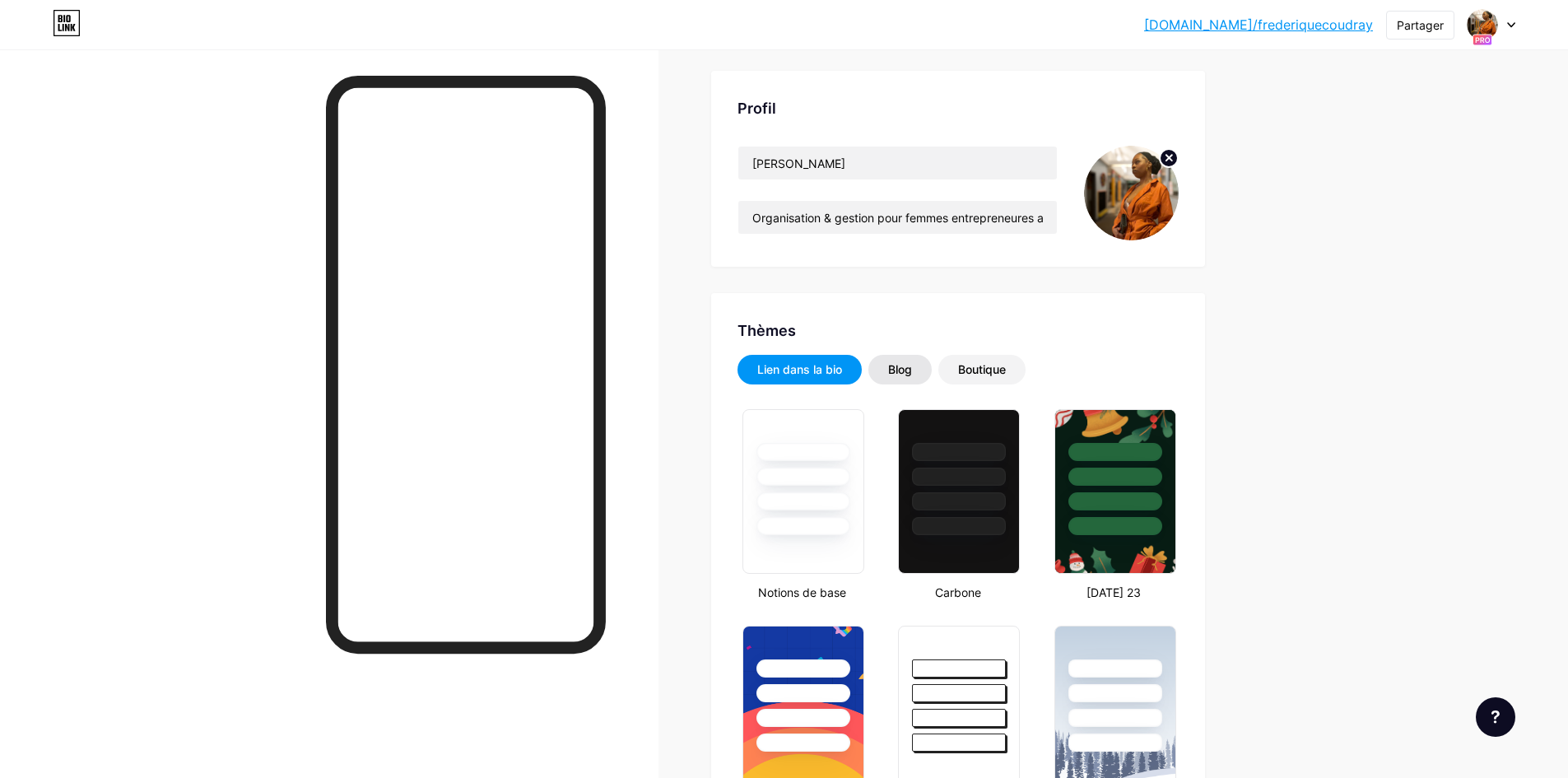
click at [898, 369] on font "Blog" at bounding box center [900, 369] width 24 height 14
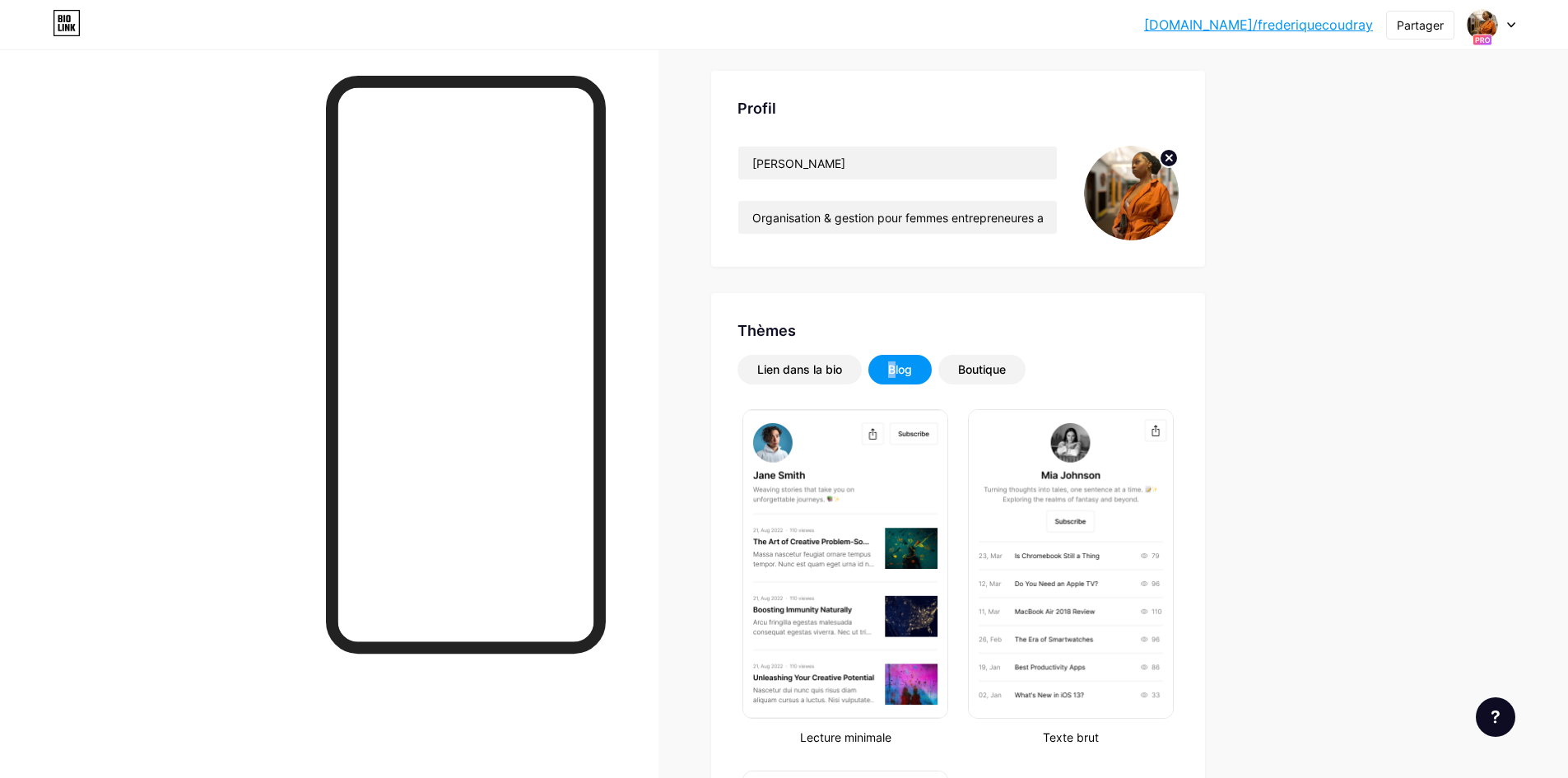
scroll to position [0, 0]
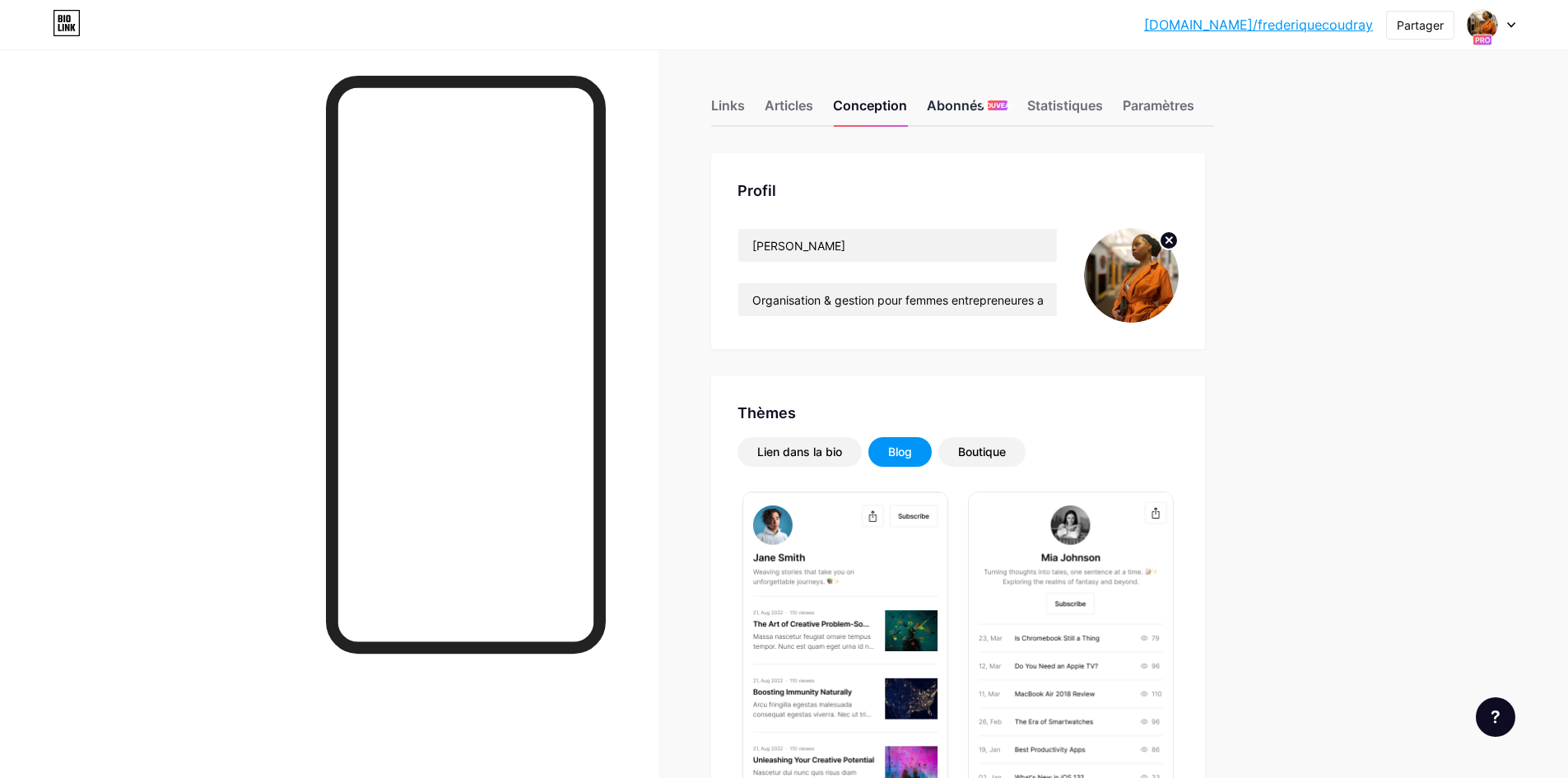
click at [958, 116] on div "Abonnés NOUVEAU" at bounding box center [967, 110] width 81 height 29
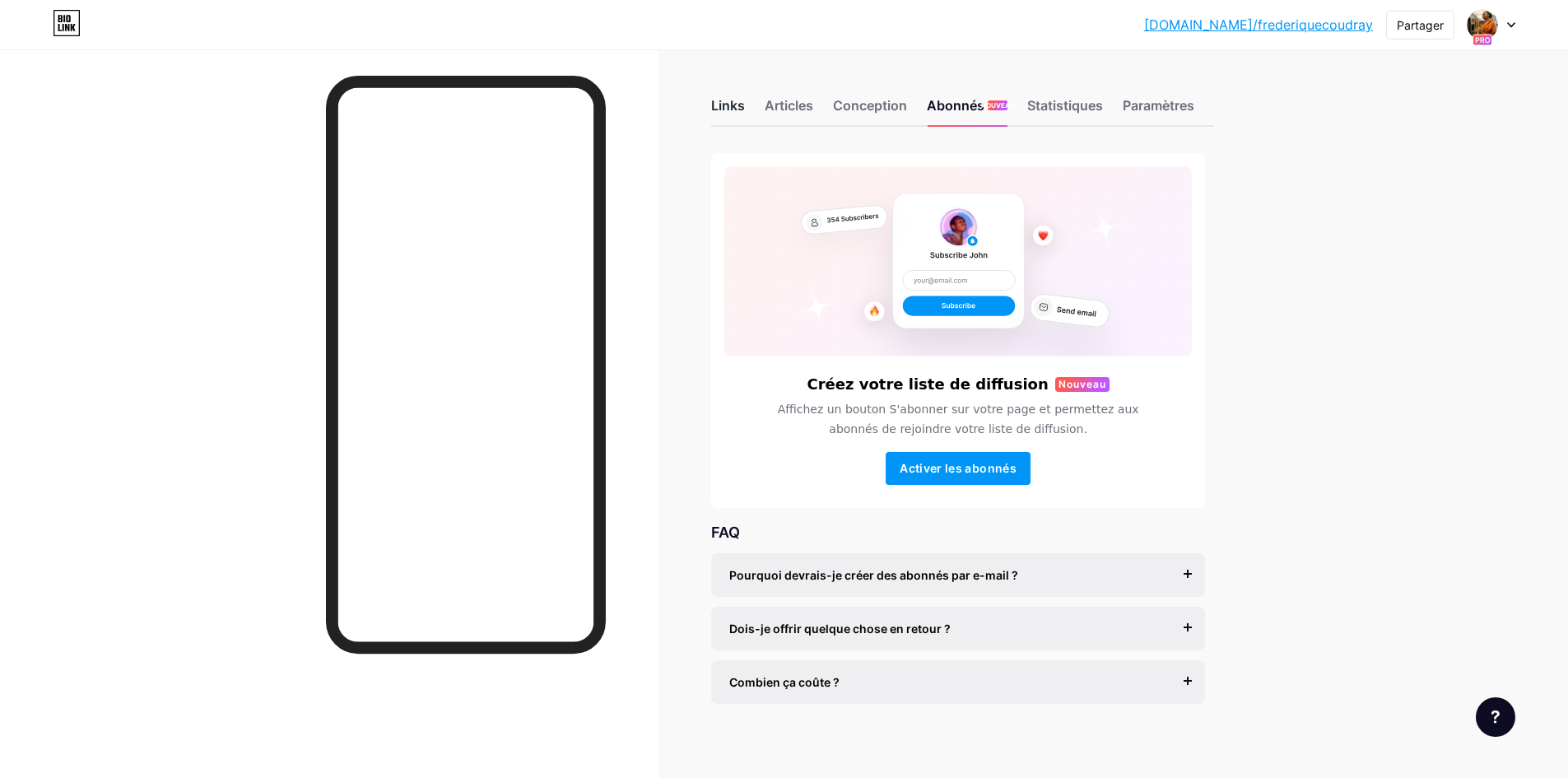
click at [732, 116] on div "Links" at bounding box center [728, 110] width 34 height 29
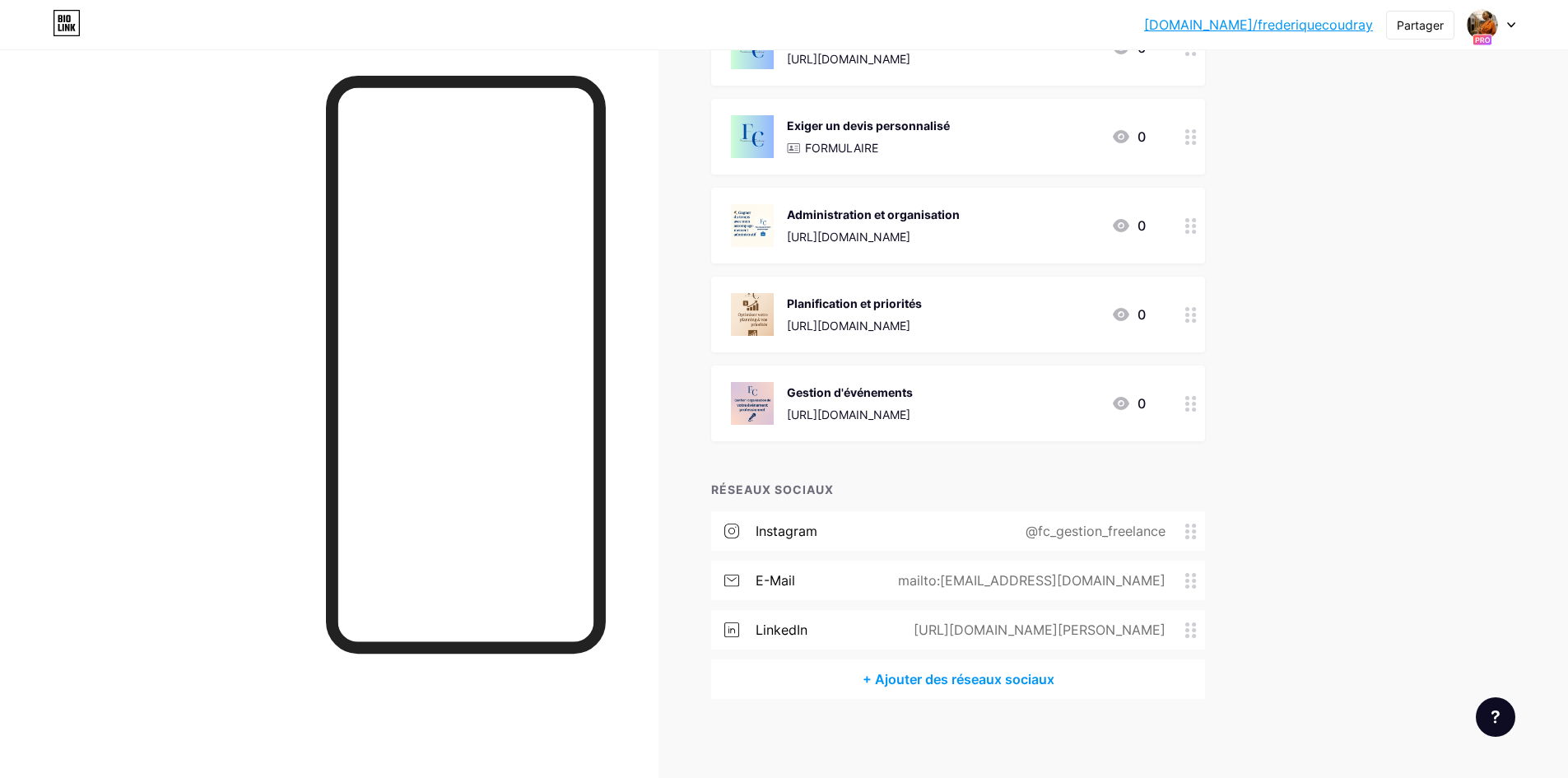
scroll to position [252, 0]
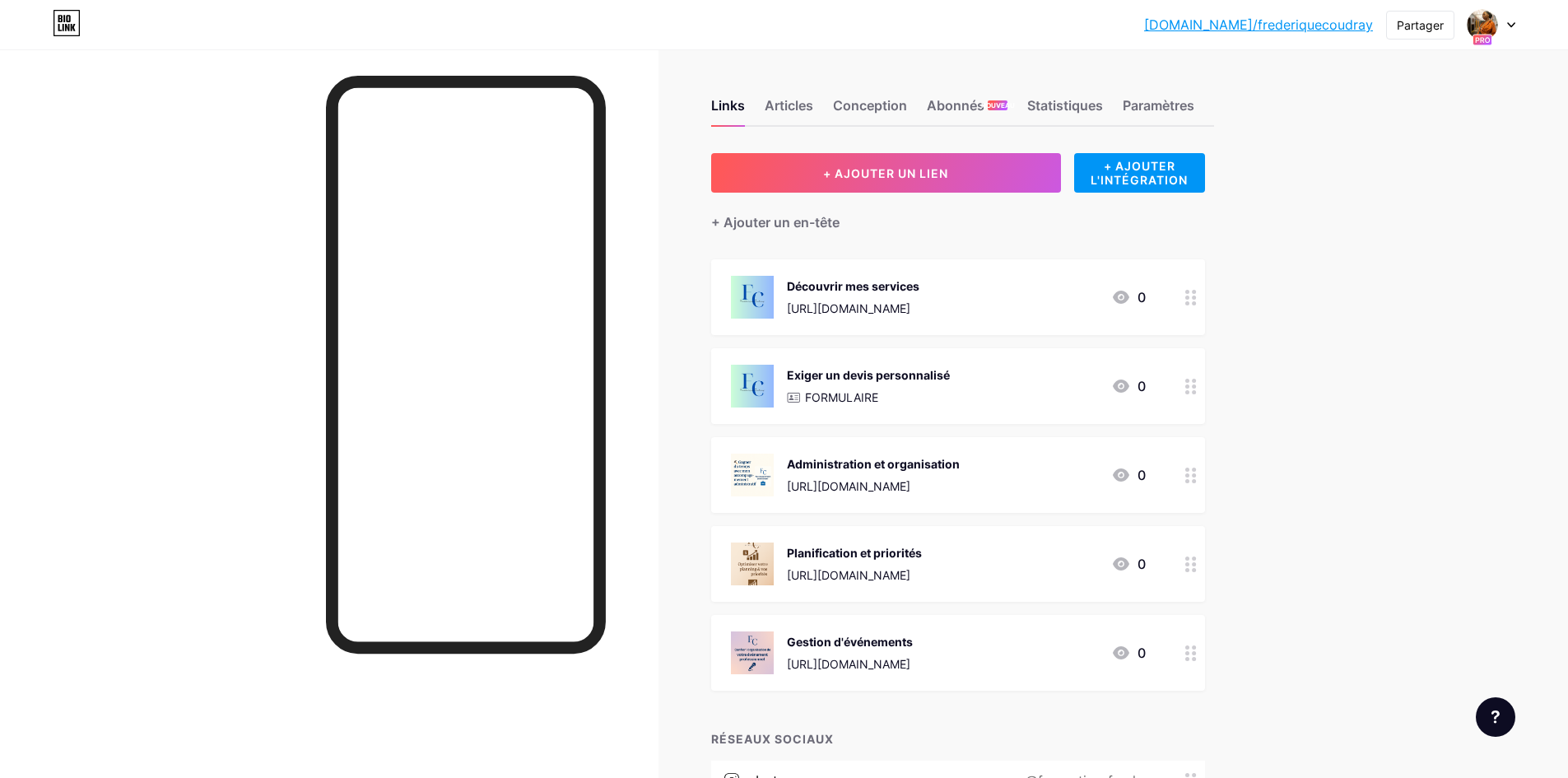
click at [976, 399] on div "Exiger un devis personnalisé FORMULAIRE 0" at bounding box center [938, 386] width 415 height 42
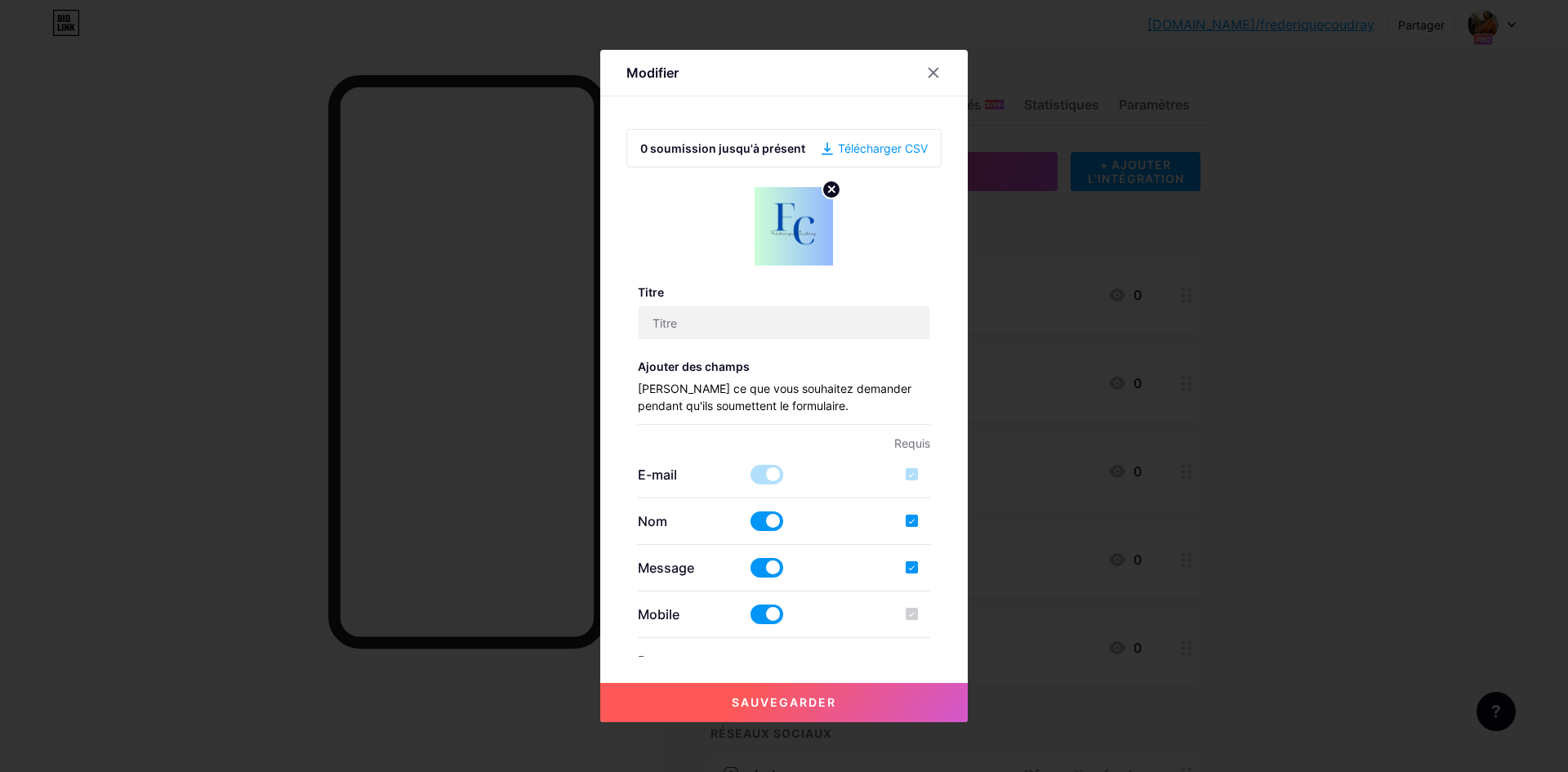
type input "Demander un devis personnalisé"
checkbox input "true"
type input "Remplissez ce formulaire pour recevoir un devis personnalisé ou plus d’informat…"
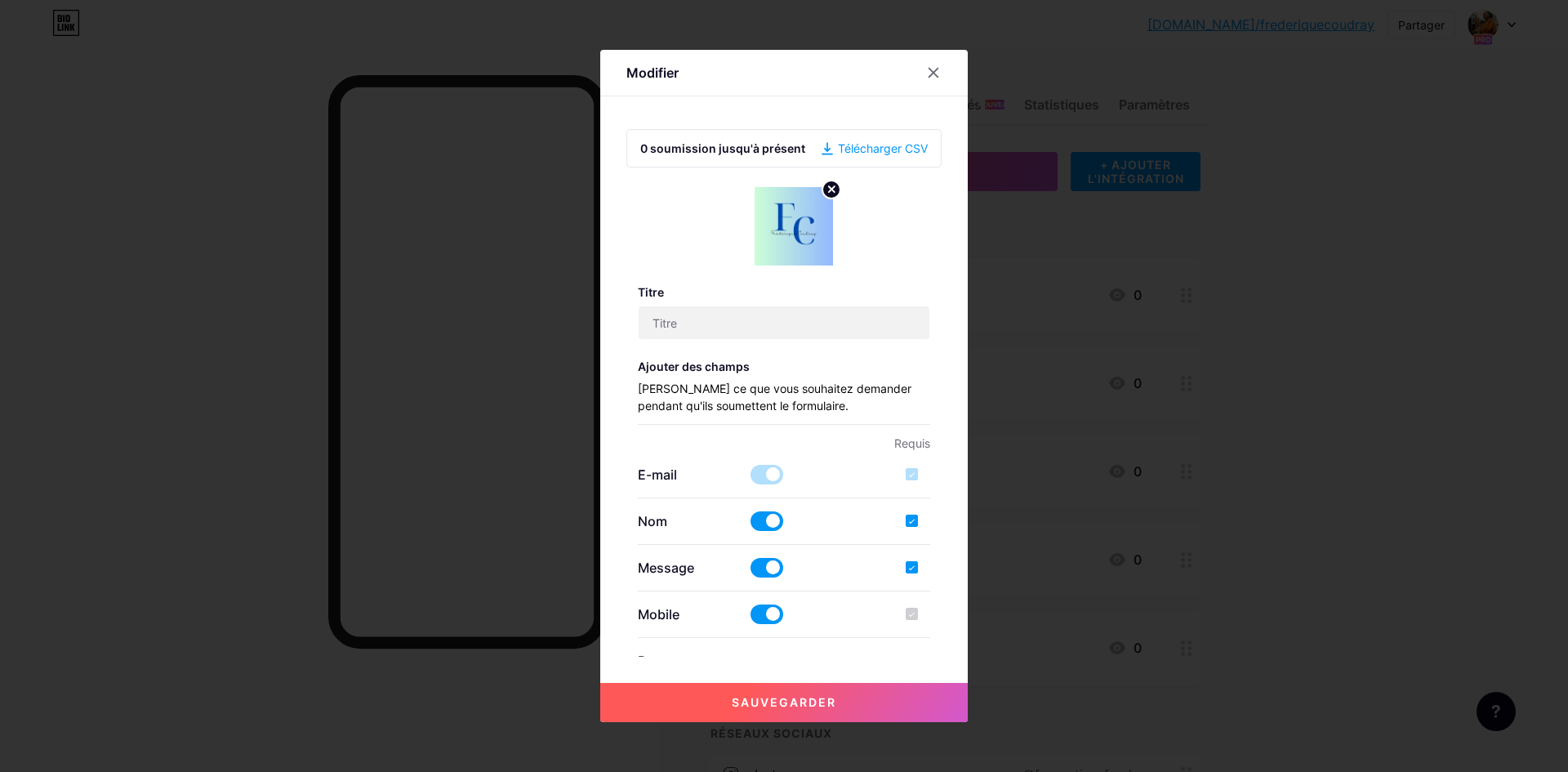
type textarea "Votre message a bien été envoyé. À très vite pour discuter de votre projet !"
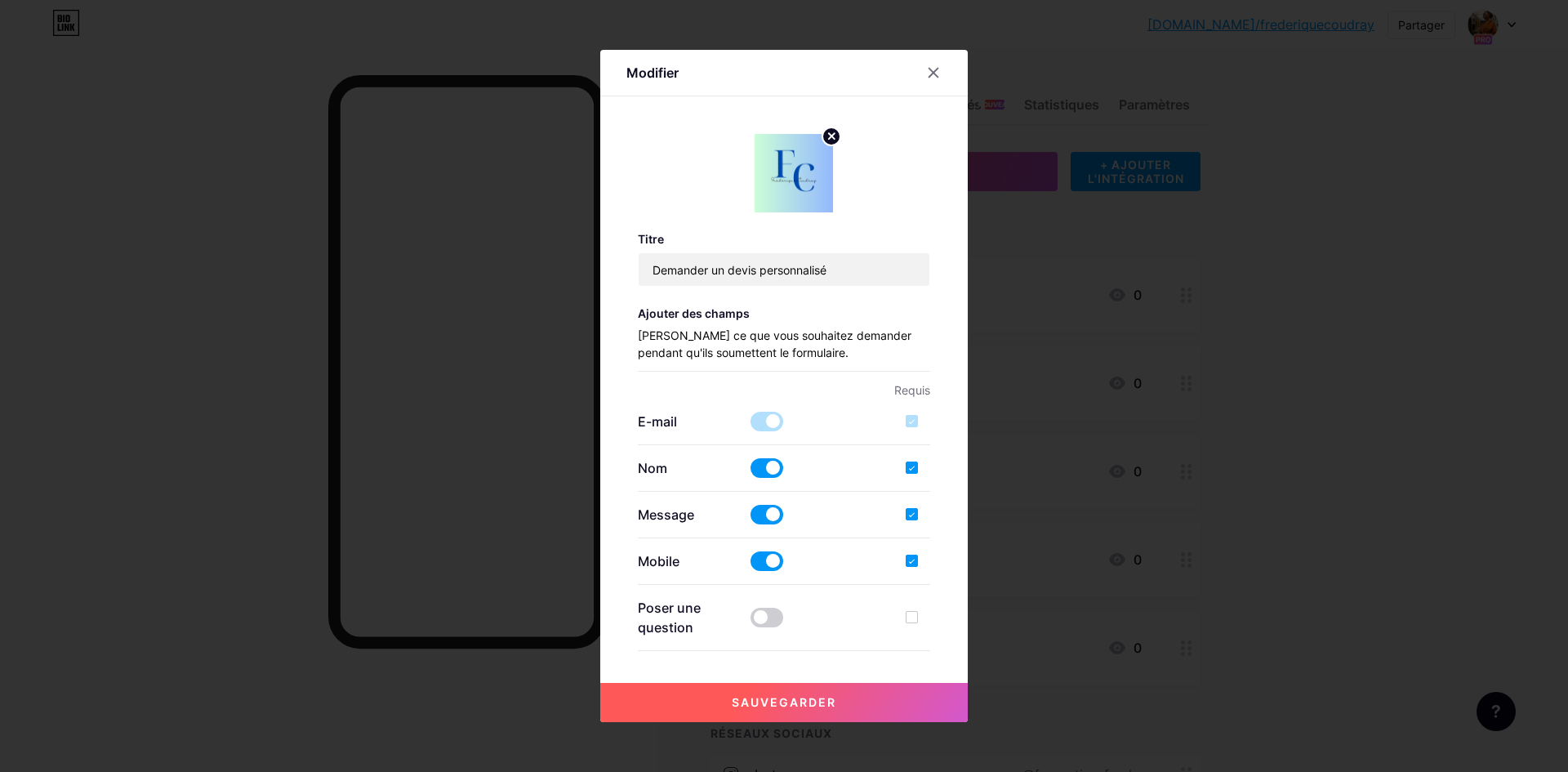
scroll to position [82, 0]
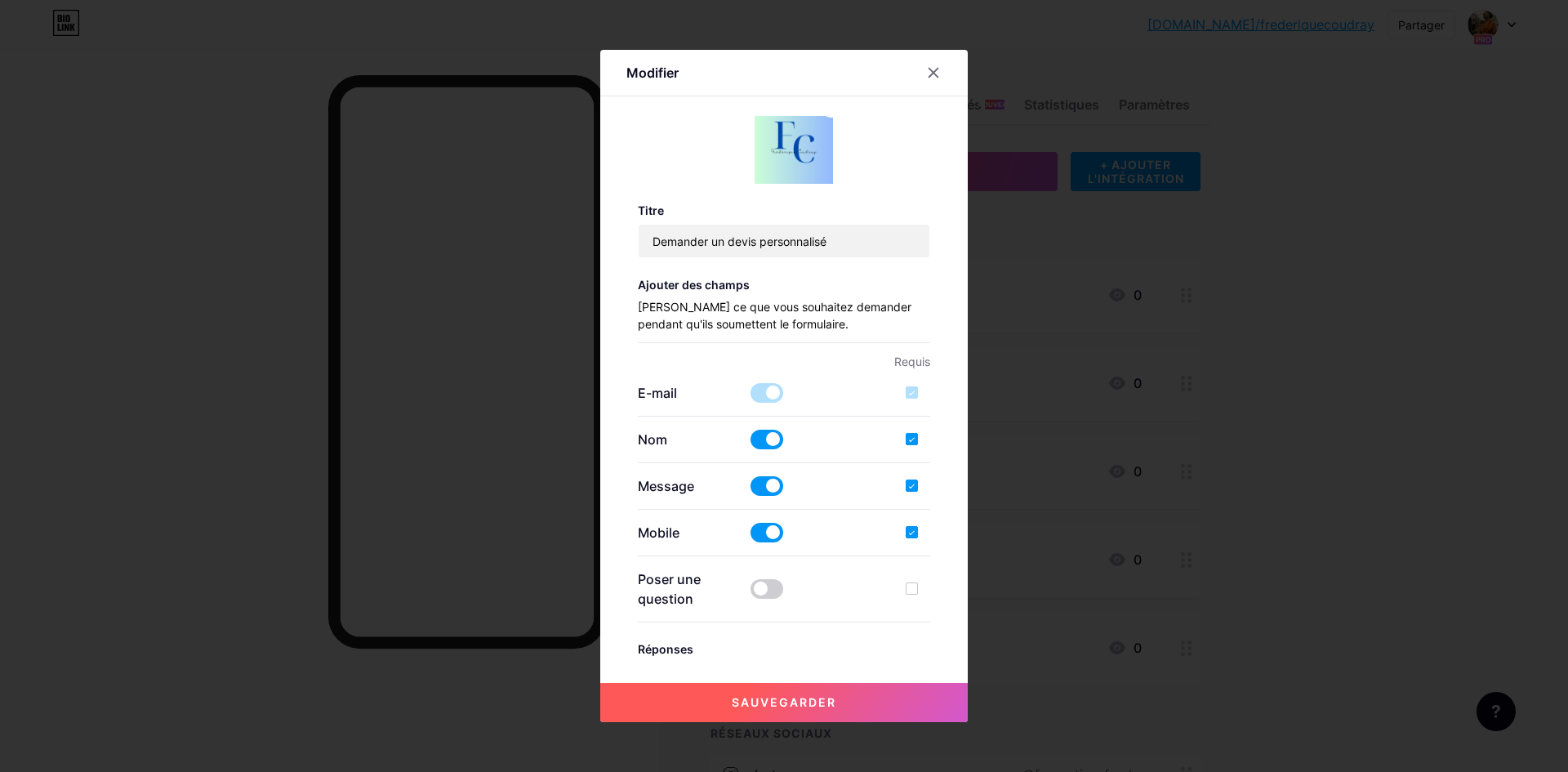
click at [906, 535] on div at bounding box center [912, 532] width 12 height 12
click at [931, 541] on input "checkbox" at bounding box center [936, 546] width 11 height 11
checkbox input "false"
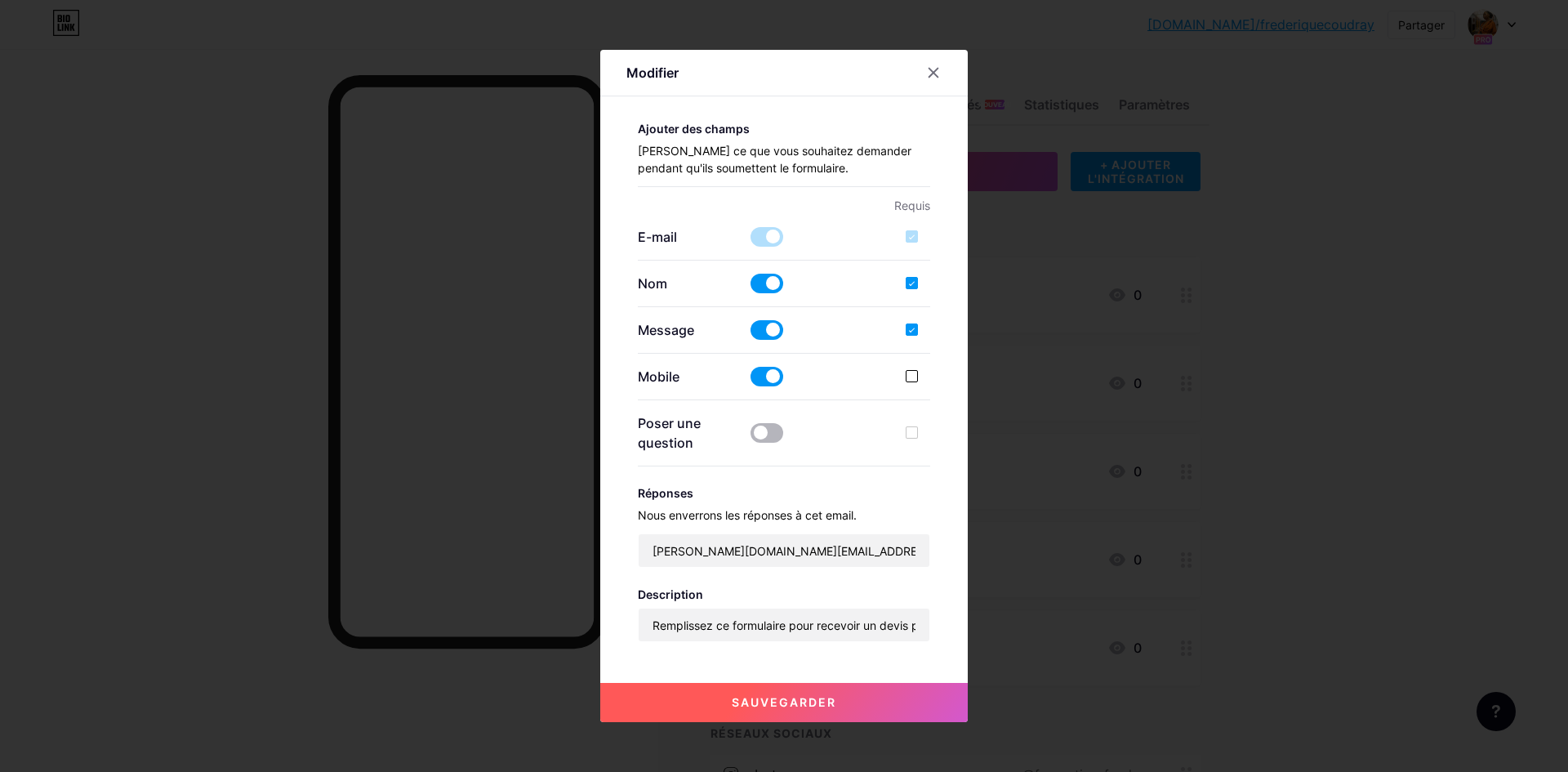
scroll to position [245, 0]
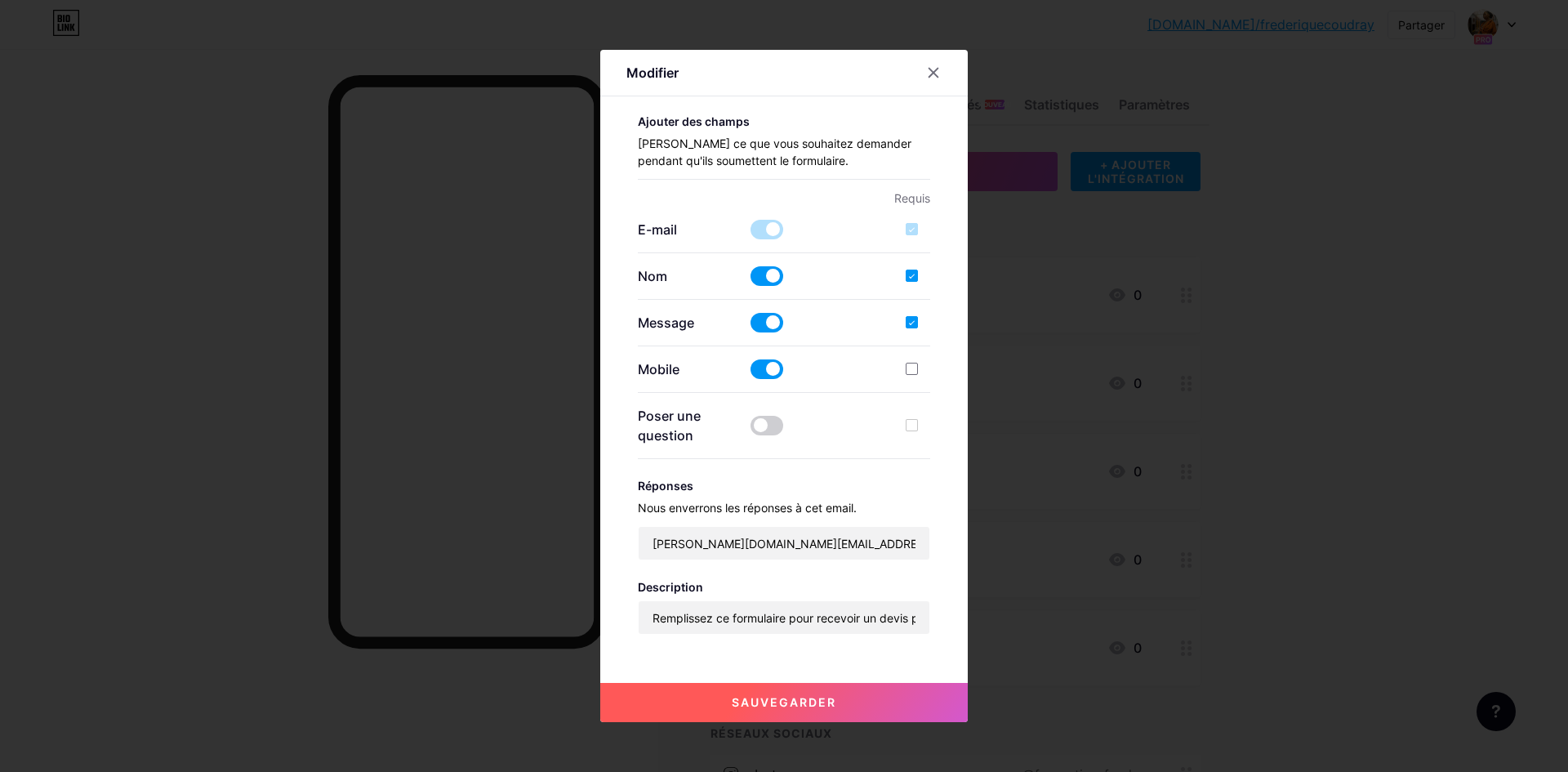
click at [751, 375] on span at bounding box center [766, 369] width 32 height 19
click at [751, 373] on input "checkbox" at bounding box center [751, 373] width 0 height 0
click at [771, 373] on span at bounding box center [766, 369] width 32 height 19
click at [751, 373] on input "checkbox" at bounding box center [751, 373] width 0 height 0
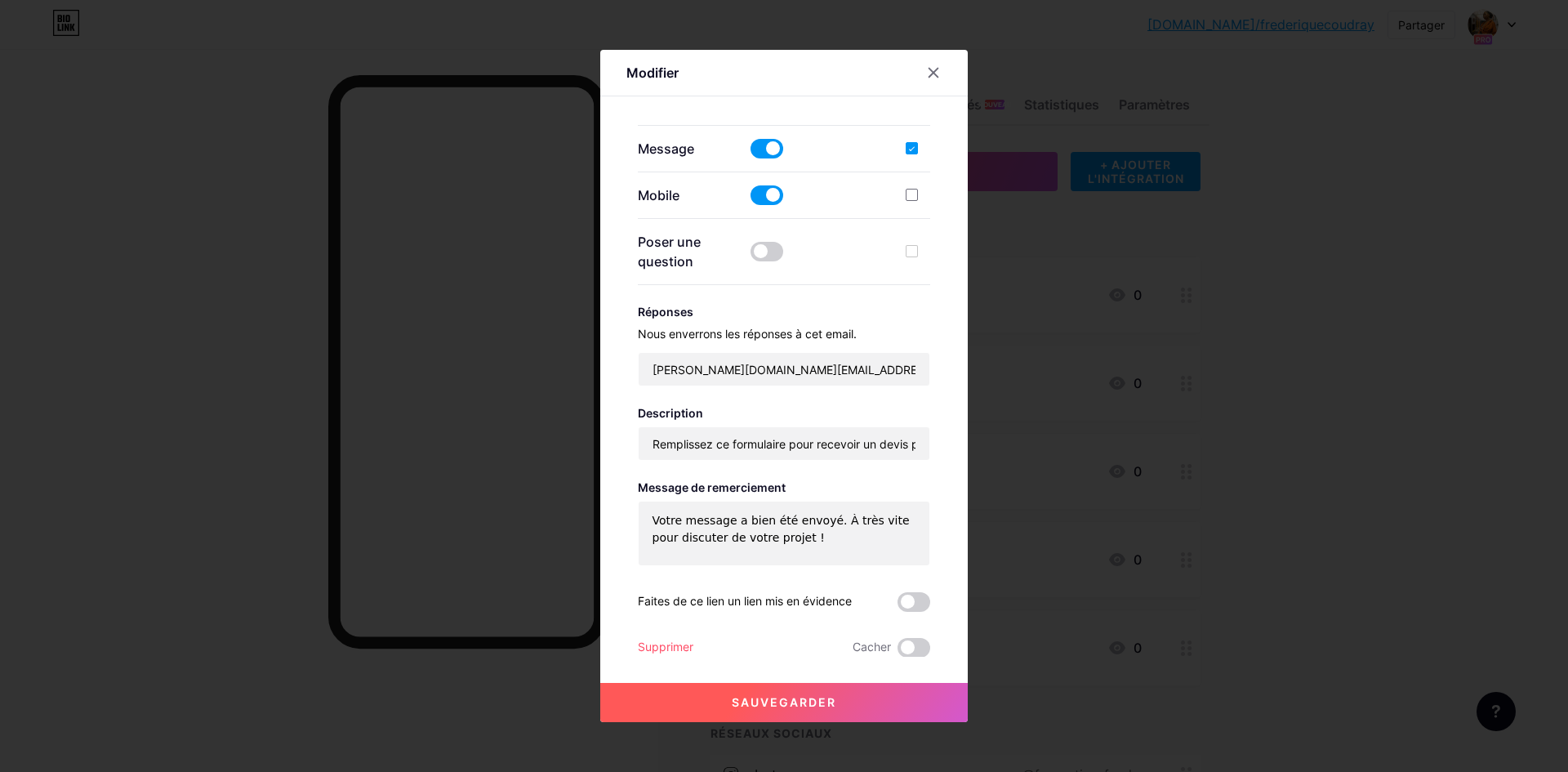
scroll to position [420, 0]
click at [752, 699] on font "Sauvegarder" at bounding box center [784, 703] width 104 height 14
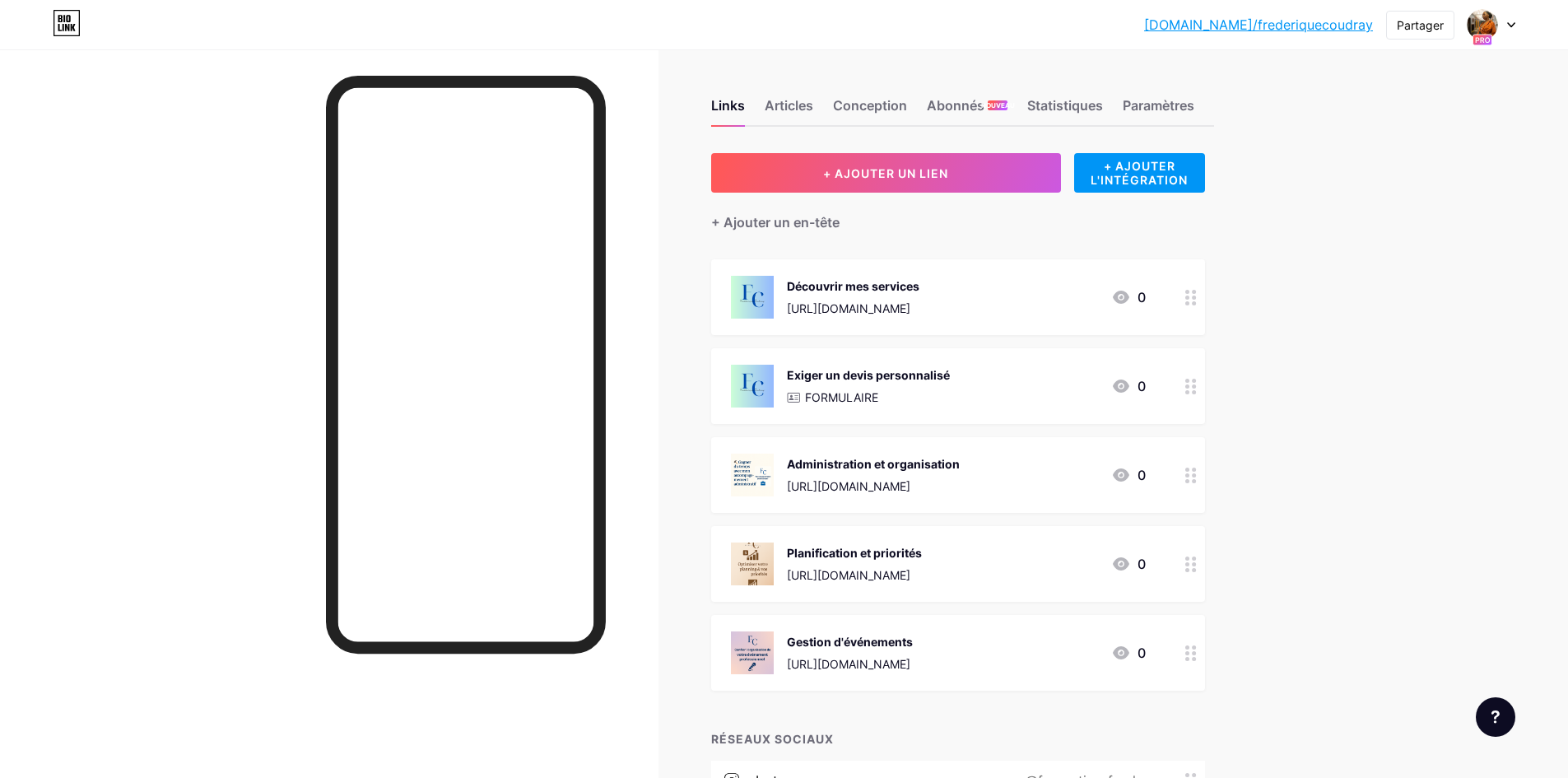
click at [1018, 390] on div "Exiger un devis personnalisé FORMULAIRE 0" at bounding box center [938, 386] width 415 height 42
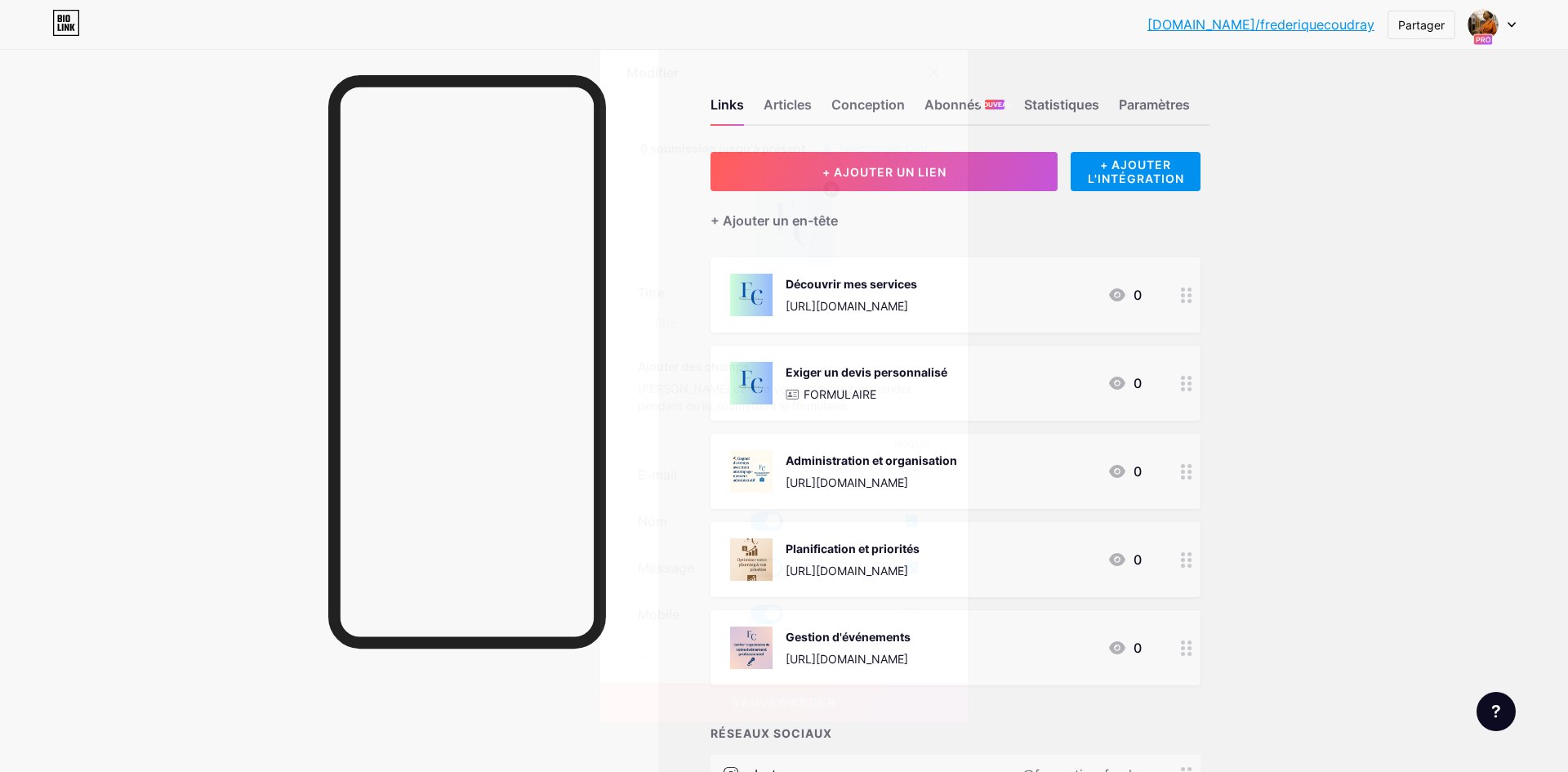
type input "Demander un devis personnalisé"
checkbox input "true"
type input "Remplissez ce formulaire pour recevoir un devis personnalisé ou plus d’informat…"
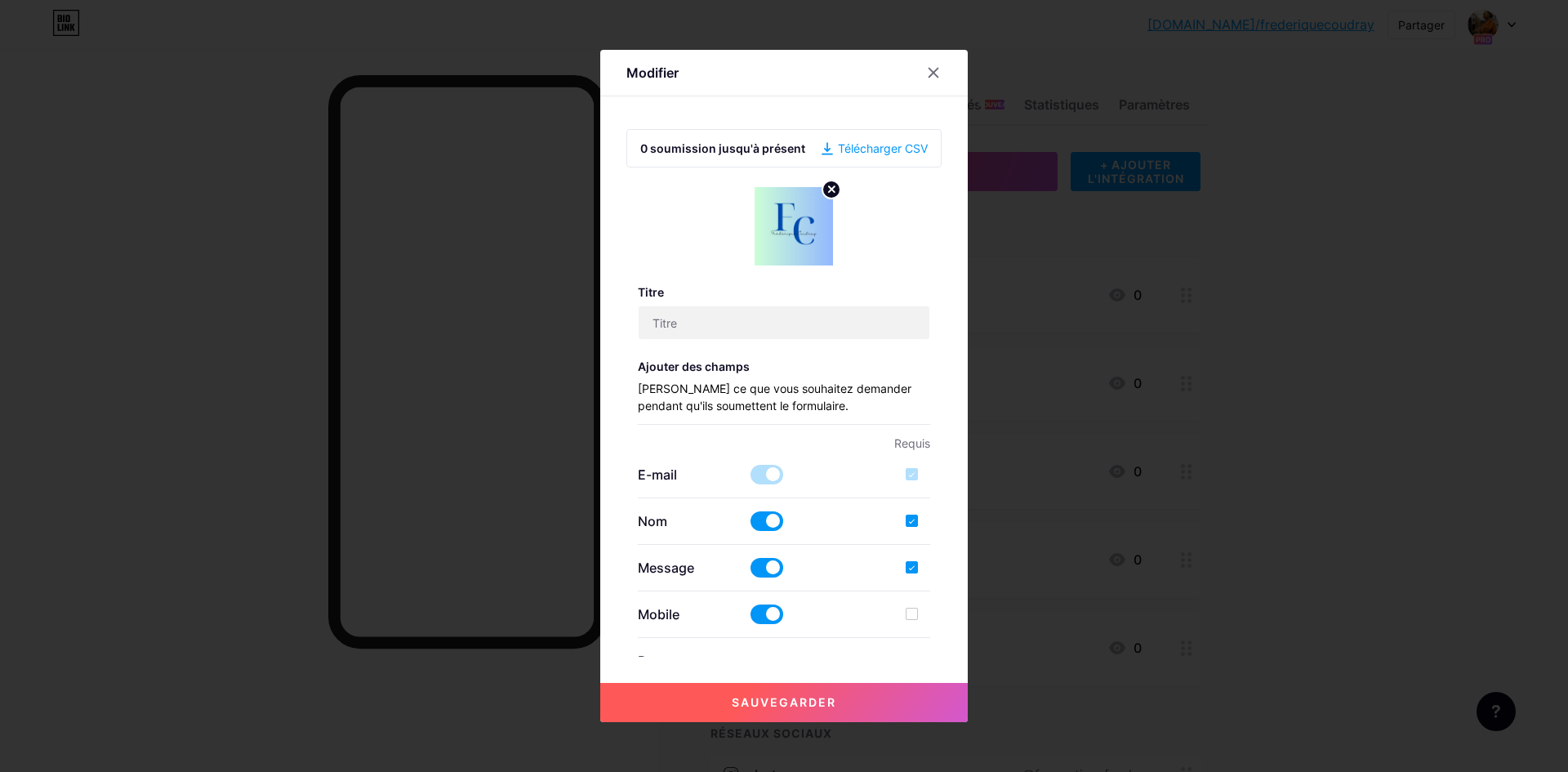
type textarea "Votre message a bien été envoyé. À très vite pour discuter de votre projet !"
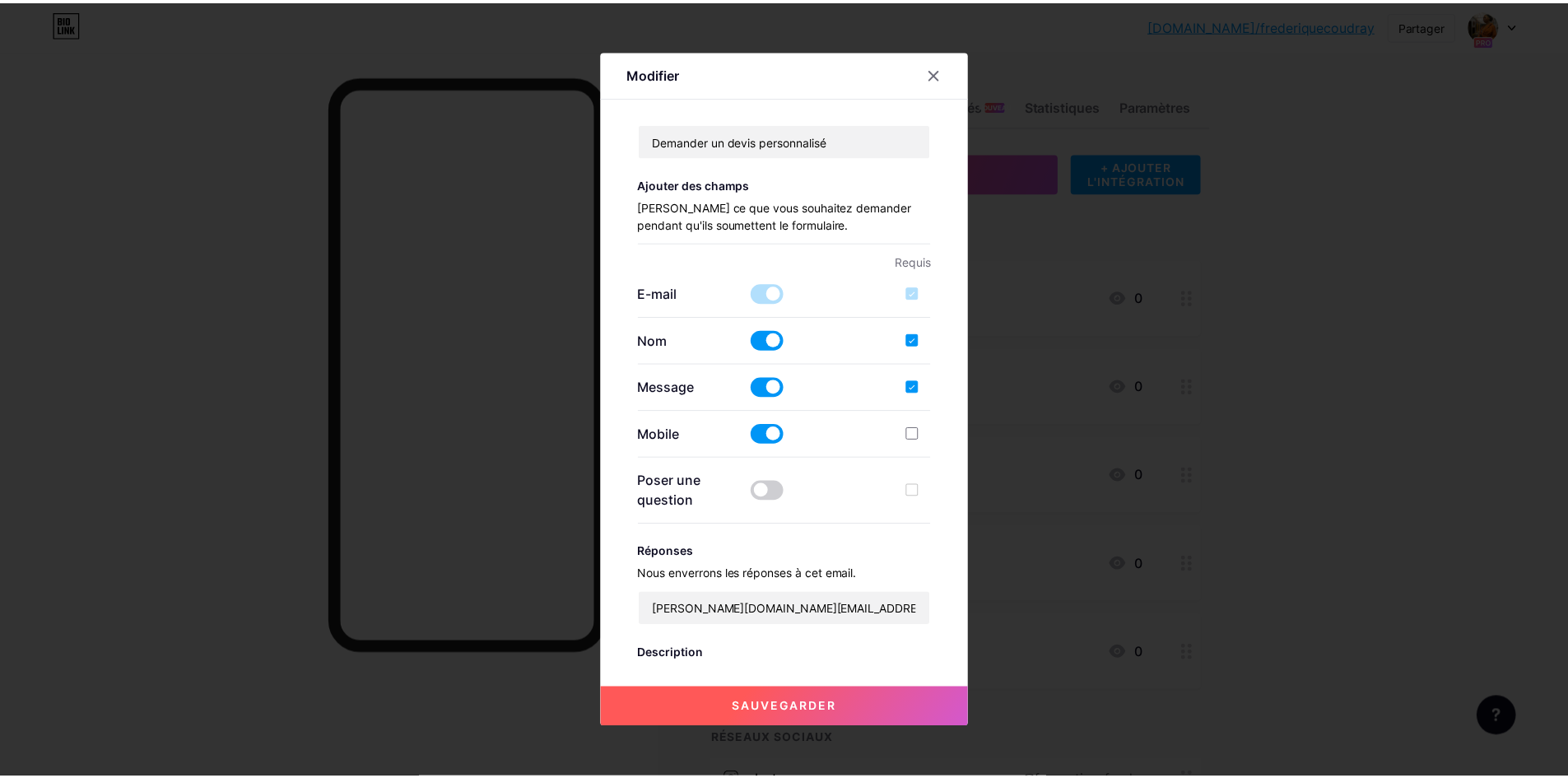
scroll to position [0, 0]
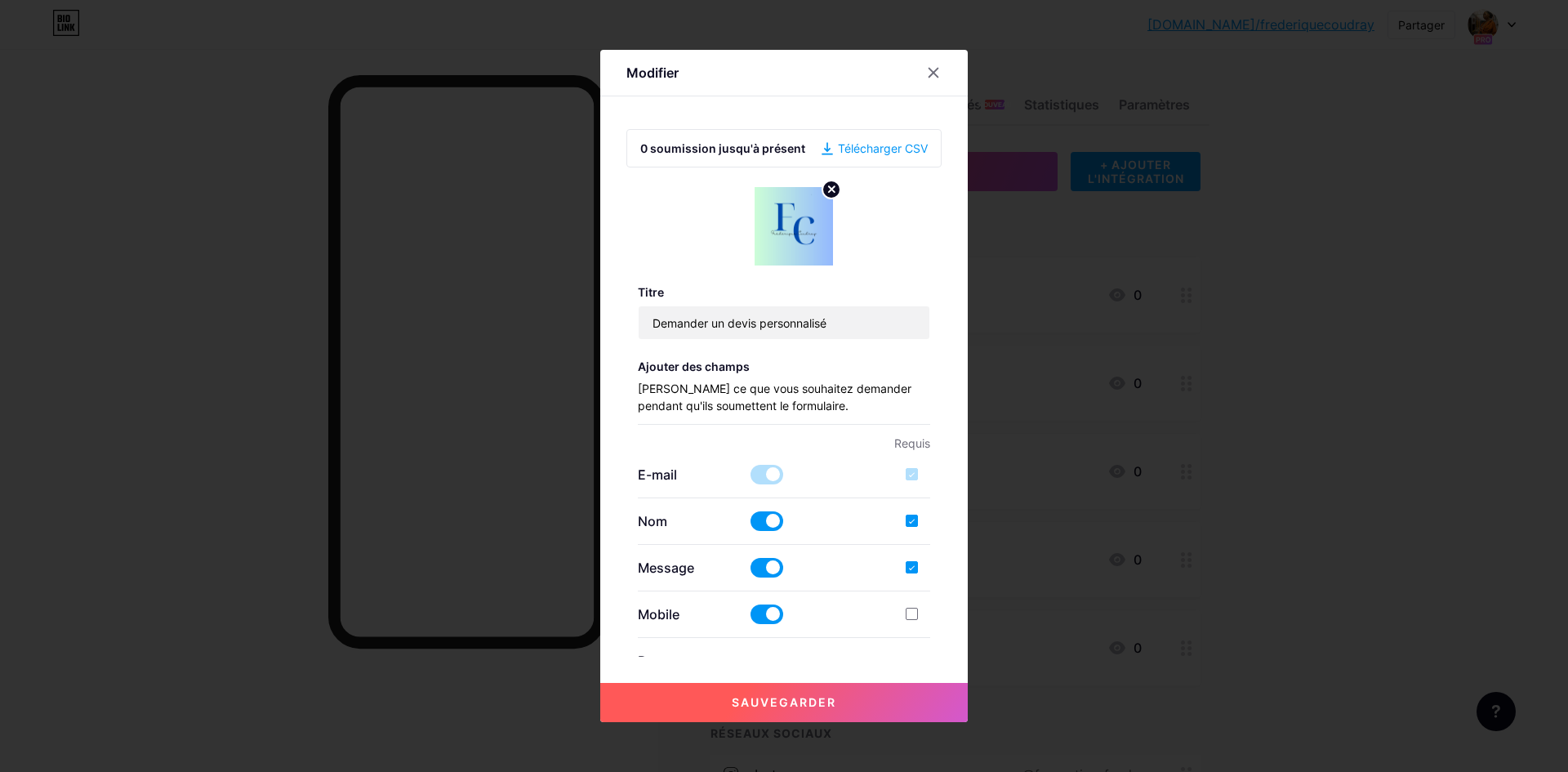
click at [868, 156] on div "Télécharger CSV" at bounding box center [874, 148] width 106 height 18
click at [870, 155] on div "Télécharger CSV" at bounding box center [874, 148] width 106 height 18
click at [873, 148] on div "Télécharger CSV" at bounding box center [874, 148] width 106 height 18
click at [823, 149] on div "Télécharger CSV" at bounding box center [874, 148] width 106 height 18
click at [933, 76] on icon at bounding box center [933, 72] width 13 height 13
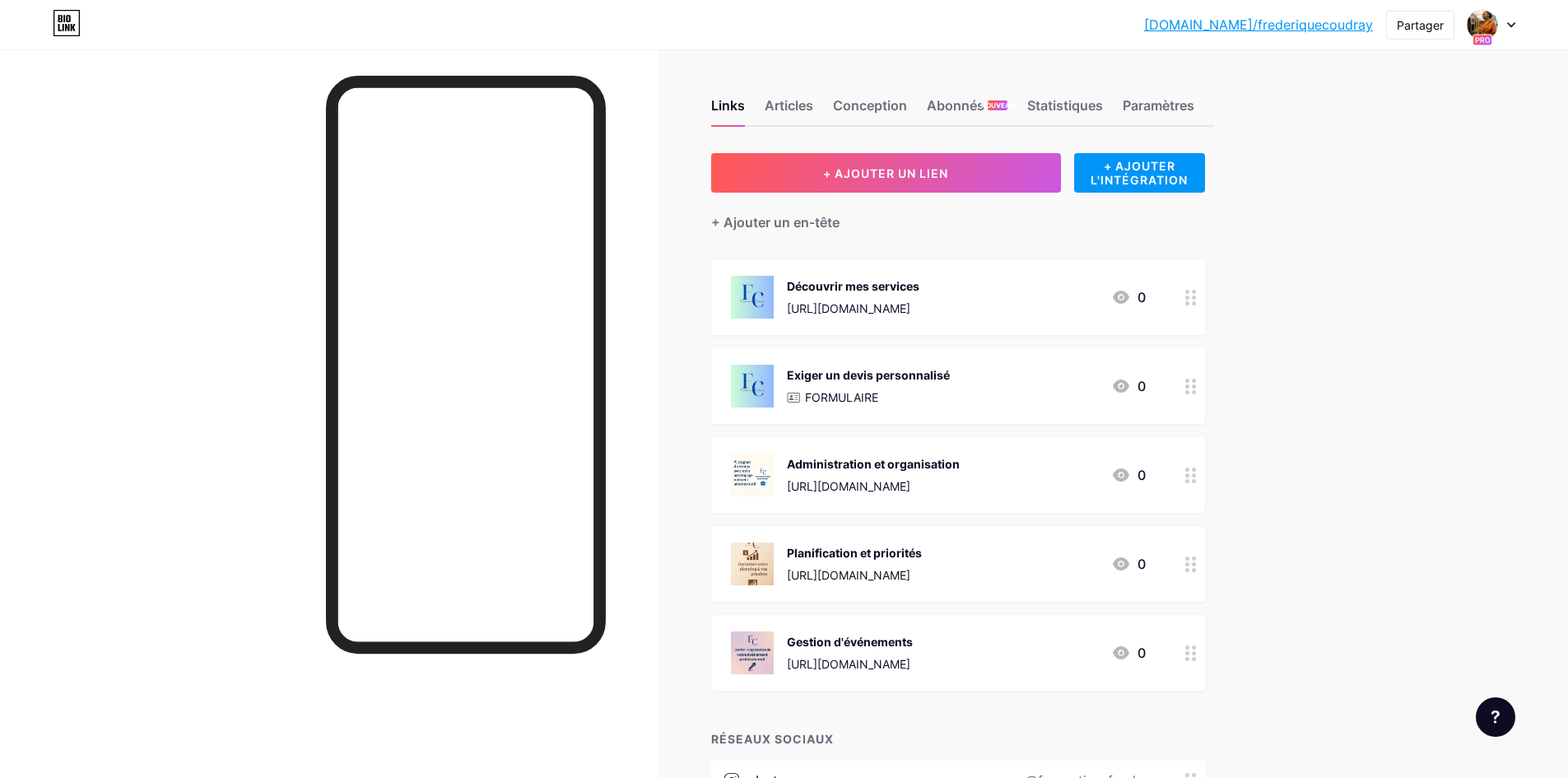
click at [1267, 27] on font "[DOMAIN_NAME]/frederiquecoudray" at bounding box center [1258, 25] width 229 height 17
drag, startPoint x: 1496, startPoint y: 175, endPoint x: 1326, endPoint y: 99, distance: 186.2
click at [1496, 174] on div "[DOMAIN_NAME]/freder... [DOMAIN_NAME]/frederiquecoudray Partager Changer de com…" at bounding box center [784, 515] width 1568 height 1031
click at [1085, 400] on div "Exiger un devis personnalisé FORMULAIRE 0" at bounding box center [938, 386] width 415 height 42
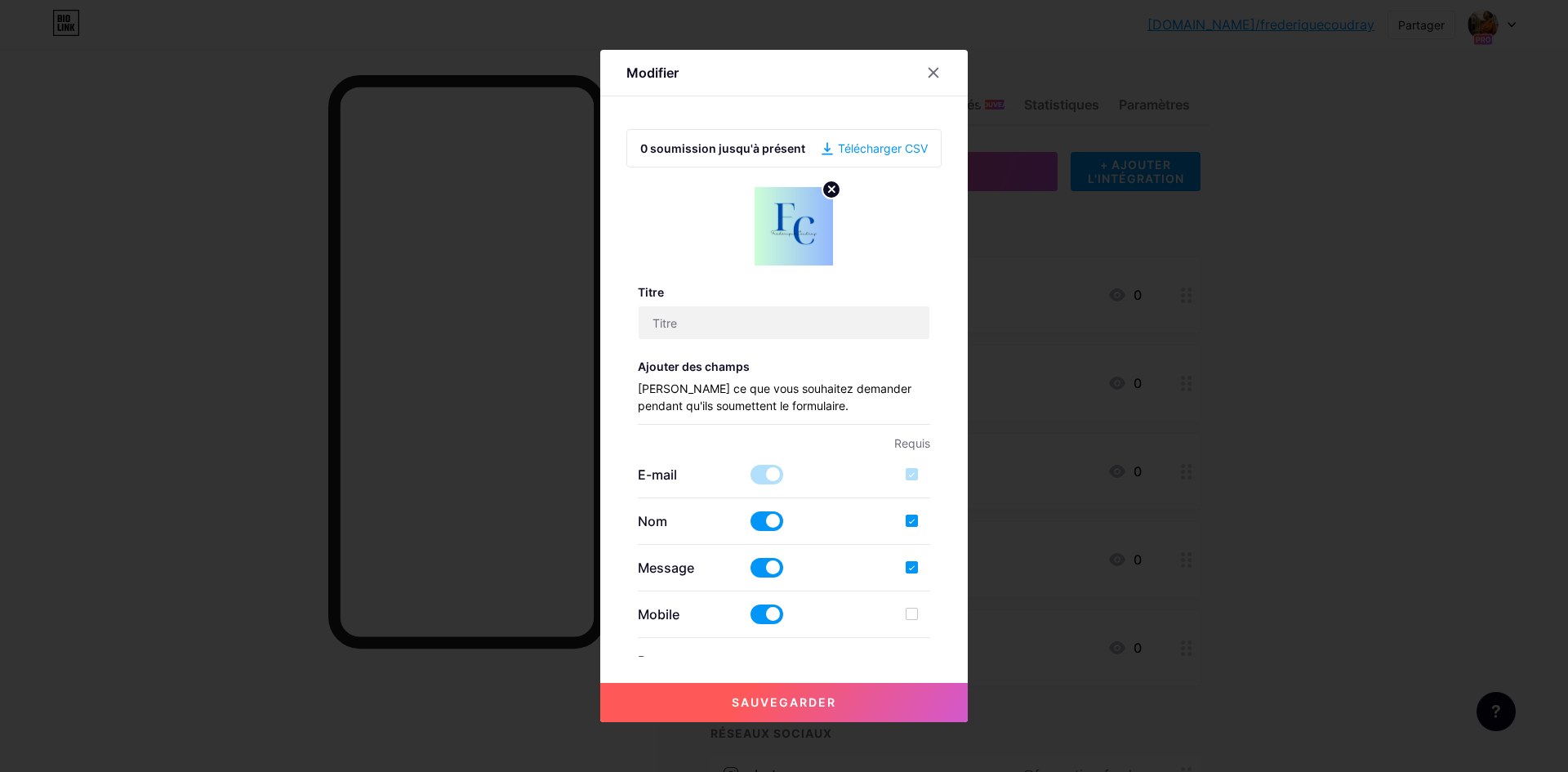
type input "Demander un devis personnalisé"
checkbox input "true"
type input "Remplissez ce formulaire pour recevoir un devis personnalisé ou plus d’informat…"
type textarea "Votre message a bien été envoyé. À très vite pour discuter de votre projet !"
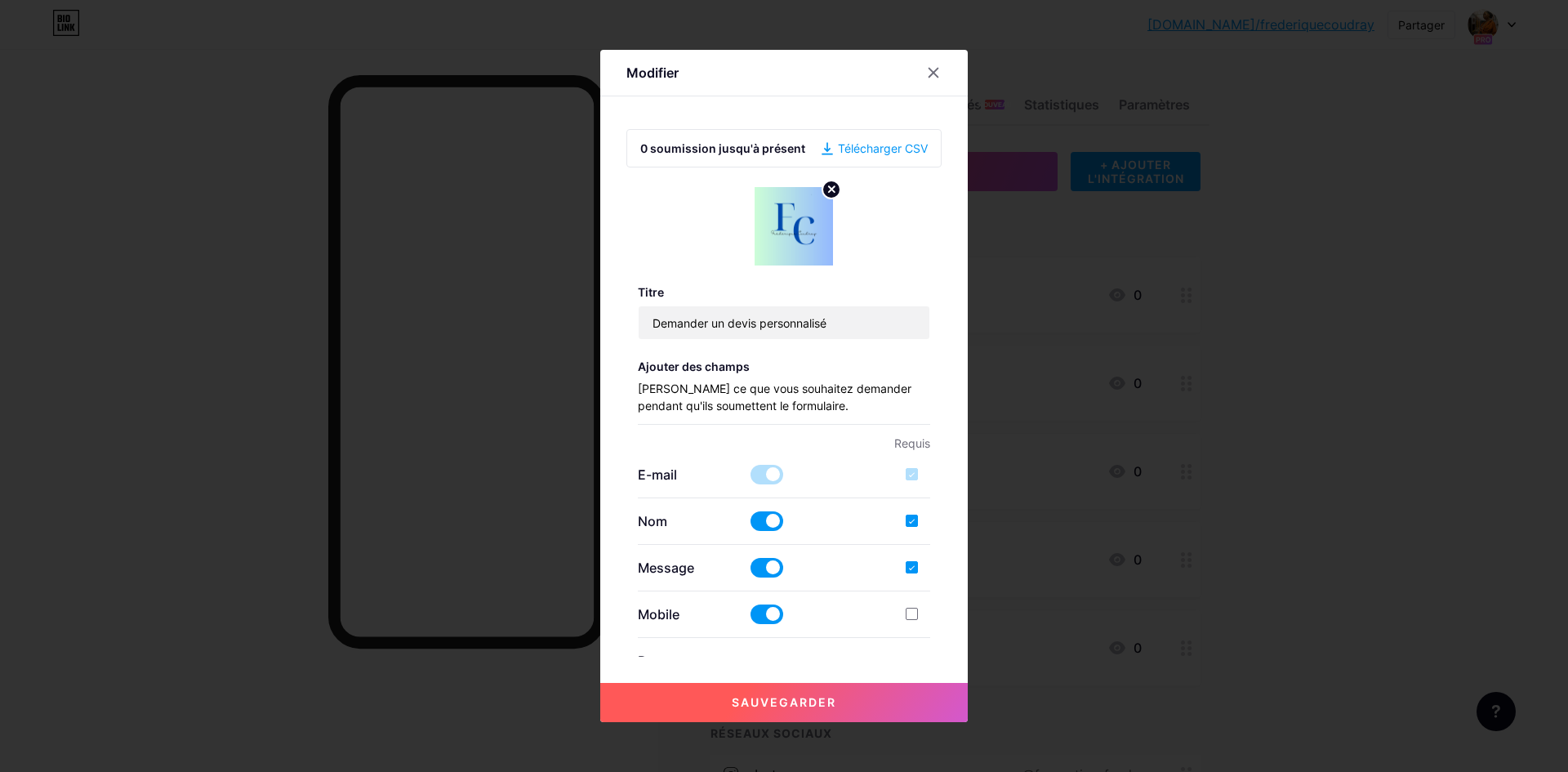
click at [759, 614] on span at bounding box center [766, 615] width 32 height 19
click at [751, 618] on input "checkbox" at bounding box center [751, 618] width 0 height 0
click at [906, 617] on div at bounding box center [912, 614] width 12 height 12
click at [822, 696] on font "Sauvegarder" at bounding box center [784, 703] width 104 height 14
